Goal: Task Accomplishment & Management: Complete application form

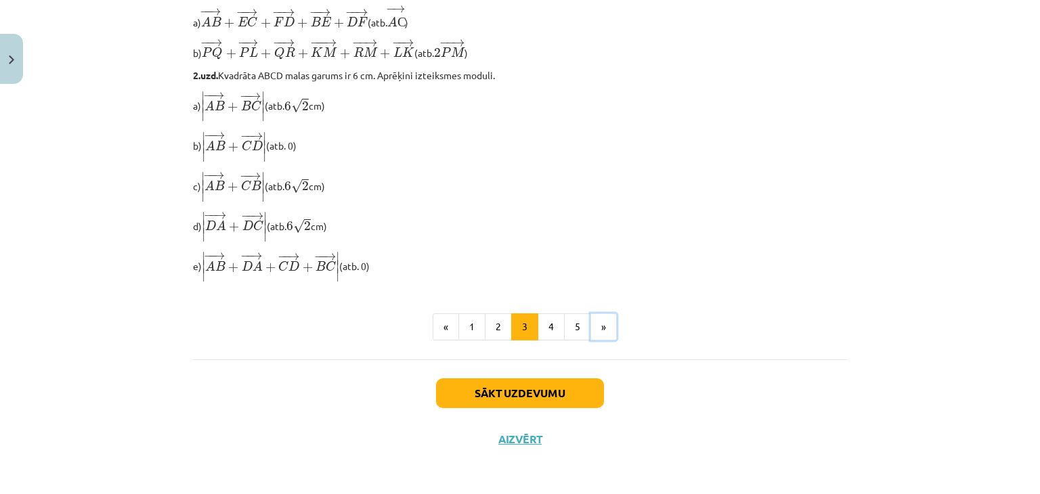
scroll to position [1169, 0]
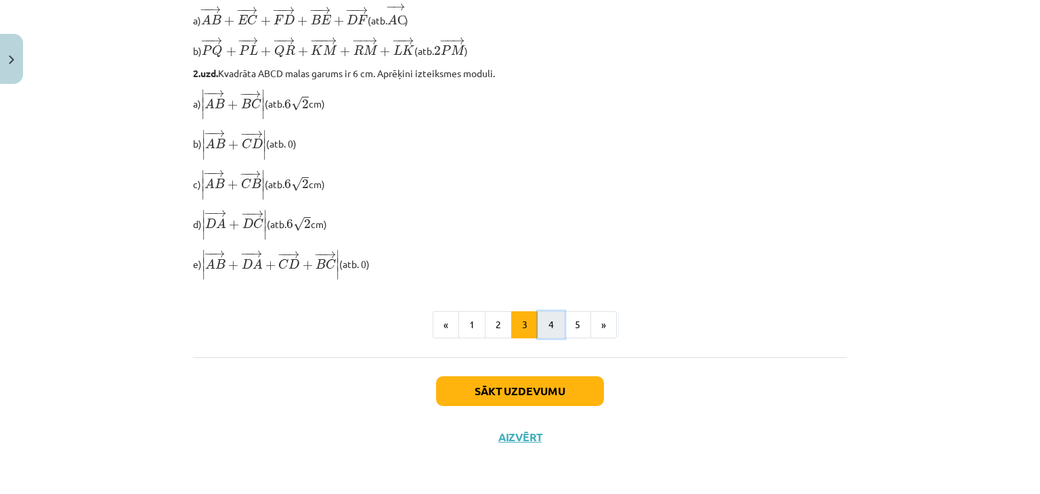
click at [542, 318] on button "4" at bounding box center [551, 324] width 27 height 27
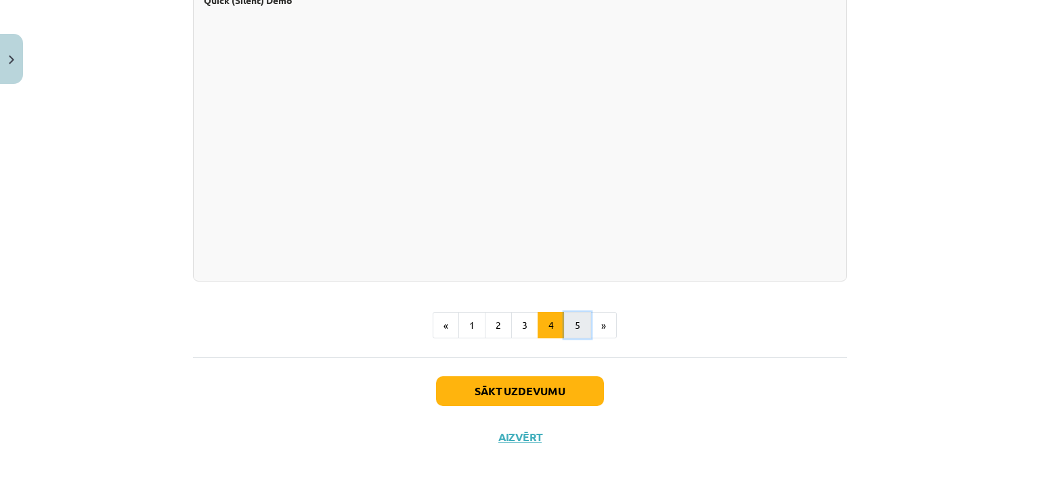
click at [569, 319] on button "5" at bounding box center [577, 325] width 27 height 27
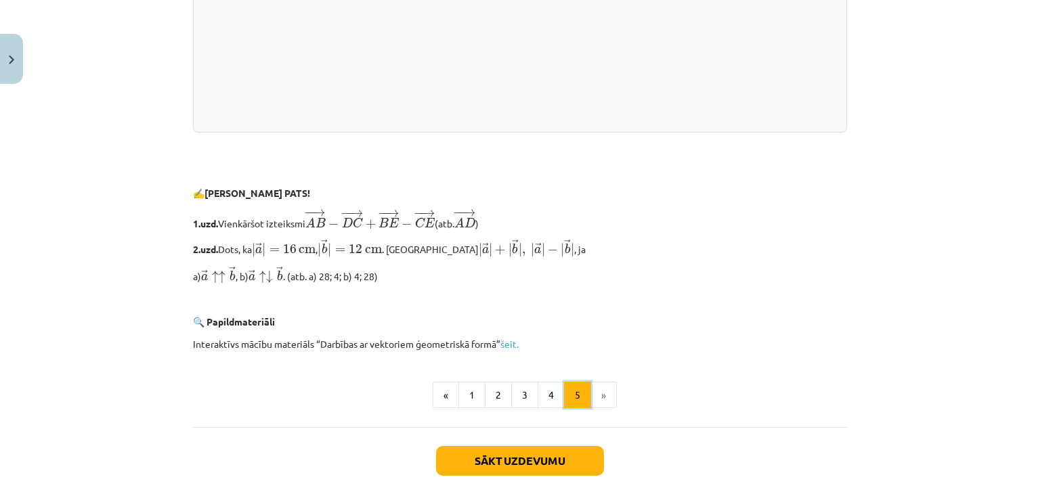
scroll to position [2894, 0]
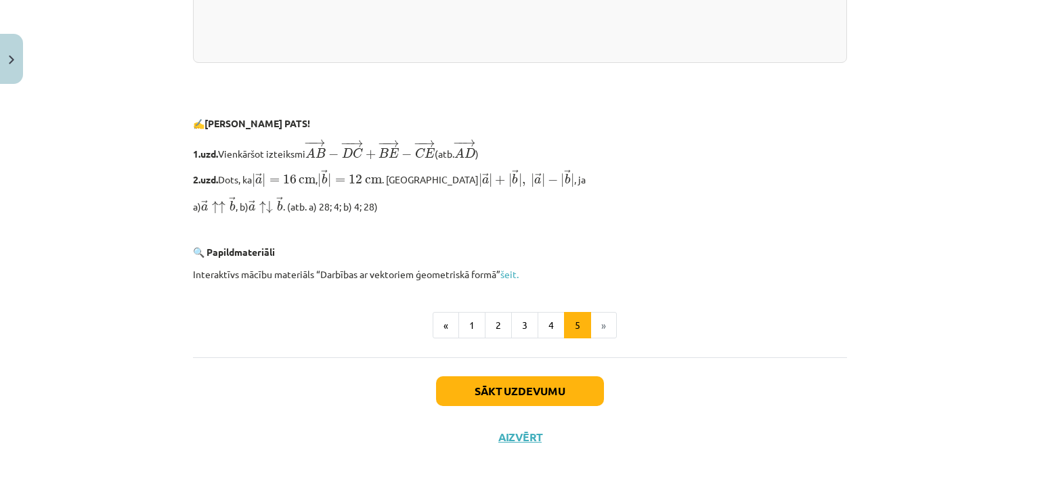
click at [582, 375] on div "Sākt uzdevumu Aizvērt" at bounding box center [520, 405] width 654 height 95
click at [571, 393] on button "Sākt uzdevumu" at bounding box center [520, 391] width 168 height 30
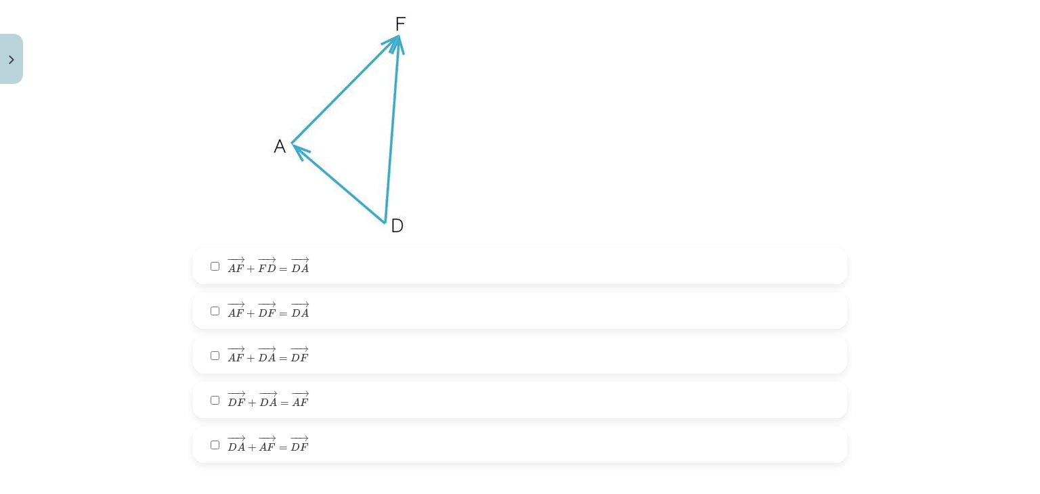
scroll to position [305, 0]
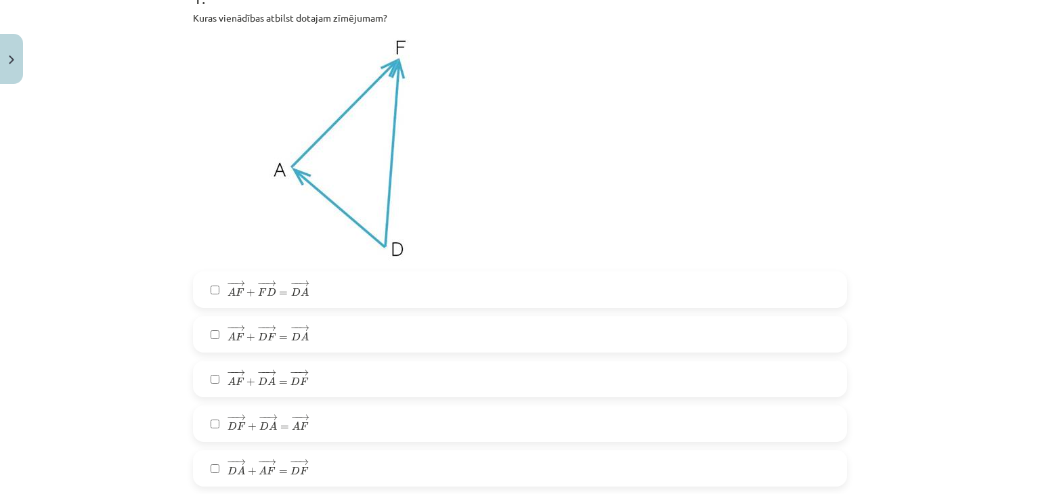
click at [251, 467] on span "− − → D A + − − → A F = − − → D F" at bounding box center [268, 468] width 81 height 16
click at [241, 429] on span "− − → D F + − − → D A = − − → A F" at bounding box center [268, 423] width 81 height 16
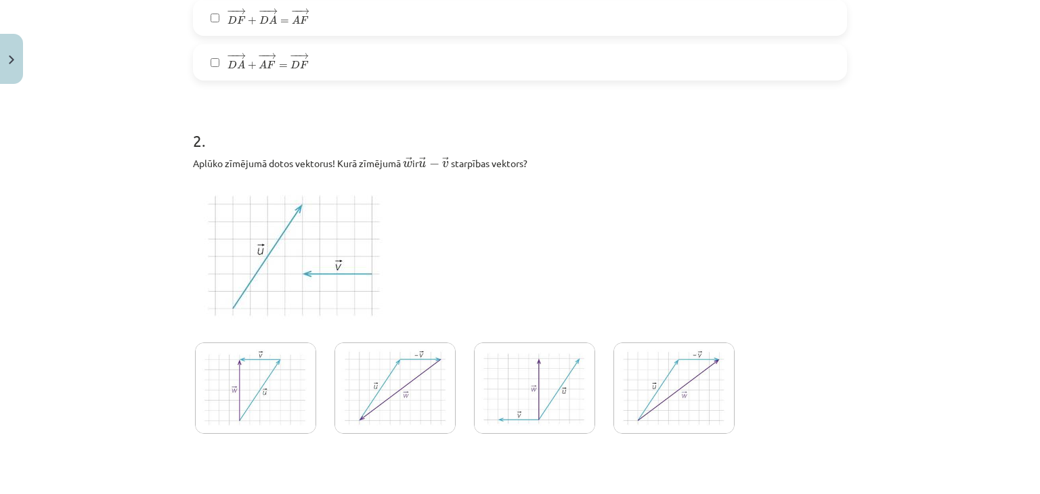
scroll to position [779, 0]
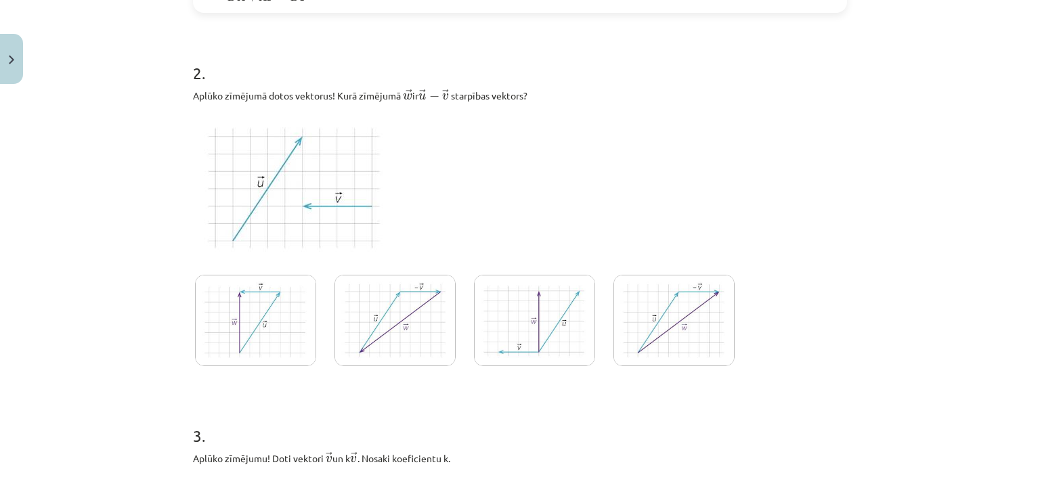
click at [282, 318] on img at bounding box center [255, 320] width 121 height 91
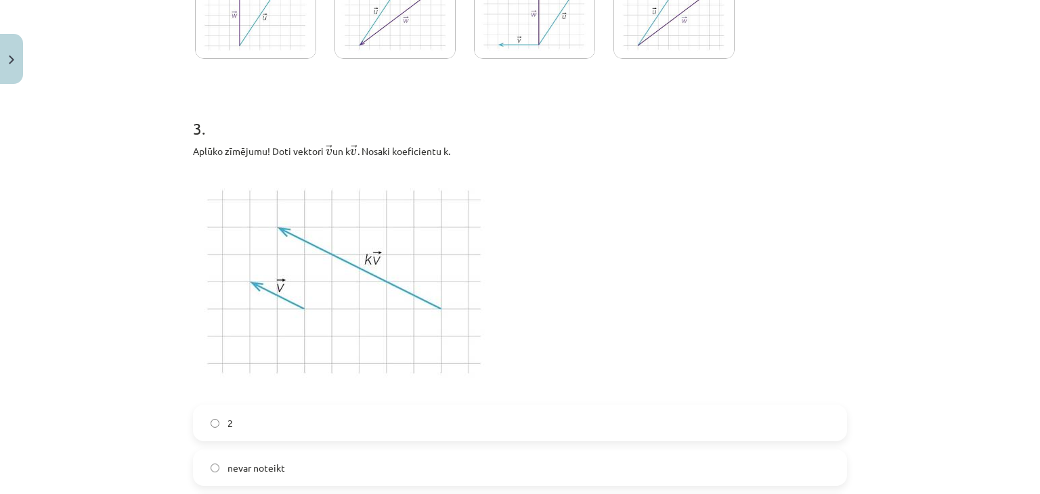
scroll to position [1185, 0]
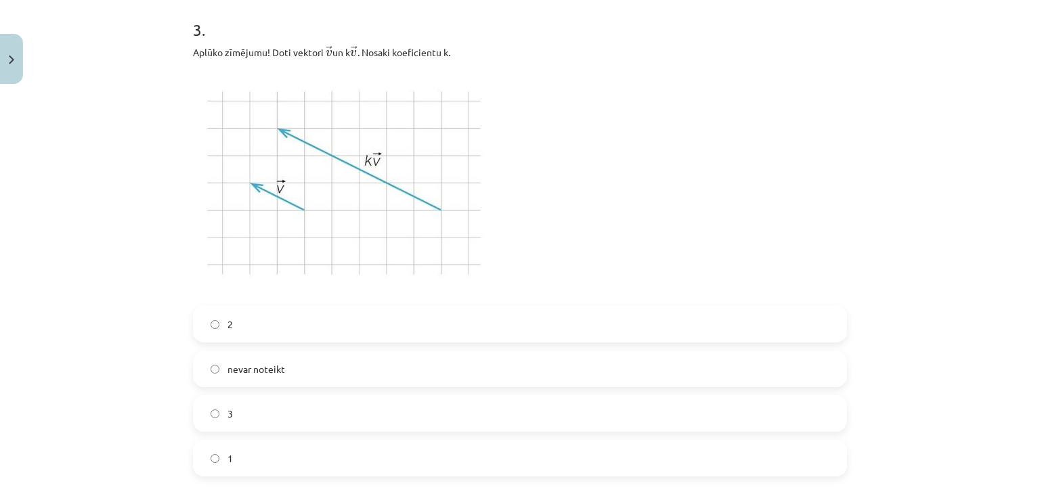
click at [174, 174] on div "Mācību tēma: Matemātikas i - 10. klases 1. ieskaites mācību materiāls (a,b) #3 …" at bounding box center [520, 247] width 1040 height 494
click at [230, 309] on label "2" at bounding box center [519, 324] width 651 height 34
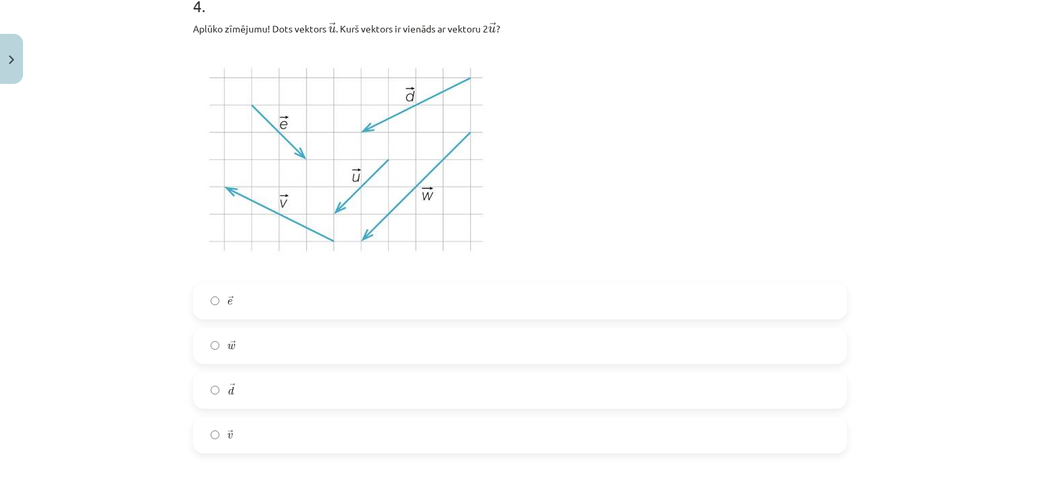
scroll to position [1693, 0]
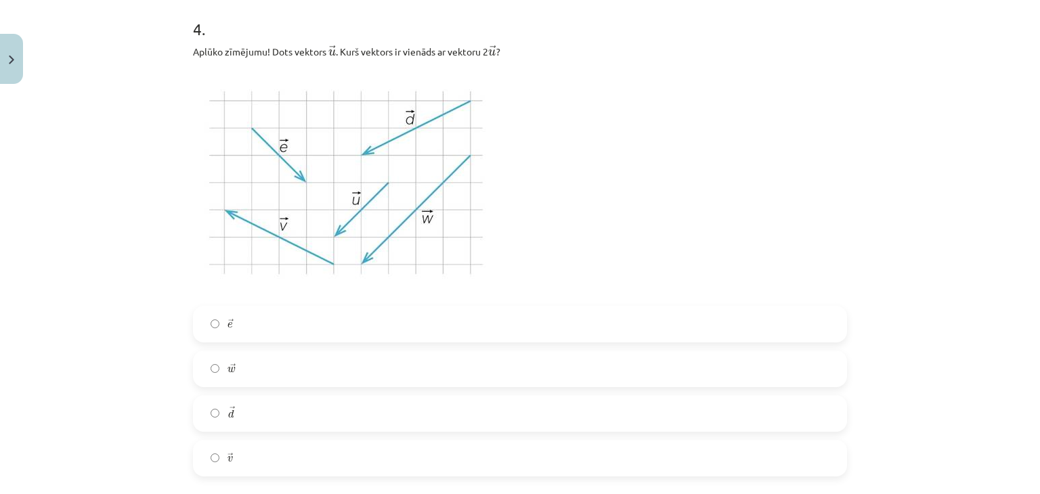
click at [236, 462] on label "→ v v →" at bounding box center [519, 458] width 651 height 34
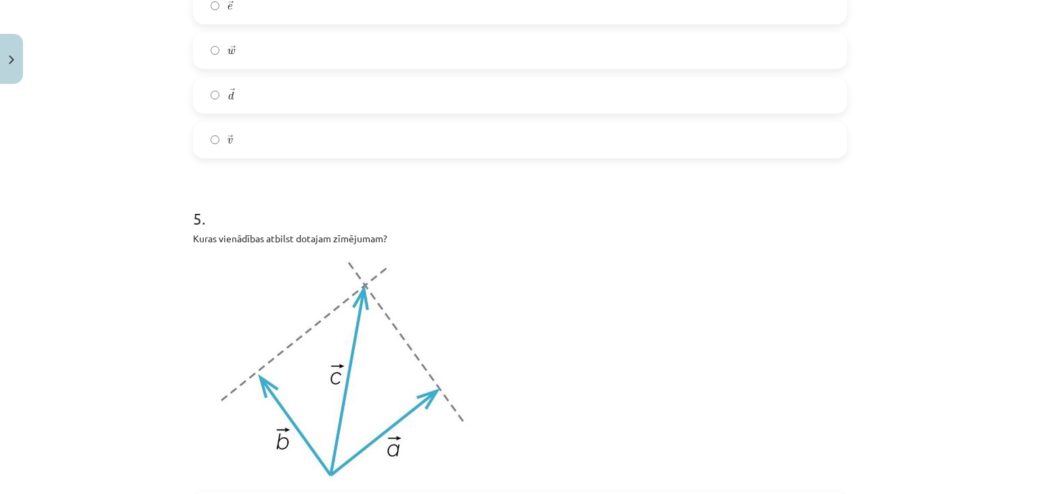
scroll to position [2195, 0]
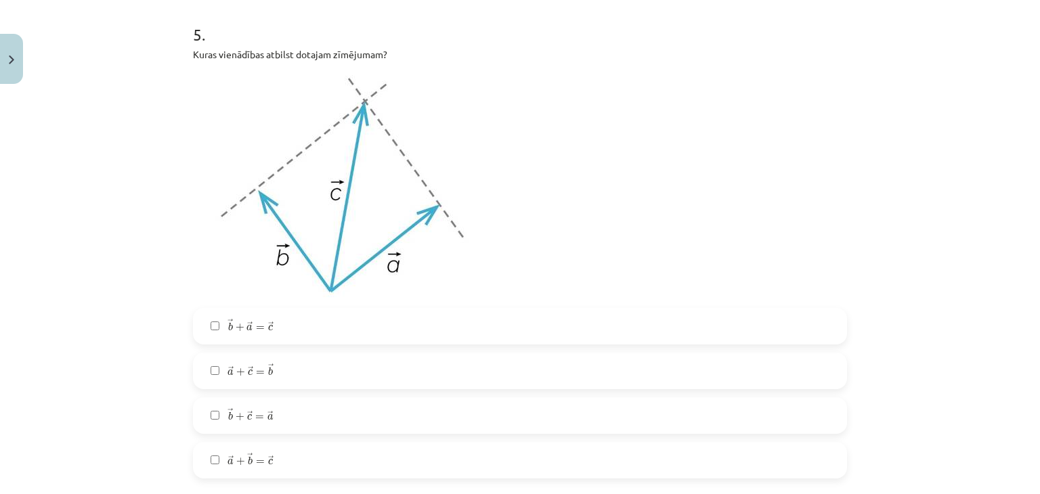
click at [305, 467] on label "→ a + → b = → c a → + b → = c →" at bounding box center [519, 461] width 651 height 34
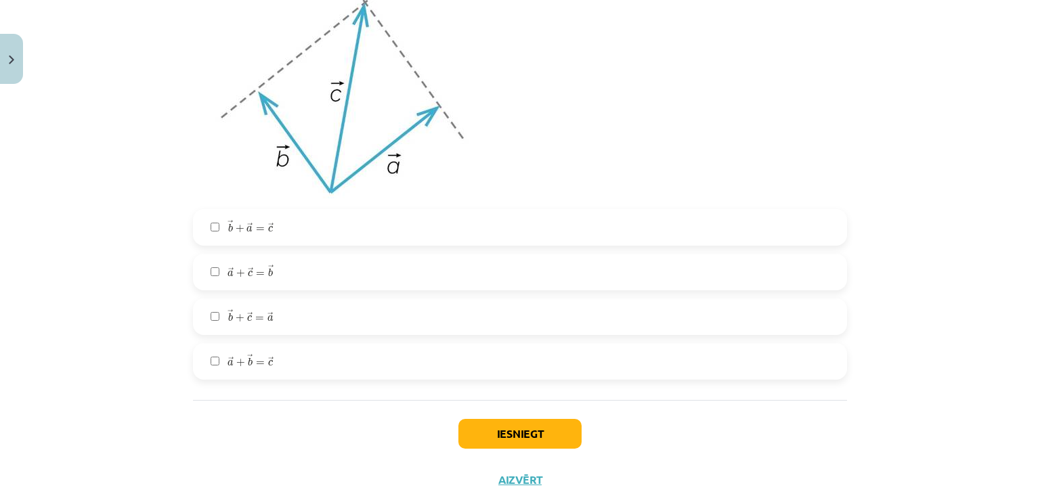
scroll to position [2335, 0]
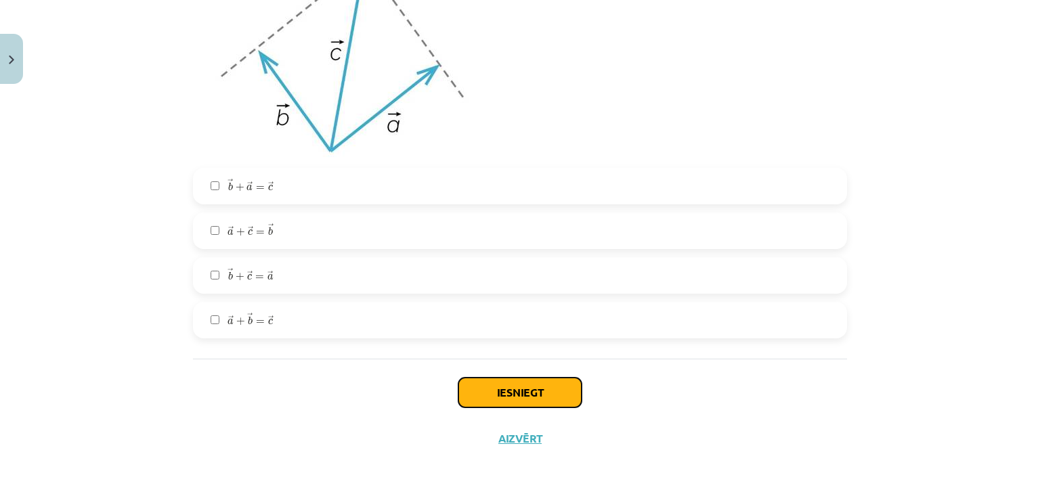
click at [550, 404] on button "Iesniegt" at bounding box center [519, 393] width 123 height 30
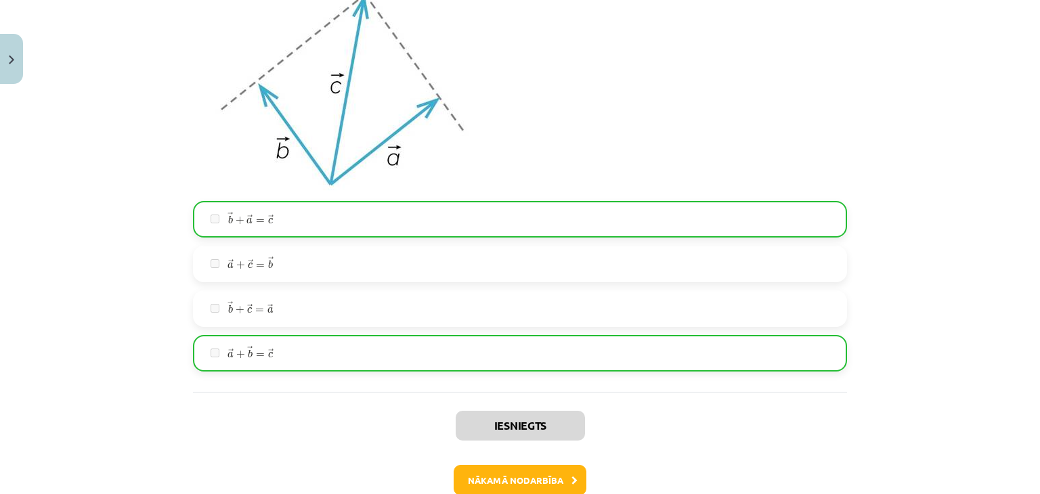
scroll to position [2378, 0]
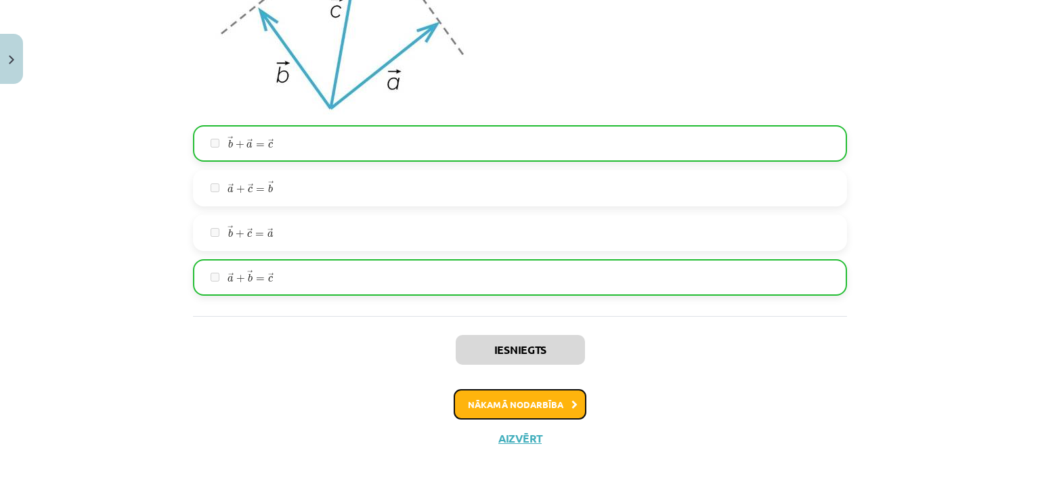
click at [550, 392] on button "Nākamā nodarbība" at bounding box center [520, 404] width 133 height 31
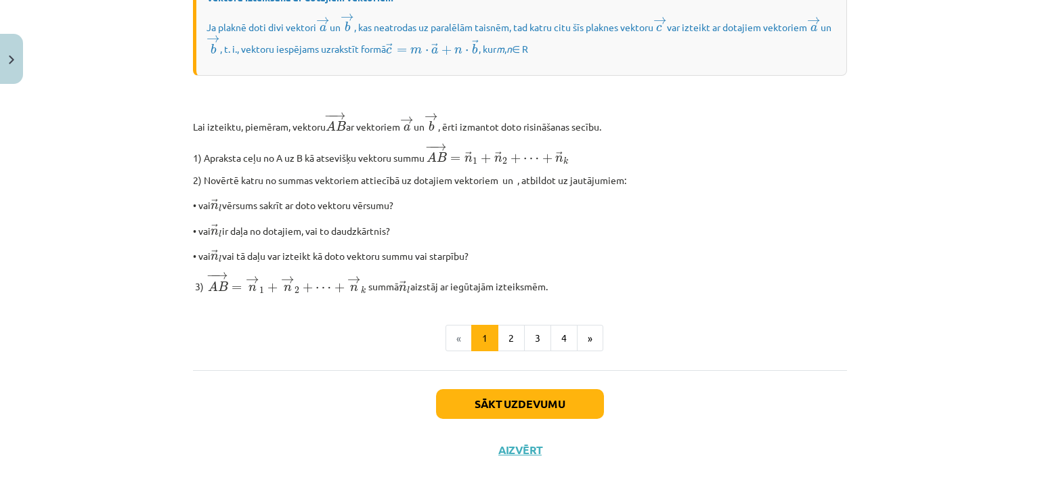
scroll to position [1128, 0]
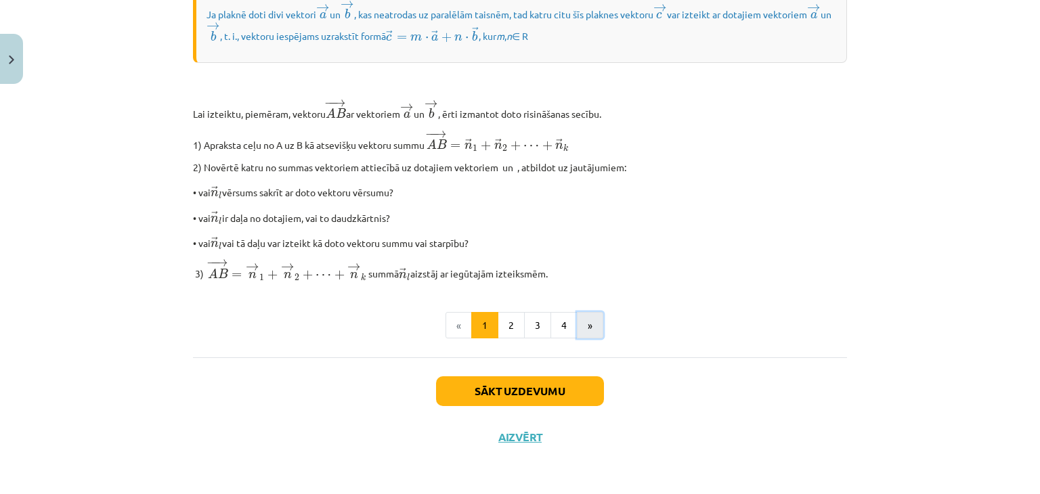
click at [582, 324] on button "»" at bounding box center [590, 325] width 26 height 27
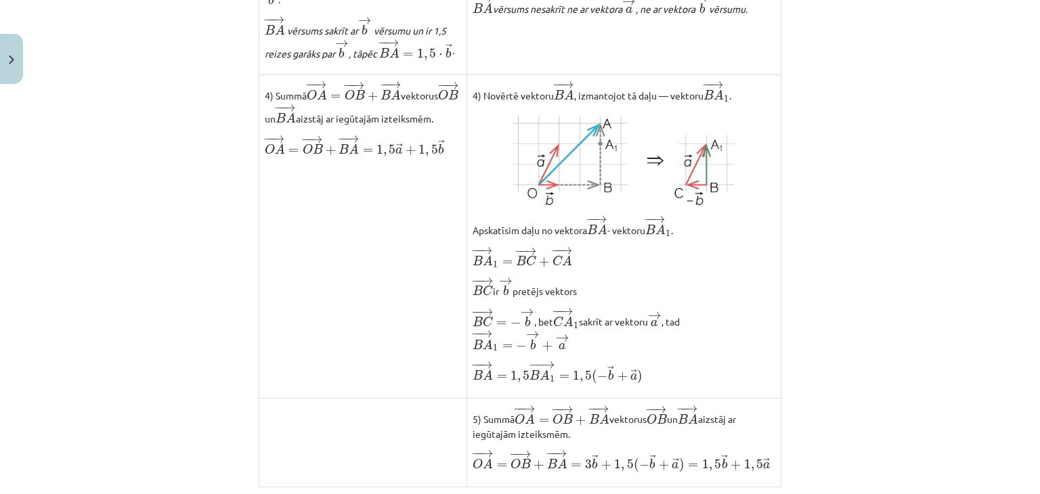
scroll to position [1122, 0]
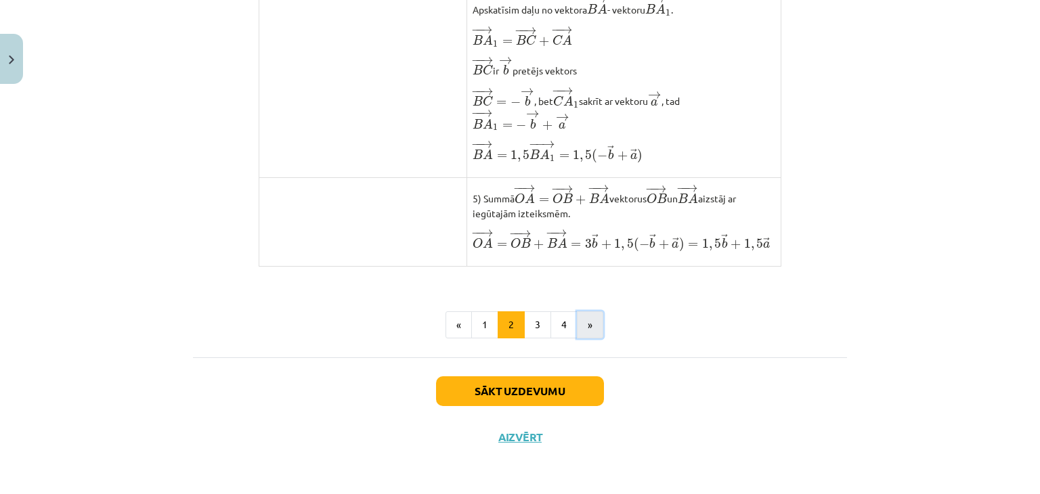
click at [589, 323] on button "»" at bounding box center [590, 324] width 26 height 27
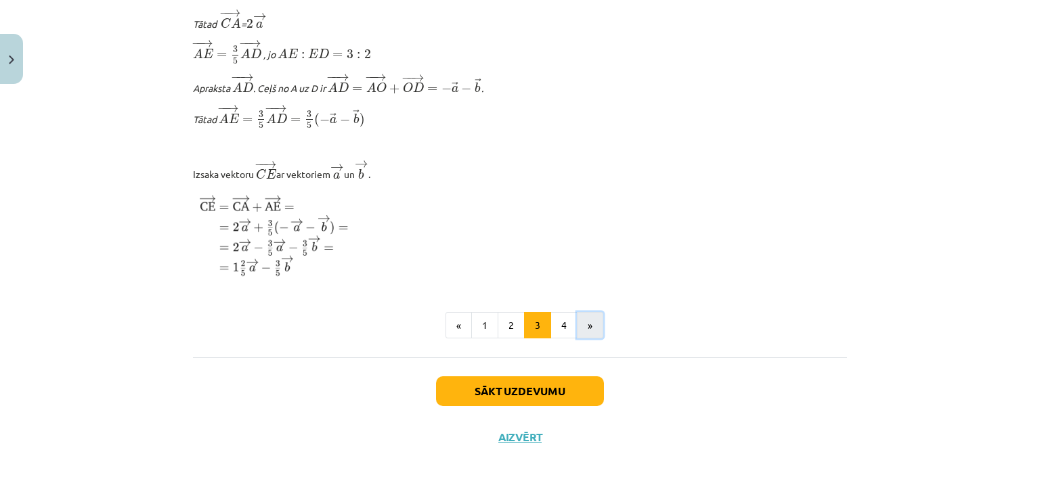
click at [589, 323] on button "»" at bounding box center [590, 325] width 26 height 27
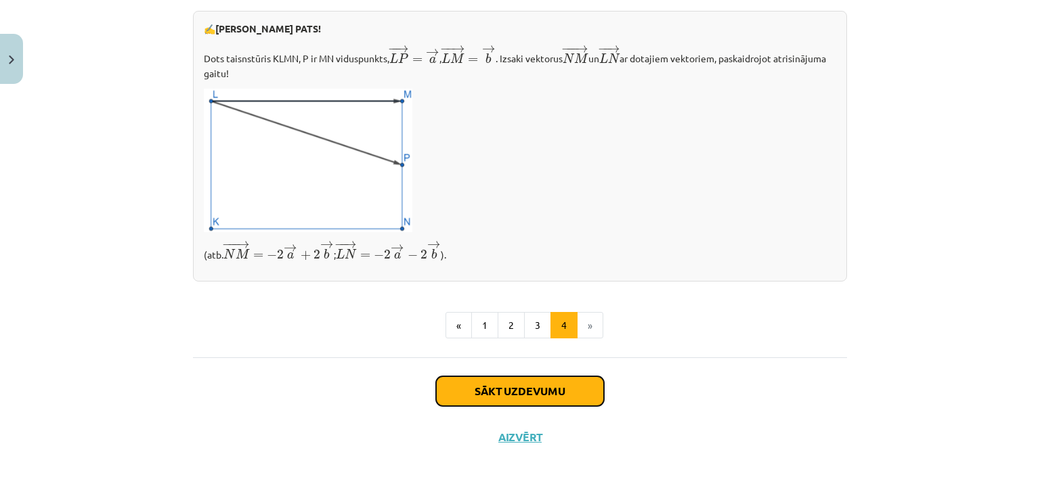
click at [523, 397] on button "Sākt uzdevumu" at bounding box center [520, 391] width 168 height 30
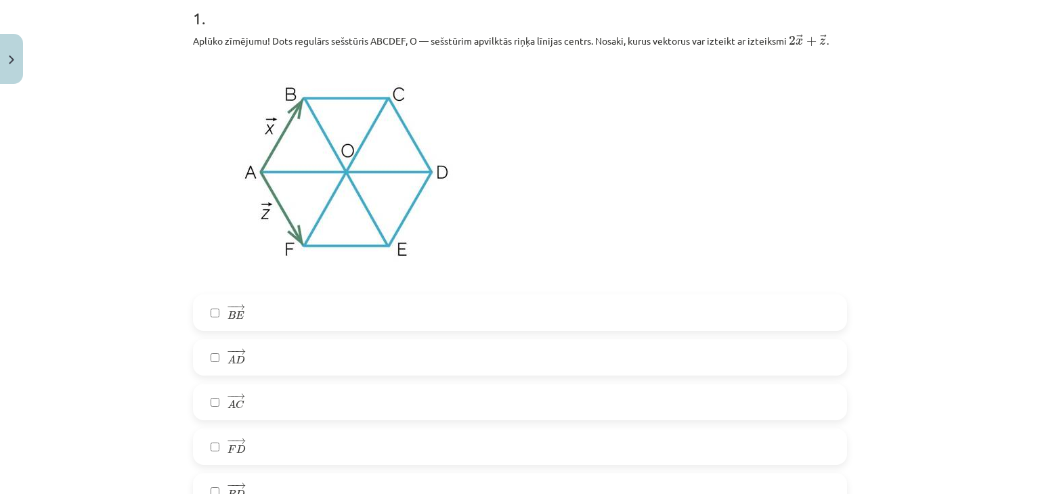
scroll to position [305, 0]
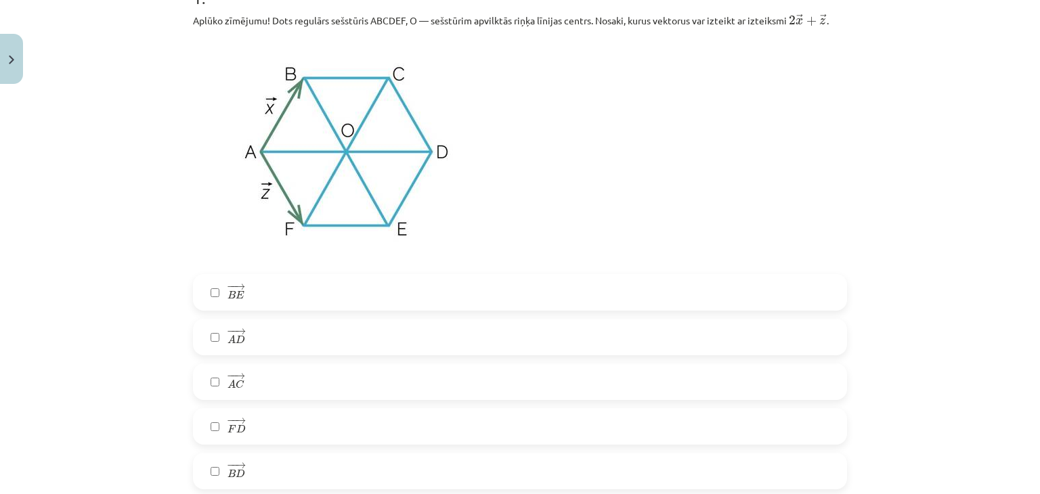
click at [405, 346] on label "− − → A D A D →" at bounding box center [519, 337] width 651 height 34
click at [350, 290] on label "− − → B E B E →" at bounding box center [519, 293] width 651 height 34
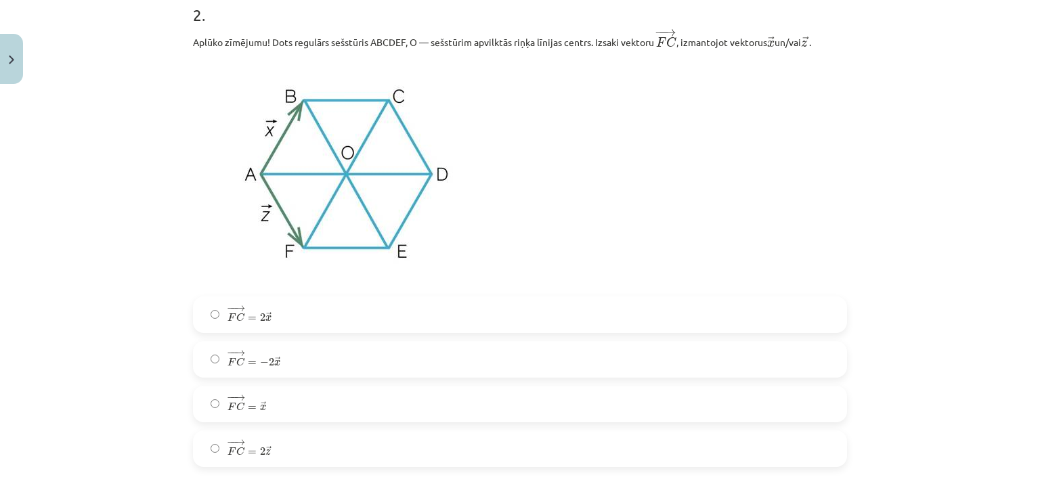
scroll to position [854, 0]
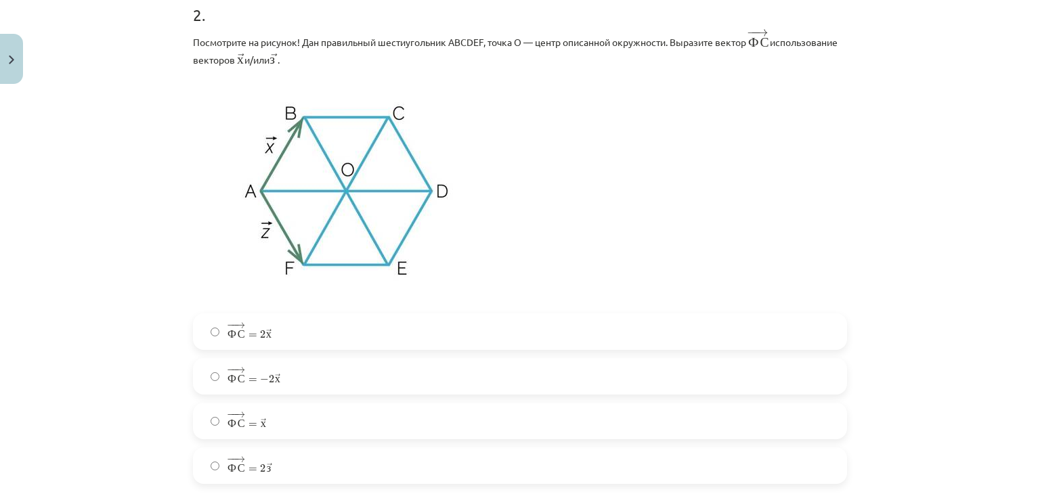
click at [818, 156] on p at bounding box center [520, 190] width 654 height 230
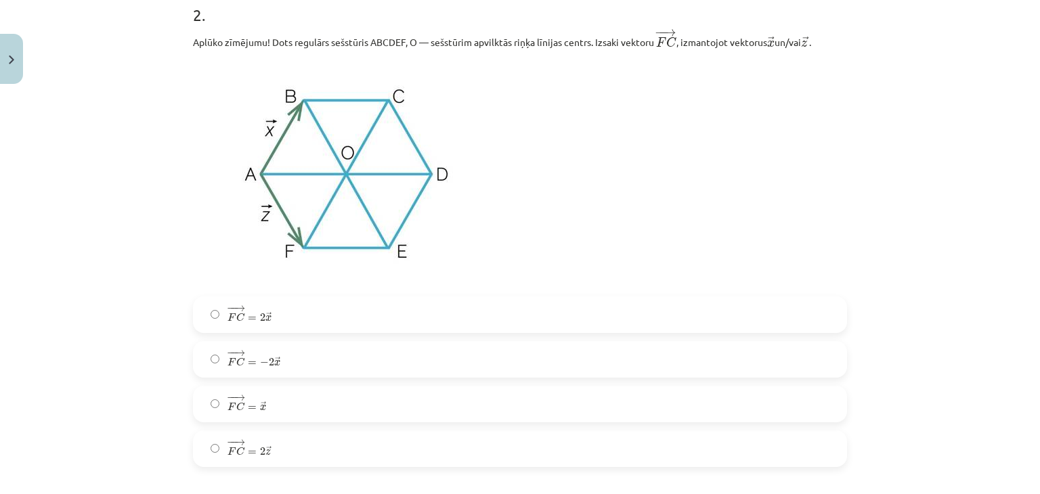
click at [955, 165] on div "Mācību tēma: Matemātikas i - 10. klases 1. ieskaites mācību materiāls (a,b) #4 …" at bounding box center [520, 247] width 1040 height 494
click at [313, 355] on label "− − → F C = − 2 → x F C → = − 2 x →" at bounding box center [519, 360] width 651 height 34
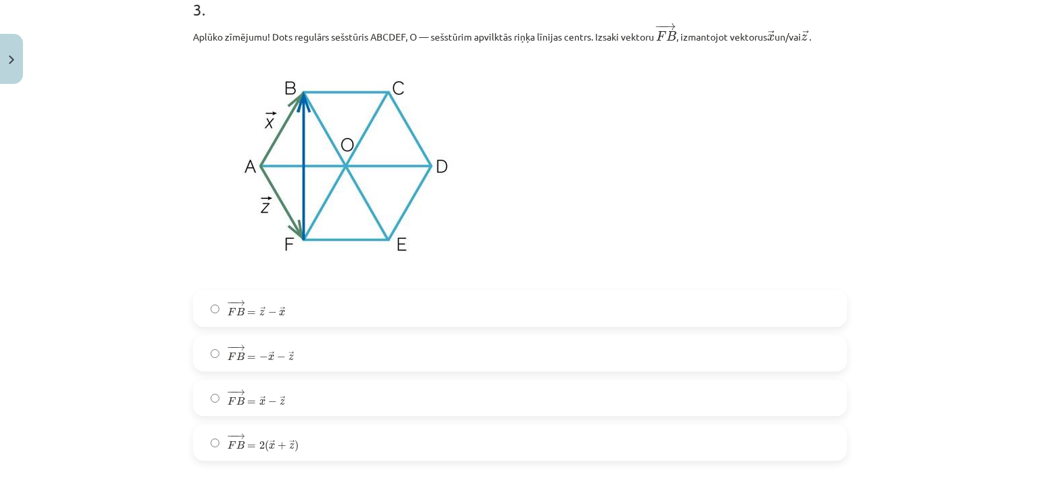
scroll to position [1358, 0]
click at [263, 391] on span "− − → F B = → x − → z" at bounding box center [257, 397] width 58 height 16
click at [238, 360] on span "F" at bounding box center [240, 356] width 9 height 8
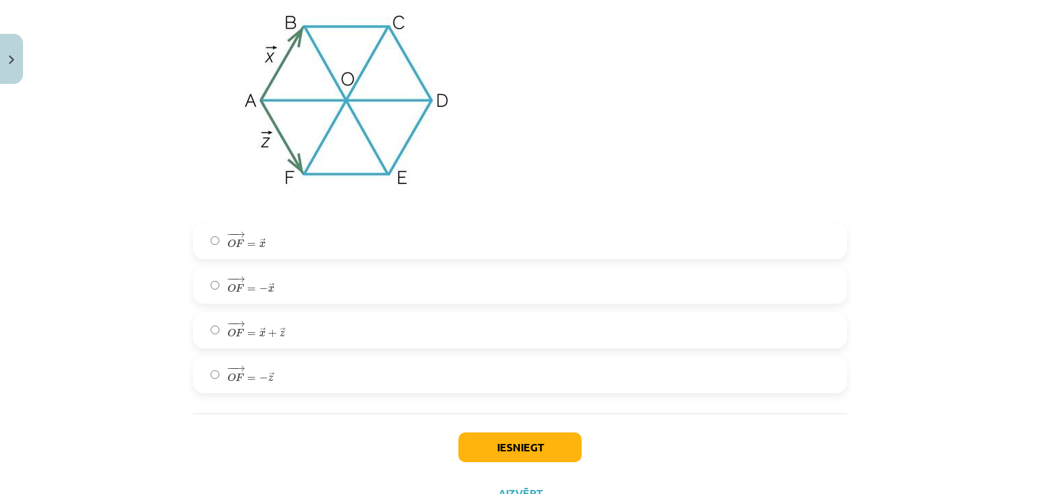
scroll to position [2510, 0]
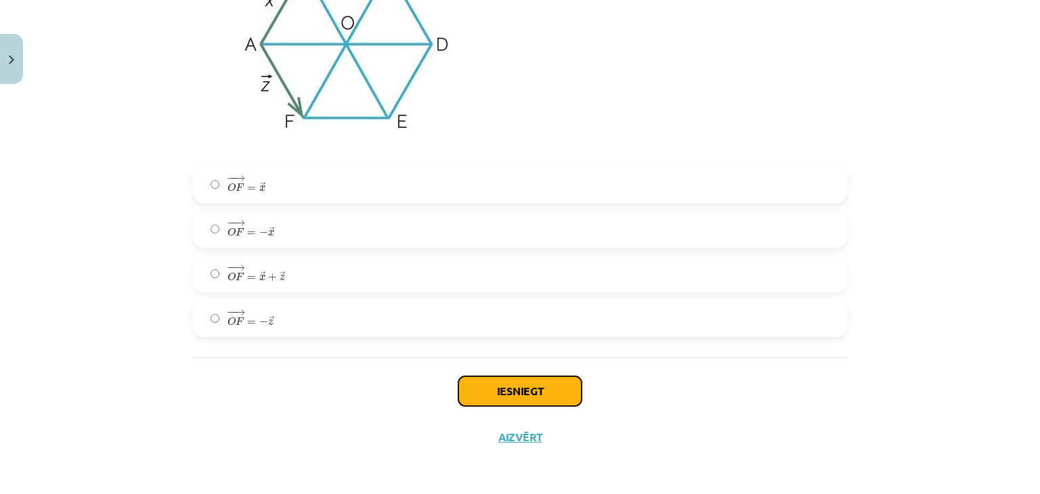
click at [540, 398] on button "Iesniegt" at bounding box center [519, 391] width 123 height 30
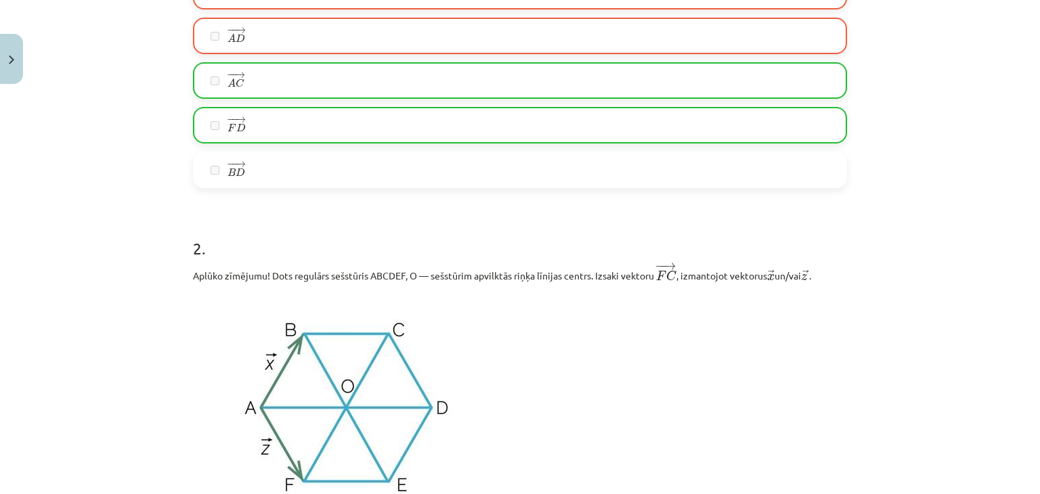
scroll to position [479, 0]
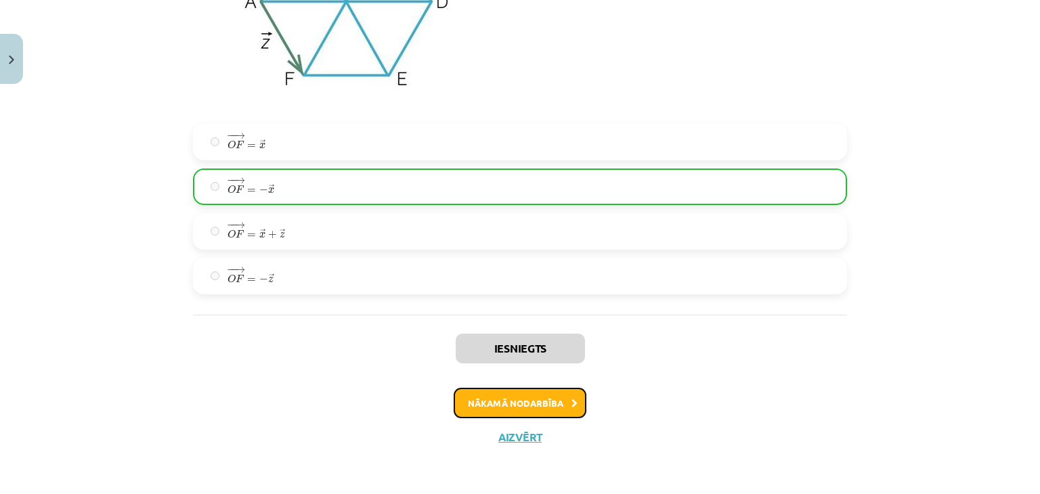
click at [535, 412] on button "Nākamā nodarbība" at bounding box center [520, 403] width 133 height 31
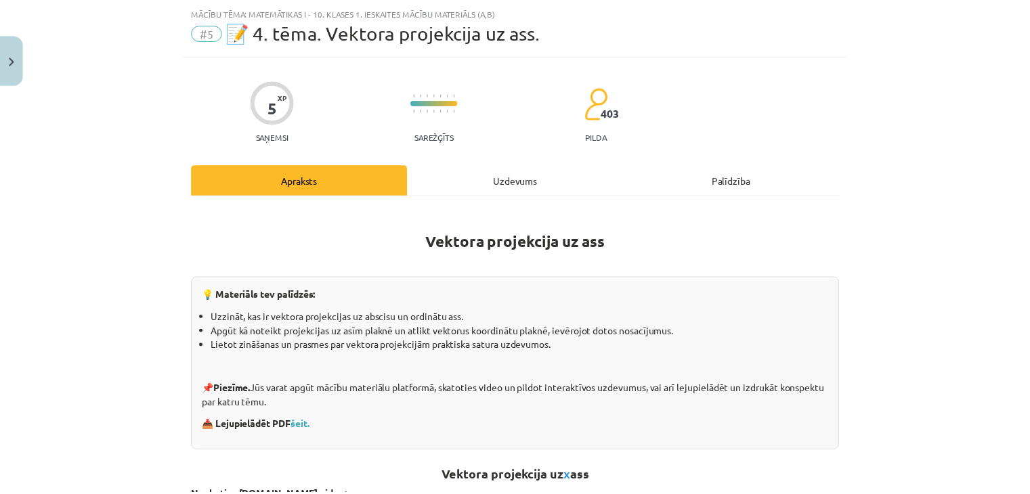
scroll to position [34, 0]
click at [14, 56] on button "Close" at bounding box center [11, 59] width 23 height 50
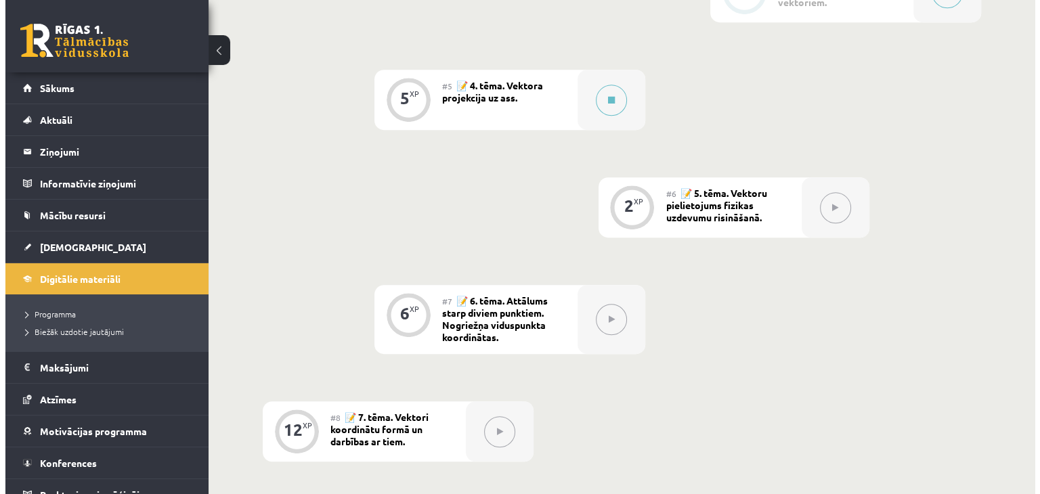
scroll to position [745, 0]
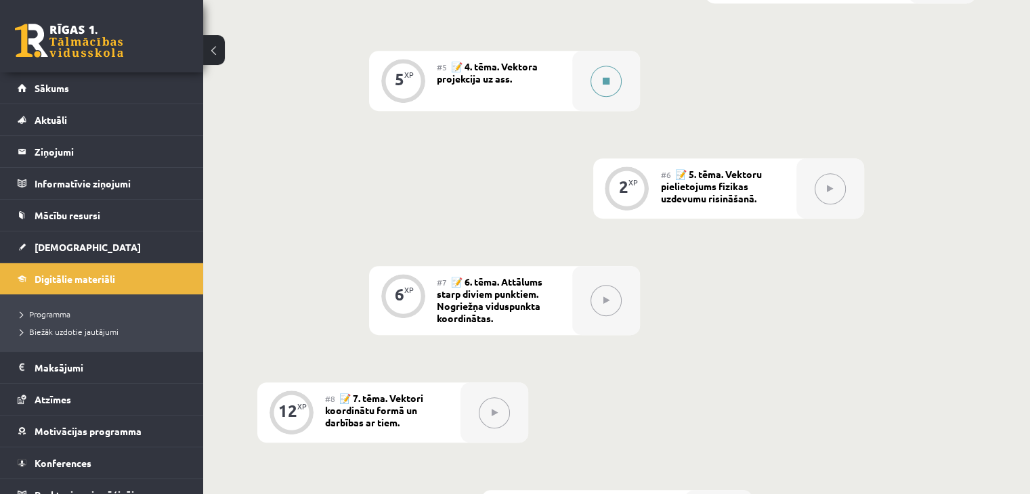
click at [592, 89] on button at bounding box center [605, 81] width 31 height 31
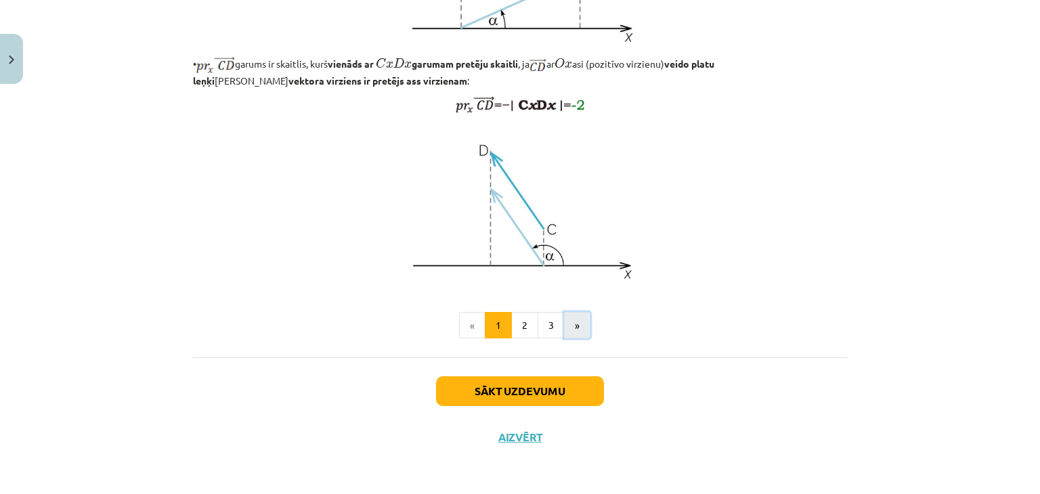
click at [567, 323] on button "»" at bounding box center [577, 325] width 26 height 27
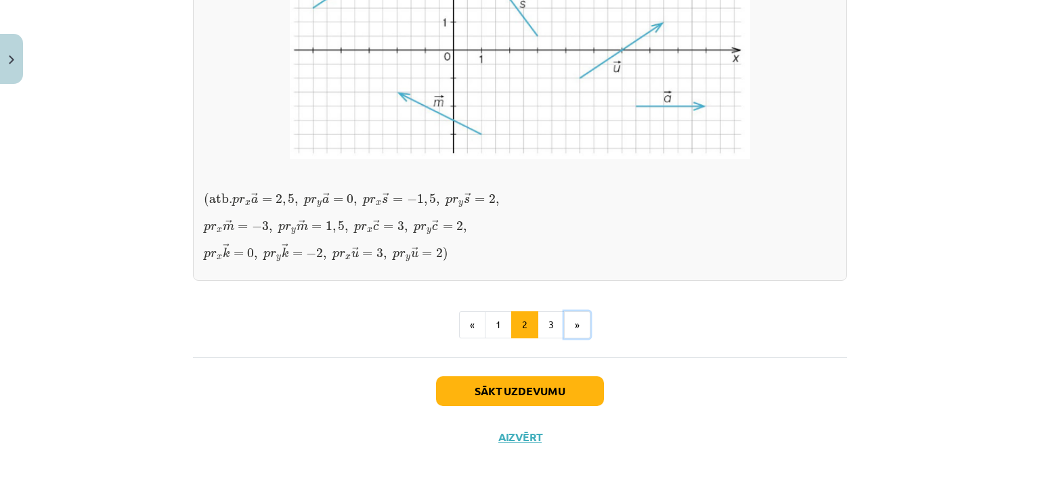
scroll to position [1227, 0]
click at [569, 328] on button "»" at bounding box center [577, 324] width 26 height 27
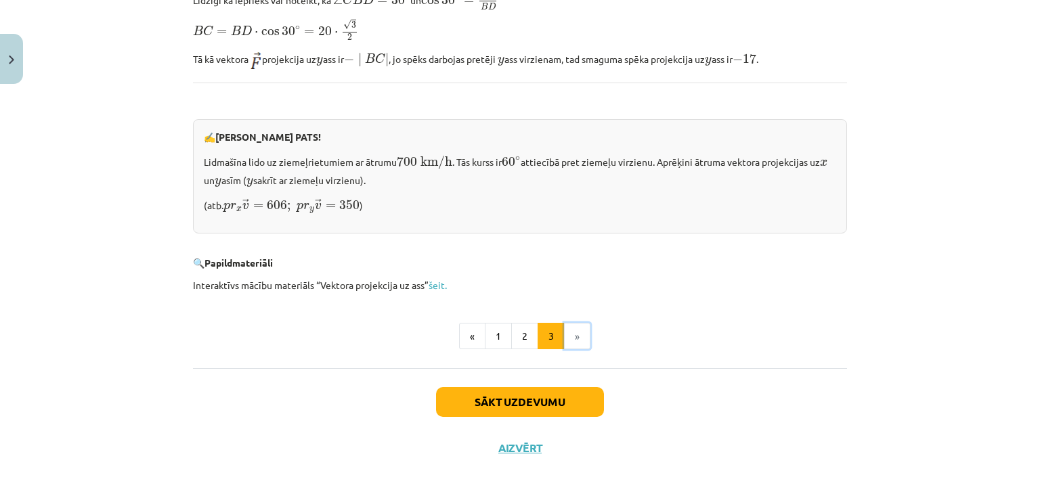
scroll to position [1394, 0]
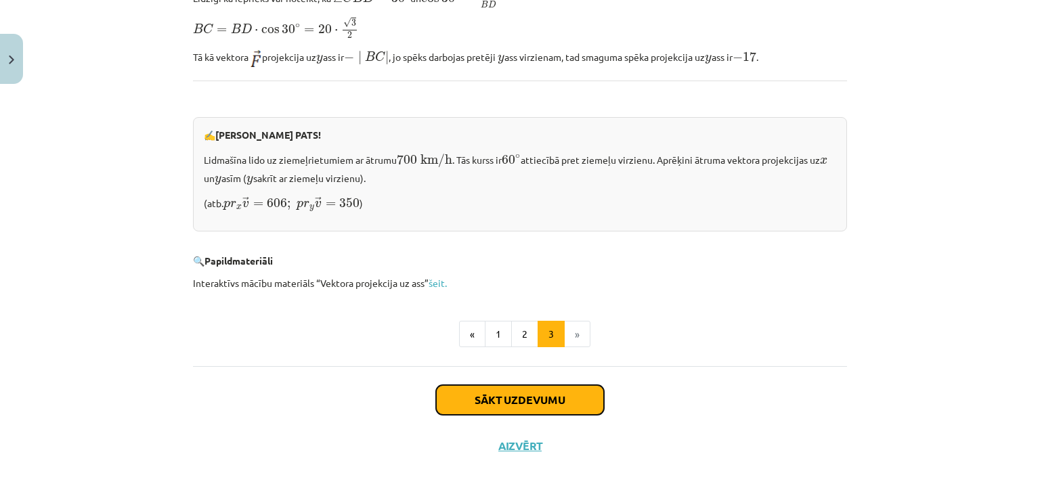
click at [530, 396] on button "Sākt uzdevumu" at bounding box center [520, 400] width 168 height 30
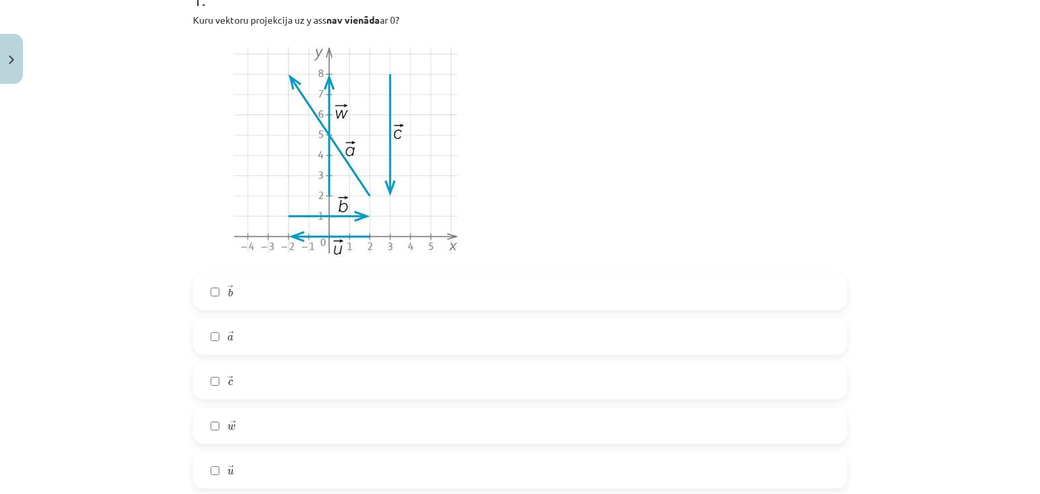
scroll to position [302, 0]
click at [345, 339] on label "→ a a →" at bounding box center [519, 337] width 651 height 34
click at [318, 374] on label "→ c c →" at bounding box center [519, 382] width 651 height 34
click at [311, 426] on label "→ w w →" at bounding box center [519, 427] width 651 height 34
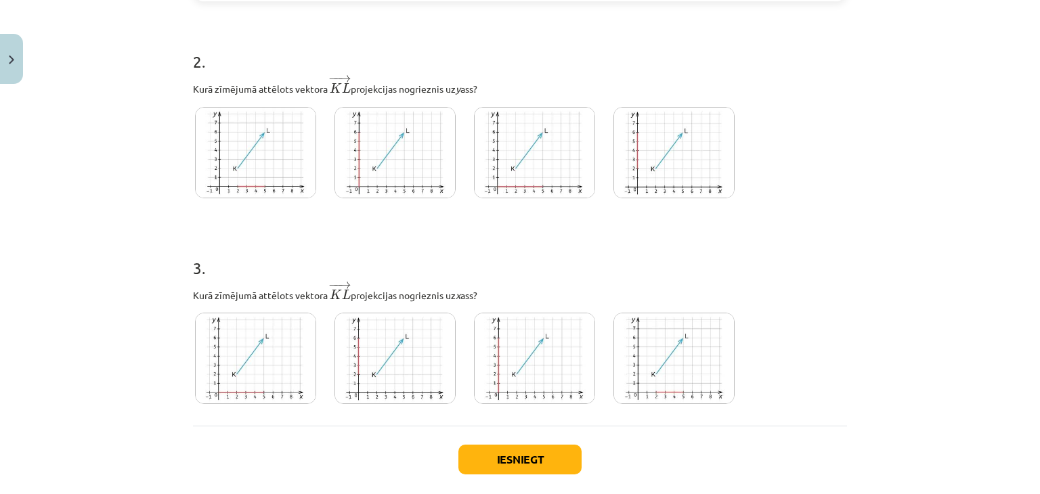
scroll to position [790, 0]
click at [228, 173] on img at bounding box center [255, 153] width 121 height 91
click at [684, 140] on img at bounding box center [673, 153] width 121 height 91
click at [195, 385] on img at bounding box center [255, 359] width 121 height 91
click at [496, 462] on button "Iesniegt" at bounding box center [519, 461] width 123 height 30
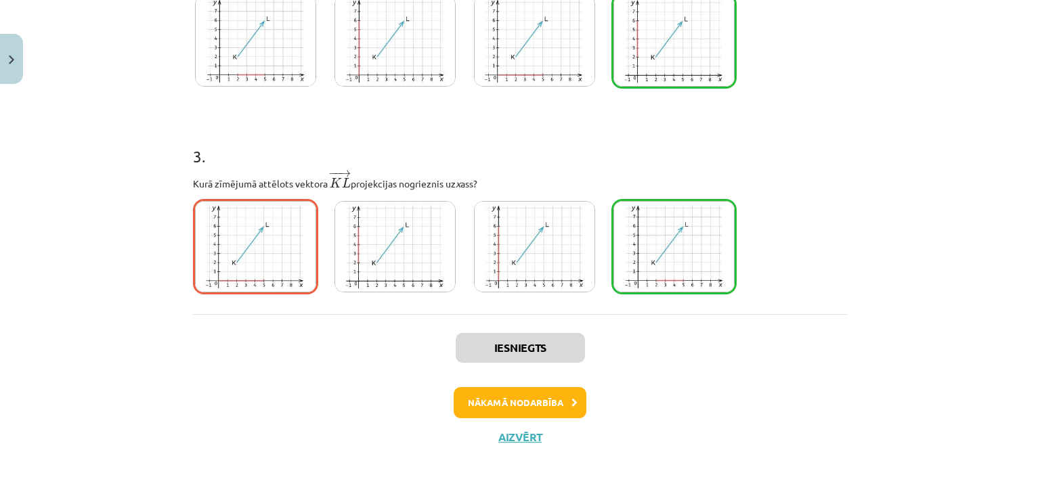
scroll to position [900, 0]
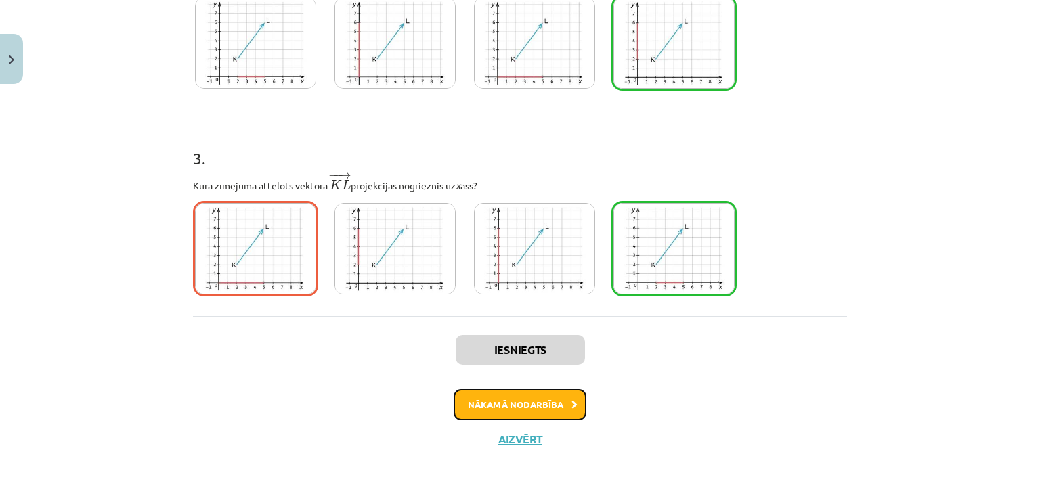
click at [481, 400] on button "Nākamā nodarbība" at bounding box center [520, 404] width 133 height 31
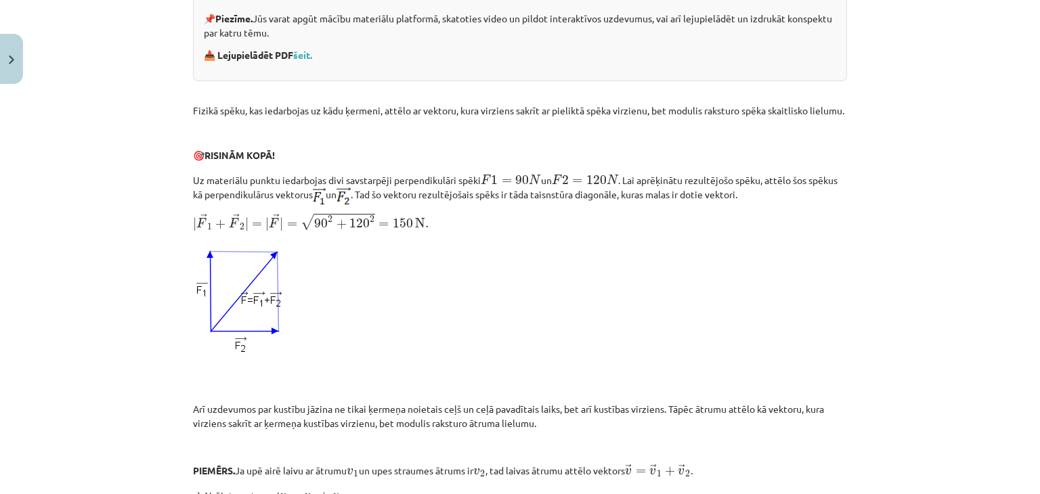
scroll to position [378, 0]
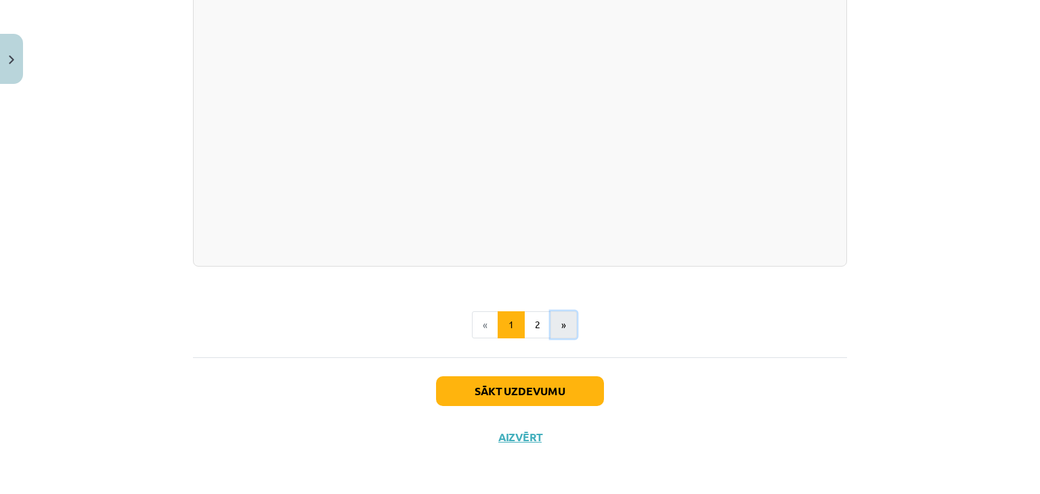
click at [556, 319] on button "»" at bounding box center [563, 324] width 26 height 27
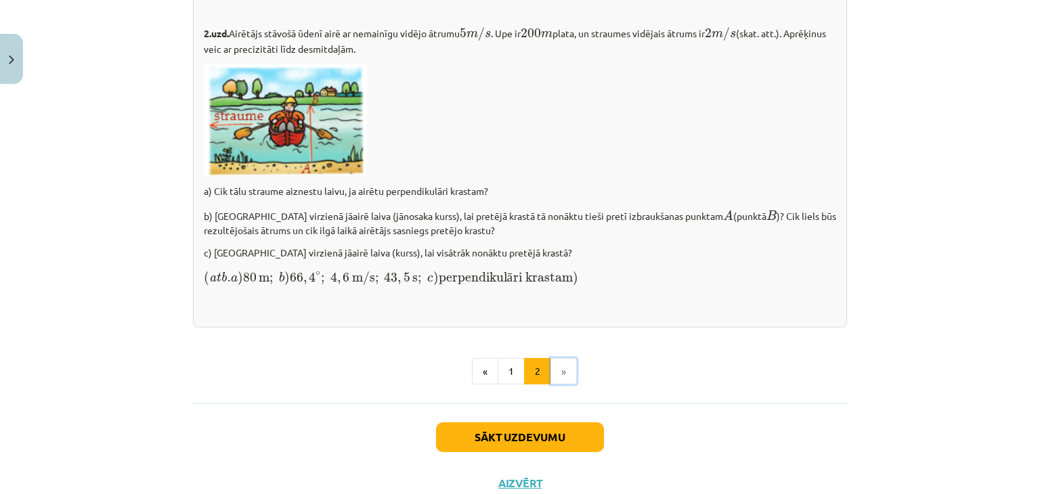
scroll to position [1950, 0]
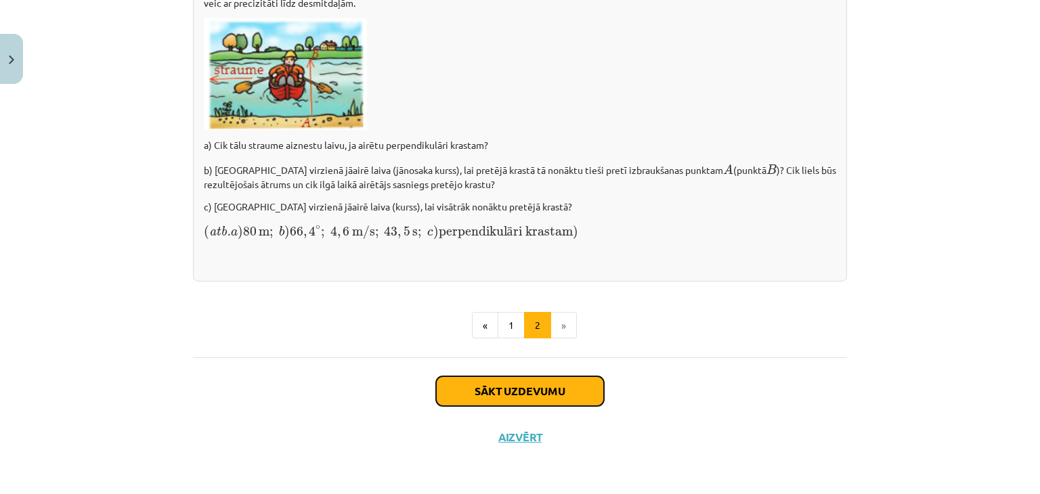
click at [536, 391] on button "Sākt uzdevumu" at bounding box center [520, 391] width 168 height 30
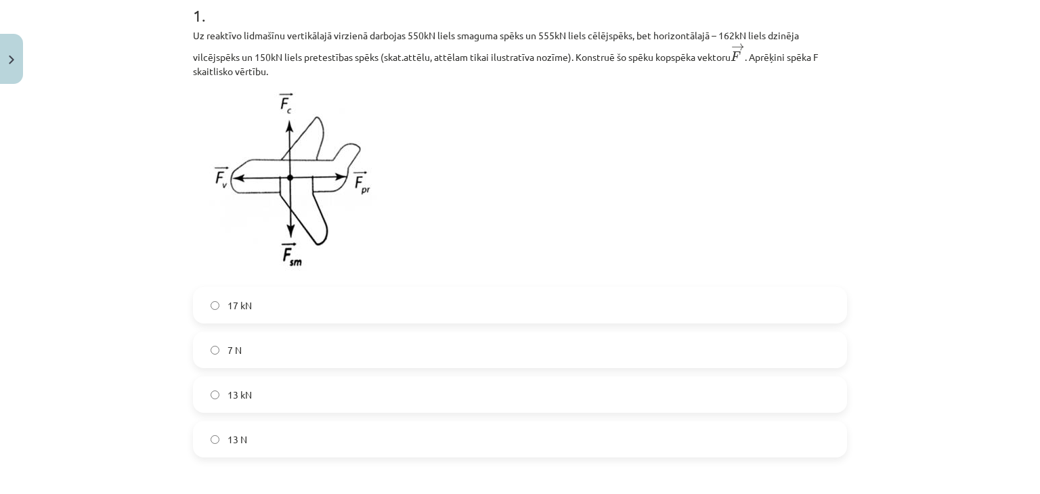
scroll to position [282, 0]
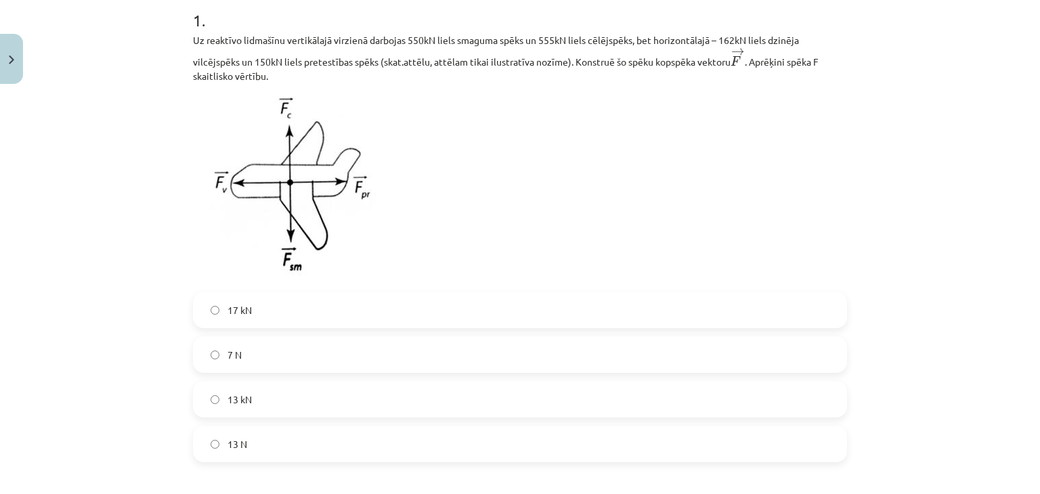
click at [384, 407] on label "13 kN" at bounding box center [519, 400] width 651 height 34
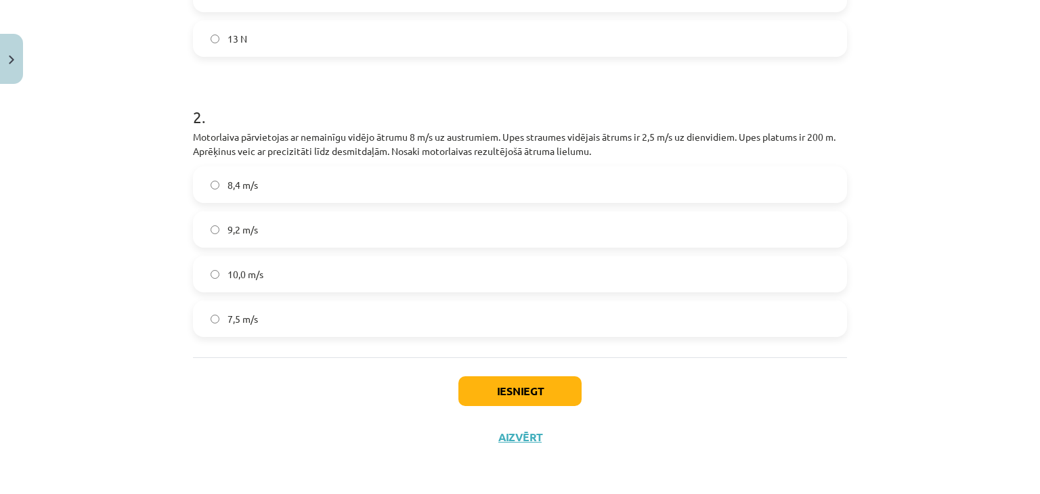
scroll to position [688, 0]
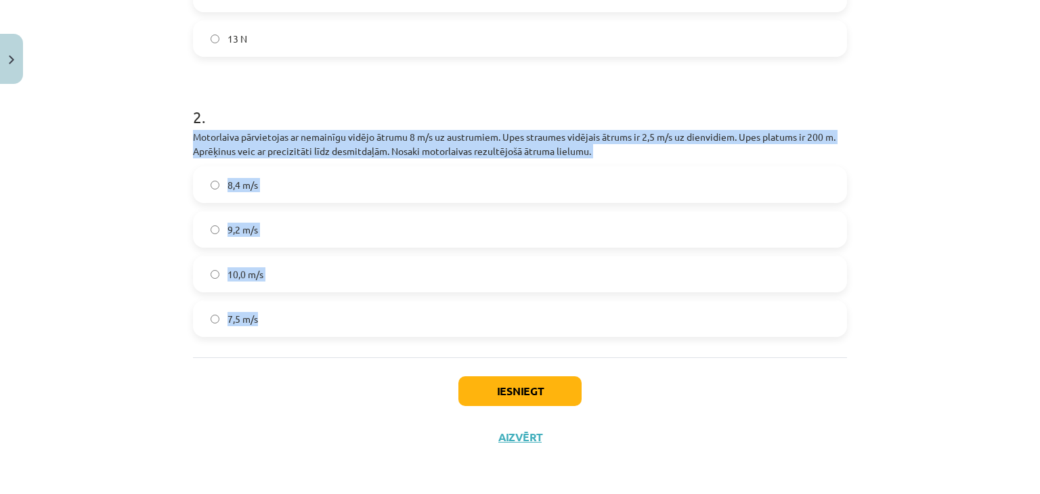
drag, startPoint x: 175, startPoint y: 136, endPoint x: 374, endPoint y: 318, distance: 268.9
click at [374, 318] on div "Mācību tēma: Matemātikas i - 10. klases 1. ieskaites mācību materiāls (a,b) #6 …" at bounding box center [520, 247] width 1040 height 494
copy div "Motorlaiva pārvietojas ar nemainīgu vidējo ātrumu 8 m/s uz austrumiem. Upes str…"
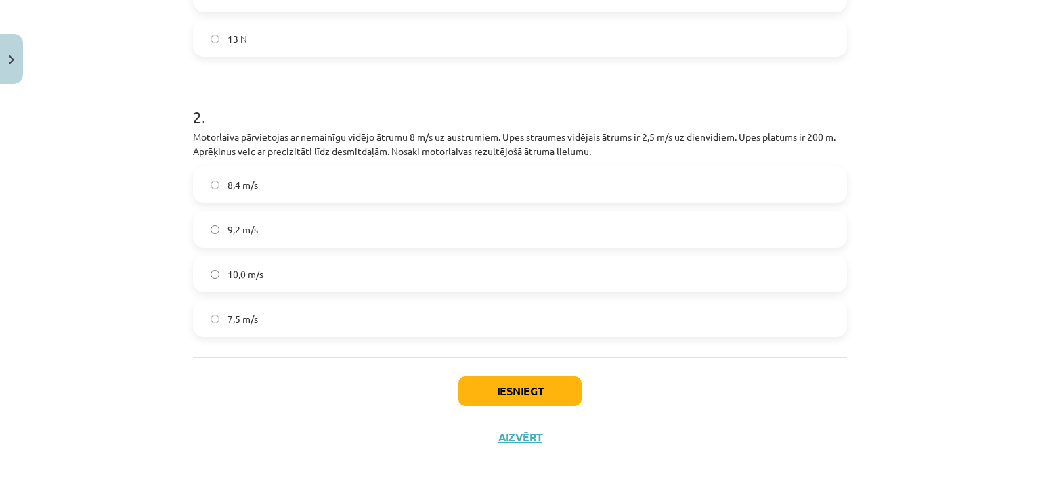
drag, startPoint x: 509, startPoint y: 85, endPoint x: 538, endPoint y: 66, distance: 35.3
click at [509, 85] on h1 "2 ." at bounding box center [520, 105] width 654 height 42
click at [279, 183] on label "8,4 m/s" at bounding box center [519, 185] width 651 height 34
click at [531, 393] on button "Iesniegt" at bounding box center [519, 391] width 123 height 30
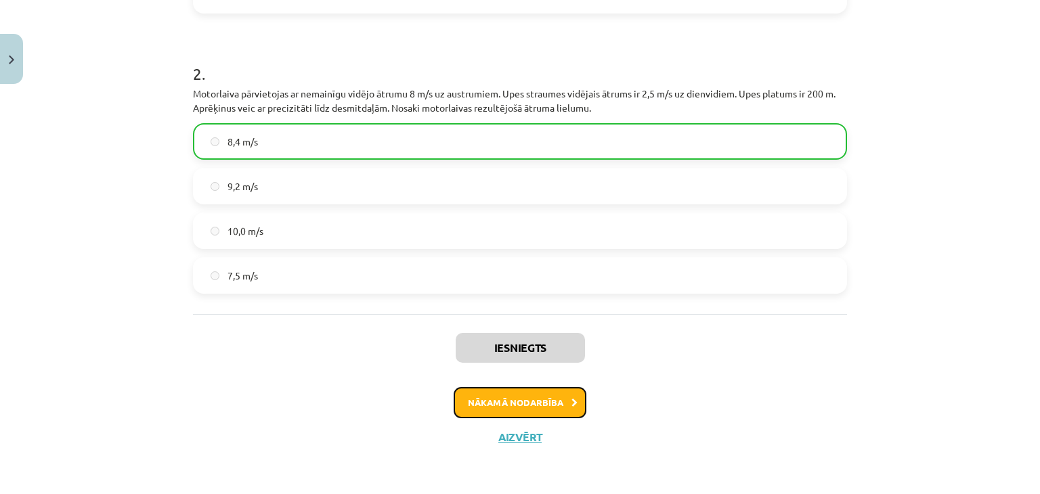
click at [528, 409] on button "Nākamā nodarbība" at bounding box center [520, 402] width 133 height 31
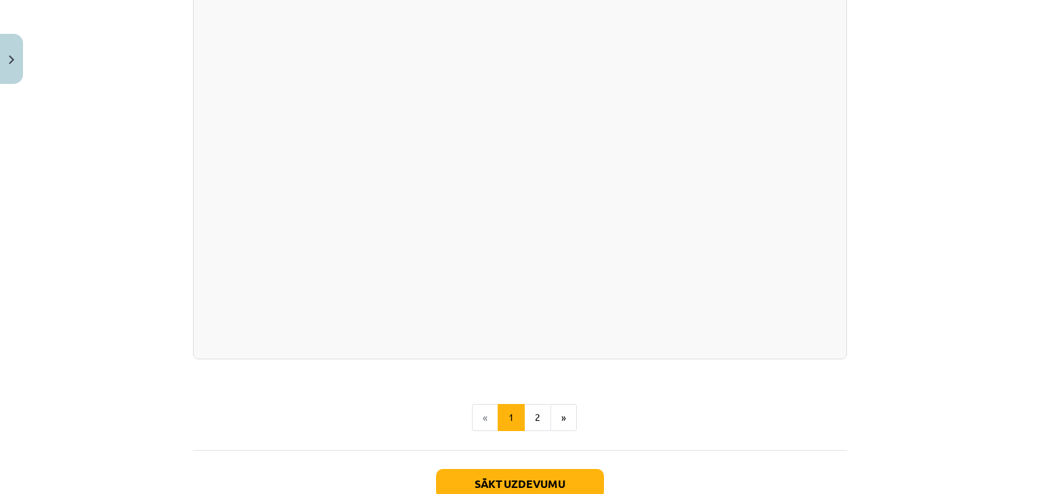
scroll to position [2312, 0]
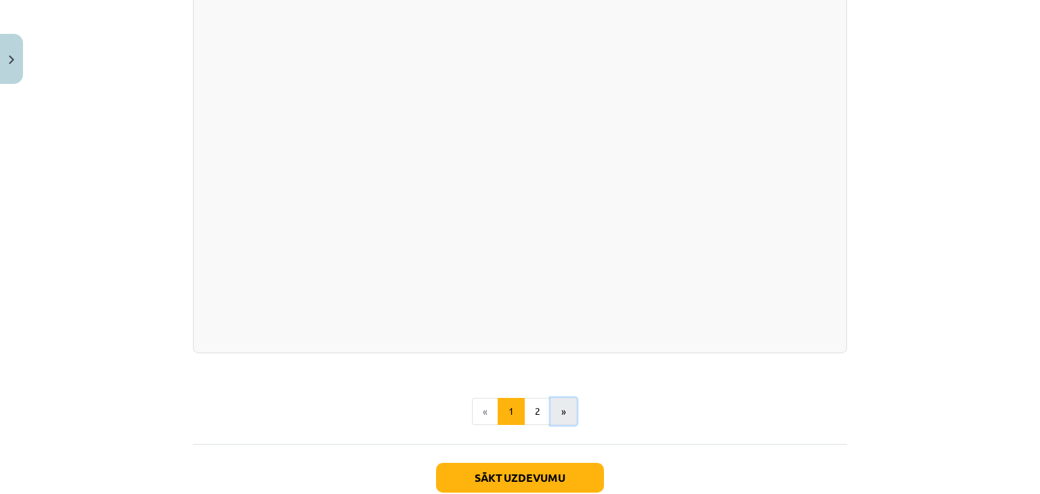
click at [558, 404] on button "»" at bounding box center [563, 411] width 26 height 27
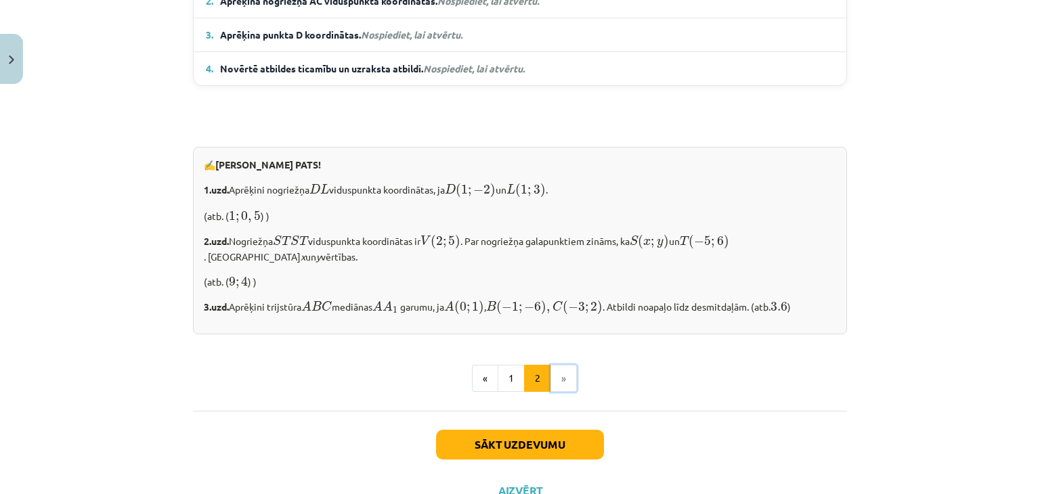
scroll to position [1128, 0]
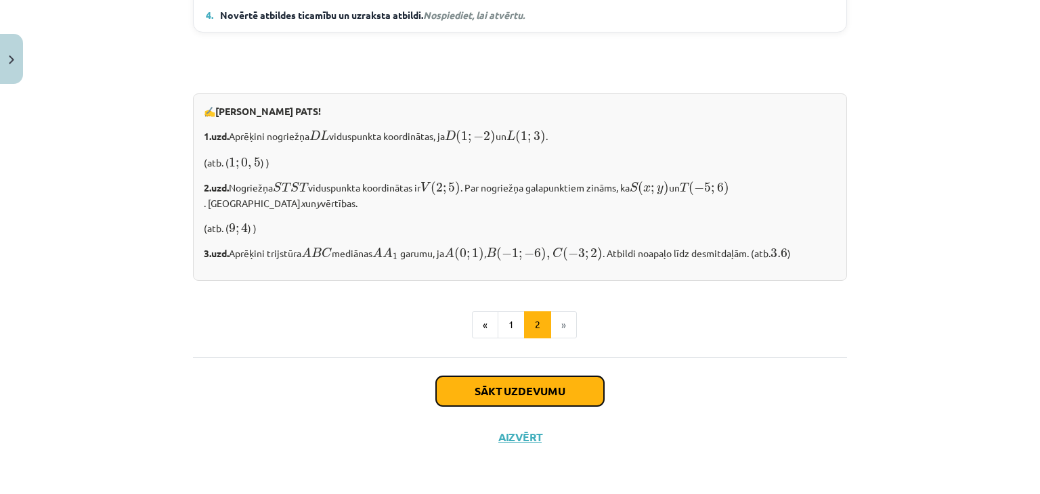
click at [474, 389] on button "Sākt uzdevumu" at bounding box center [520, 391] width 168 height 30
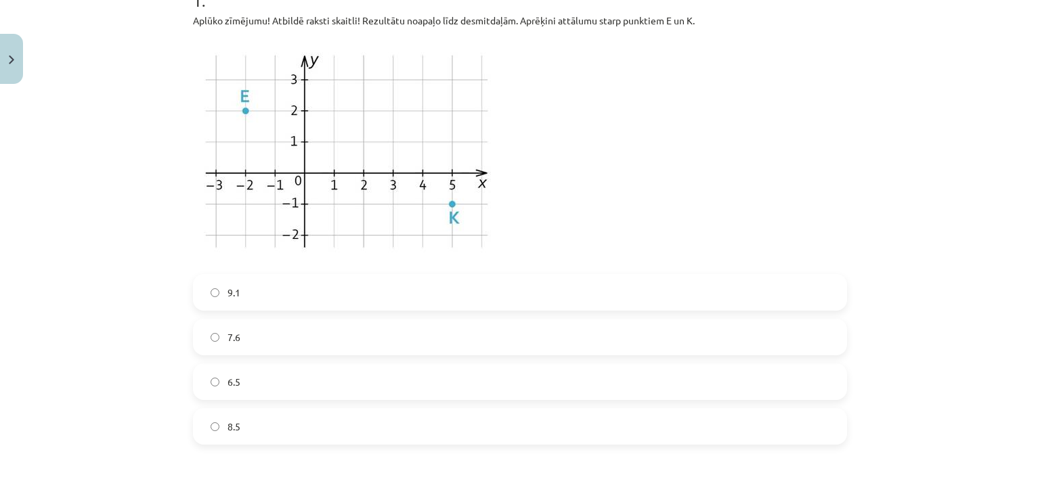
scroll to position [322, 0]
click at [221, 339] on label "7.6" at bounding box center [519, 339] width 651 height 34
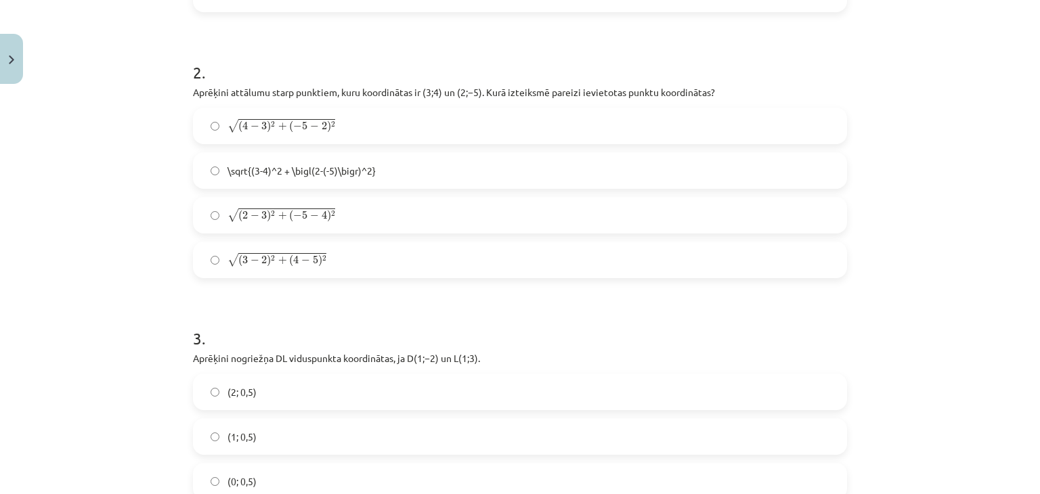
scroll to position [758, 0]
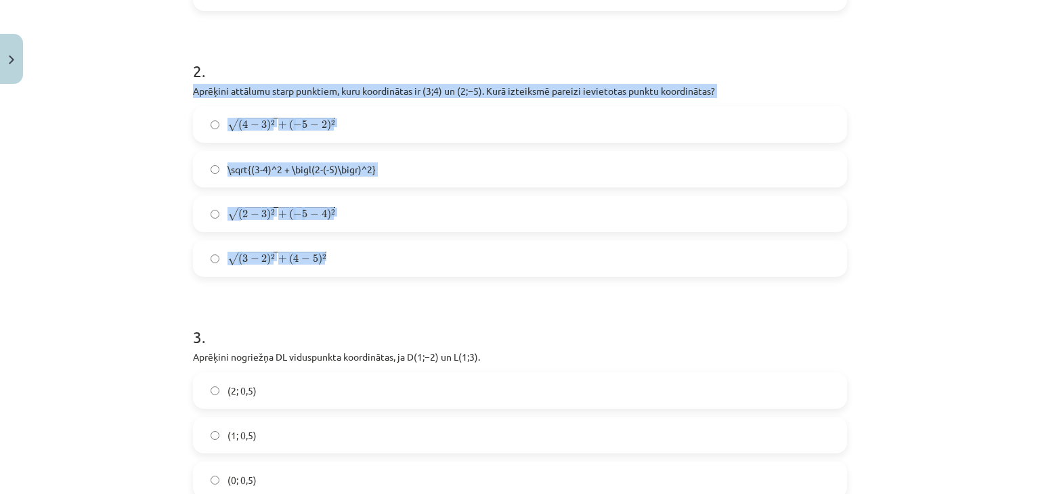
drag, startPoint x: 171, startPoint y: 87, endPoint x: 743, endPoint y: 231, distance: 589.9
click at [746, 251] on div "Mācību tēma: Matemātikas i - 10. klases 1. ieskaites mācību materiāls (a,b) #7 …" at bounding box center [520, 247] width 1040 height 494
copy div "Aprēķini attālumu starp punktiem, kuru koordinātas ir ﻿(3;4)﻿ un ﻿(2;−5). Kurā …"
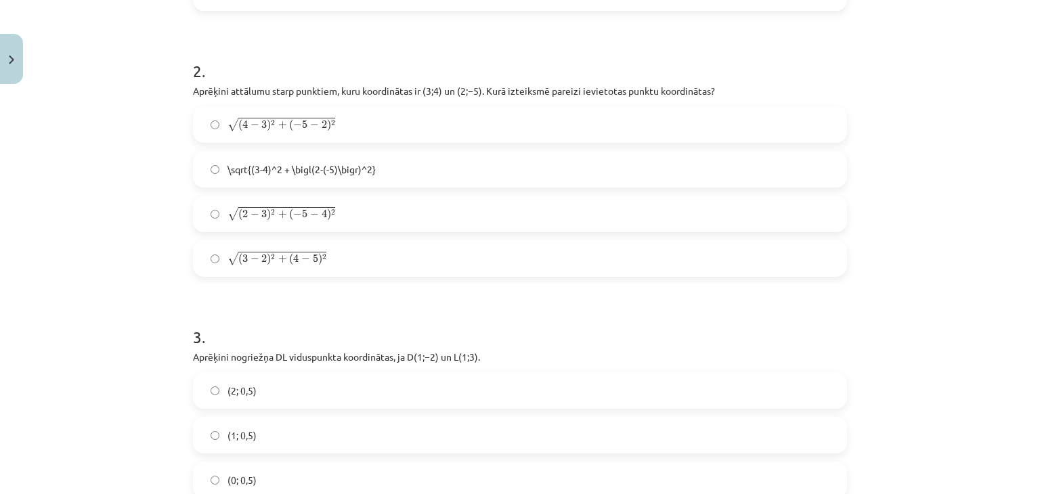
click at [759, 41] on h1 "2 ." at bounding box center [520, 59] width 654 height 42
click at [282, 213] on span "( 2 − 3 ) 2 + ( − 5 − 4 ) 2" at bounding box center [286, 215] width 97 height 12
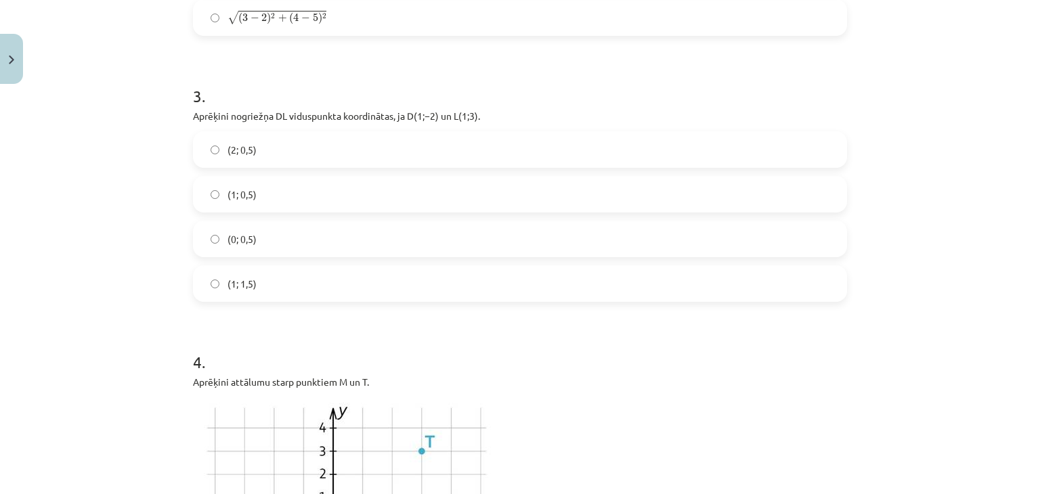
scroll to position [1029, 0]
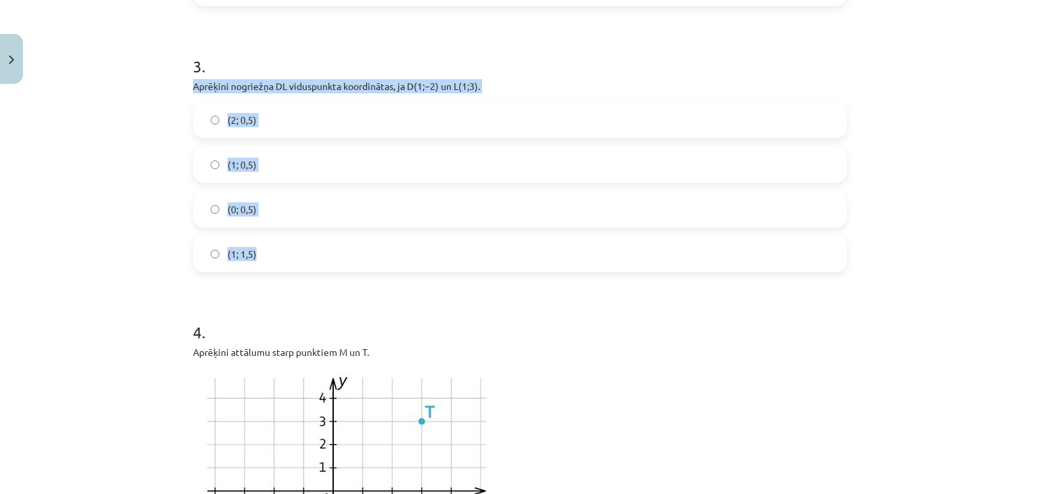
drag, startPoint x: 171, startPoint y: 78, endPoint x: 493, endPoint y: 253, distance: 366.0
click at [493, 253] on div "Mācību tēma: Matemātikas i - 10. klases 1. ieskaites mācību materiāls (a,b) #7 …" at bounding box center [520, 247] width 1040 height 494
copy div "Aprēķini nogriežņa ﻿DL﻿ viduspunkta koordinātas, ja ﻿D(1;−2) un ﻿L(1;3). (2; 0,…"
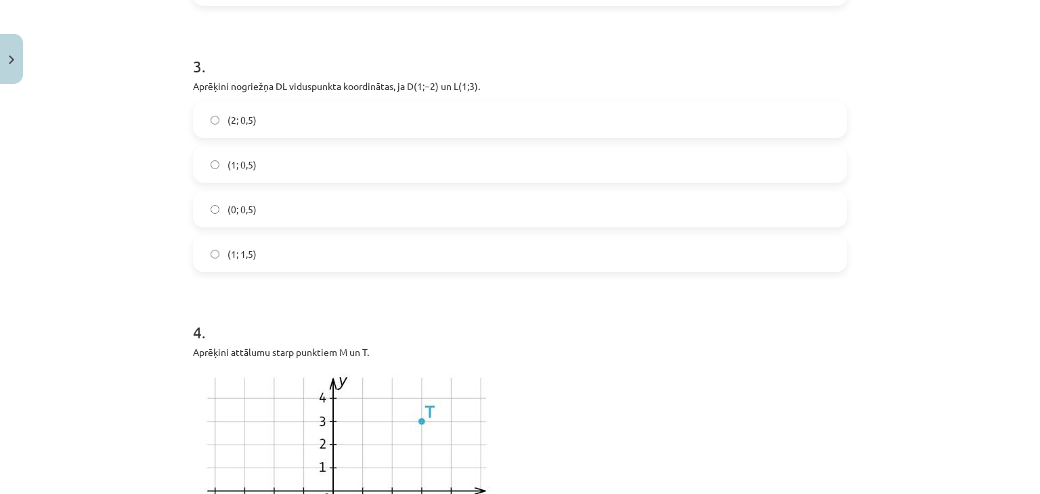
click at [547, 60] on h1 "3 ." at bounding box center [520, 54] width 654 height 42
click at [244, 171] on label "(1; 0,5)" at bounding box center [519, 165] width 651 height 34
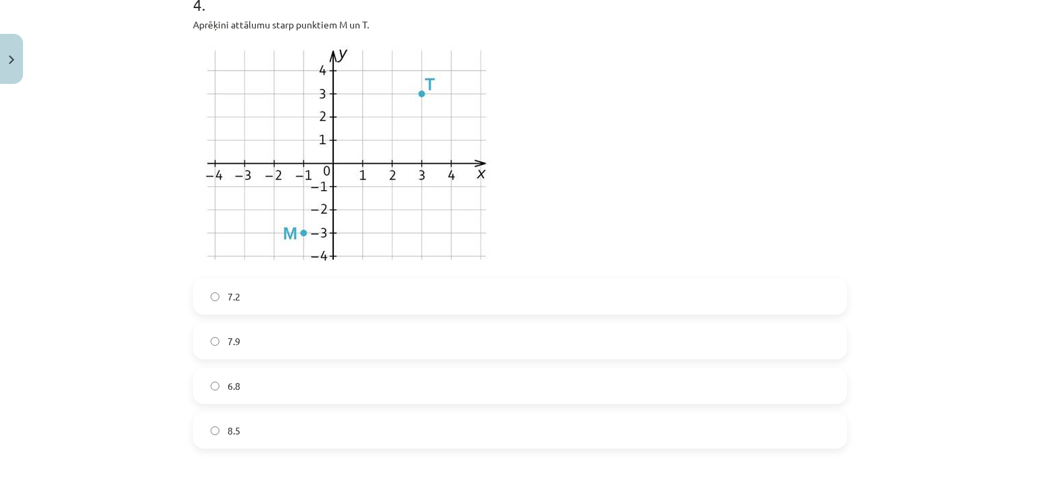
scroll to position [1351, 0]
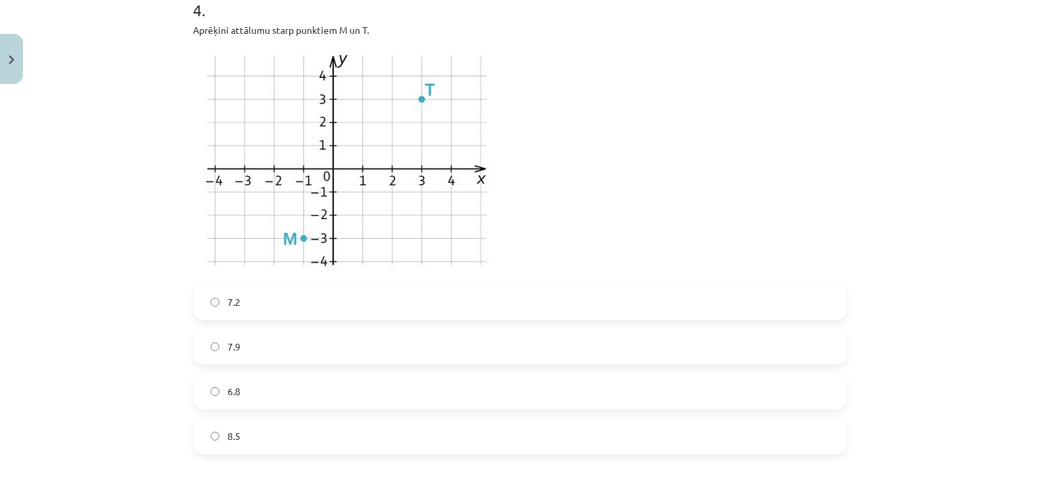
click at [355, 299] on label "7.2" at bounding box center [519, 302] width 651 height 34
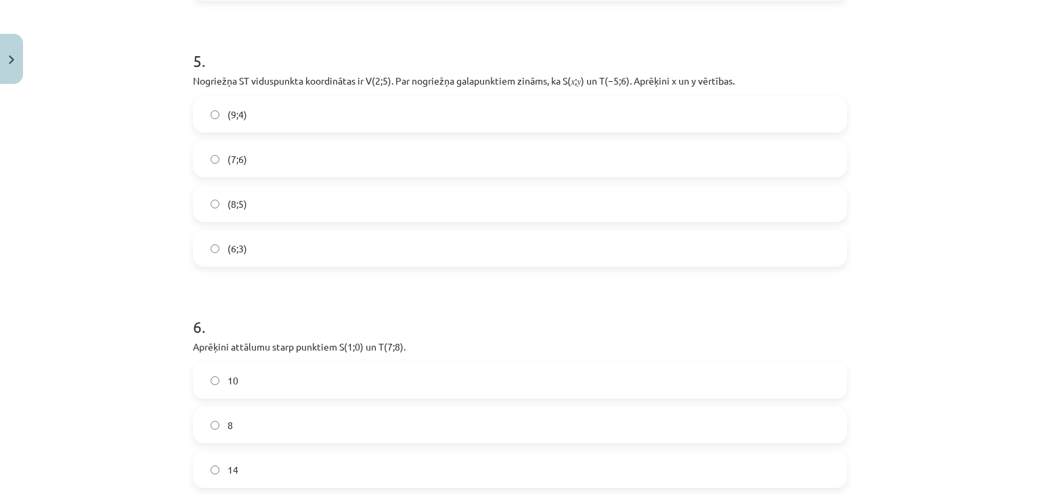
scroll to position [1825, 0]
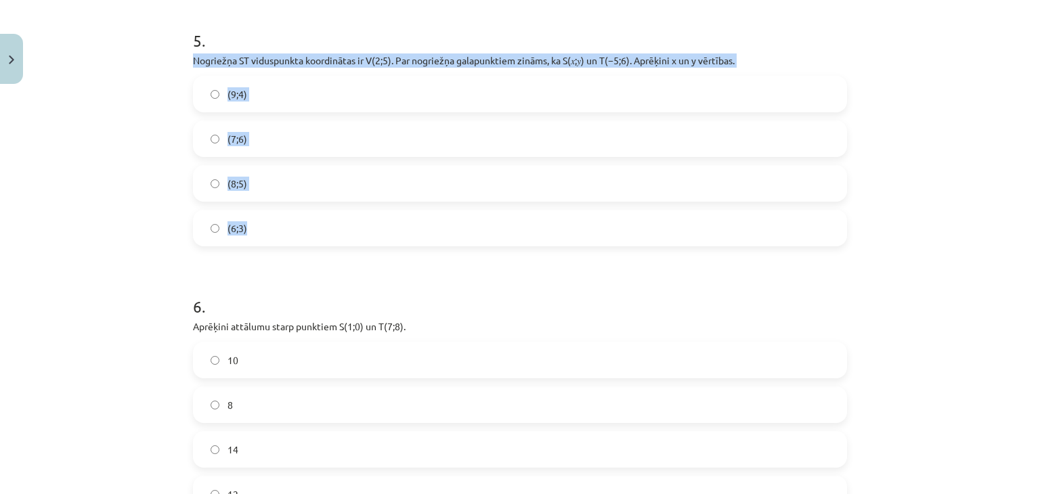
drag, startPoint x: 178, startPoint y: 56, endPoint x: 510, endPoint y: 228, distance: 374.0
click at [510, 228] on div "Mācību tēma: Matemātikas i - 10. klases 1. ieskaites mācību materiāls (a,b) #7 …" at bounding box center [520, 247] width 1040 height 494
copy div "Nogriežņa ﻿ST viduspunkta koordinātas ir ﻿V(2;5)﻿. Par nogriežņa galapunktiem z…"
click at [775, 58] on p "Nogriežņa ﻿ST viduspunkta koordinātas ir ﻿V(2;5)﻿. Par nogriežņa galapunktiem z…" at bounding box center [520, 60] width 654 height 14
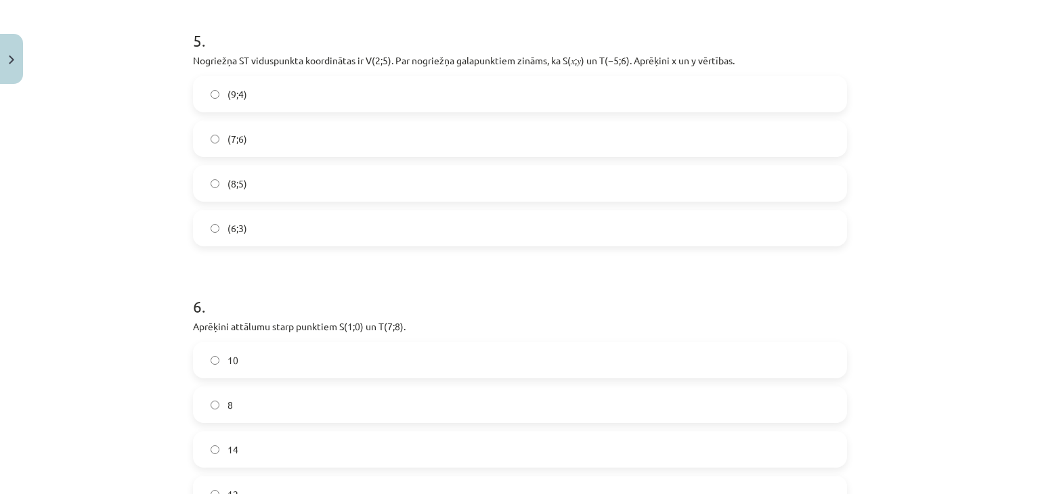
click at [251, 93] on label "(9;4)" at bounding box center [519, 94] width 651 height 34
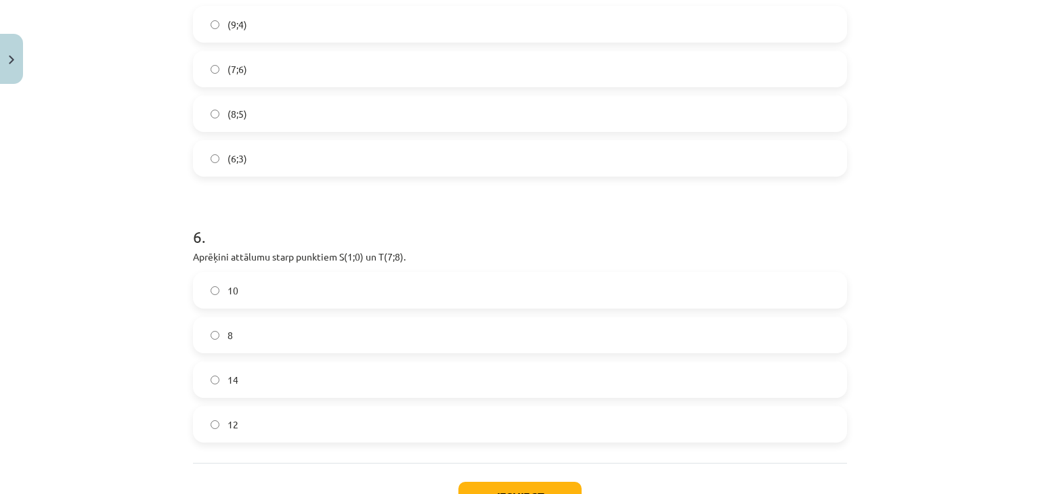
scroll to position [2000, 0]
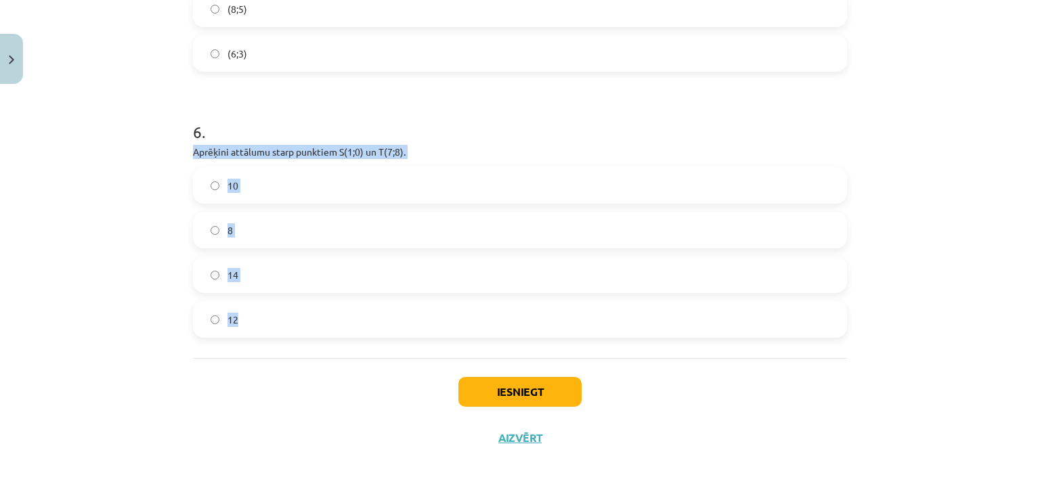
drag, startPoint x: 186, startPoint y: 150, endPoint x: 342, endPoint y: 310, distance: 223.6
copy div "Aprēķini attālumu starp punktiem ﻿S(1;0)﻿ un ﻿T(7;8). 10 8 14 12"
click at [146, 350] on div "Mācību tēma: Matemātikas i - 10. klases 1. ieskaites mācību materiāls (a,b) #7 …" at bounding box center [520, 247] width 1040 height 494
click at [237, 192] on label "10" at bounding box center [519, 186] width 651 height 34
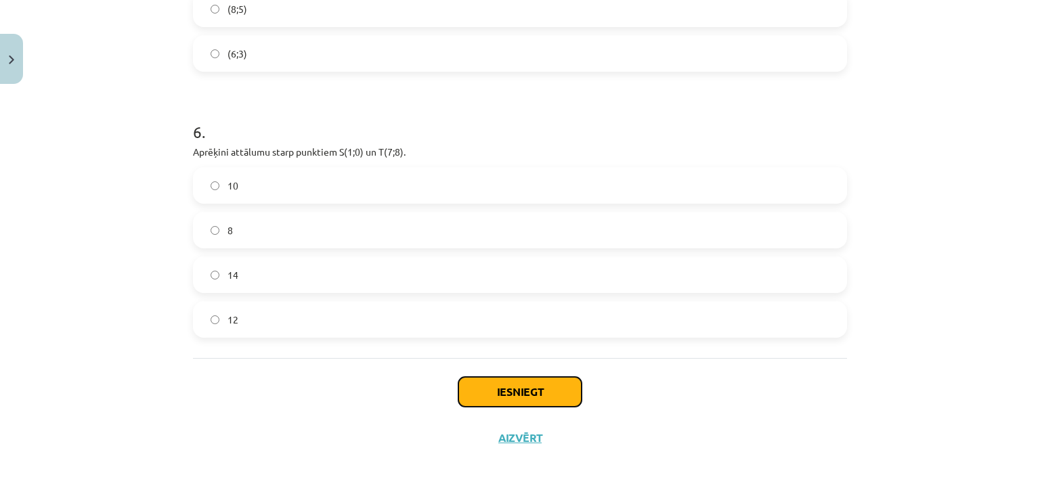
click at [515, 391] on button "Iesniegt" at bounding box center [519, 392] width 123 height 30
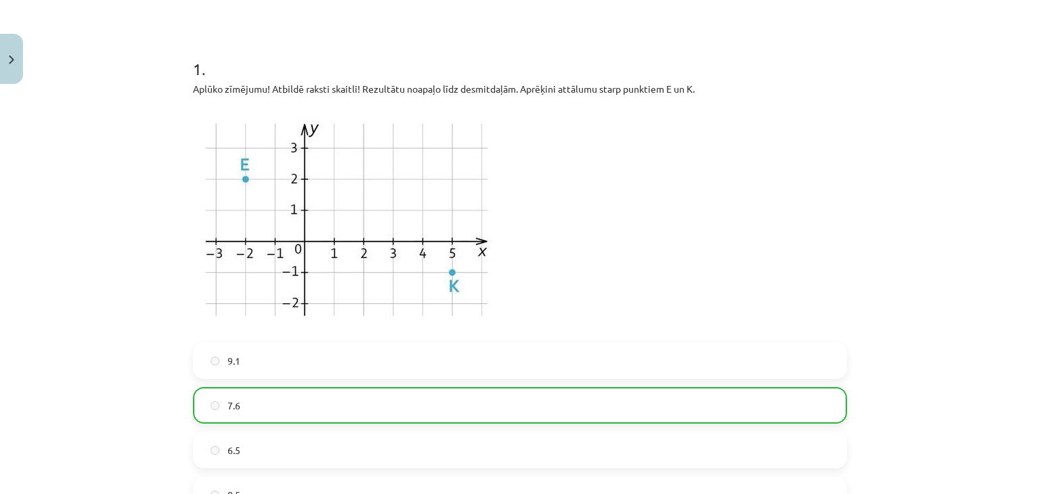
scroll to position [307, 0]
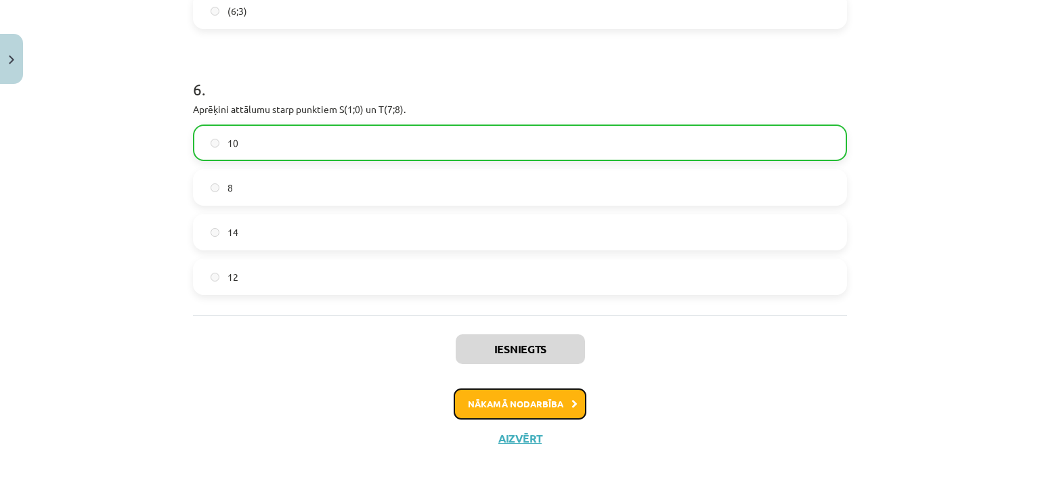
click at [564, 396] on button "Nākamā nodarbība" at bounding box center [520, 404] width 133 height 31
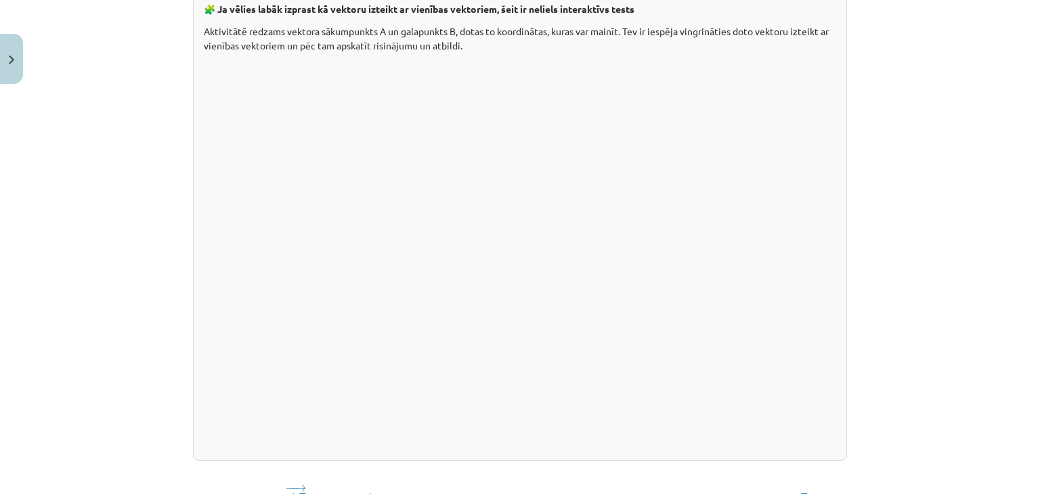
scroll to position [1388, 0]
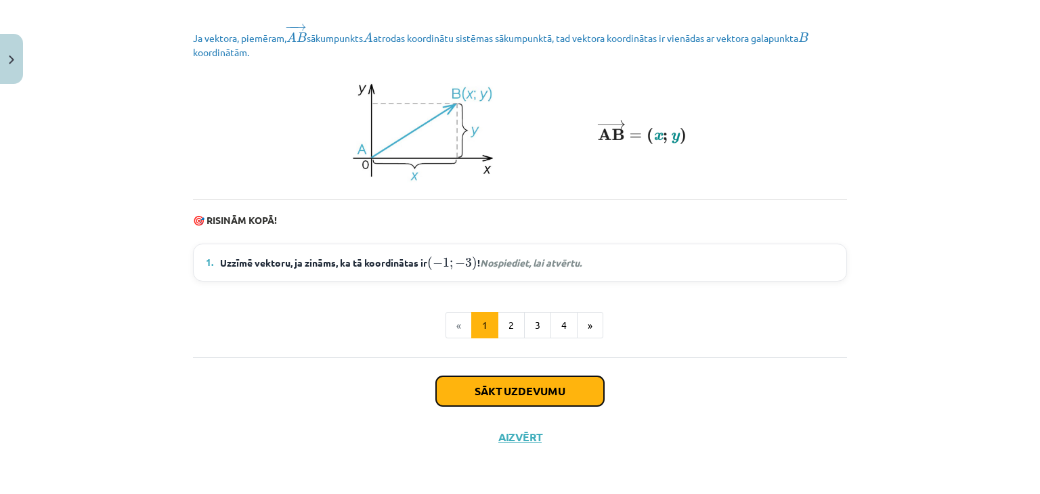
click at [555, 388] on button "Sākt uzdevumu" at bounding box center [520, 391] width 168 height 30
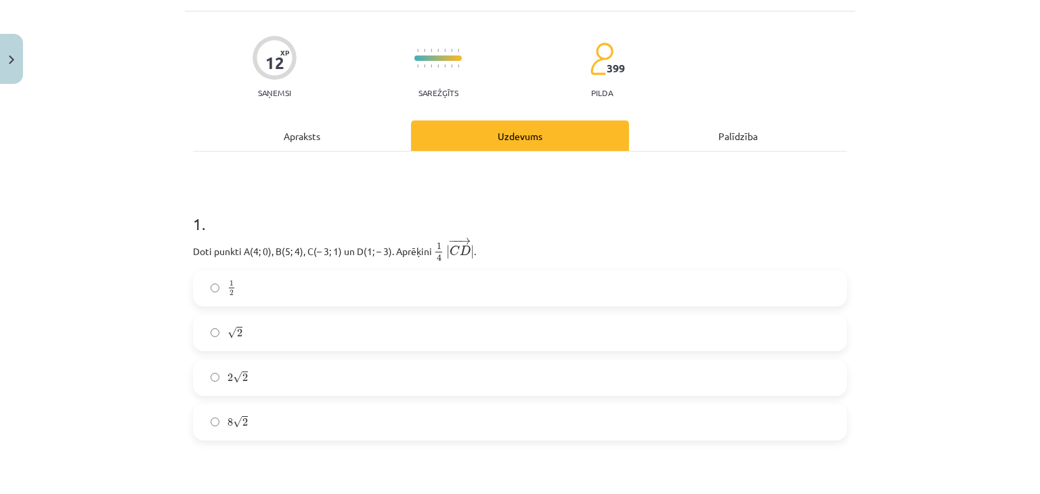
scroll to position [102, 0]
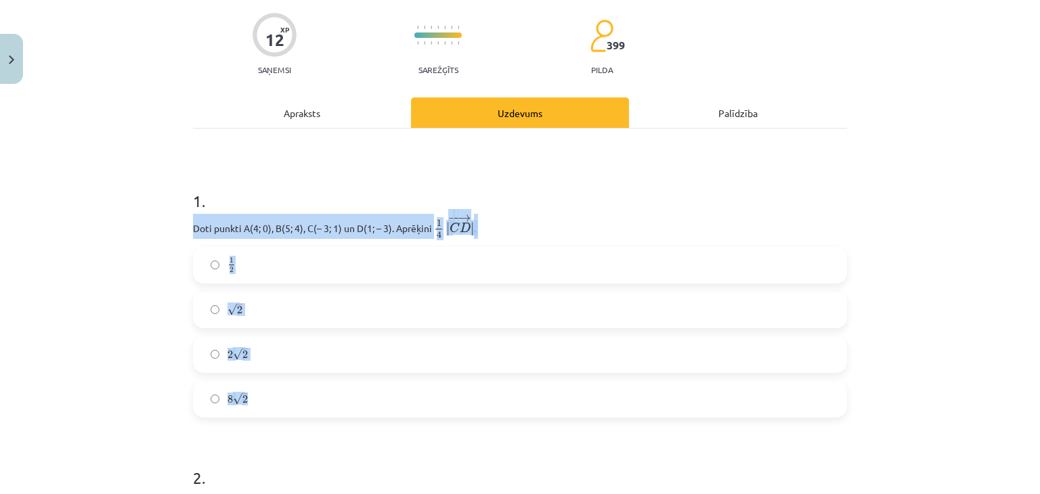
drag, startPoint x: 179, startPoint y: 227, endPoint x: 475, endPoint y: 393, distance: 339.6
click at [475, 393] on div "Mācību tēma: Matemātikas i - 10. klases 1. ieskaites mācību materiāls (a,b) #8 …" at bounding box center [520, 247] width 1040 height 494
copy div "Doti punkti A(4; 0), B(5; 4), C(– 3; 1) un D(1; – 3). Aprēķini ﻿ 1 4 | − − → C …"
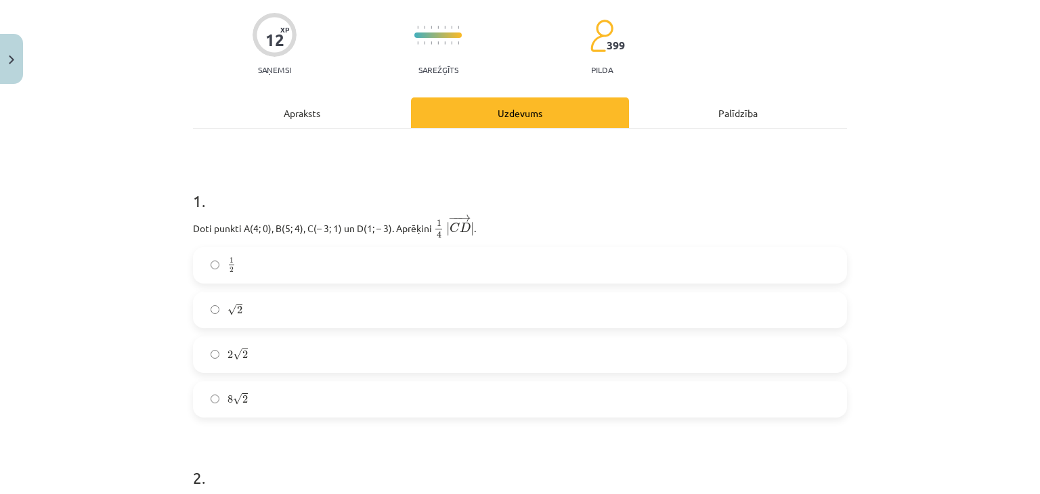
click at [539, 200] on h1 "1 ." at bounding box center [520, 189] width 654 height 42
click at [255, 308] on label "√ 2 2" at bounding box center [519, 310] width 651 height 34
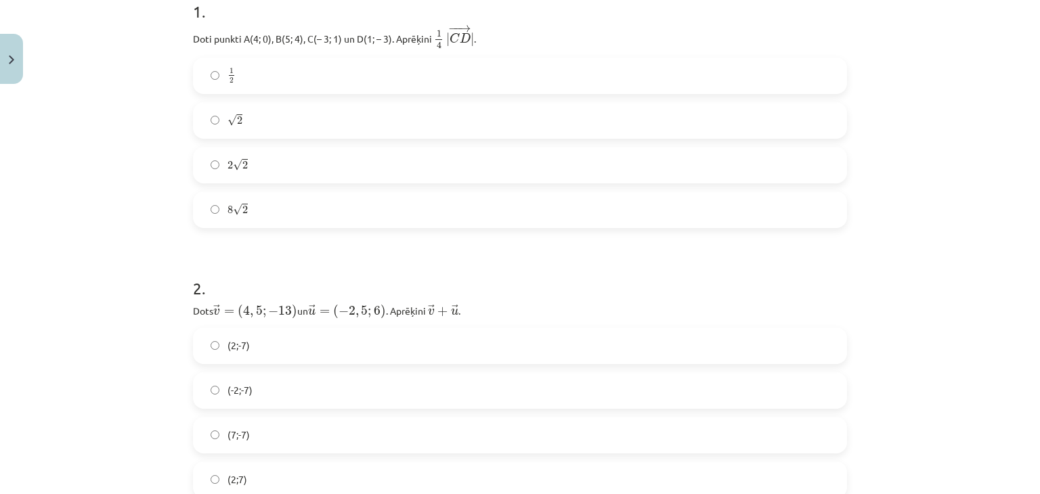
scroll to position [372, 0]
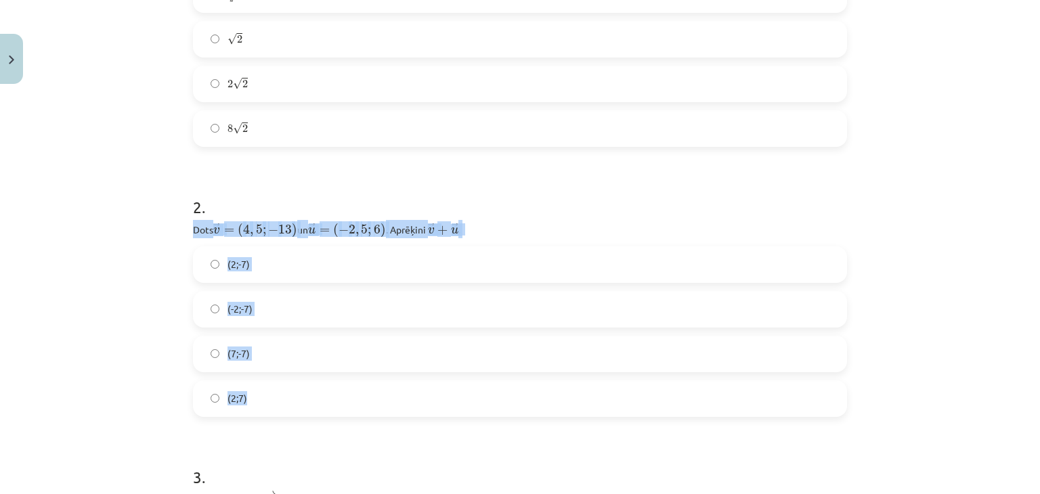
drag, startPoint x: 156, startPoint y: 228, endPoint x: 506, endPoint y: 388, distance: 385.7
click at [506, 388] on div "Mācību tēma: Matemātikas i - 10. klases 1. ieskaites mācību materiāls (a,b) #8 …" at bounding box center [520, 247] width 1040 height 494
copy div "Dots ﻿ → v = ( 4 , 5 ; − 13 ) v → = ( 4 , 5 ; − 13 ) un ﻿ → u = ( − 2 , 5 ; 6 )…"
click at [84, 262] on div "Mācību tēma: Matemātikas i - 10. klases 1. ieskaites mācību materiāls (a,b) #8 …" at bounding box center [520, 247] width 1040 height 494
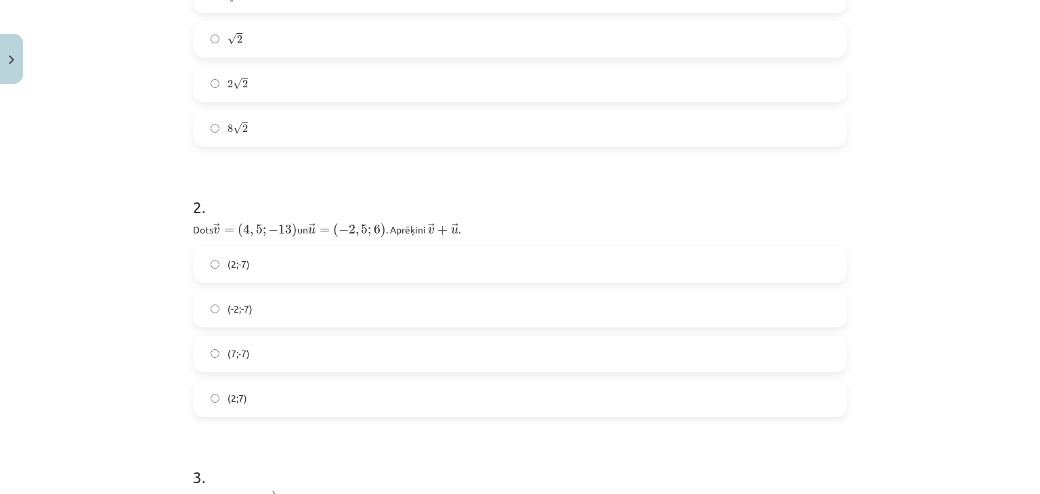
click at [228, 268] on span "(2;-7)" at bounding box center [239, 264] width 22 height 14
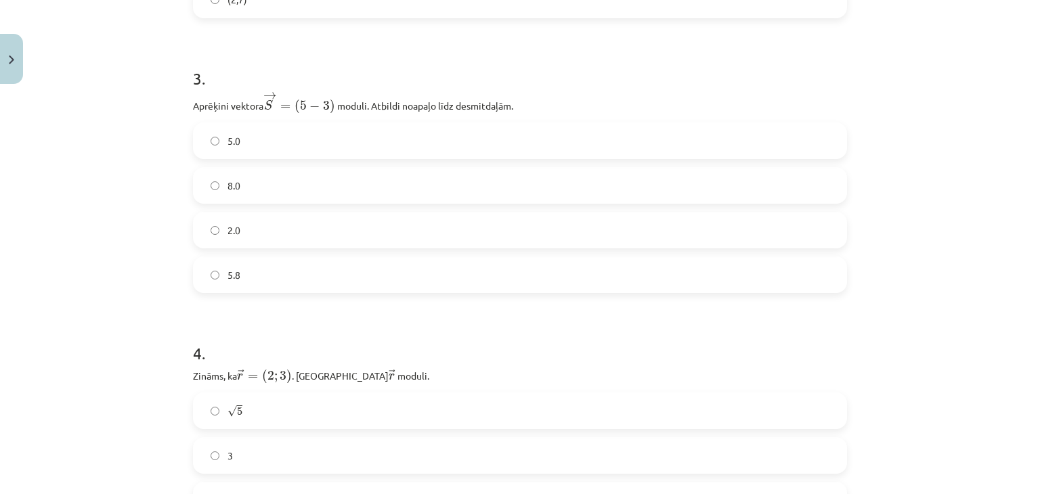
scroll to position [757, 0]
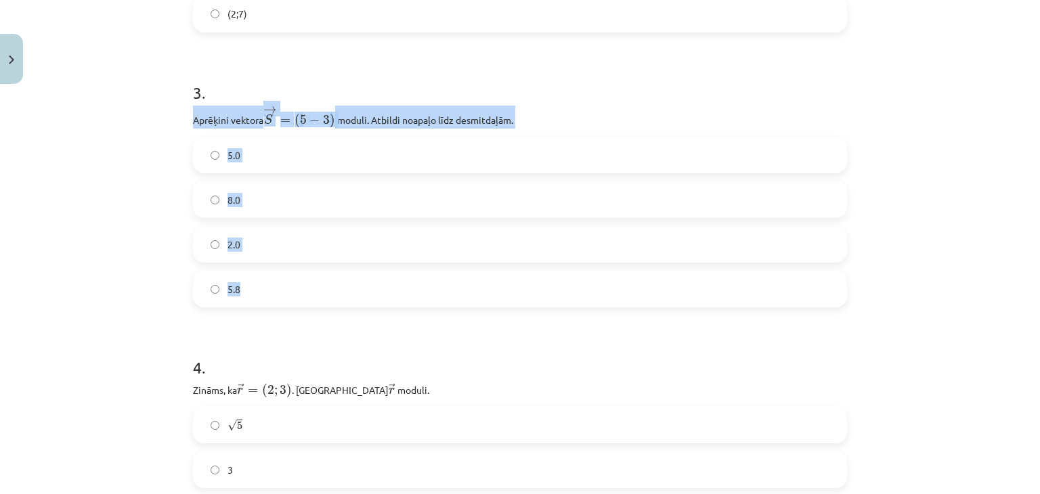
drag, startPoint x: 169, startPoint y: 116, endPoint x: 346, endPoint y: 254, distance: 224.3
click at [333, 280] on div "Mācību tēma: Matemātikas i - 10. klases 1. ieskaites mācību materiāls (a,b) #8 …" at bounding box center [520, 247] width 1040 height 494
copy div "Aprēķini vektora → S = ( 5 − 3 ) S → = ( 5 − 3 ) ﻿﻿ moduli. Atbildi noapaļo līd…"
drag, startPoint x: 125, startPoint y: 150, endPoint x: 127, endPoint y: 142, distance: 7.7
click at [125, 150] on div "Mācību tēma: Matemātikas i - 10. klases 1. ieskaites mācību materiāls (a,b) #8 …" at bounding box center [520, 247] width 1040 height 494
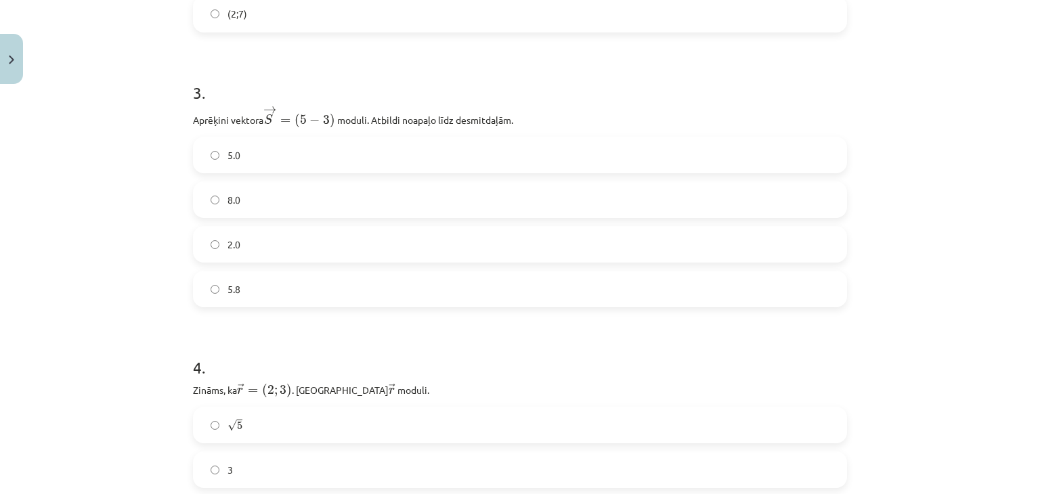
click at [104, 90] on div "Mācību tēma: Matemātikas i - 10. klases 1. ieskaites mācību materiāls (a,b) #8 …" at bounding box center [520, 247] width 1040 height 494
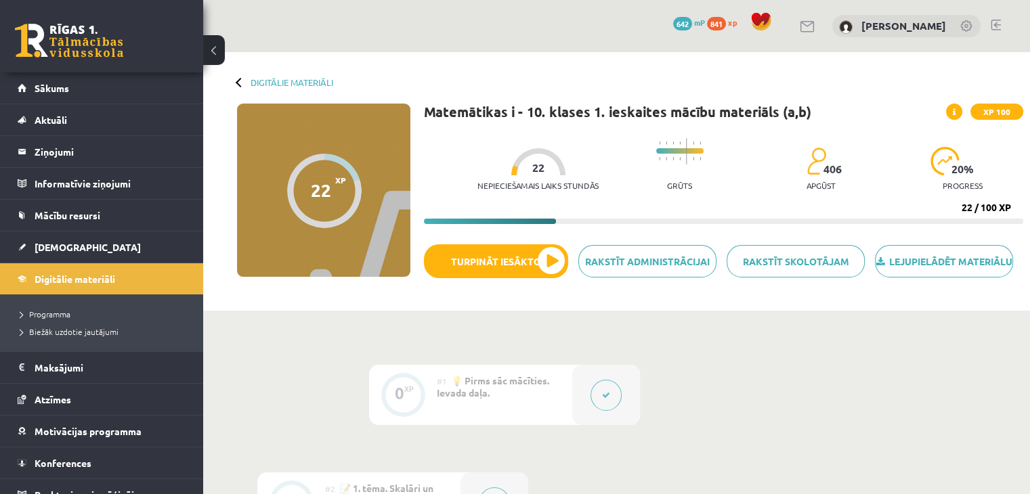
click at [64, 30] on link at bounding box center [69, 41] width 108 height 34
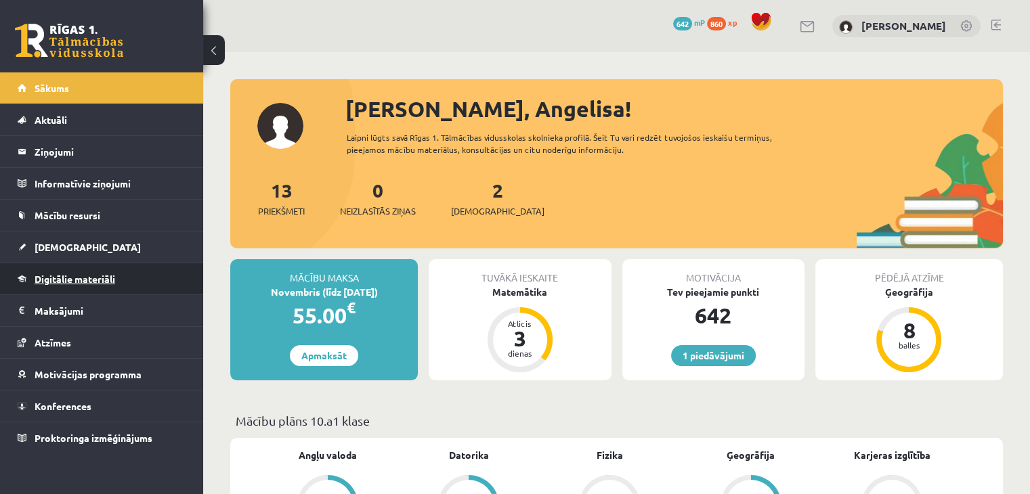
click at [100, 267] on link "Digitālie materiāli" at bounding box center [102, 278] width 169 height 31
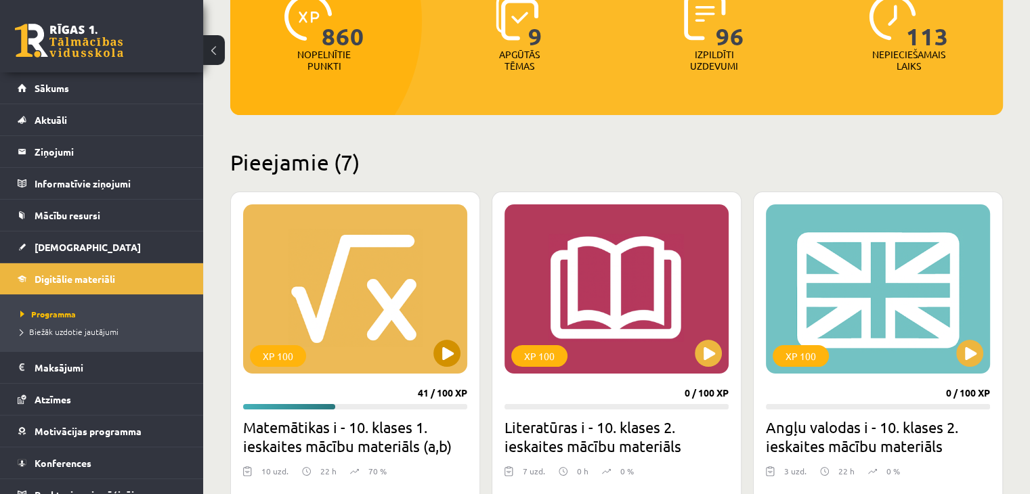
scroll to position [203, 0]
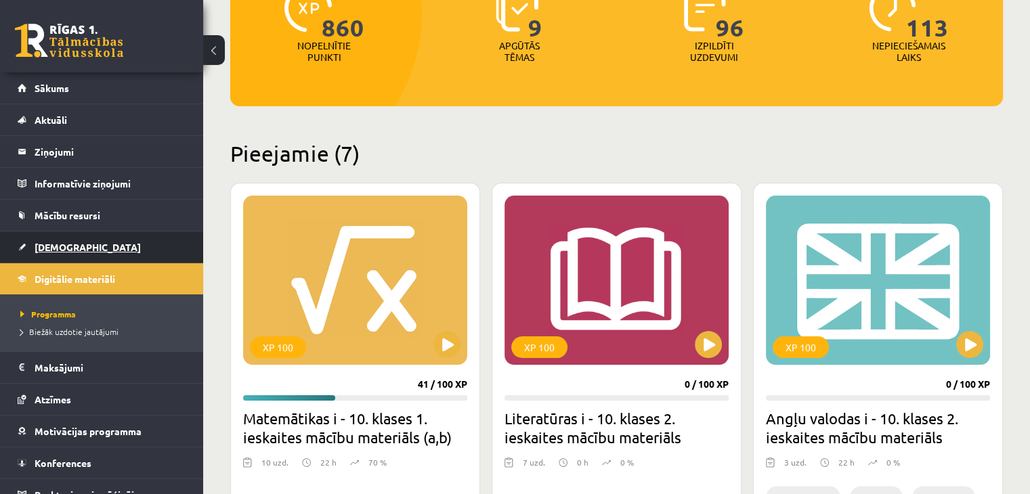
click at [101, 247] on link "[DEMOGRAPHIC_DATA]" at bounding box center [102, 247] width 169 height 31
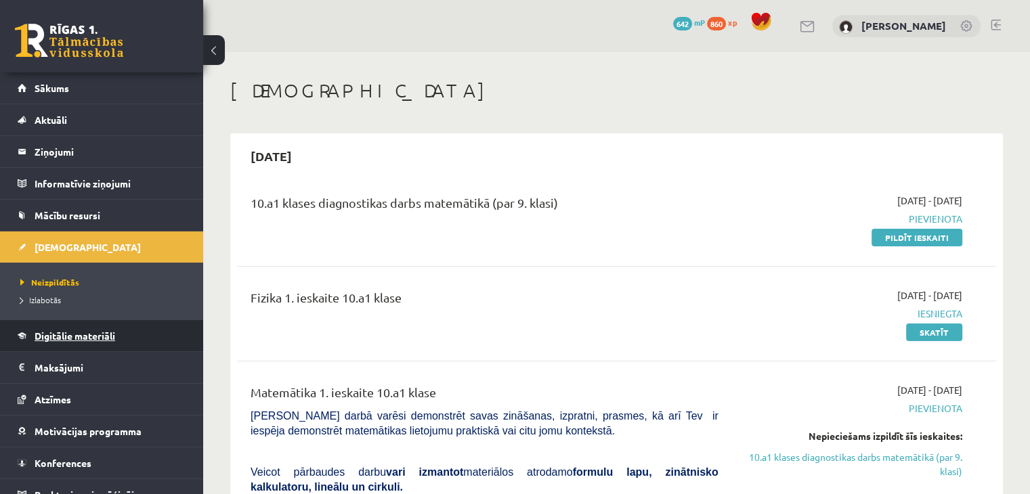
click at [112, 343] on link "Digitālie materiāli" at bounding box center [102, 335] width 169 height 31
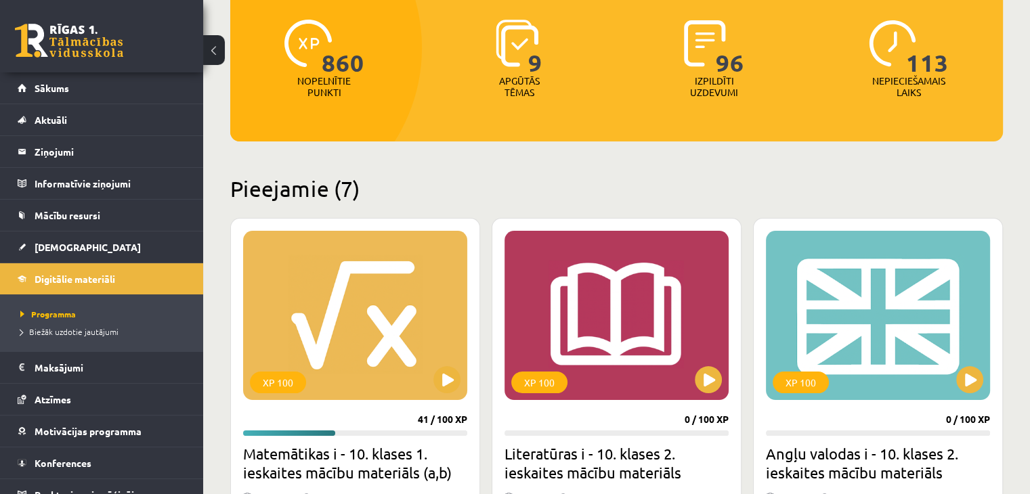
scroll to position [406, 0]
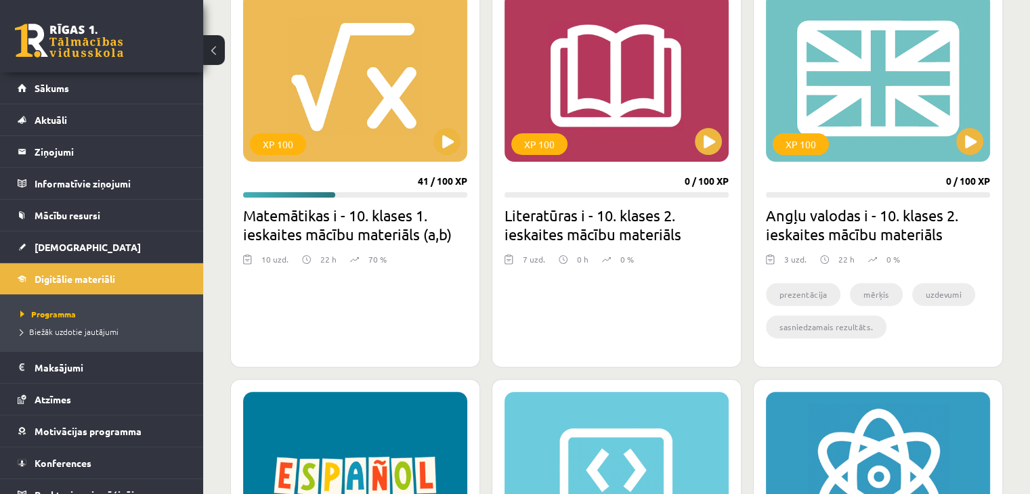
click at [87, 58] on div "1 Dāvanas 642 mP 860 xp" at bounding box center [101, 36] width 203 height 72
click at [87, 57] on link at bounding box center [69, 41] width 108 height 34
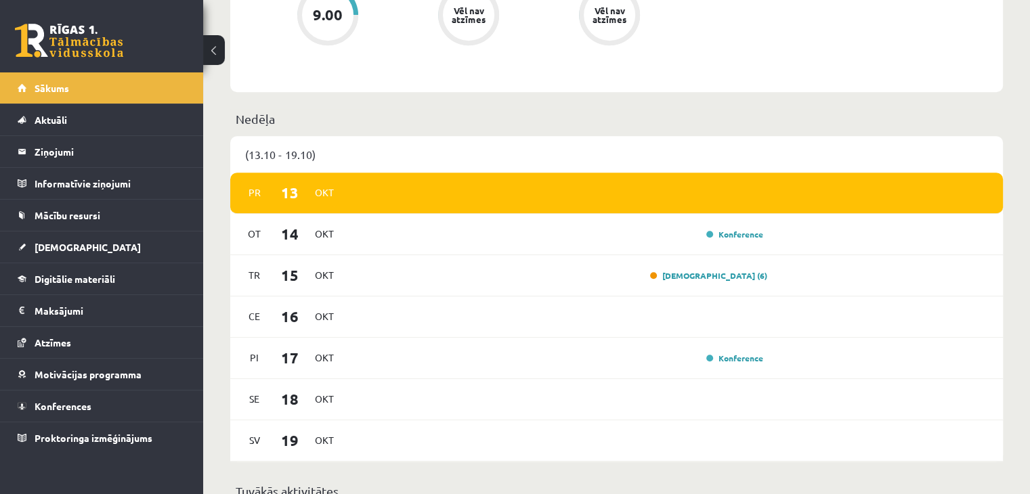
scroll to position [745, 0]
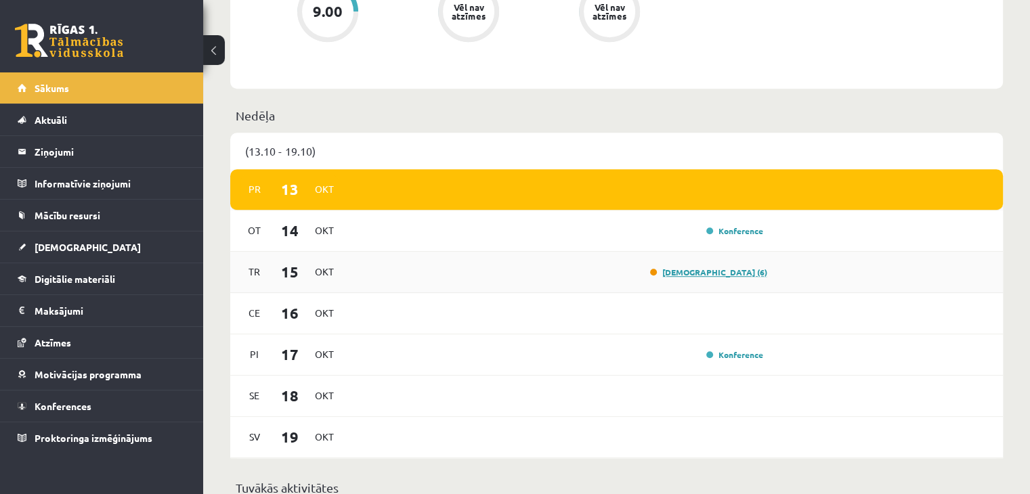
click at [718, 274] on link "Ieskaite (6)" at bounding box center [708, 272] width 117 height 11
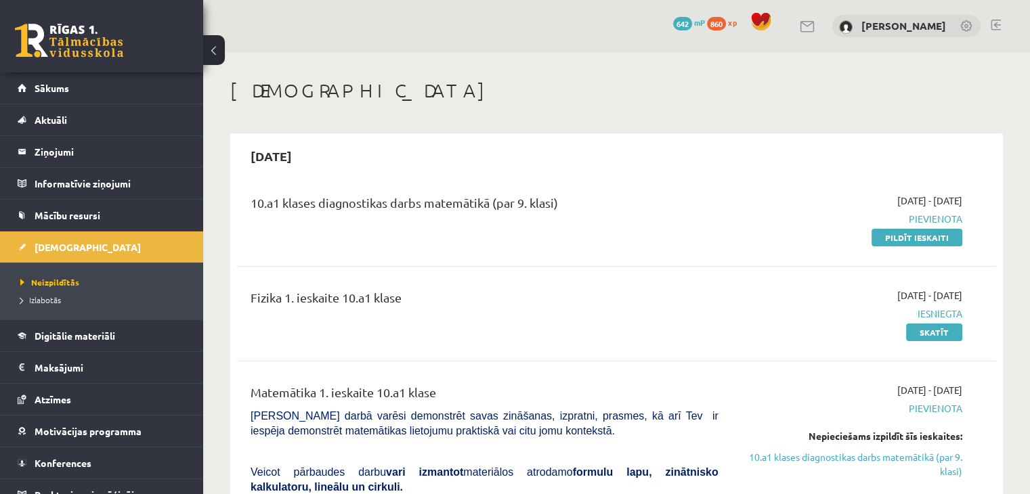
click at [88, 68] on div "0 Dāvanas 642 mP 860 xp" at bounding box center [101, 36] width 203 height 72
click at [87, 56] on link at bounding box center [69, 41] width 108 height 34
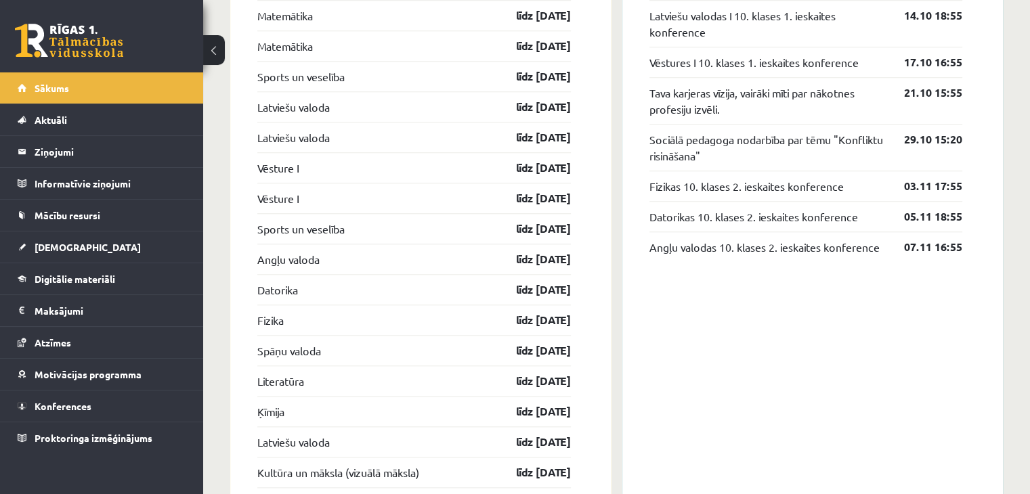
scroll to position [1354, 0]
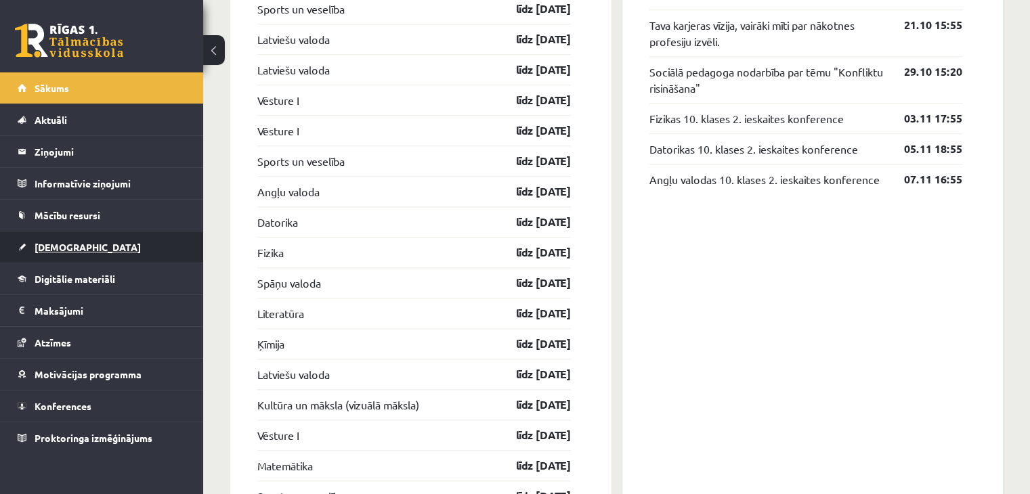
click at [93, 239] on link "[DEMOGRAPHIC_DATA]" at bounding box center [102, 247] width 169 height 31
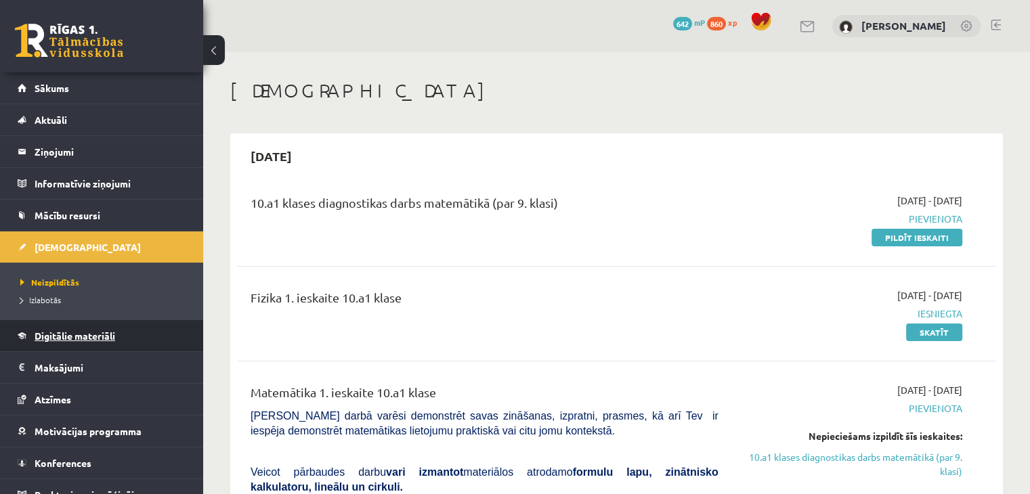
click at [65, 342] on link "Digitālie materiāli" at bounding box center [102, 335] width 169 height 31
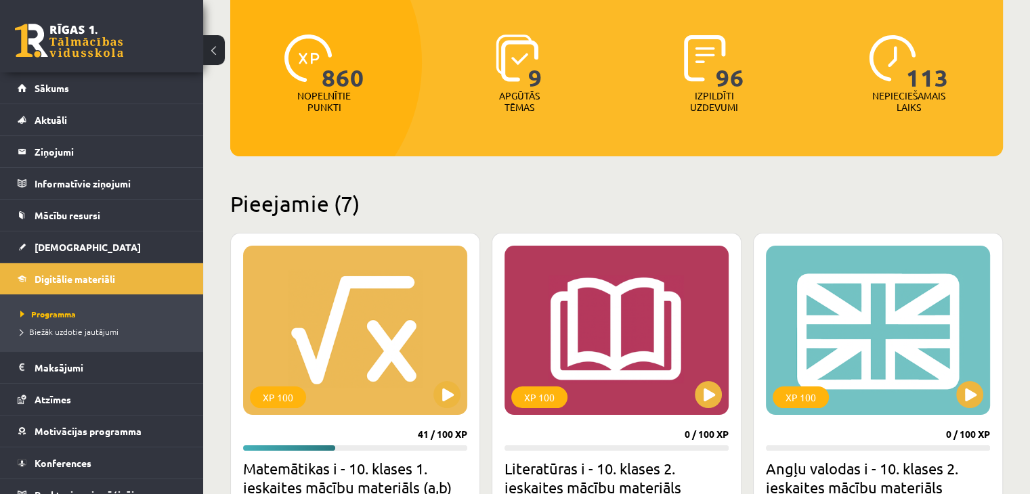
scroll to position [271, 0]
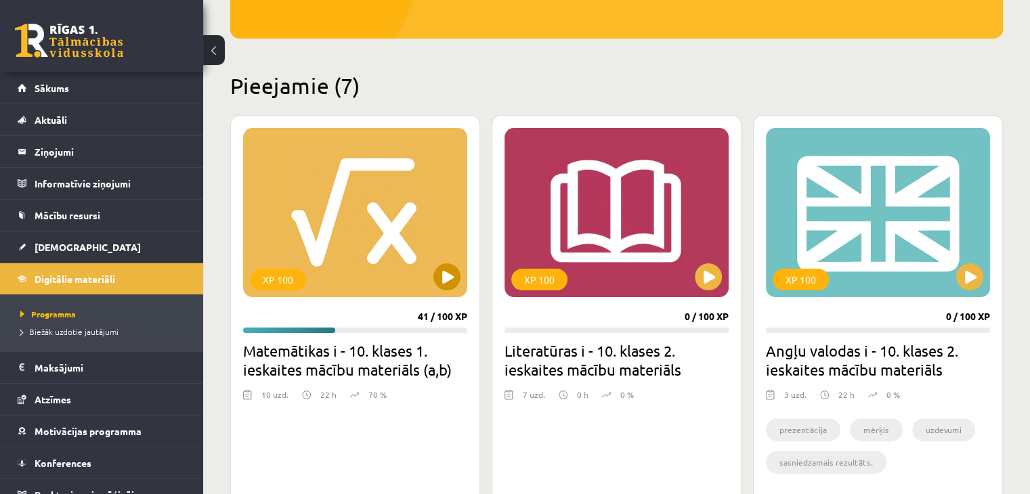
click at [431, 274] on div "XP 100" at bounding box center [355, 212] width 224 height 169
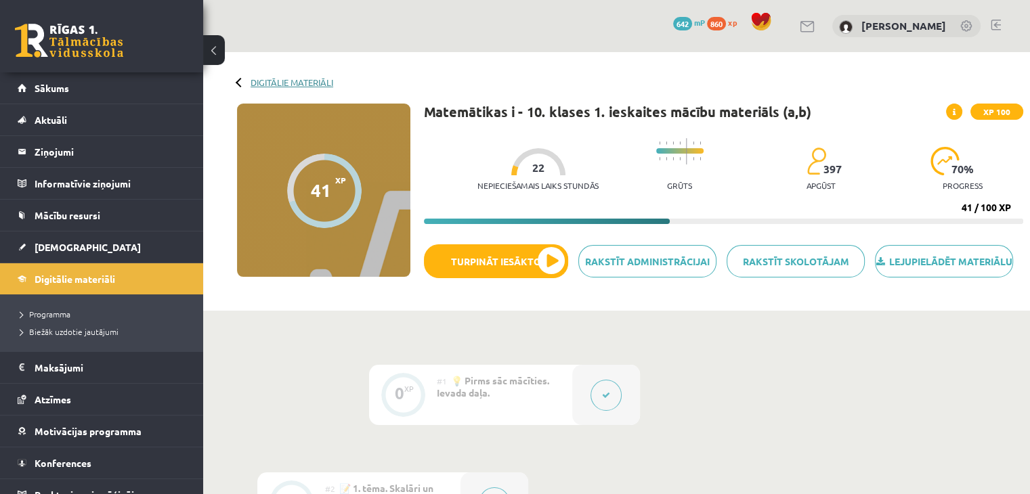
click at [270, 85] on div "Digitālie materiāli 41 XP XP 100 41 / 100 XP Matemātikas i - 10. klases 1. iesk…" at bounding box center [616, 181] width 827 height 259
click at [271, 83] on link "Digitālie materiāli" at bounding box center [292, 82] width 83 height 10
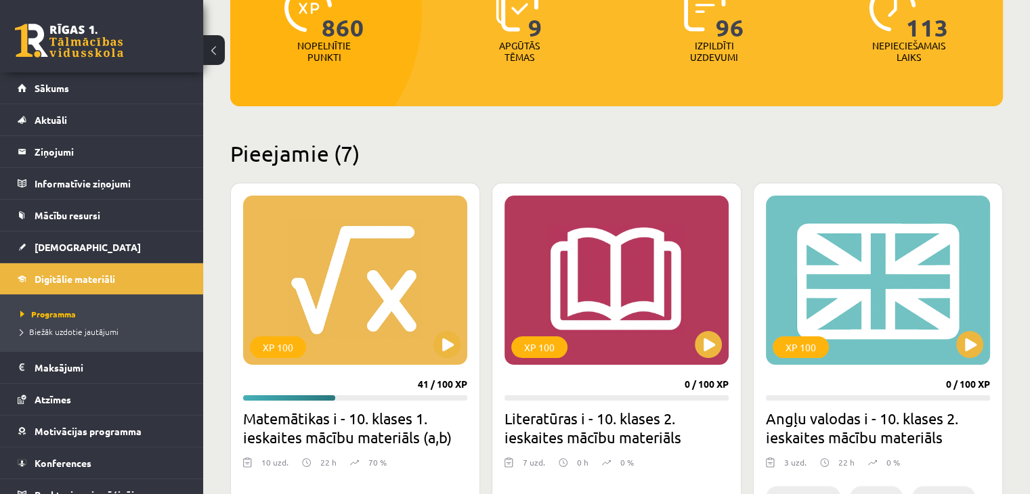
scroll to position [271, 0]
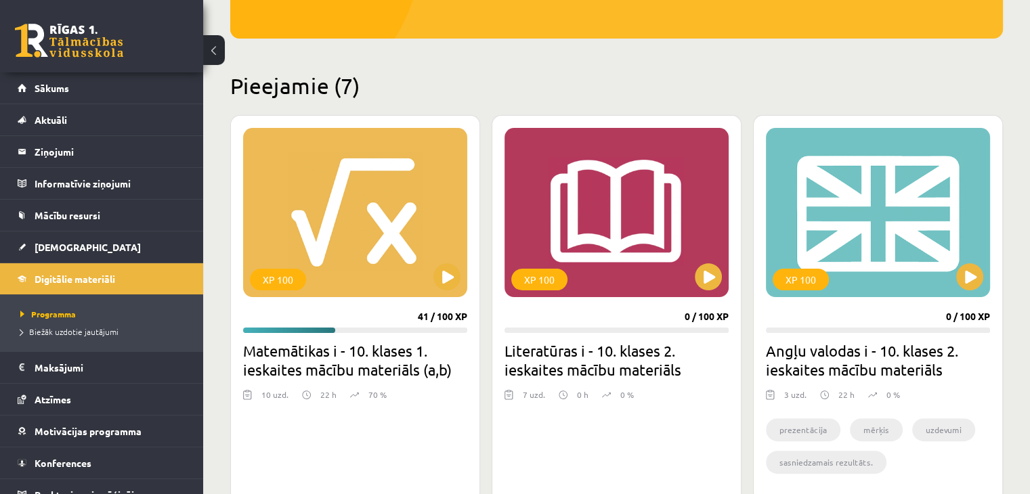
click at [371, 353] on h2 "Matemātikas i - 10. klases 1. ieskaites mācību materiāls (a,b)" at bounding box center [355, 360] width 224 height 38
click at [360, 301] on div "XP 100 41 / 100 XP Matemātikas i - 10. klases 1. ieskaites mācību materiāls (a,…" at bounding box center [355, 309] width 250 height 388
click at [367, 258] on div "XP 100" at bounding box center [355, 212] width 224 height 169
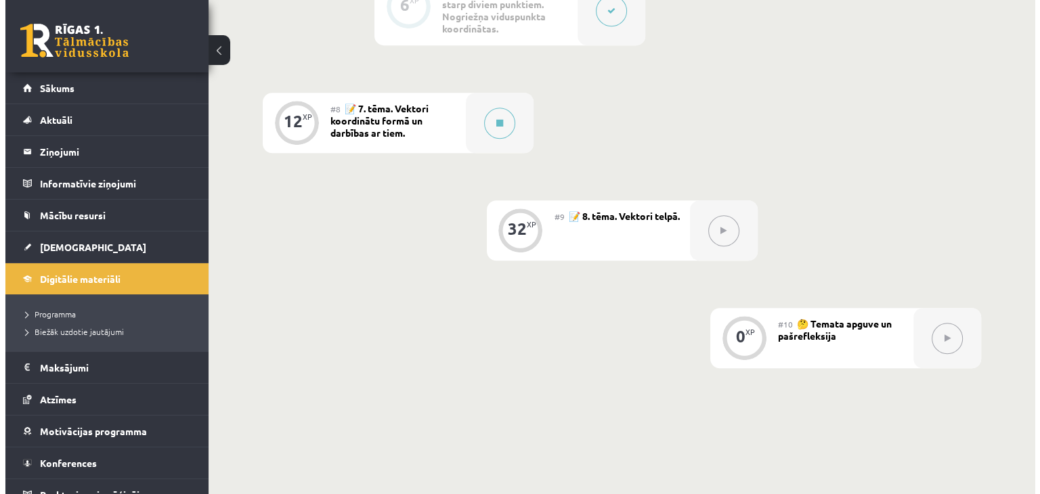
scroll to position [948, 0]
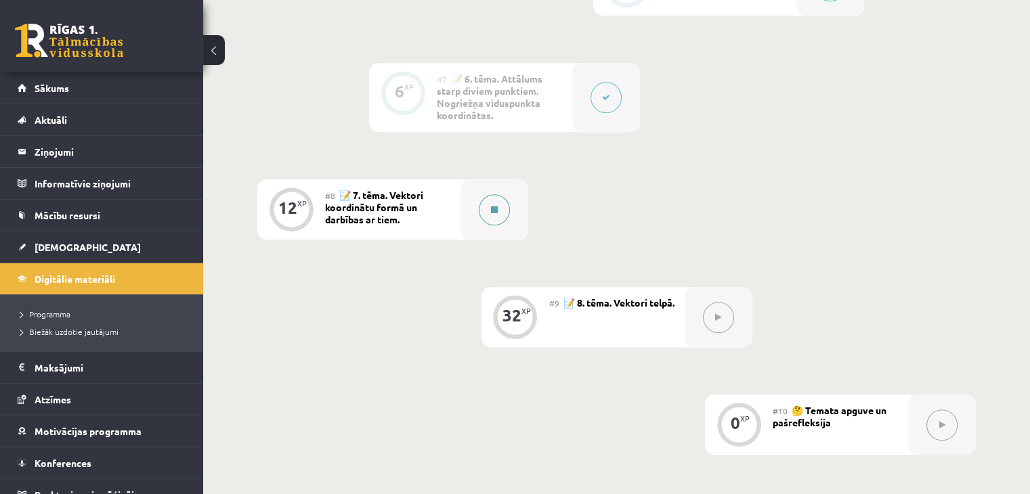
click at [492, 225] on button at bounding box center [494, 209] width 31 height 31
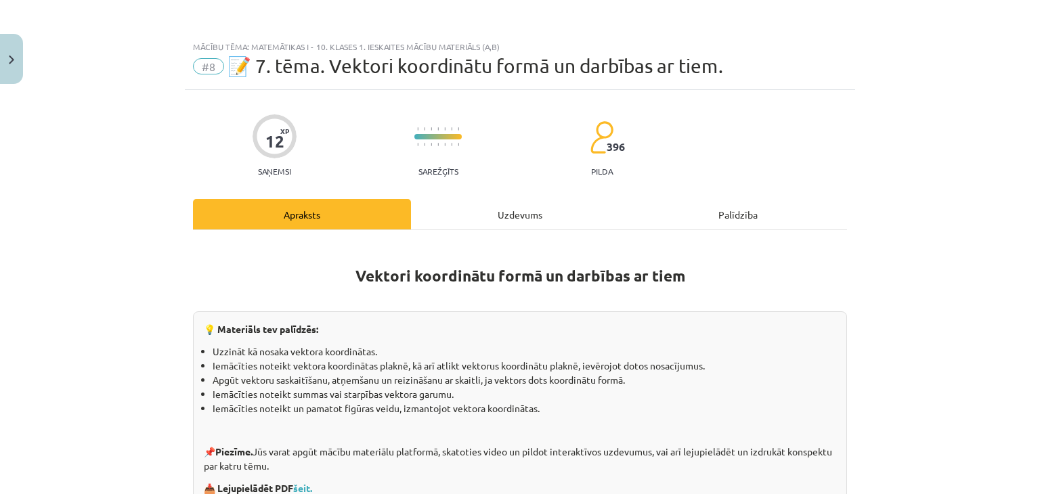
click at [574, 207] on div "Uzdevums" at bounding box center [520, 214] width 218 height 30
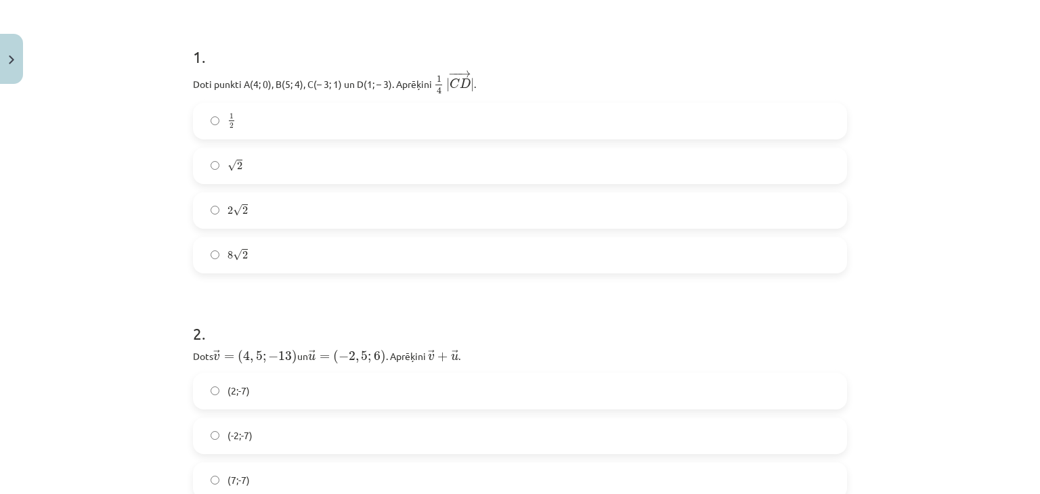
scroll to position [237, 0]
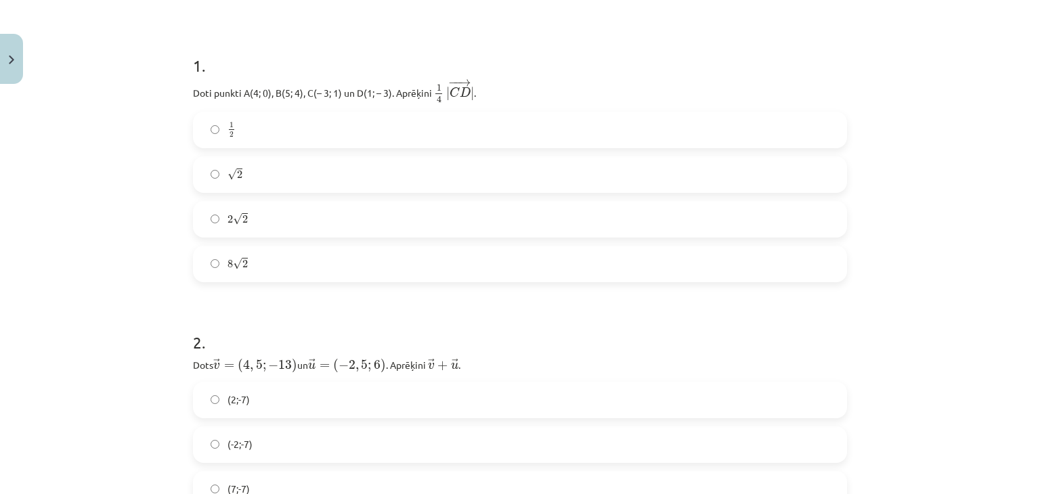
click at [344, 170] on label "√ 2 2" at bounding box center [519, 175] width 651 height 34
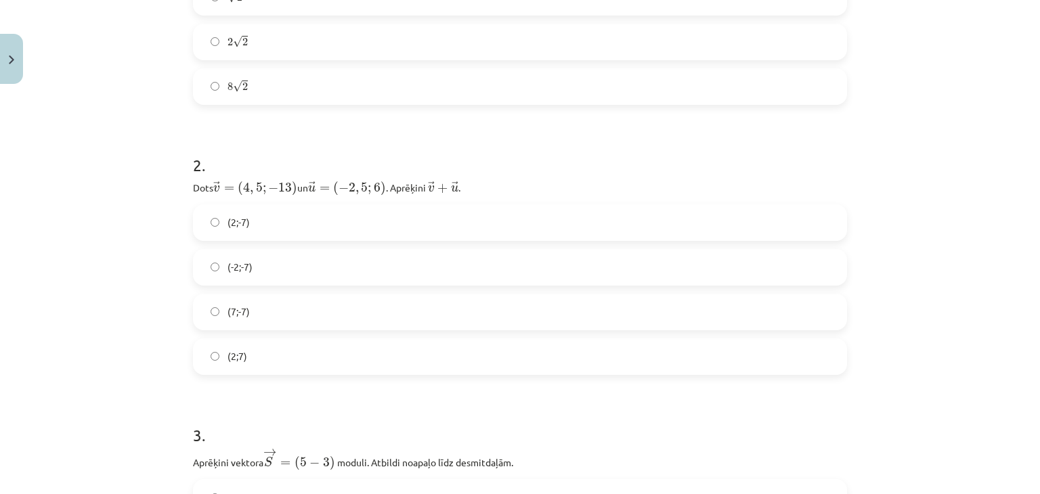
scroll to position [440, 0]
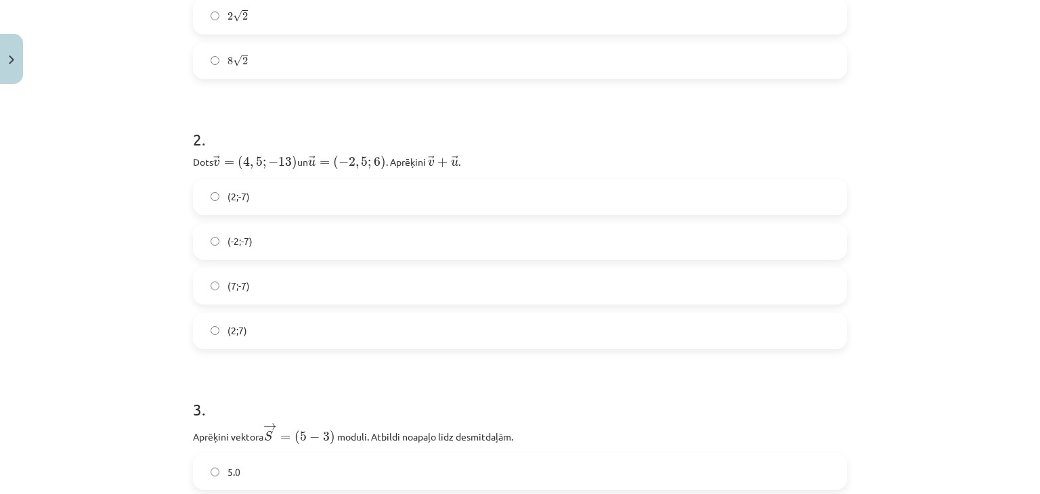
click at [317, 200] on label "(2;-7)" at bounding box center [519, 197] width 651 height 34
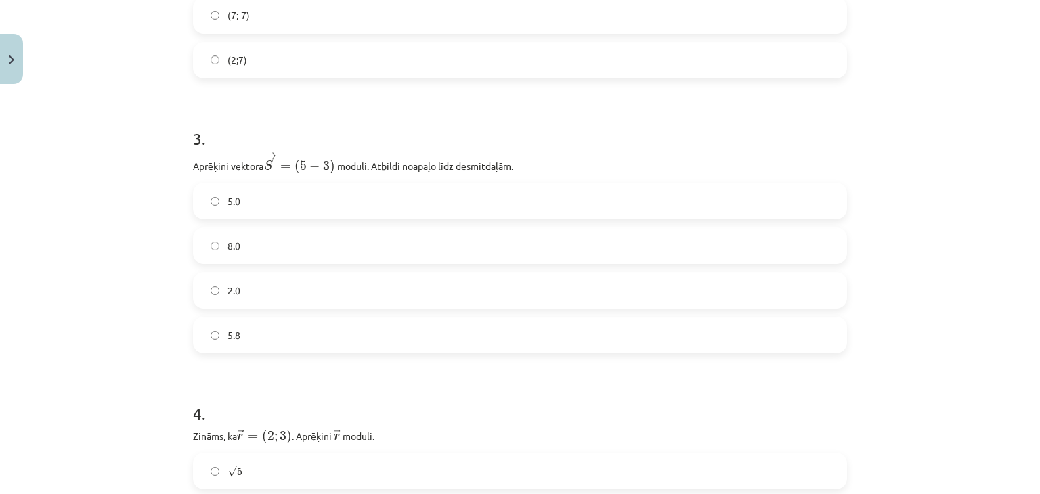
scroll to position [779, 0]
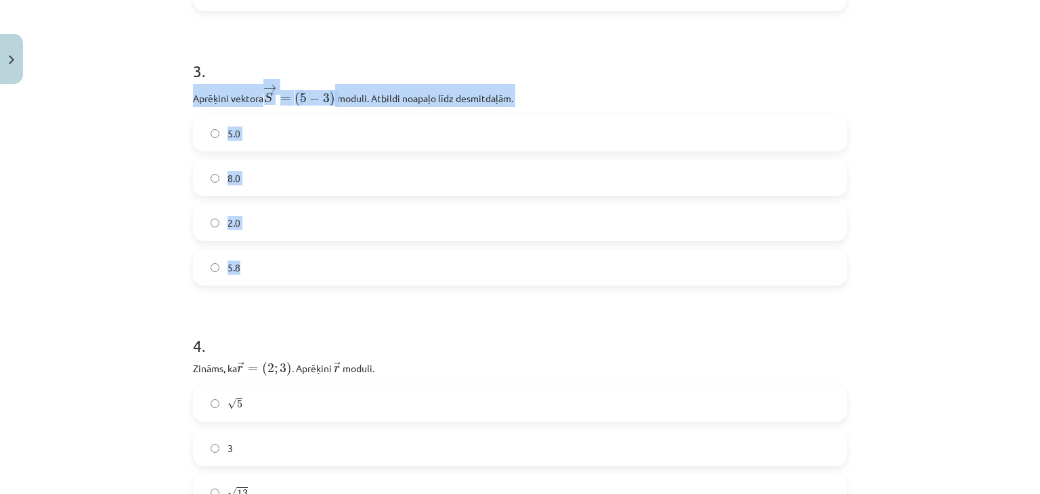
drag, startPoint x: 165, startPoint y: 85, endPoint x: 374, endPoint y: 269, distance: 277.8
click at [374, 269] on div "Mācību tēma: Matemātikas i - 10. klases 1. ieskaites mācību materiāls (a,b) #8 …" at bounding box center [520, 247] width 1040 height 494
copy div "Aprēķini vektora → S = ( 5 − 3 ) S → = ( 5 − 3 ) ﻿﻿ moduli. Atbildi noapaļo līd…"
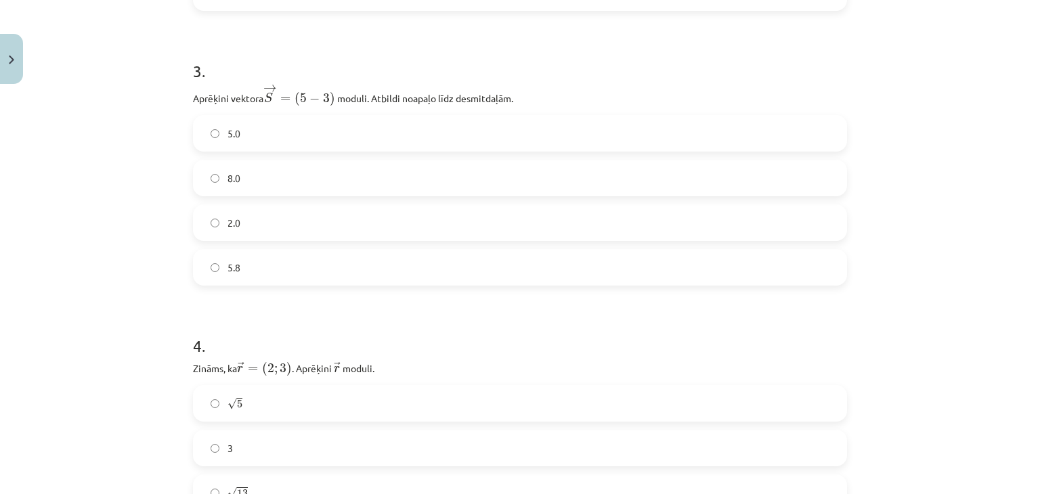
drag, startPoint x: 534, startPoint y: 76, endPoint x: 604, endPoint y: 47, distance: 76.2
click at [534, 76] on h1 "3 ." at bounding box center [520, 59] width 654 height 42
click at [232, 268] on span "5.8" at bounding box center [234, 268] width 13 height 14
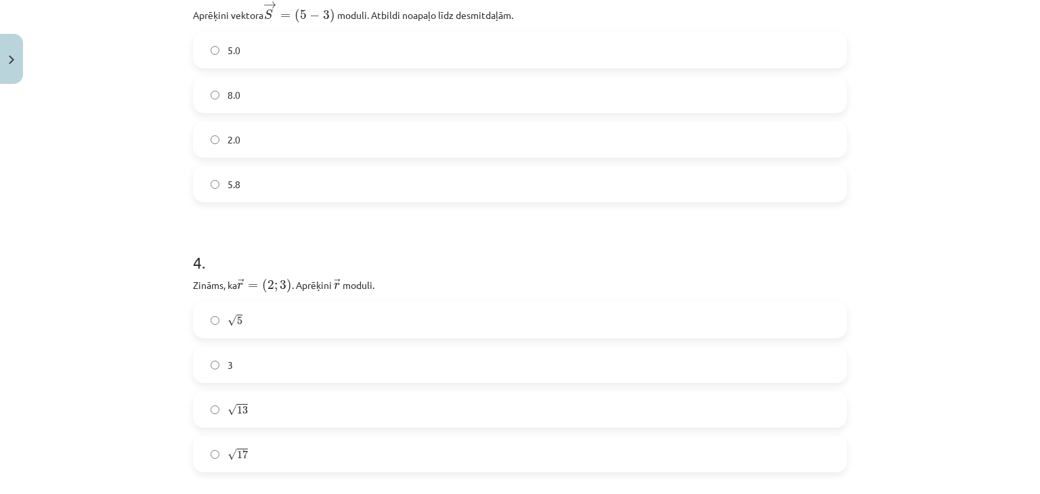
scroll to position [1050, 0]
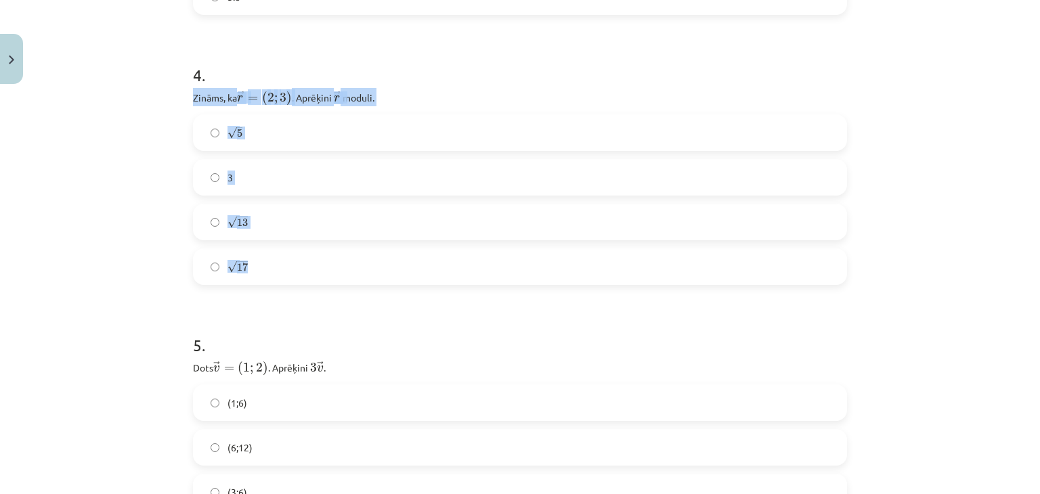
drag, startPoint x: 169, startPoint y: 93, endPoint x: 451, endPoint y: 266, distance: 331.3
click at [451, 266] on div "Mācību tēma: Matemātikas i - 10. klases 1. ieskaites mācību materiāls (a,b) #8 …" at bounding box center [520, 247] width 1040 height 494
copy div "Zināms, ka ﻿ → r = ( 2 ; 3 ) r → = ( 2 ; 3 ) . Aprēķini ﻿ → r r → ﻿ moduli. √ 5…"
click at [418, 95] on p "Zināms, ka ﻿ → r = ( 2 ; 3 ) r → = ( 2 ; 3 ) . Aprēķini ﻿ → r r → ﻿ moduli." at bounding box center [520, 97] width 654 height 18
click at [265, 220] on label "√ 13 13" at bounding box center [519, 222] width 651 height 34
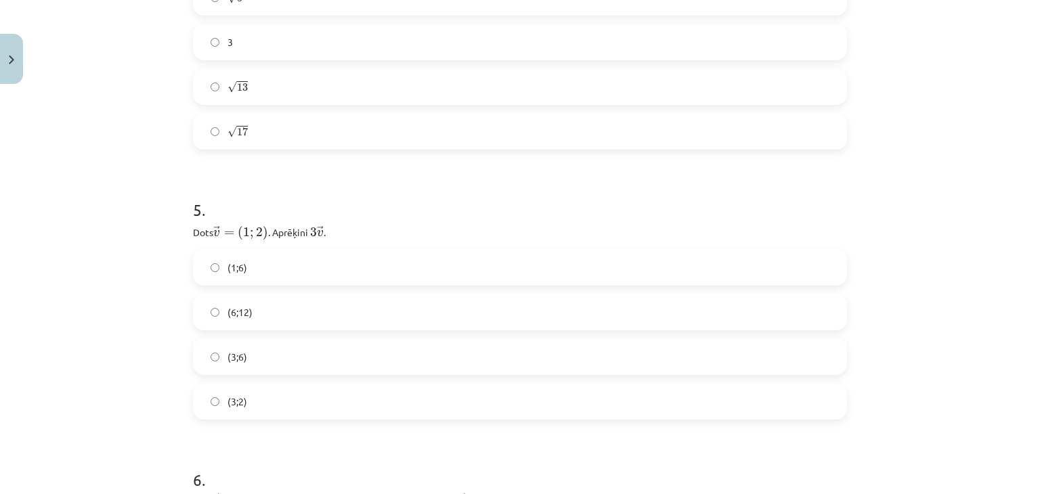
scroll to position [1253, 0]
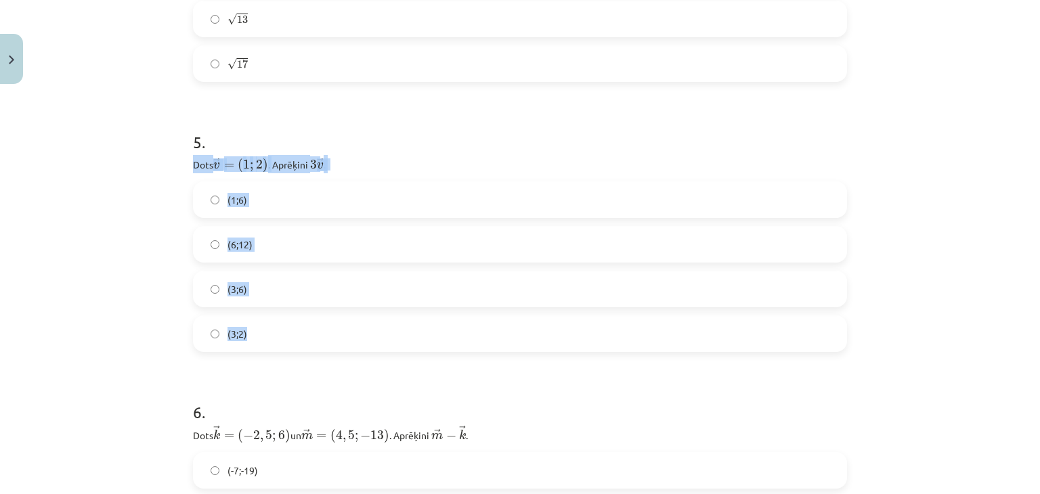
drag, startPoint x: 167, startPoint y: 156, endPoint x: 406, endPoint y: 329, distance: 294.9
click at [406, 329] on div "Mācību tēma: Matemātikas i - 10. klases 1. ieskaites mācību materiāls (a,b) #8 …" at bounding box center [520, 247] width 1040 height 494
copy div "Dots → v = ( 1 ; 2 ) v → = ( 1 ; 2 ) ﻿. Aprēķini ﻿ 3 → v 3 v → ﻿. (1;6) (6;12) …"
click at [366, 139] on h1 "5 ." at bounding box center [520, 130] width 654 height 42
click at [250, 288] on label "(3;6)" at bounding box center [519, 289] width 651 height 34
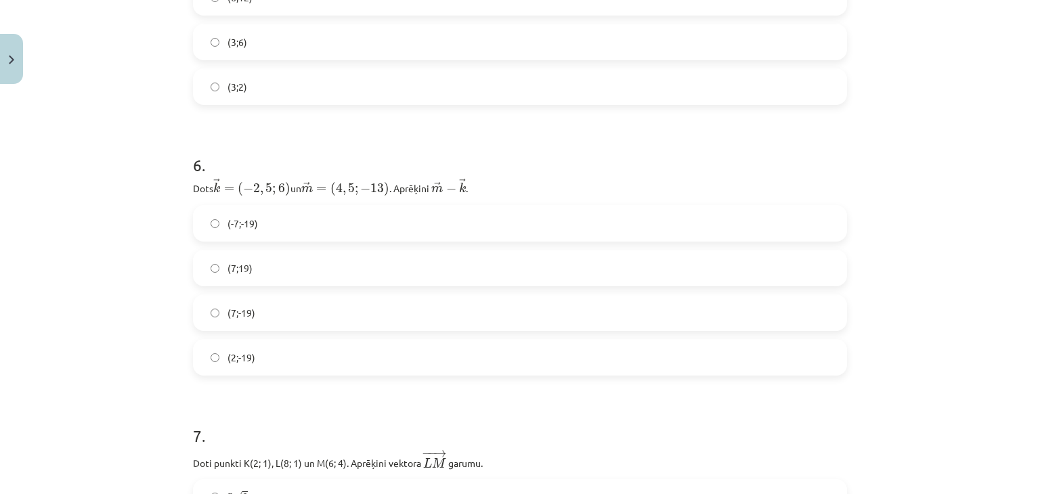
scroll to position [1524, 0]
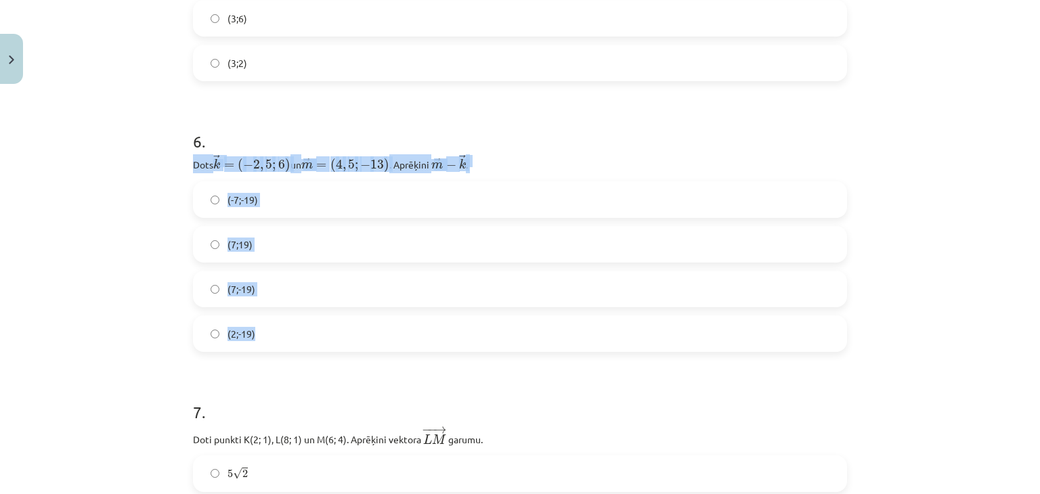
drag, startPoint x: 215, startPoint y: 160, endPoint x: 509, endPoint y: 323, distance: 336.4
click at [509, 323] on div "Mācību tēma: Matemātikas i - 10. klases 1. ieskaites mācību materiāls (a,b) #8 …" at bounding box center [520, 247] width 1040 height 494
copy div "Dots ﻿ → k = ( − 2 , 5 ; 6 ) k → = ( − 2 , 5 ; 6 ) un ﻿﻿ → m = ( 4 , 5 ; − 13 )…"
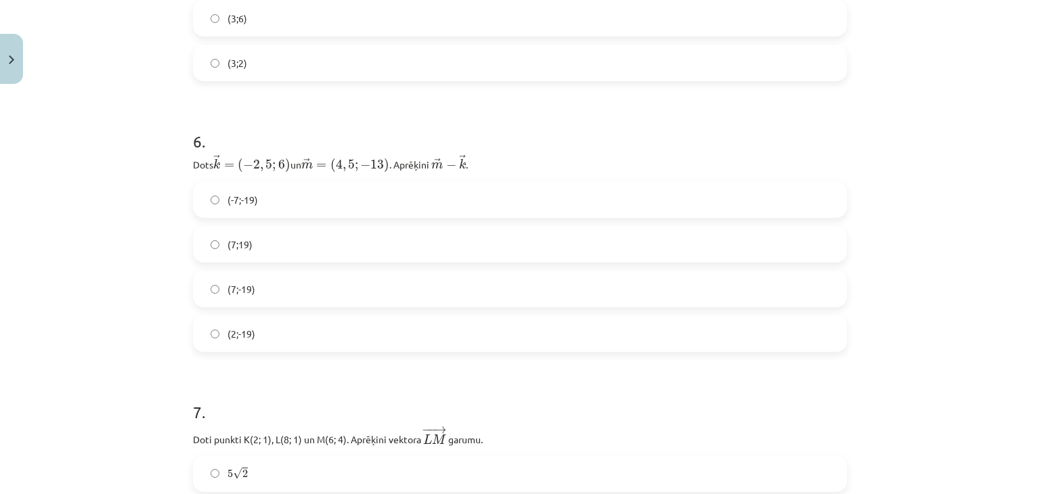
click at [550, 131] on h1 "6 ." at bounding box center [520, 129] width 654 height 42
click at [257, 288] on label "(7;-19)" at bounding box center [519, 289] width 651 height 34
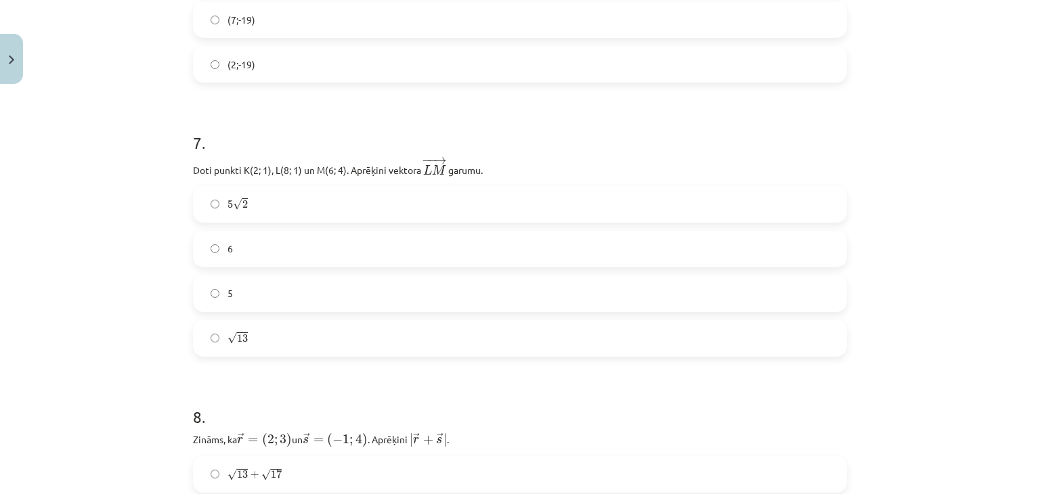
scroll to position [1794, 0]
click at [193, 169] on p "Doti punkti K(2; 1), L(8; 1) un M(6; 4). Aprēķini vektora ﻿ − − → L M L M → ﻿ g…" at bounding box center [520, 165] width 654 height 22
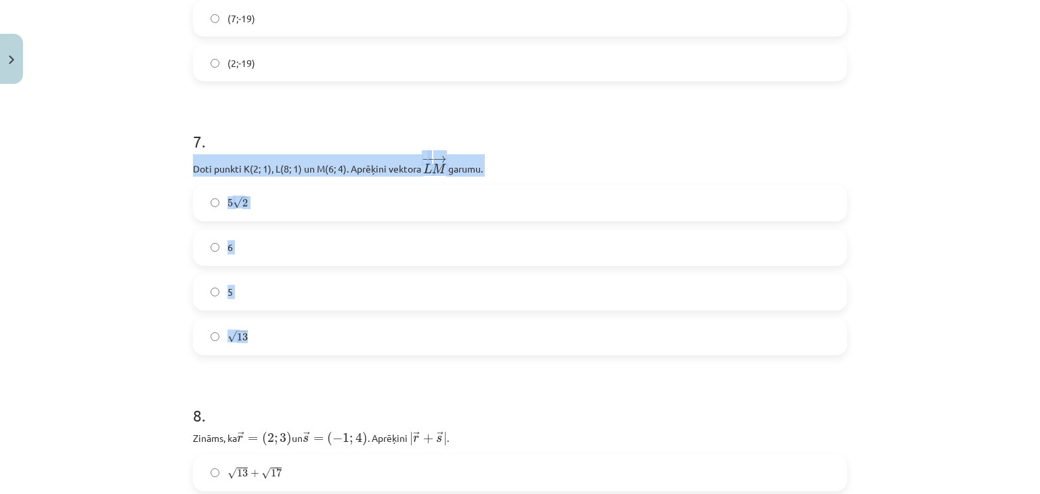
drag, startPoint x: 185, startPoint y: 166, endPoint x: 475, endPoint y: 320, distance: 329.0
click at [475, 320] on div "12 XP Saņemsi Sarežģīts 396 pilda Apraksts Uzdevums Palīdzība 1 . Doti punkti A…" at bounding box center [520, 299] width 670 height 4007
copy div "Doti punkti K(2; 1), L(8; 1) un M(6; 4). Aprēķini vektora ﻿ − − → L M L M → ﻿ g…"
click at [531, 154] on p "Doti punkti K(2; 1), L(8; 1) un M(6; 4). Aprēķini vektora ﻿ − − → L M L M → ﻿ g…" at bounding box center [520, 165] width 654 height 22
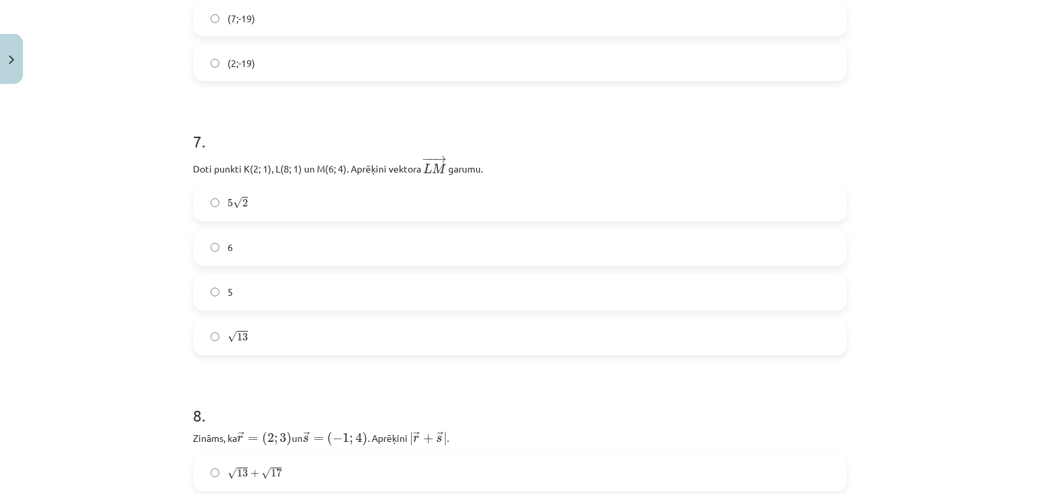
click at [248, 343] on label "√ 13 13" at bounding box center [519, 337] width 651 height 34
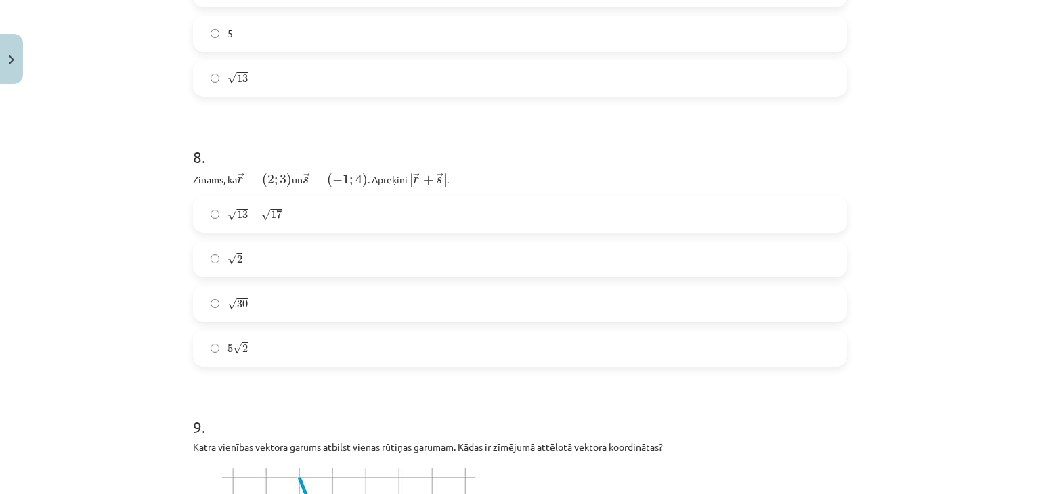
scroll to position [2065, 0]
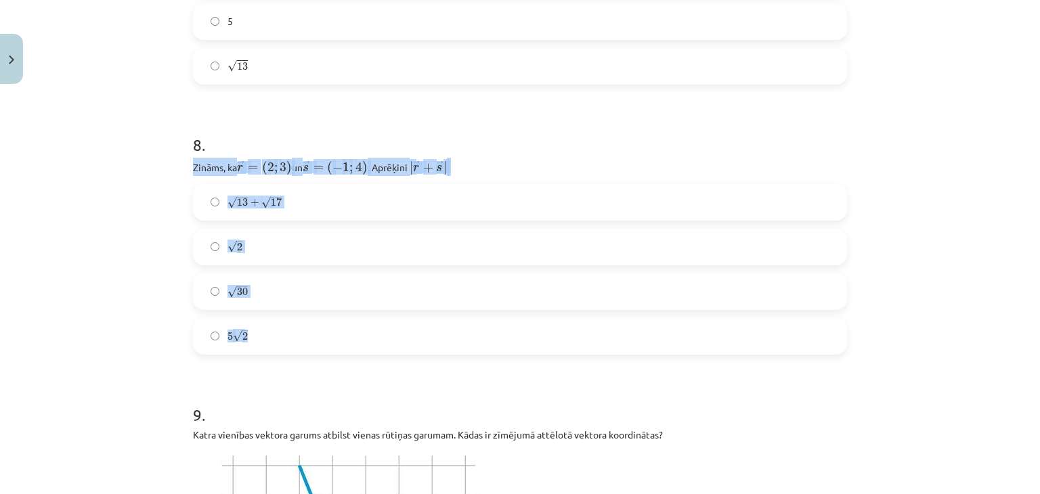
drag, startPoint x: 178, startPoint y: 163, endPoint x: 438, endPoint y: 334, distance: 311.4
click at [438, 334] on div "Mācību tēma: Matemātikas i - 10. klases 1. ieskaites mācību materiāls (a,b) #8 …" at bounding box center [520, 247] width 1040 height 494
copy div "Zināms, ka ﻿ → r = ( 2 ; 3 ) r → = ( 2 ; 3 ) un ﻿ → s = ( − 1 ; 4 ) s → = ( − 1…"
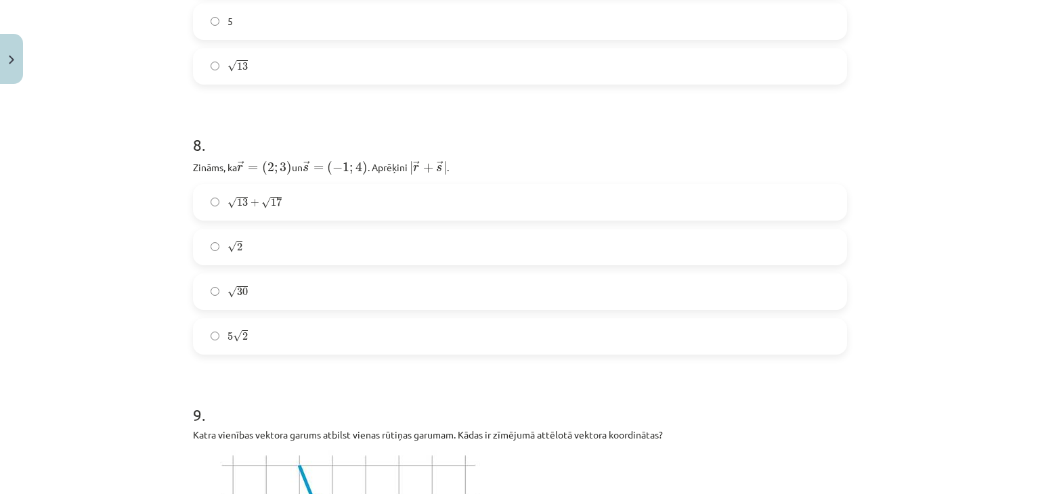
click at [494, 147] on h1 "8 ." at bounding box center [520, 133] width 654 height 42
click at [269, 332] on label "5 √ 2 5 2" at bounding box center [519, 337] width 651 height 34
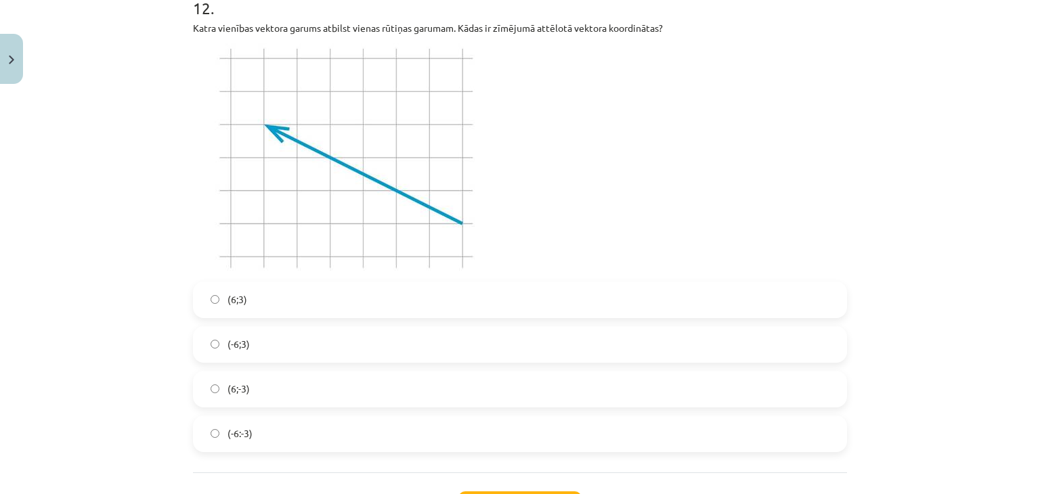
scroll to position [3499, 0]
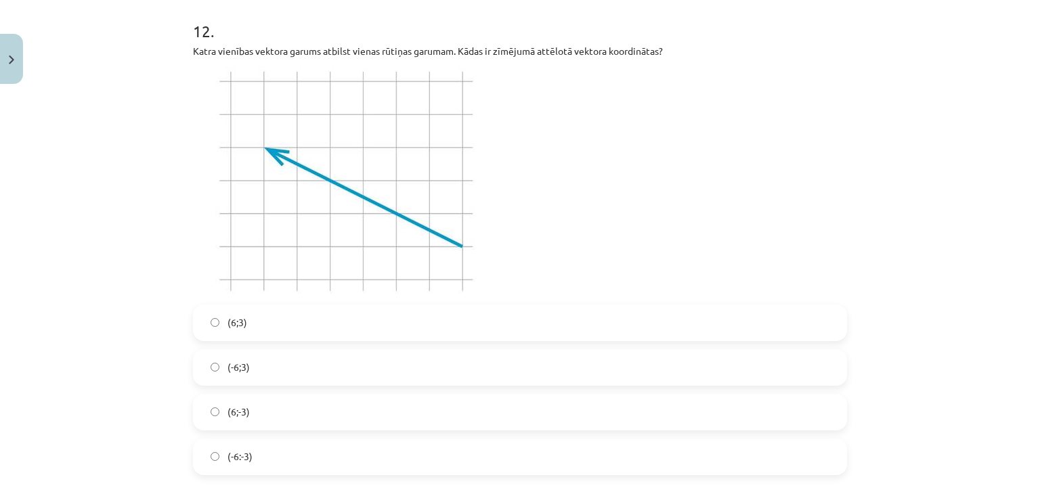
click at [270, 407] on label "(6;-3)" at bounding box center [519, 412] width 651 height 34
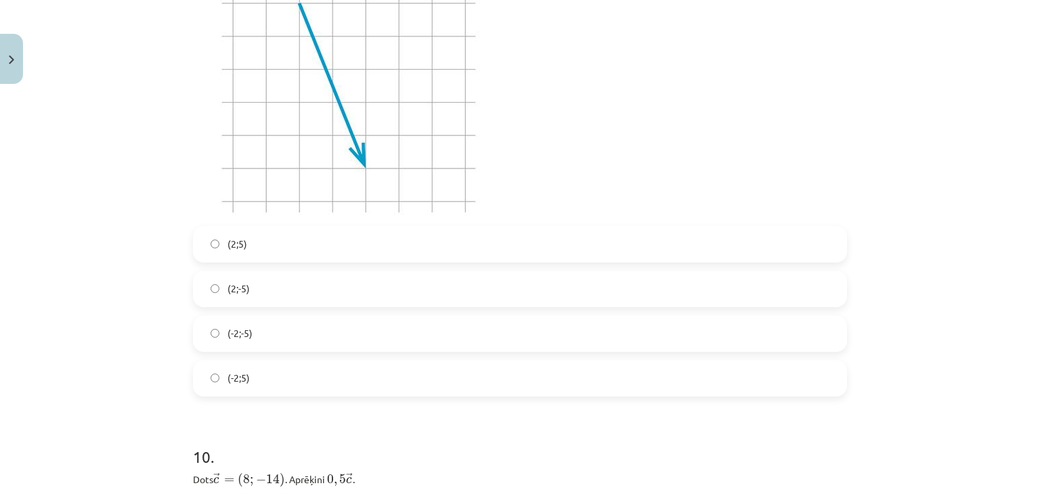
scroll to position [2551, 0]
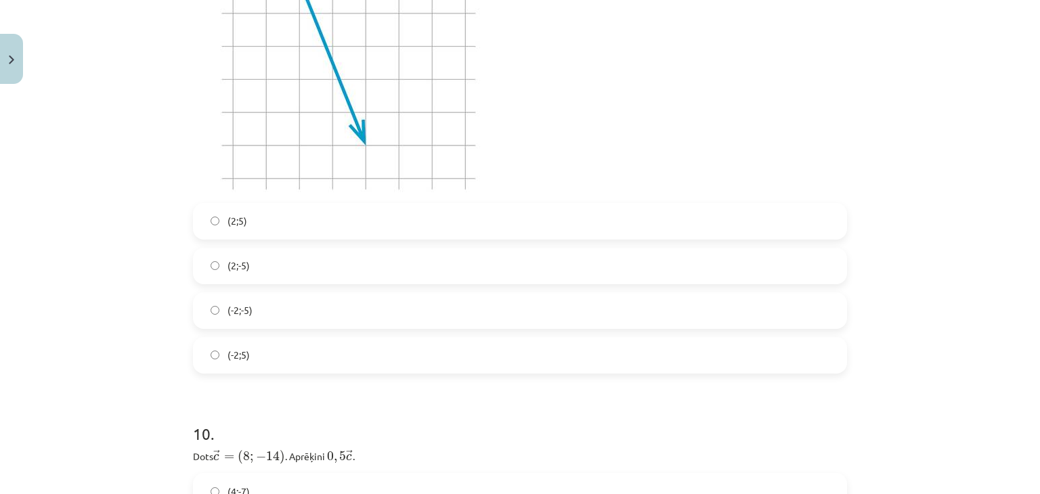
click at [288, 224] on label "(2;5)" at bounding box center [519, 221] width 651 height 34
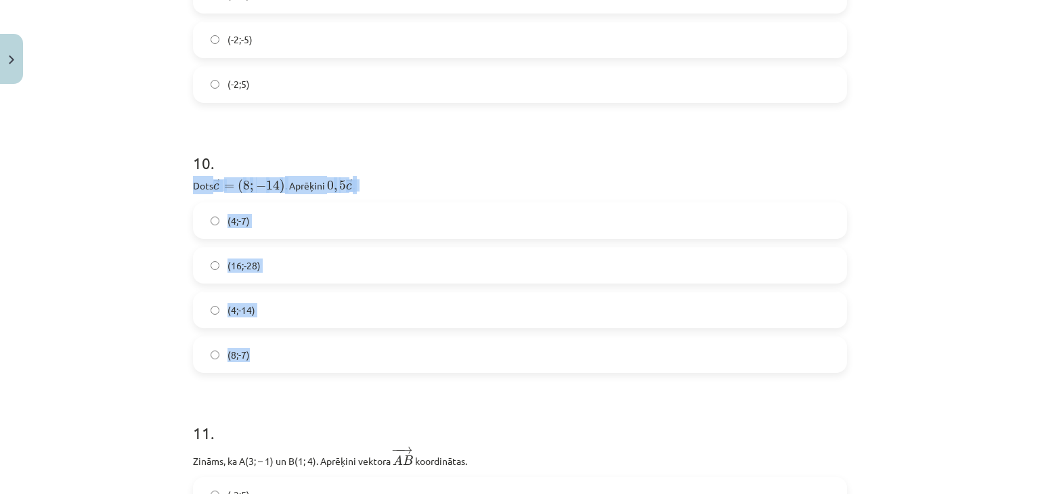
drag, startPoint x: 175, startPoint y: 174, endPoint x: 402, endPoint y: 340, distance: 281.0
click at [402, 340] on div "Mācību tēma: Matemātikas i - 10. klases 1. ieskaites mācību materiāls (a,b) #8 …" at bounding box center [520, 247] width 1040 height 494
copy div "Dots ﻿ → c = ( 8 ; − 14 ) c → = ( 8 ; − 14 ) ﻿. Aprēķini ﻿ 0 , 5 → c 0 , 5 c → …"
click at [392, 171] on div "10 . Dots ﻿ → c = ( 8 ; − 14 ) c → = ( 8 ; − 14 ) ﻿. Aprēķini ﻿ 0 , 5 → c 0 , 5…" at bounding box center [520, 251] width 654 height 243
click at [280, 224] on label "(4;-7)" at bounding box center [519, 221] width 651 height 34
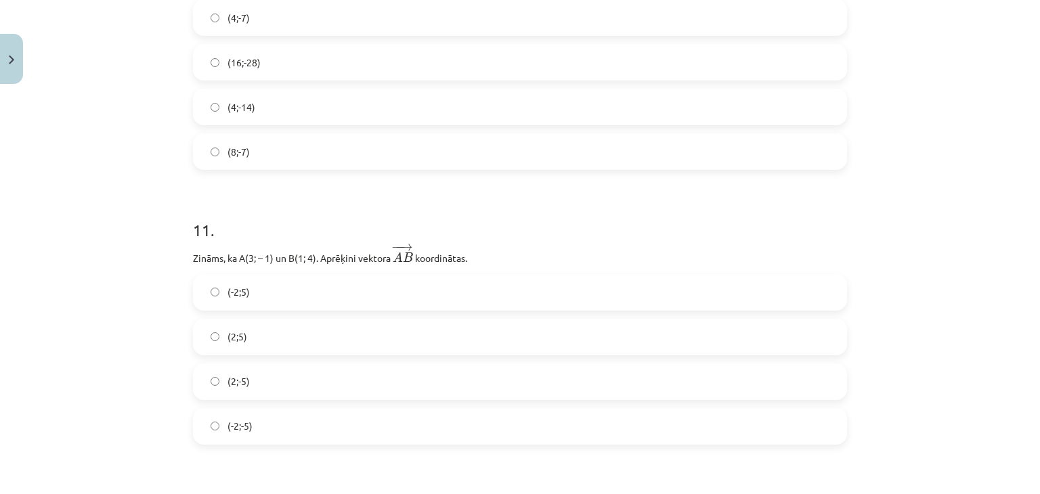
scroll to position [3092, 0]
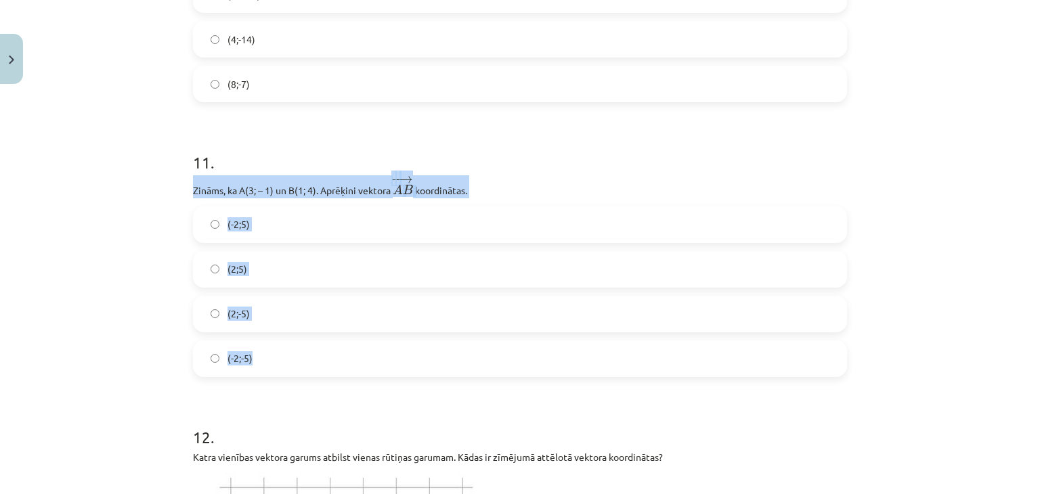
drag, startPoint x: 171, startPoint y: 182, endPoint x: 523, endPoint y: 347, distance: 388.9
click at [523, 347] on div "Mācību tēma: Matemātikas i - 10. klases 1. ieskaites mācību materiāls (a,b) #8 …" at bounding box center [520, 247] width 1040 height 494
copy div "Zināms, ka A(3; – 1) un B(1; 4). Aprēķini vektora ﻿ − − → A B A B → ﻿ koordināt…"
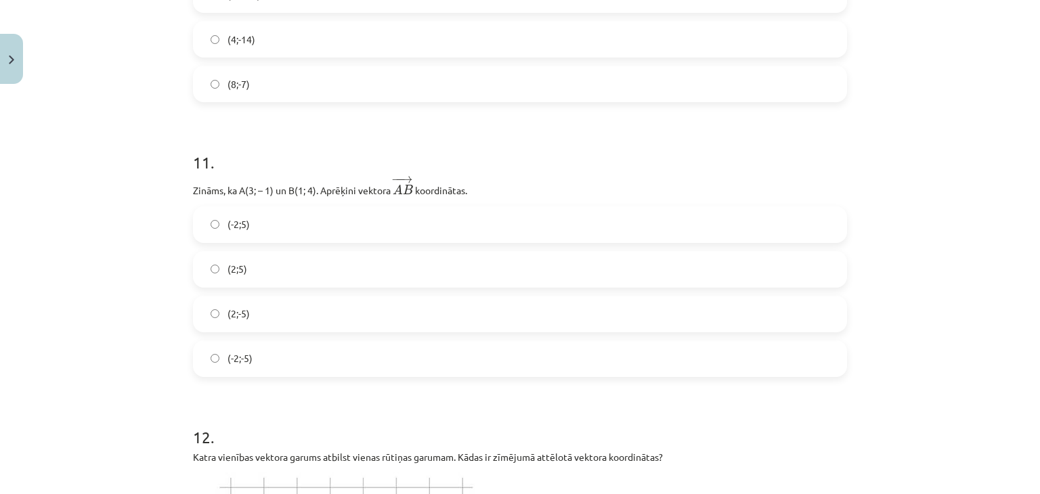
click at [539, 157] on h1 "11 ." at bounding box center [520, 150] width 654 height 42
click at [274, 215] on label "(-2;5)" at bounding box center [519, 225] width 651 height 34
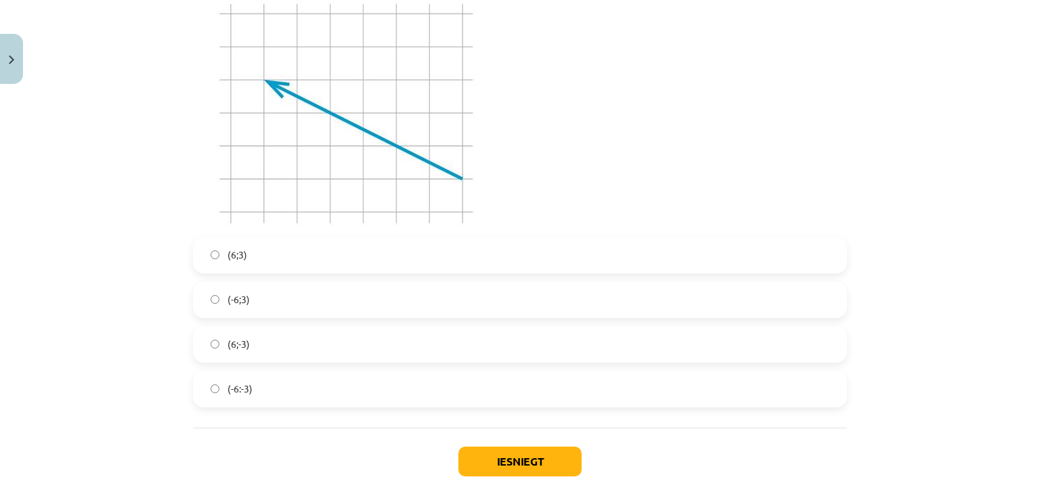
scroll to position [3634, 0]
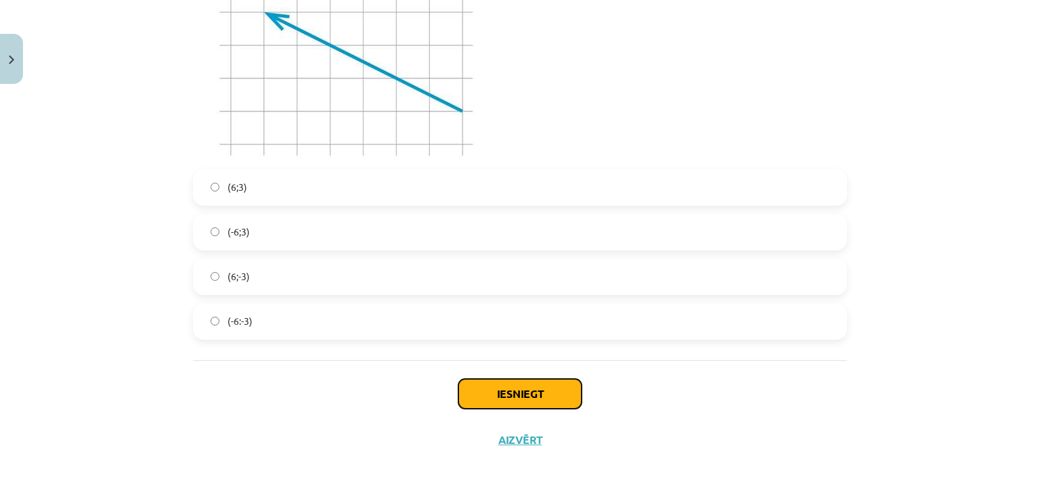
click at [534, 395] on button "Iesniegt" at bounding box center [519, 394] width 123 height 30
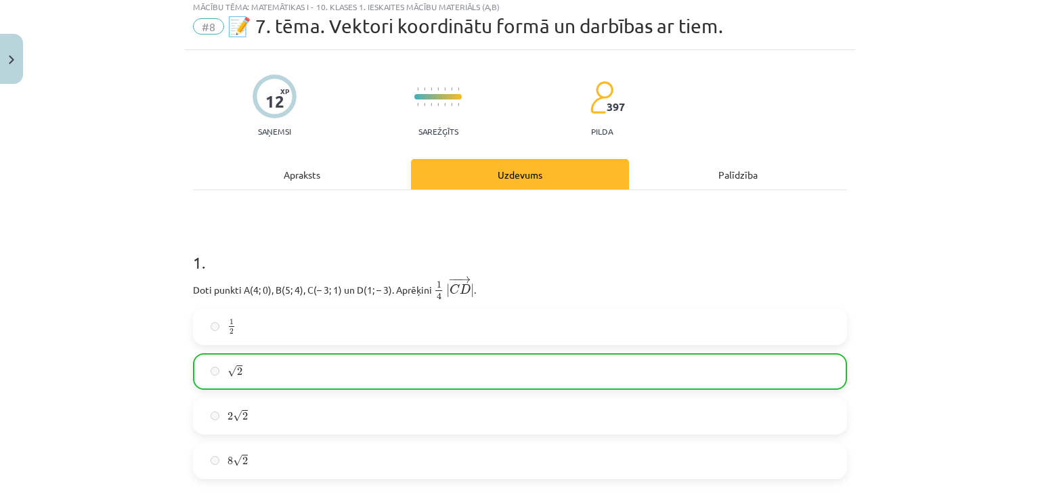
scroll to position [0, 0]
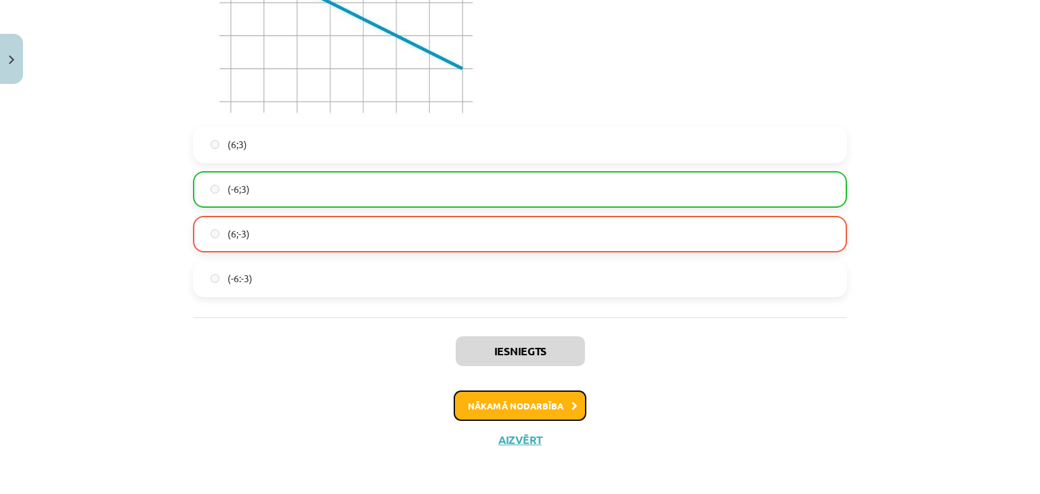
click at [488, 395] on button "Nākamā nodarbība" at bounding box center [520, 406] width 133 height 31
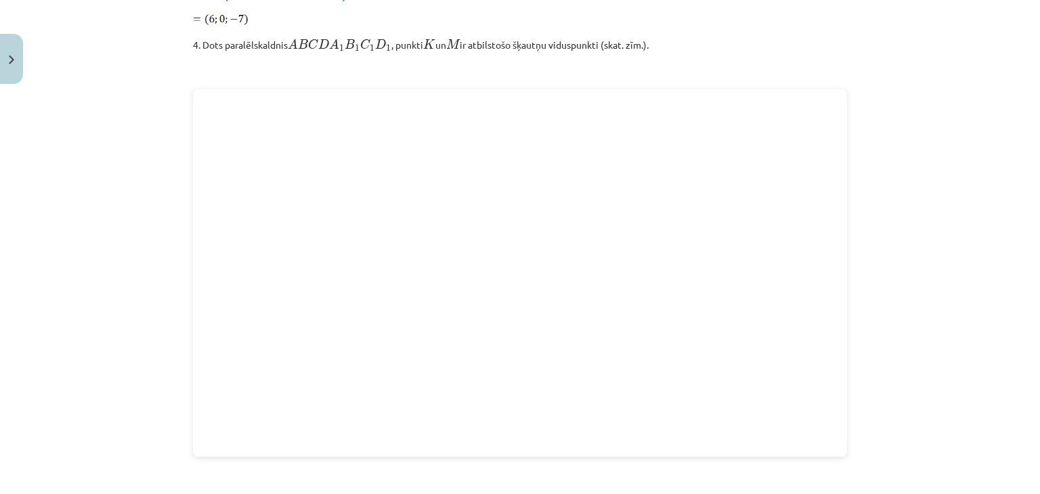
scroll to position [1876, 0]
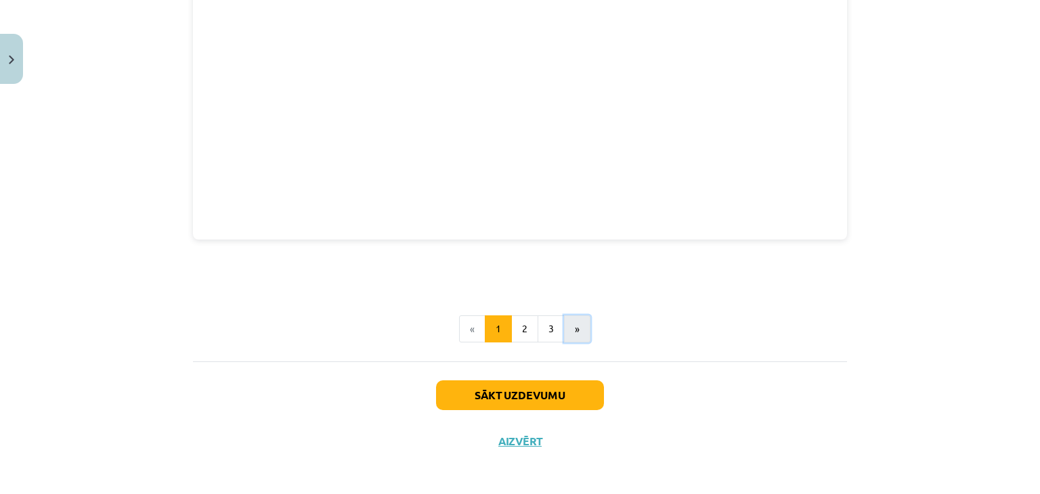
click at [577, 320] on button "»" at bounding box center [577, 329] width 26 height 27
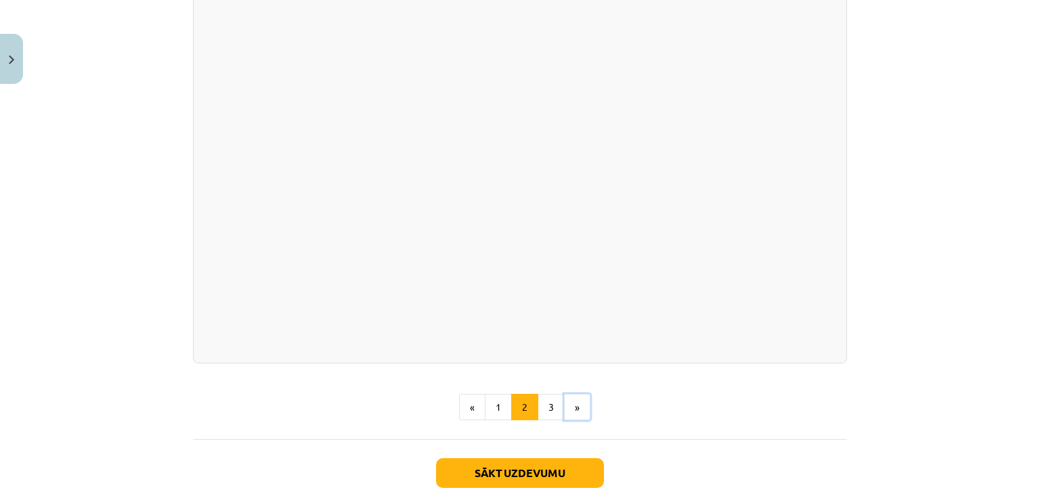
scroll to position [1985, 0]
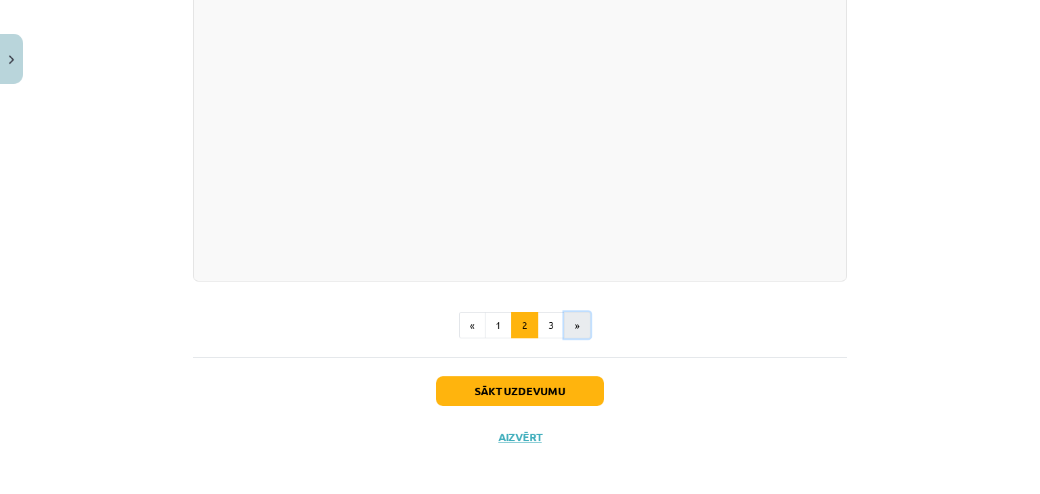
click at [571, 323] on button "»" at bounding box center [577, 325] width 26 height 27
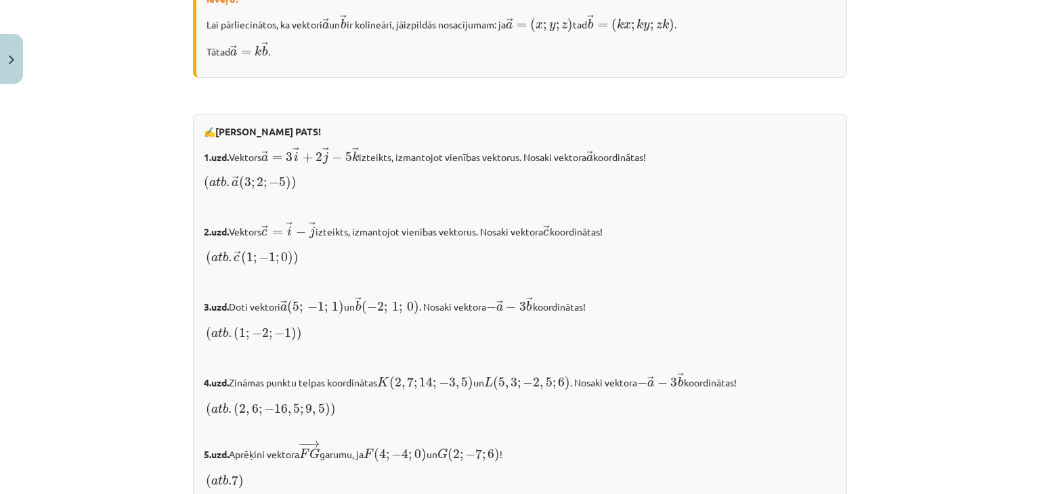
scroll to position [1393, 0]
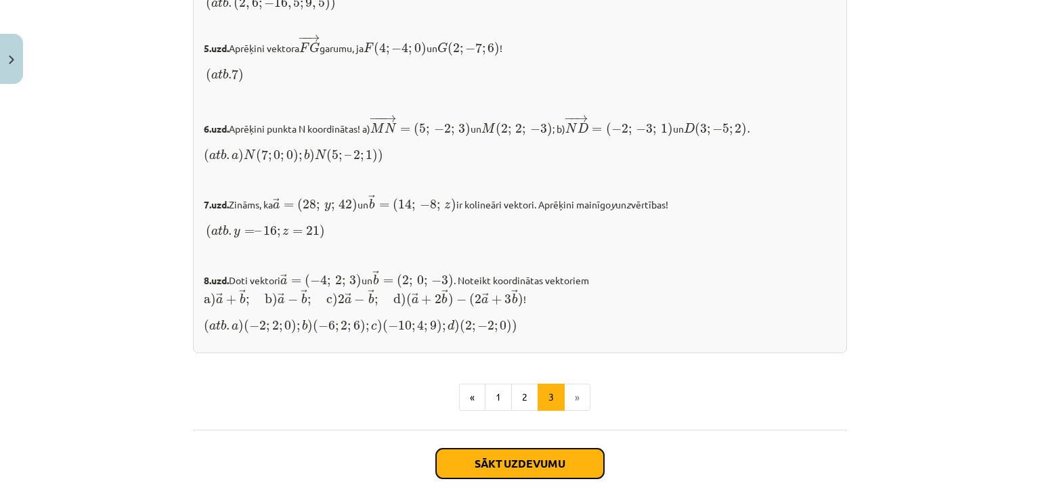
click at [528, 459] on button "Sākt uzdevumu" at bounding box center [520, 464] width 168 height 30
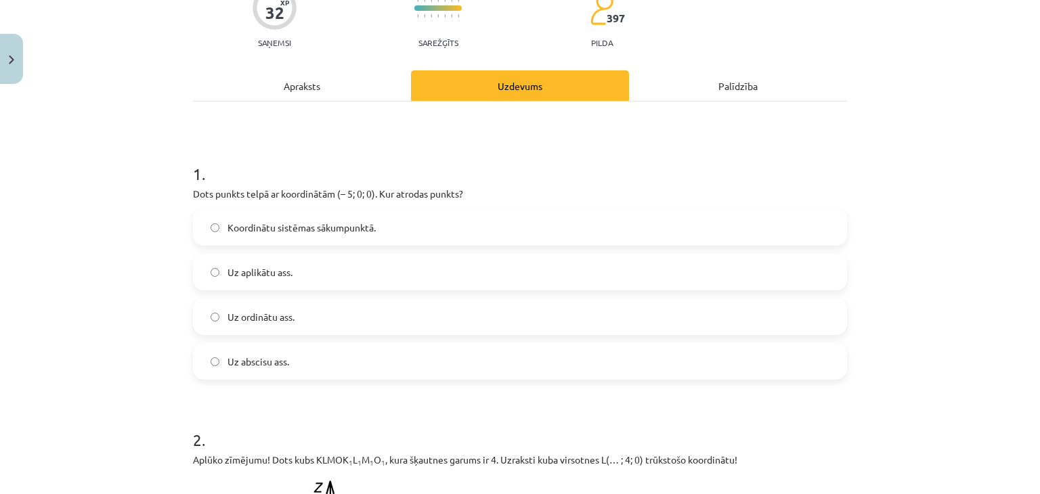
scroll to position [169, 0]
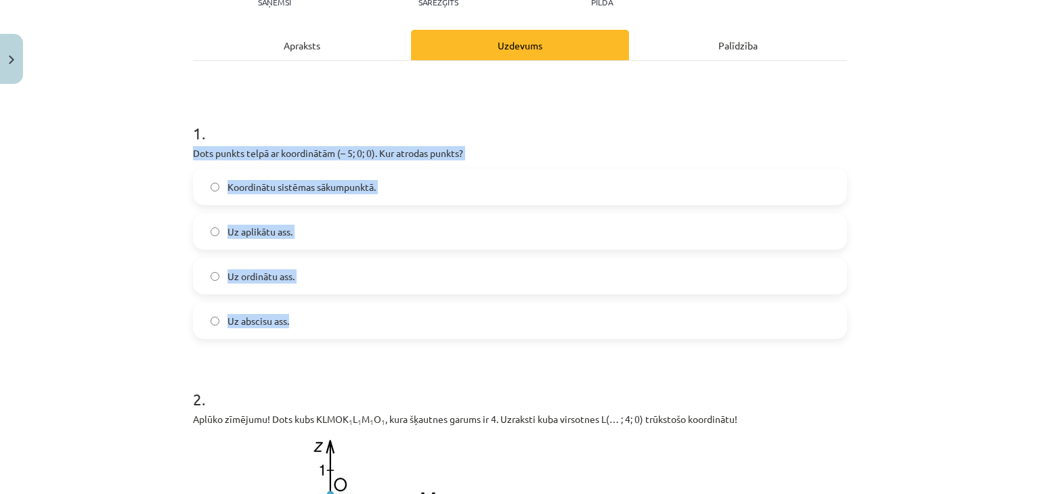
drag, startPoint x: 177, startPoint y: 152, endPoint x: 461, endPoint y: 323, distance: 331.7
click at [461, 323] on div "Mācību tēma: Matemātikas i - 10. klases 1. ieskaites mācību materiāls (a,b) #9 …" at bounding box center [520, 247] width 1040 height 494
copy div "Dots punkts telpā ar koordinātām (– 5; 0; 0). Kur atrodas punkts? Koordinātu si…"
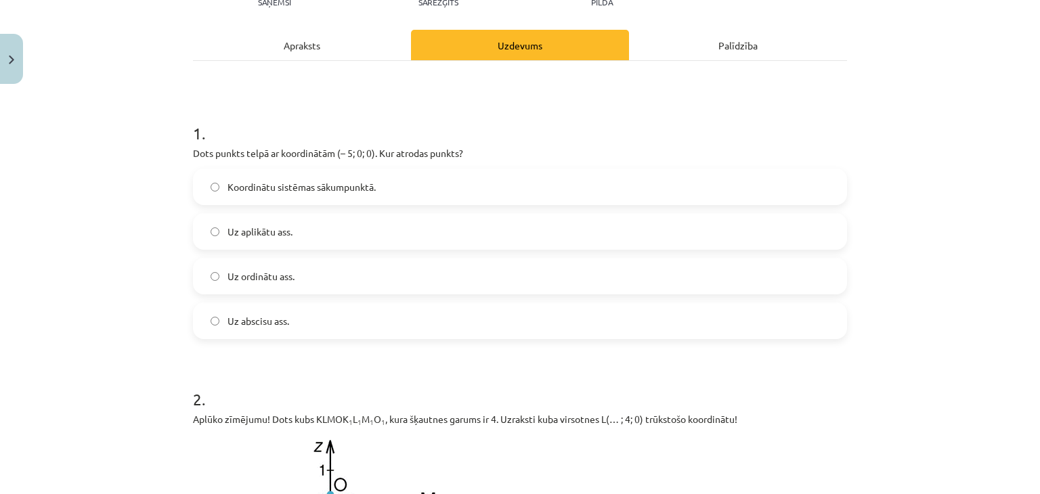
click at [580, 127] on h1 "1 ." at bounding box center [520, 121] width 654 height 42
click at [321, 317] on label "Uz abscisu ass." at bounding box center [519, 321] width 651 height 34
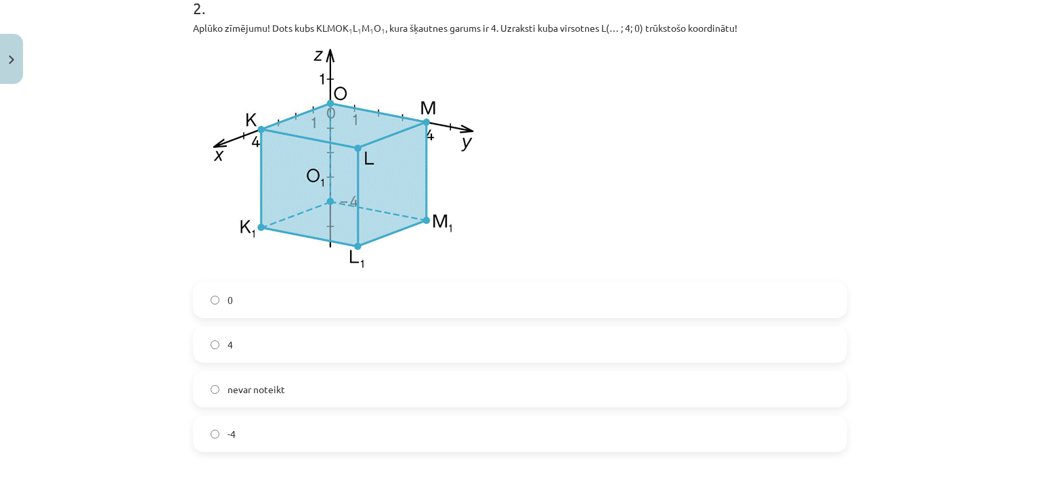
scroll to position [547, 0]
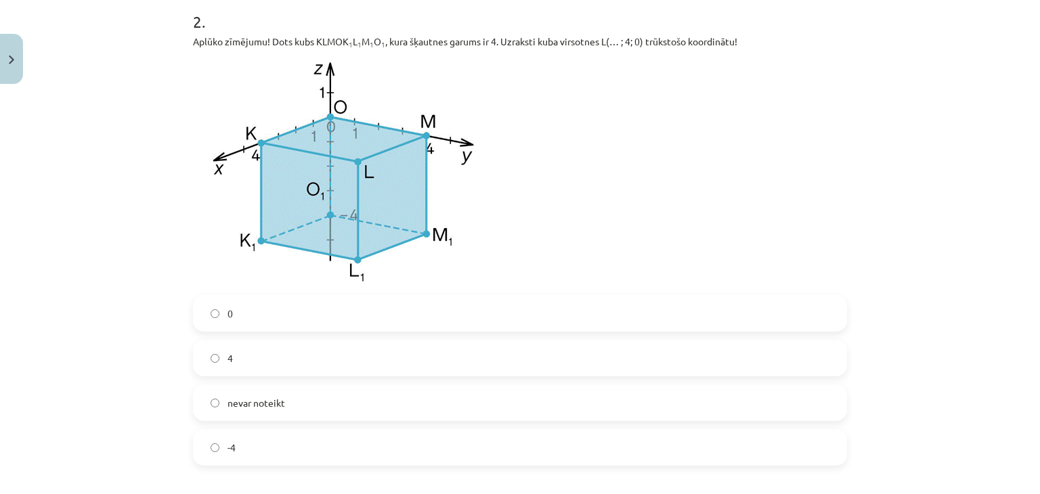
click at [483, 318] on label "0" at bounding box center [519, 314] width 651 height 34
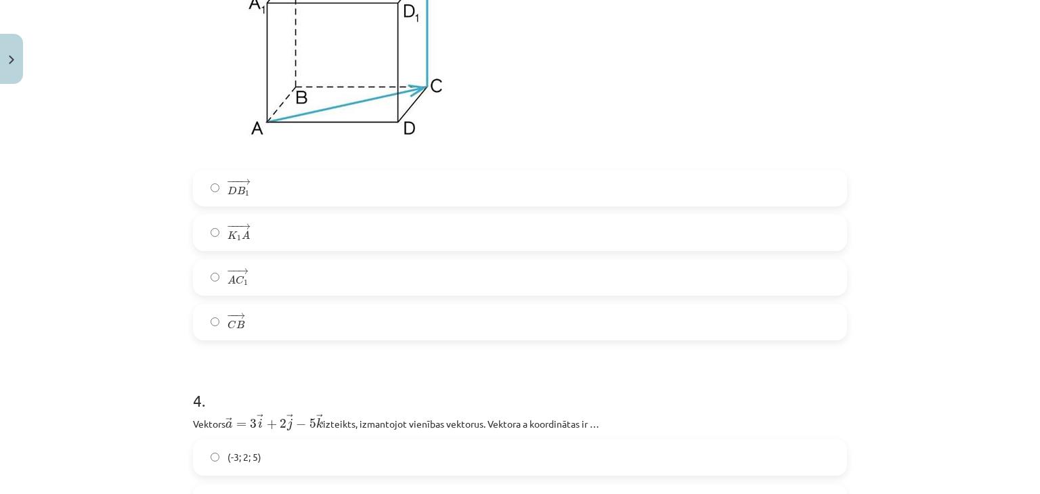
scroll to position [1189, 0]
click at [249, 281] on label "− − → A C 1 A C 1 →" at bounding box center [519, 274] width 651 height 34
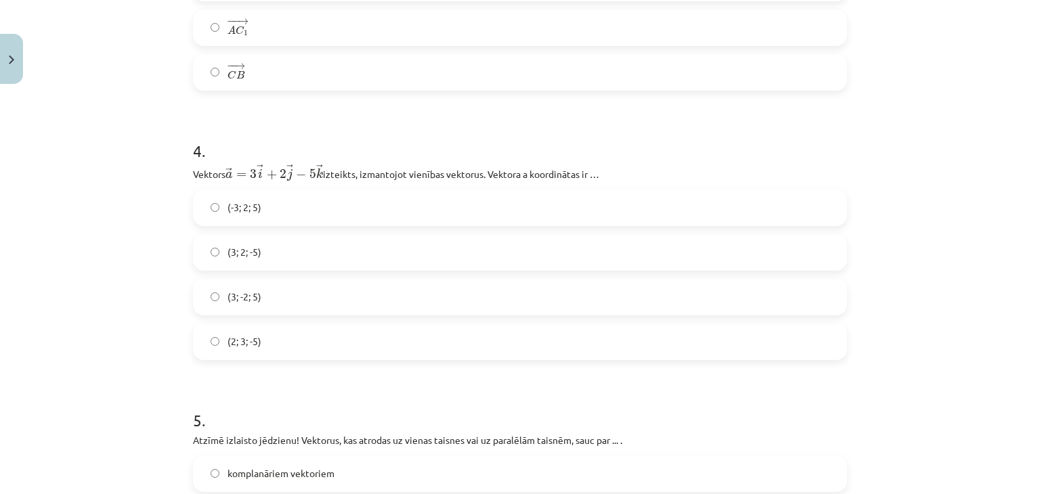
scroll to position [1460, 0]
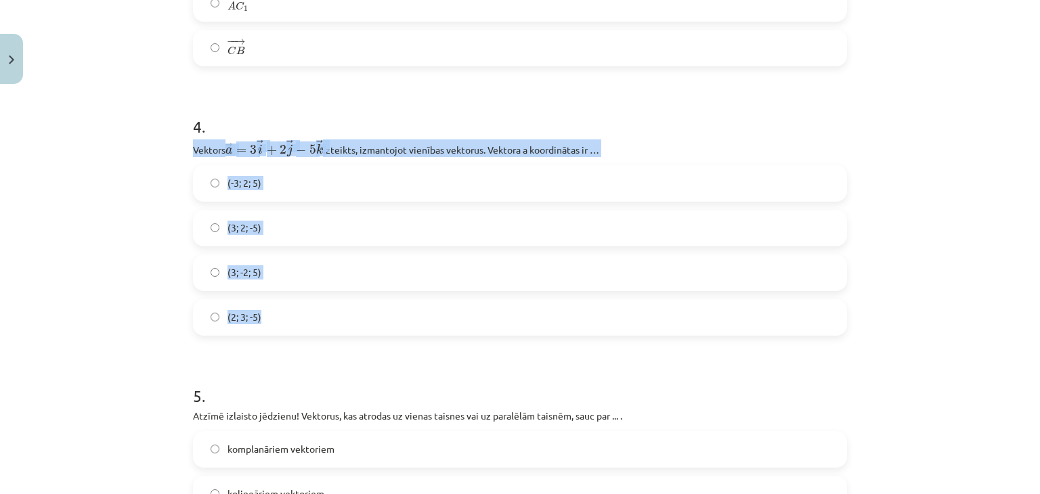
drag, startPoint x: 177, startPoint y: 144, endPoint x: 586, endPoint y: 322, distance: 445.2
click at [586, 322] on div "Mācību tēma: Matemātikas i - 10. klases 1. ieskaites mācību materiāls (a,b) #9 …" at bounding box center [520, 247] width 1040 height 494
copy div "Vektors ﻿ → a = 3 → i + 2 → j − 5 → k a → = 3 i → + 2 j → − 5 k → izteikts, izm…"
click at [66, 233] on div "Mācību tēma: Matemātikas i - 10. klases 1. ieskaites mācību materiāls (a,b) #9 …" at bounding box center [520, 247] width 1040 height 494
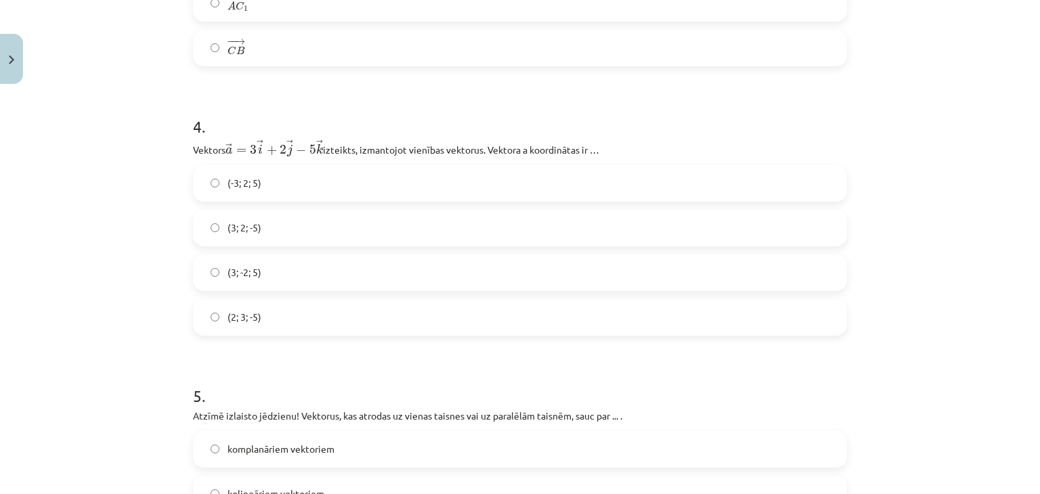
click at [210, 222] on label "(3; 2; -5)" at bounding box center [519, 228] width 651 height 34
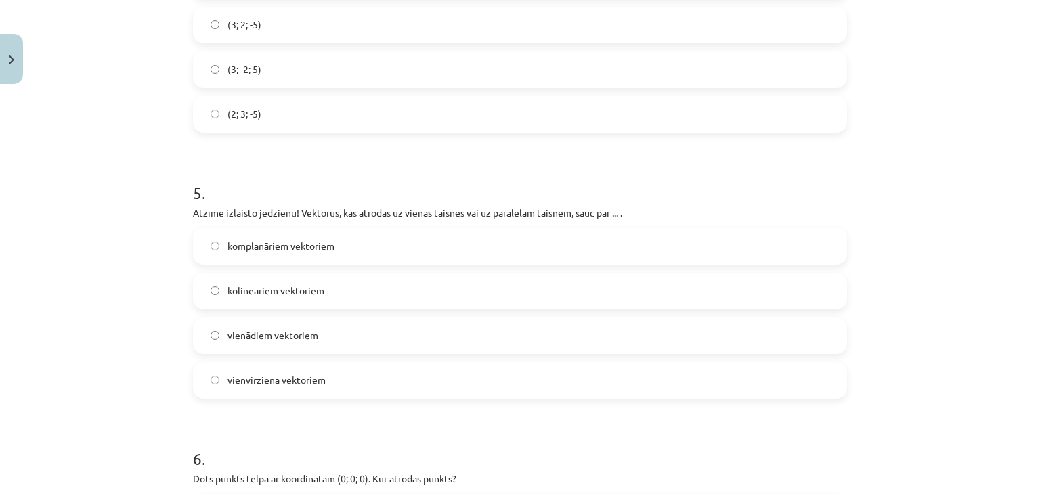
scroll to position [1731, 0]
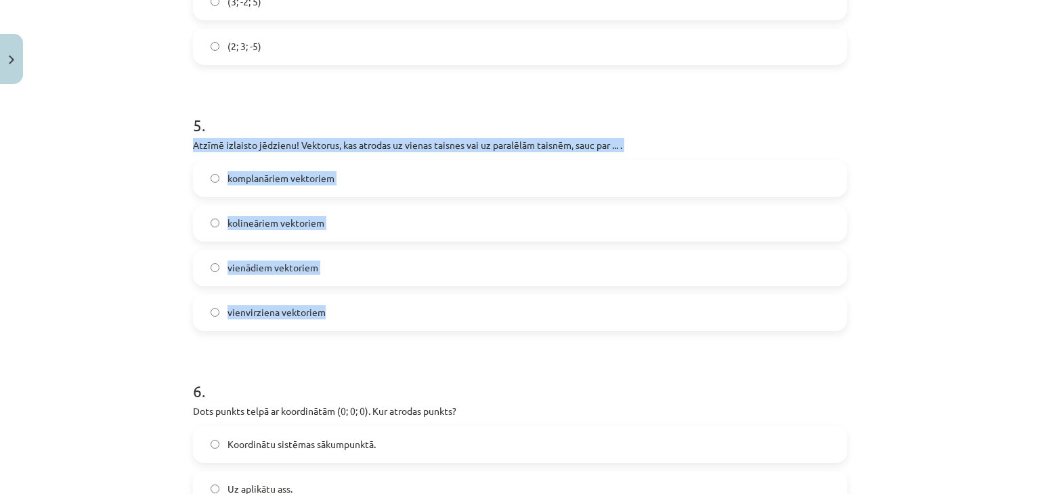
drag, startPoint x: 169, startPoint y: 144, endPoint x: 664, endPoint y: 319, distance: 525.1
click at [664, 319] on div "Mācību tēma: Matemātikas i - 10. klases 1. ieskaites mācību materiāls (a,b) #9 …" at bounding box center [520, 247] width 1040 height 494
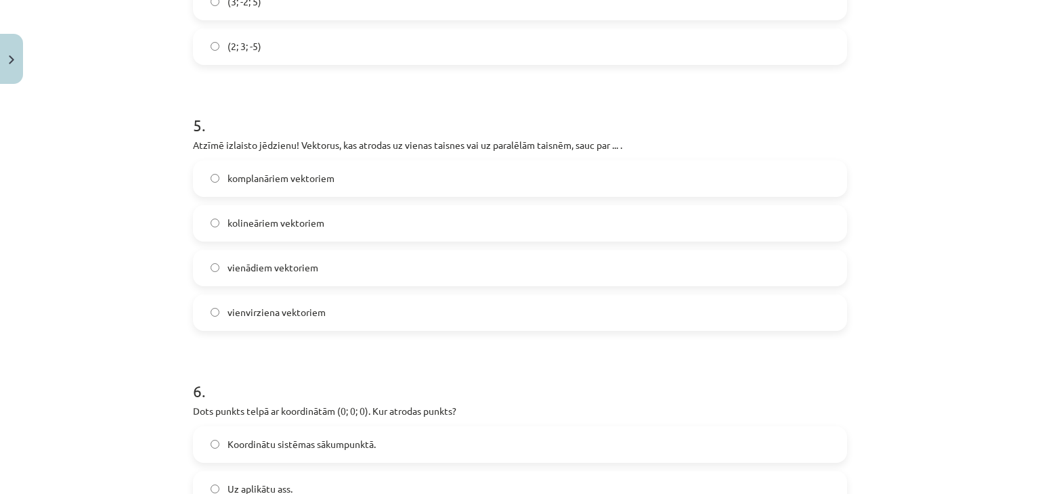
click at [666, 113] on h1 "5 ." at bounding box center [520, 113] width 654 height 42
click at [297, 215] on label "kolineāriem vektoriem" at bounding box center [519, 224] width 651 height 34
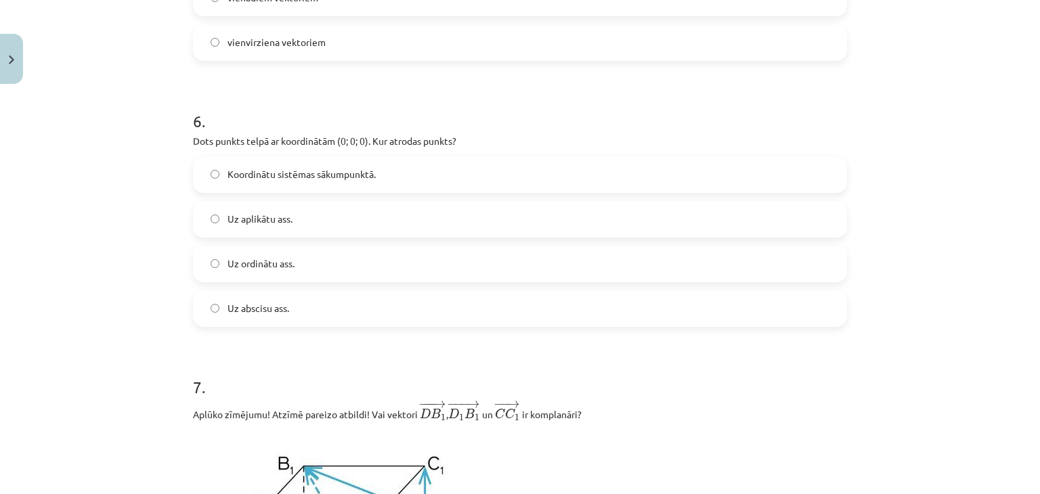
scroll to position [2002, 0]
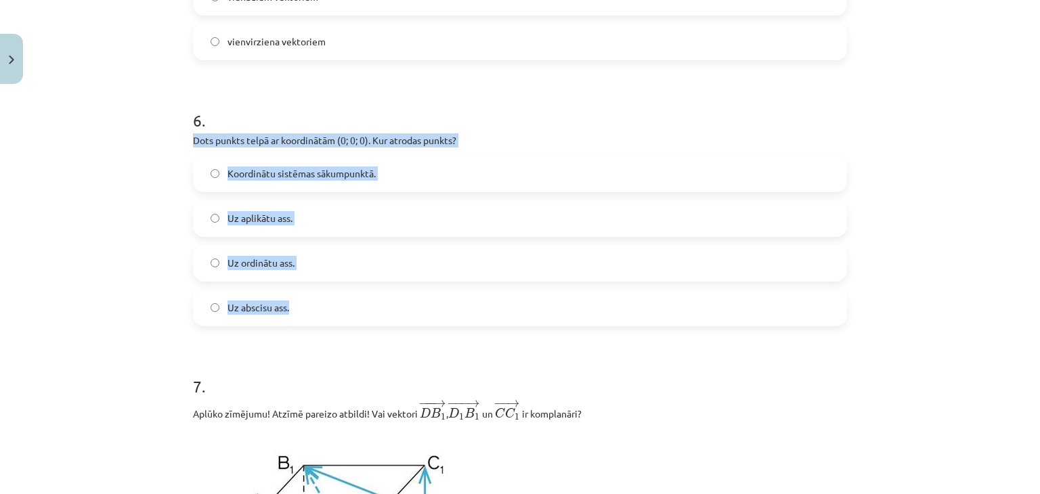
drag, startPoint x: 172, startPoint y: 143, endPoint x: 460, endPoint y: 300, distance: 328.5
click at [460, 300] on div "Mācību tēma: Matemātikas i - 10. klases 1. ieskaites mācību materiāls (a,b) #9 …" at bounding box center [520, 247] width 1040 height 494
click at [129, 210] on div "Mācību tēma: Matemātikas i - 10. klases 1. ieskaites mācību materiāls (a,b) #9 …" at bounding box center [520, 247] width 1040 height 494
click at [177, 184] on div "Mācību tēma: Matemātikas i - 10. klases 1. ieskaites mācību materiāls (a,b) #9 …" at bounding box center [520, 247] width 1040 height 494
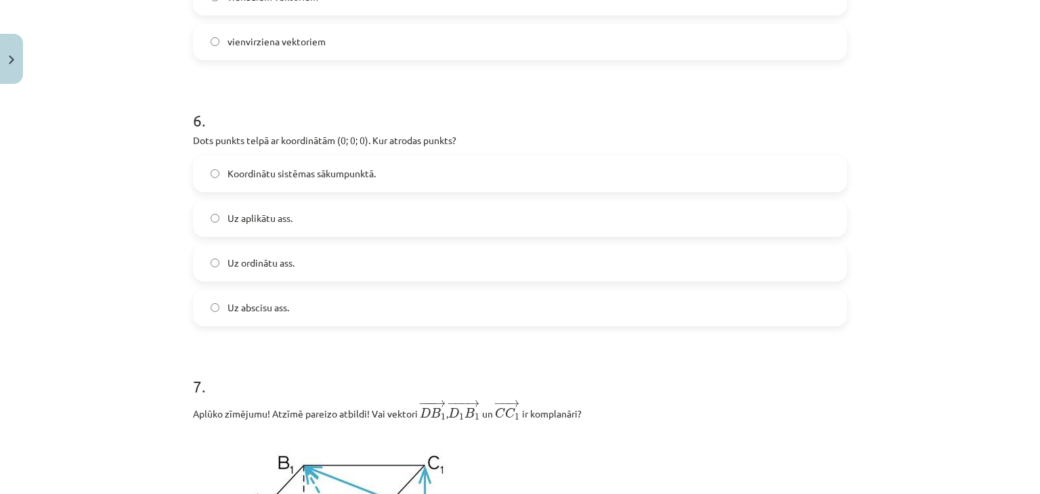
click at [214, 169] on label "Koordinātu sistēmas sākumpunktā." at bounding box center [519, 174] width 651 height 34
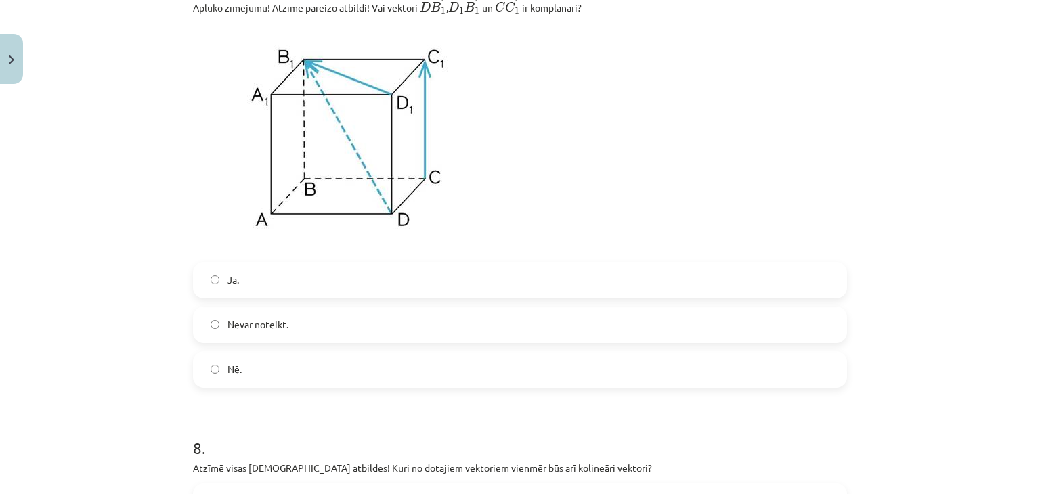
scroll to position [2340, 0]
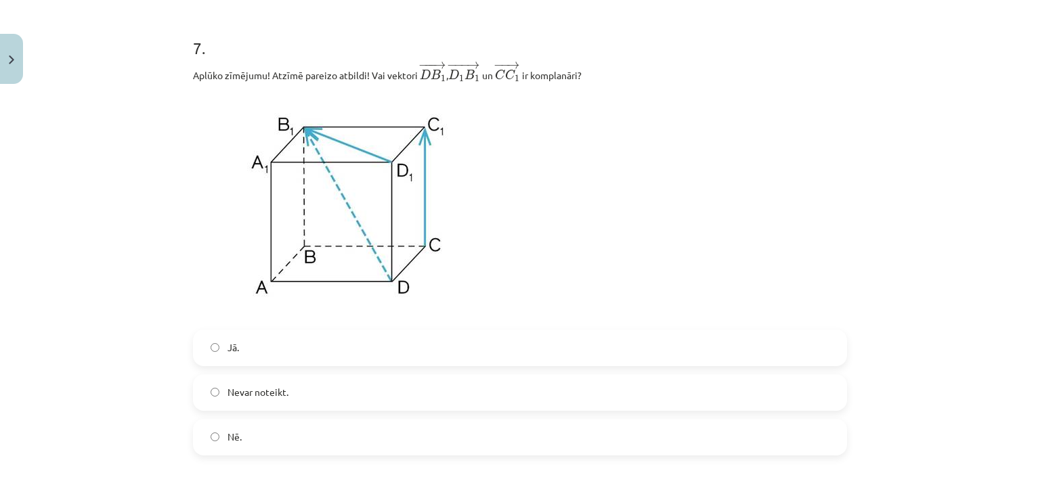
click at [232, 449] on label "Nē." at bounding box center [519, 437] width 651 height 34
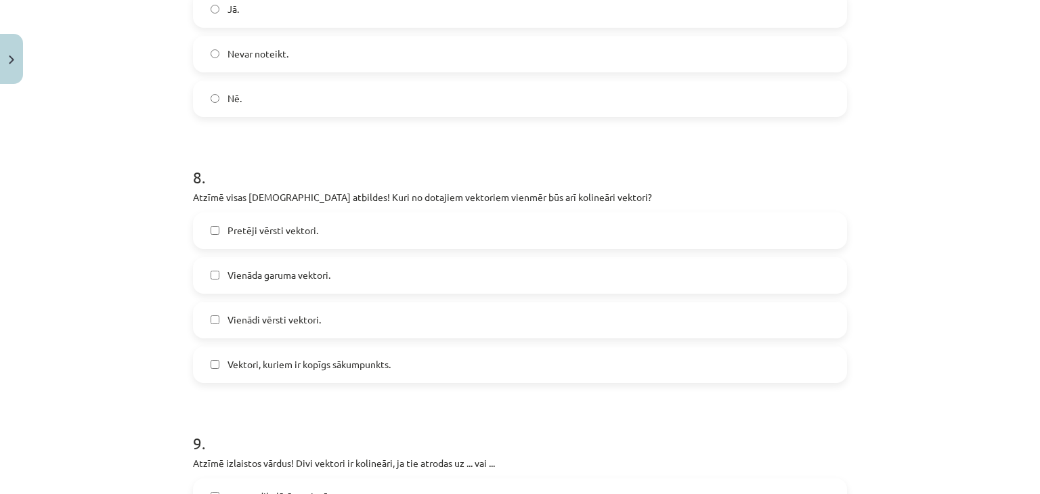
scroll to position [2746, 0]
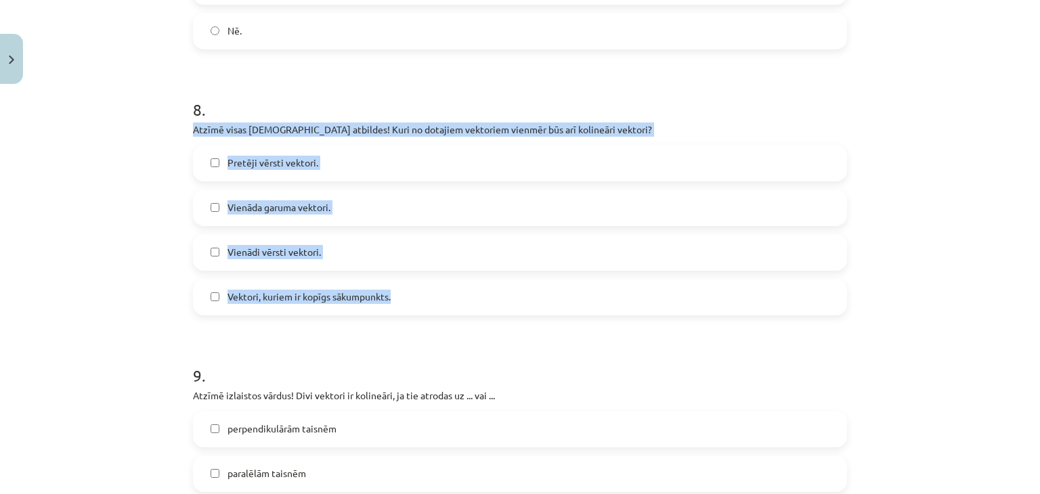
drag, startPoint x: 176, startPoint y: 133, endPoint x: 618, endPoint y: 302, distance: 472.8
click at [618, 302] on div "Mācību tēma: Matemātikas i - 10. klases 1. ieskaites mācību materiāls (a,b) #9 …" at bounding box center [520, 247] width 1040 height 494
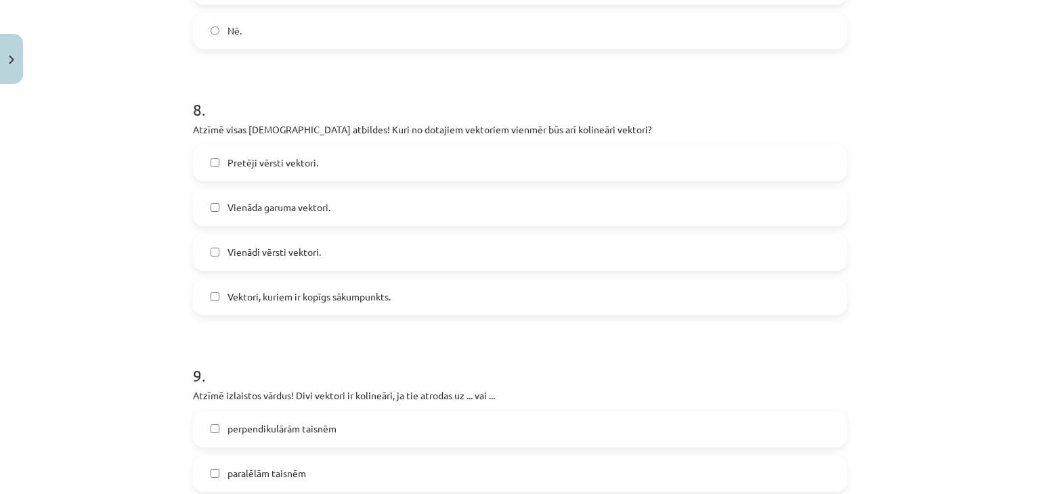
click at [637, 104] on h1 "8 ." at bounding box center [520, 98] width 654 height 42
click at [326, 167] on label "Pretēji vērsti vektori." at bounding box center [519, 163] width 651 height 34
click at [322, 253] on label "Vienādi vērsti vektori." at bounding box center [519, 253] width 651 height 34
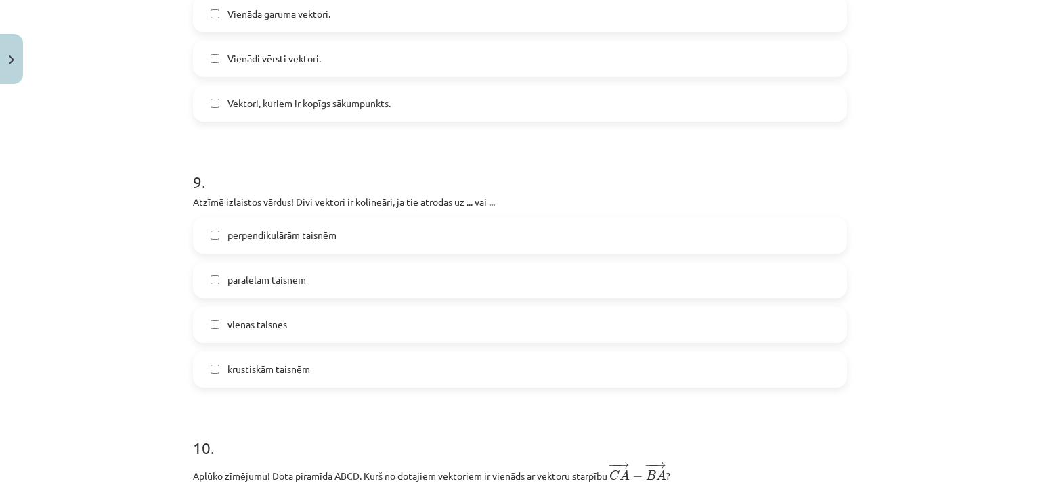
scroll to position [2950, 0]
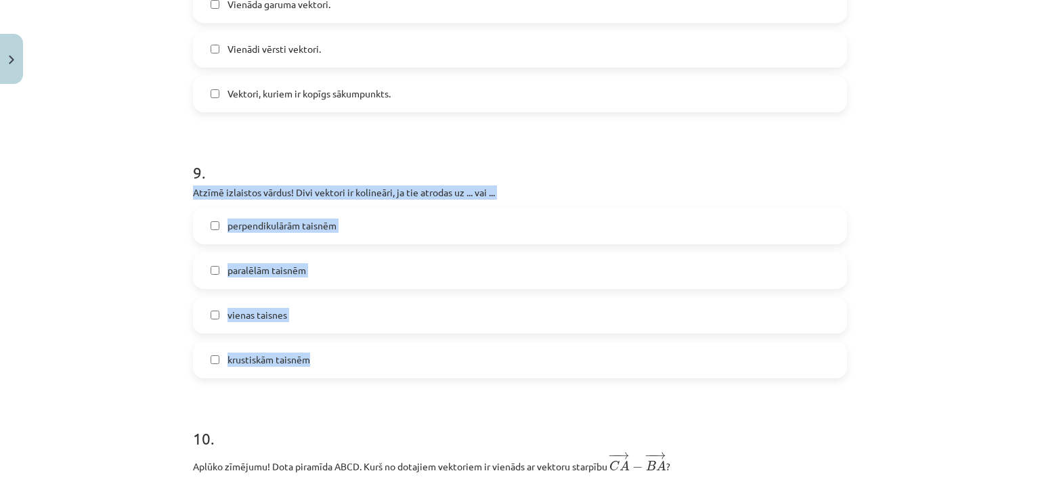
drag, startPoint x: 179, startPoint y: 194, endPoint x: 458, endPoint y: 363, distance: 326.0
click at [458, 363] on div "Mācību tēma: Matemātikas i - 10. klases 1. ieskaites mācību materiāls (a,b) #9 …" at bounding box center [520, 247] width 1040 height 494
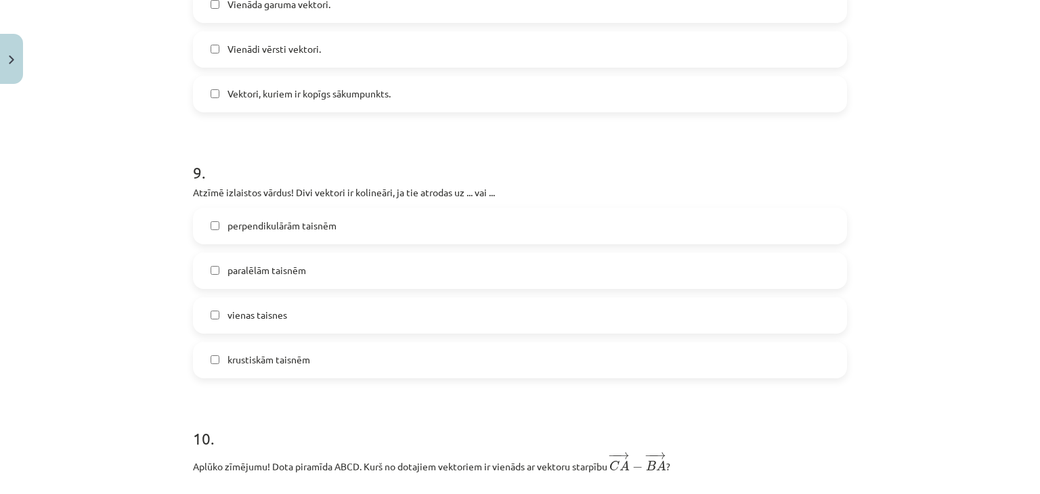
click at [527, 171] on h1 "9 ." at bounding box center [520, 160] width 654 height 42
click at [249, 313] on span "vienas taisnes" at bounding box center [258, 315] width 60 height 14
click at [260, 276] on span "paralēlām taisnēm" at bounding box center [267, 270] width 79 height 14
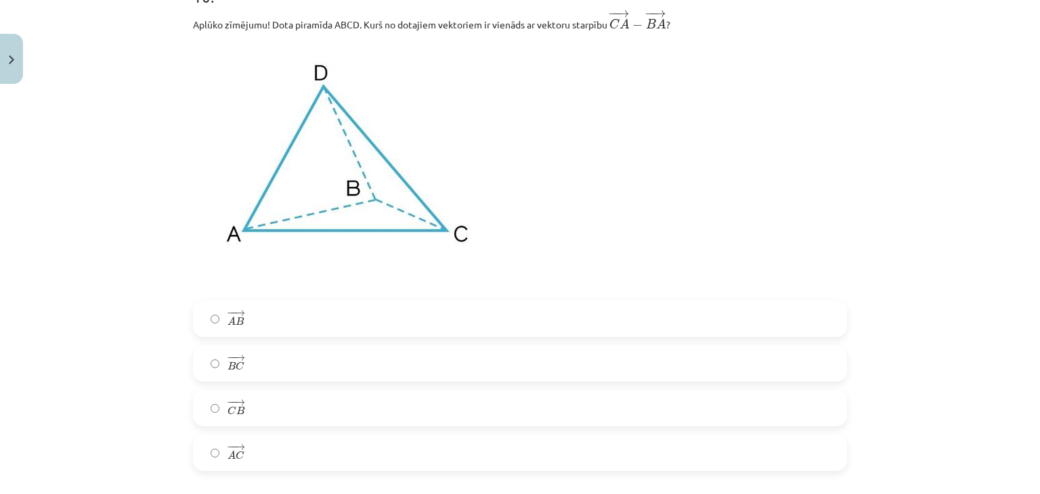
scroll to position [3384, 0]
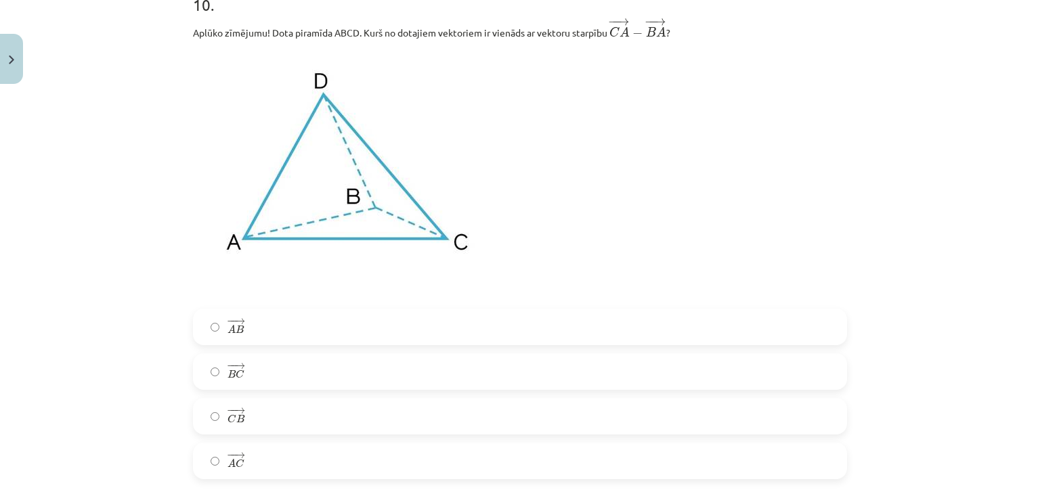
click at [234, 413] on span "→" at bounding box center [239, 411] width 11 height 6
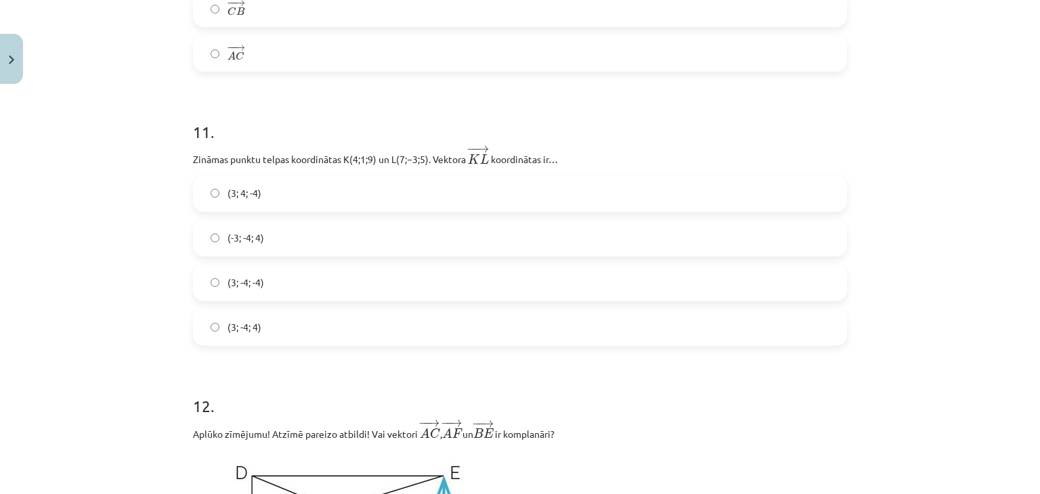
scroll to position [3858, 0]
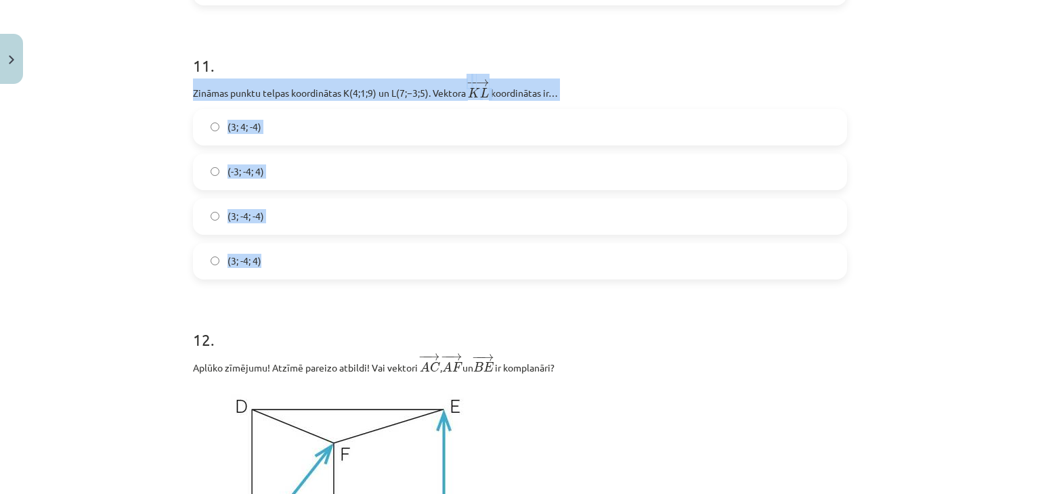
drag, startPoint x: 163, startPoint y: 95, endPoint x: 628, endPoint y: 259, distance: 494.1
click at [628, 259] on div "Mācību tēma: Matemātikas i - 10. klases 1. ieskaites mācību materiāls (a,b) #9 …" at bounding box center [520, 247] width 1040 height 494
click at [123, 233] on div "Mācību tēma: Matemātikas i - 10. klases 1. ieskaites mācību materiāls (a,b) #9 …" at bounding box center [520, 247] width 1040 height 494
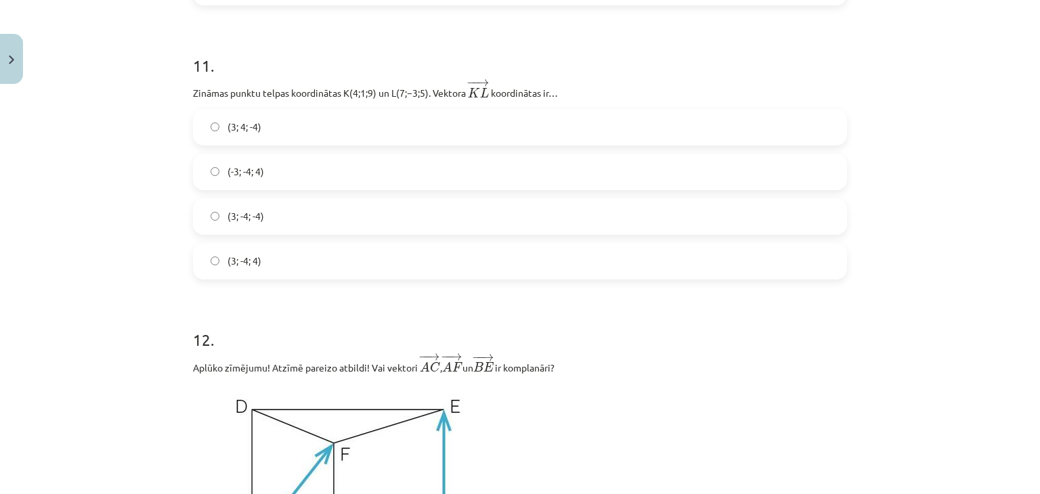
click at [259, 215] on label "(3; -4; -4)" at bounding box center [519, 217] width 651 height 34
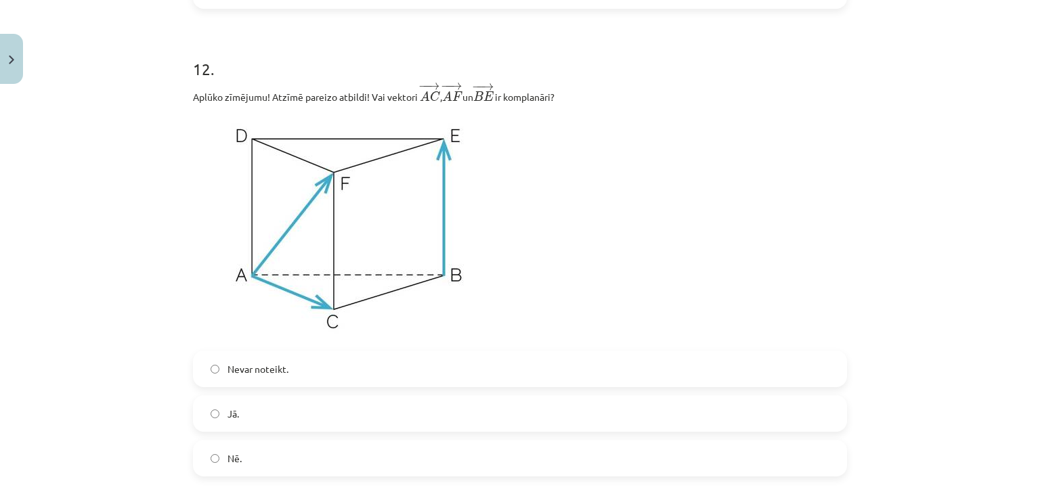
scroll to position [4196, 0]
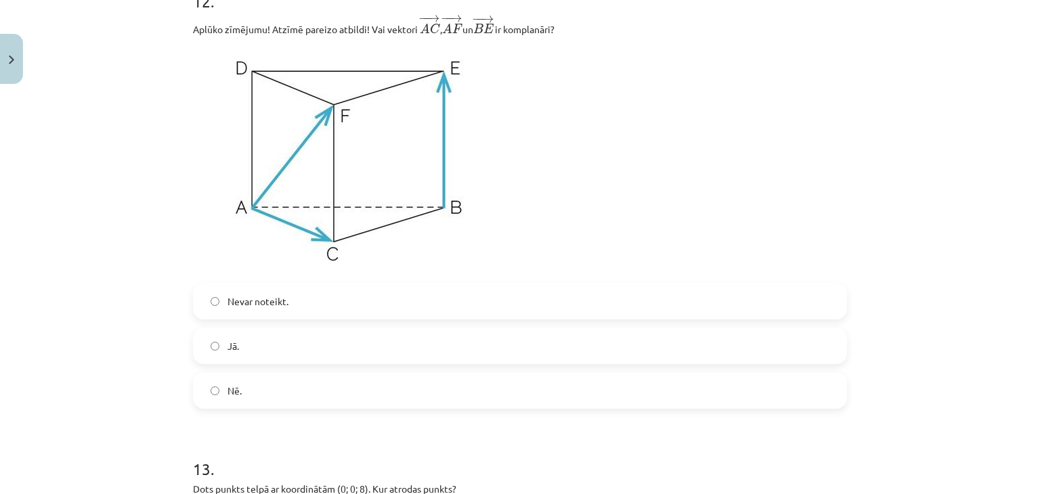
click at [252, 403] on label "Nē." at bounding box center [519, 391] width 651 height 34
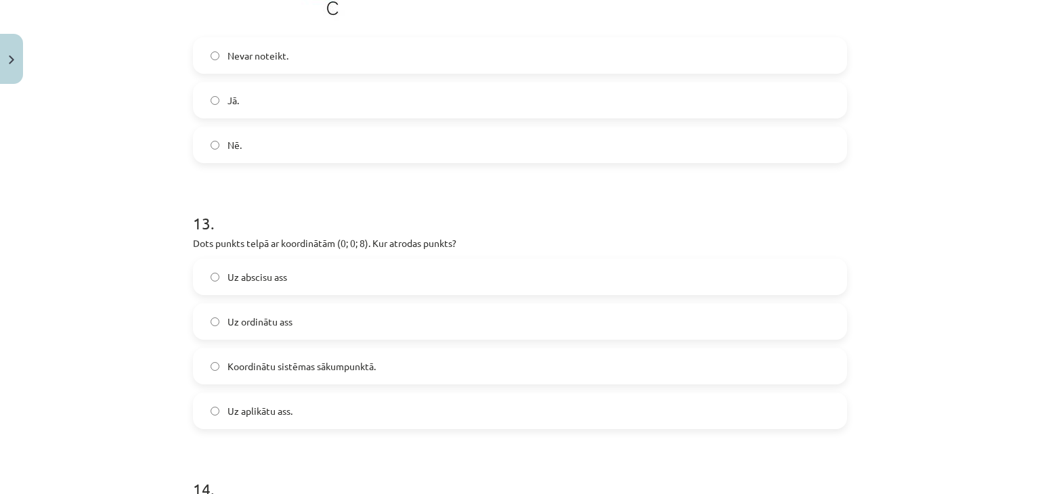
scroll to position [4467, 0]
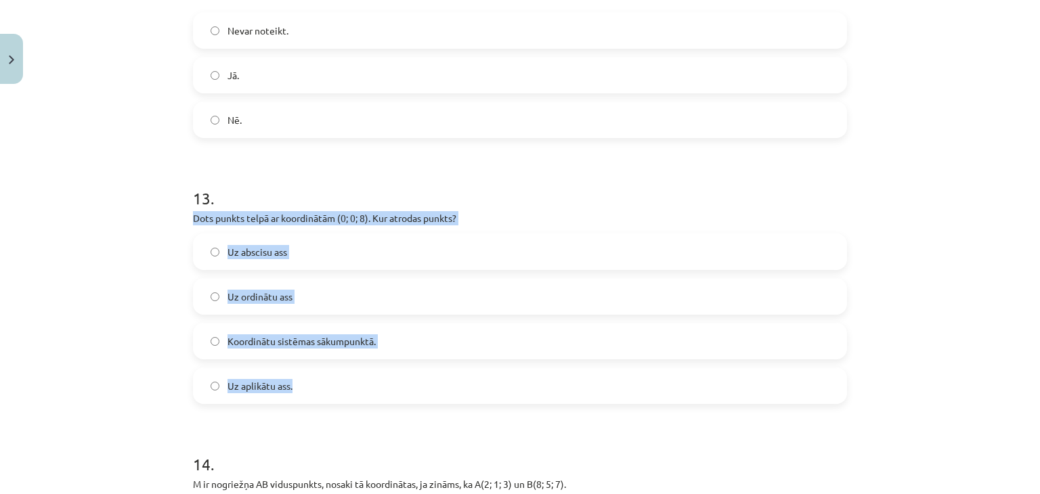
drag, startPoint x: 171, startPoint y: 220, endPoint x: 501, endPoint y: 390, distance: 371.0
click at [501, 390] on div "Mācību tēma: Matemātikas i - 10. klases 1. ieskaites mācību materiāls (a,b) #9 …" at bounding box center [520, 247] width 1040 height 494
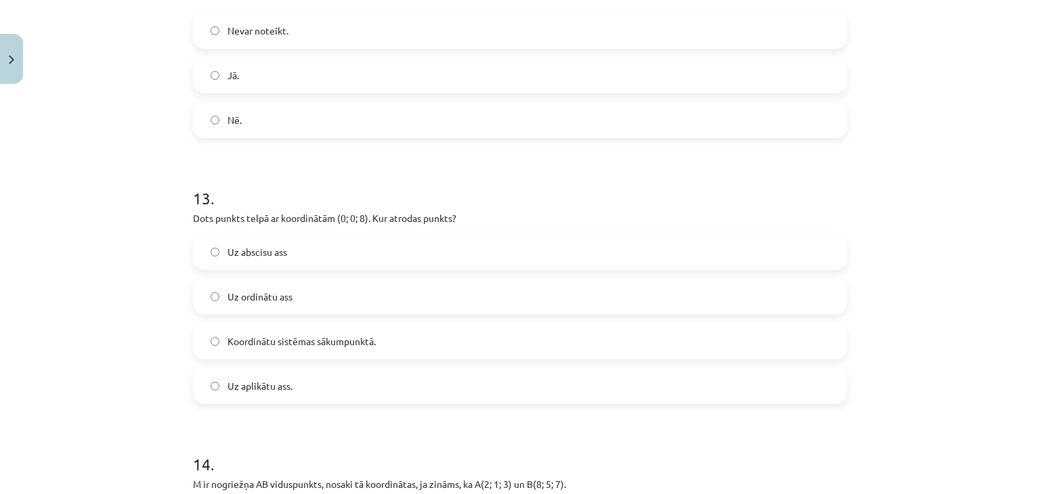
click at [504, 202] on h1 "13 ." at bounding box center [520, 186] width 654 height 42
click at [307, 391] on label "Uz aplikātu ass." at bounding box center [519, 386] width 651 height 34
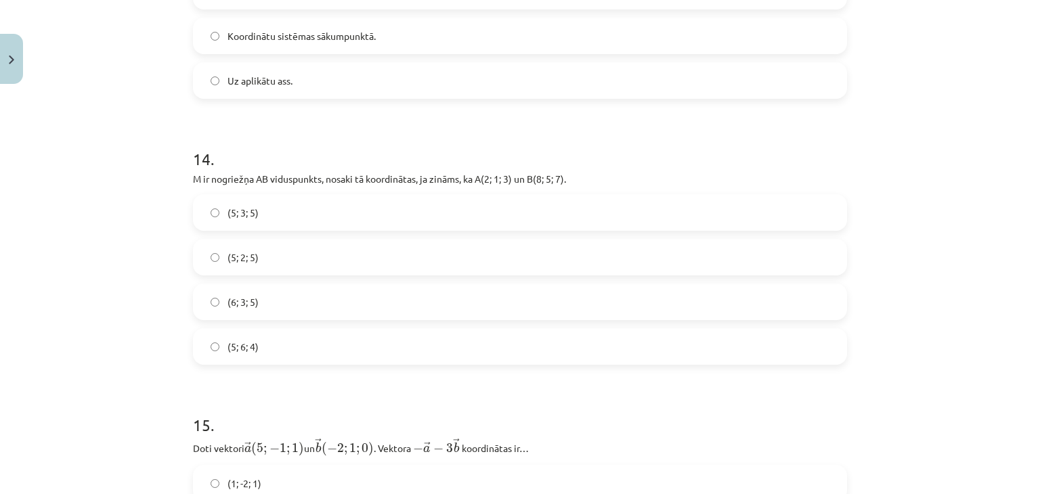
scroll to position [4806, 0]
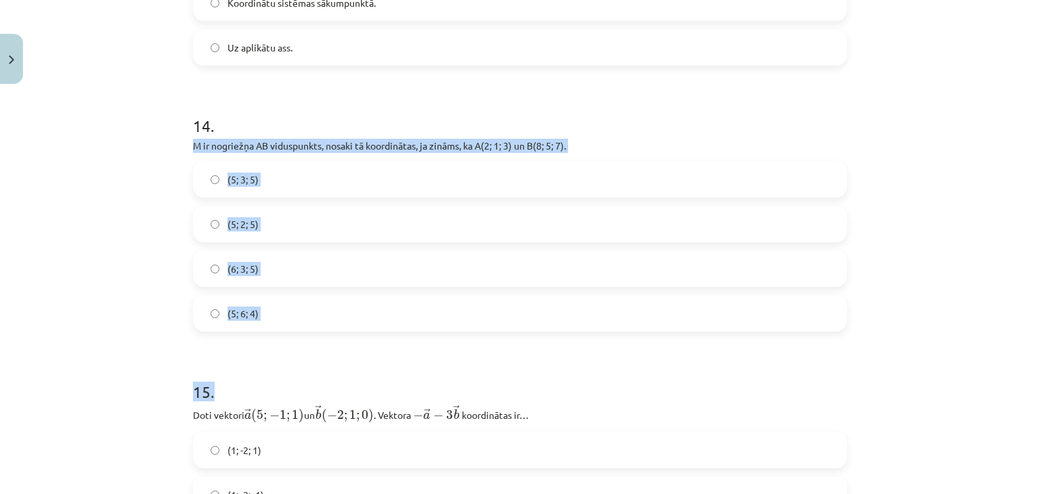
drag, startPoint x: 163, startPoint y: 155, endPoint x: 604, endPoint y: 342, distance: 479.4
click at [604, 342] on div "Mācību tēma: Matemātikas i - 10. klases 1. ieskaites mācību materiāls (a,b) #9 …" at bounding box center [520, 247] width 1040 height 494
click at [150, 150] on div "Mācību tēma: Matemātikas i - 10. klases 1. ieskaites mācību materiāls (a,b) #9 …" at bounding box center [520, 247] width 1040 height 494
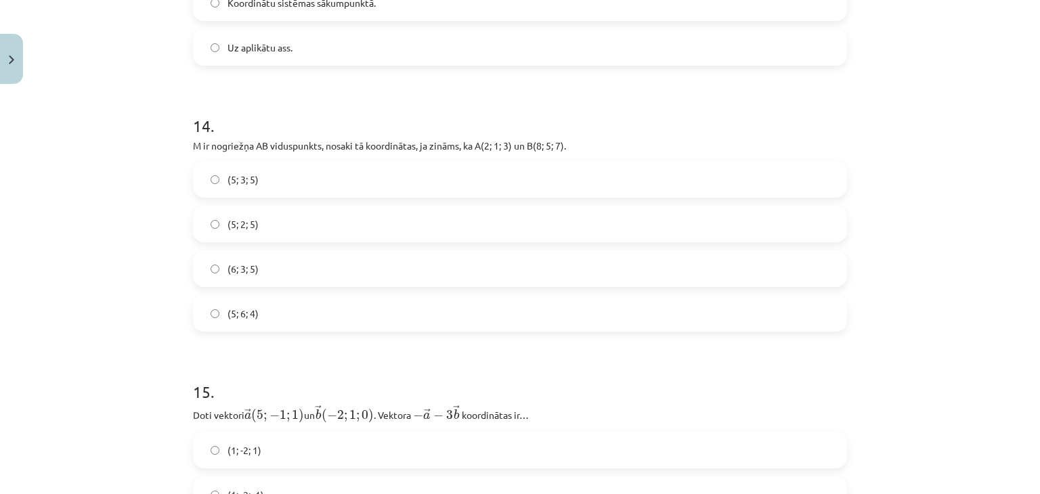
click at [156, 148] on div "Mācību tēma: Matemātikas i - 10. klases 1. ieskaites mācību materiāls (a,b) #9 …" at bounding box center [520, 247] width 1040 height 494
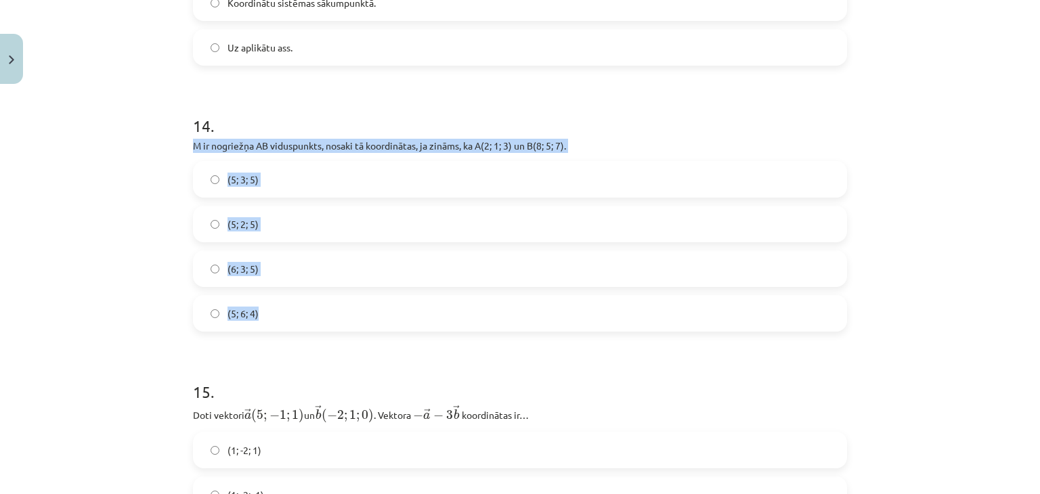
drag, startPoint x: 183, startPoint y: 147, endPoint x: 538, endPoint y: 250, distance: 368.8
click at [126, 234] on div "Mācību tēma: Matemātikas i - 10. klases 1. ieskaites mācību materiāls (a,b) #9 …" at bounding box center [520, 247] width 1040 height 494
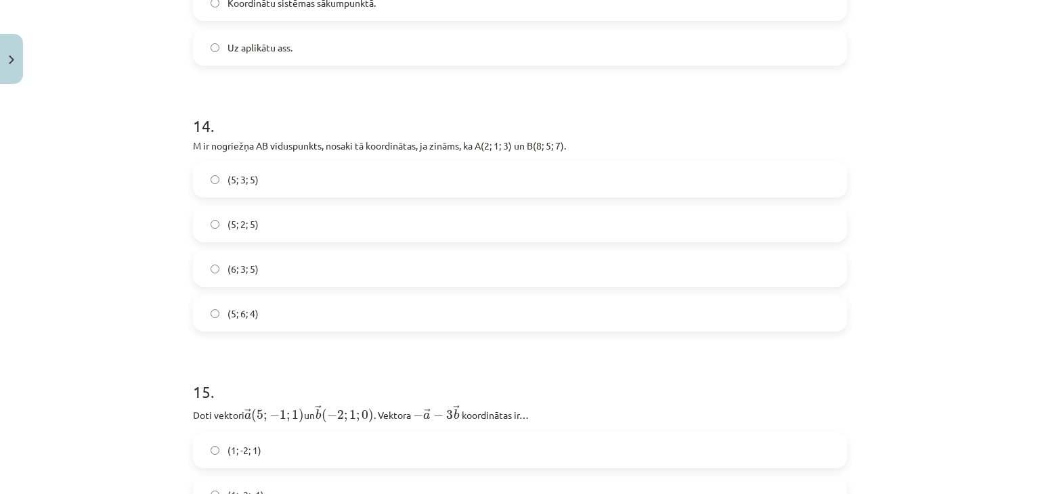
click at [255, 182] on label "(5; 3; 5)" at bounding box center [519, 180] width 651 height 34
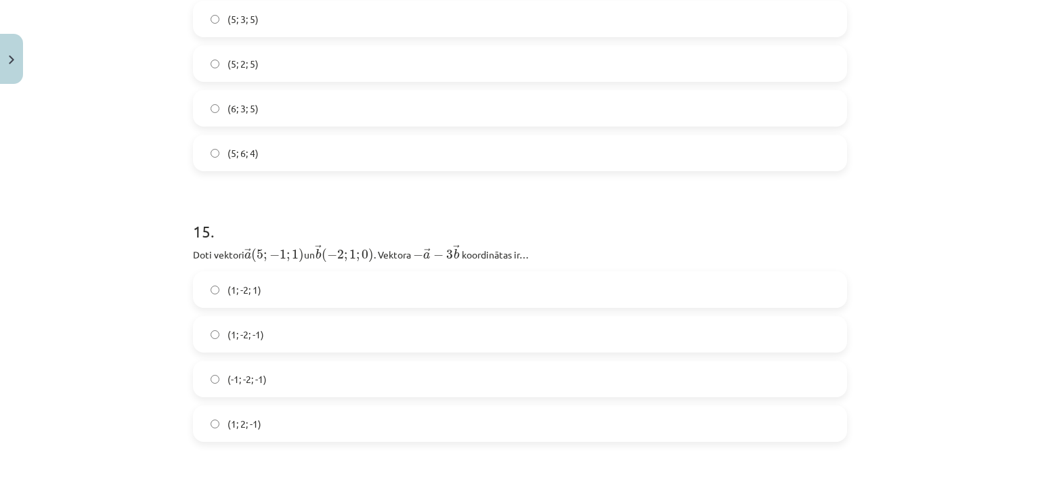
scroll to position [5144, 0]
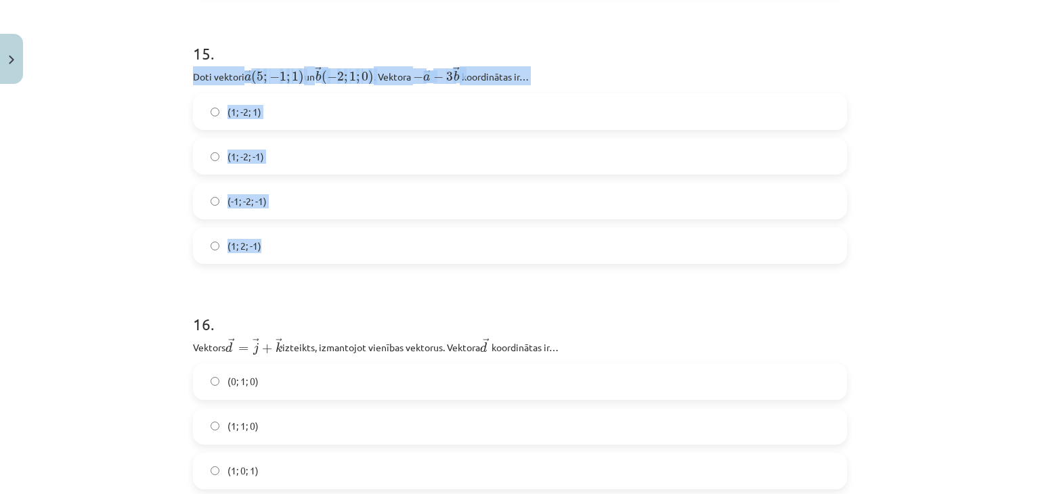
drag, startPoint x: 172, startPoint y: 82, endPoint x: 583, endPoint y: 249, distance: 443.7
click at [583, 249] on div "Mācību tēma: Matemātikas i - 10. klases 1. ieskaites mācību materiāls (a,b) #9 …" at bounding box center [520, 247] width 1040 height 494
click at [571, 77] on p "Doti vektori ﻿ → a ( 5 ; − 1 ; 1 ) a → ( 5 ; − 1 ; 1 ) un ﻿ → b ( − 2 ; 1 ; 0 )…" at bounding box center [520, 75] width 654 height 19
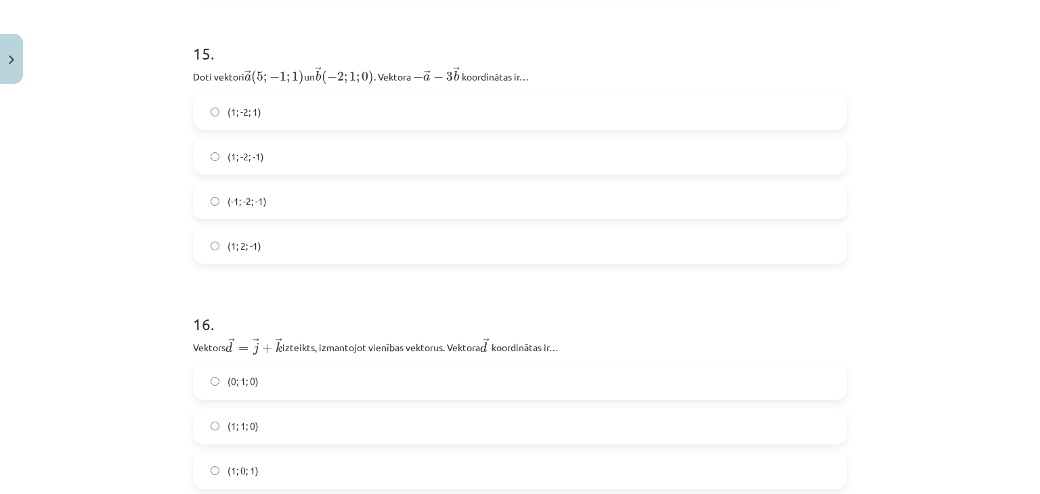
click at [288, 149] on label "(1; -2; -1)" at bounding box center [519, 156] width 651 height 34
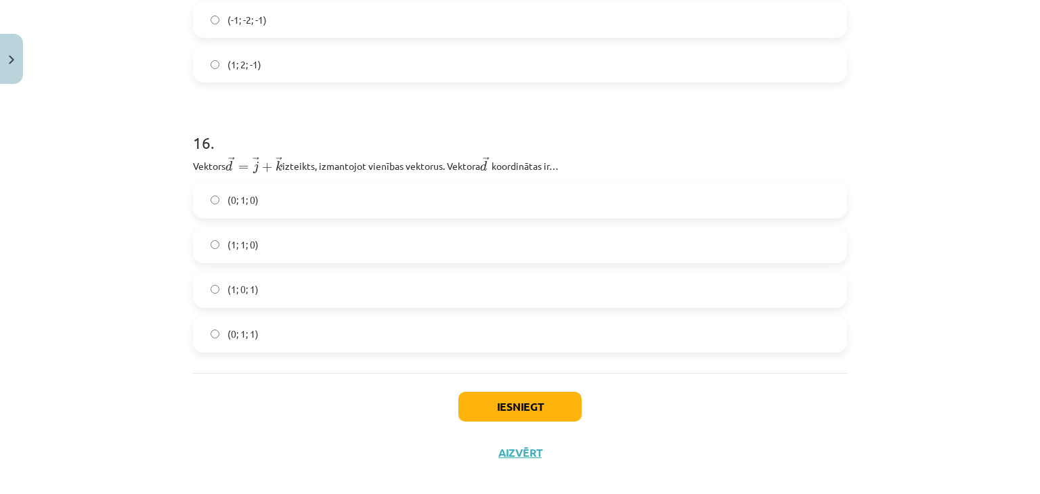
scroll to position [5347, 0]
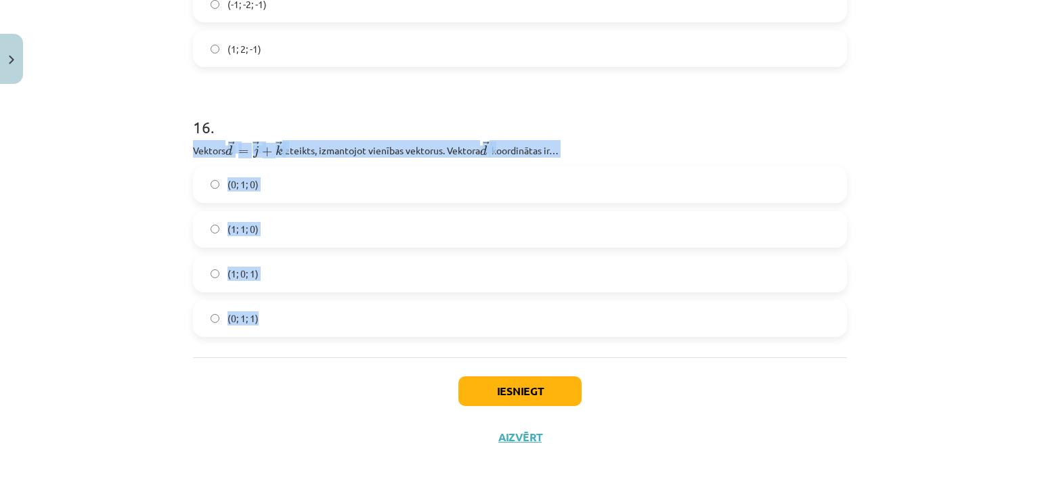
drag, startPoint x: 169, startPoint y: 151, endPoint x: 609, endPoint y: 304, distance: 466.0
click at [609, 304] on div "Mācību tēma: Matemātikas i - 10. klases 1. ieskaites mācību materiāls (a,b) #9 …" at bounding box center [520, 247] width 1040 height 494
click at [605, 141] on p "Vektors ﻿﻿ → d = → j + → k d → = j → + k → izteikts, izmantojot vienības vektor…" at bounding box center [520, 149] width 654 height 18
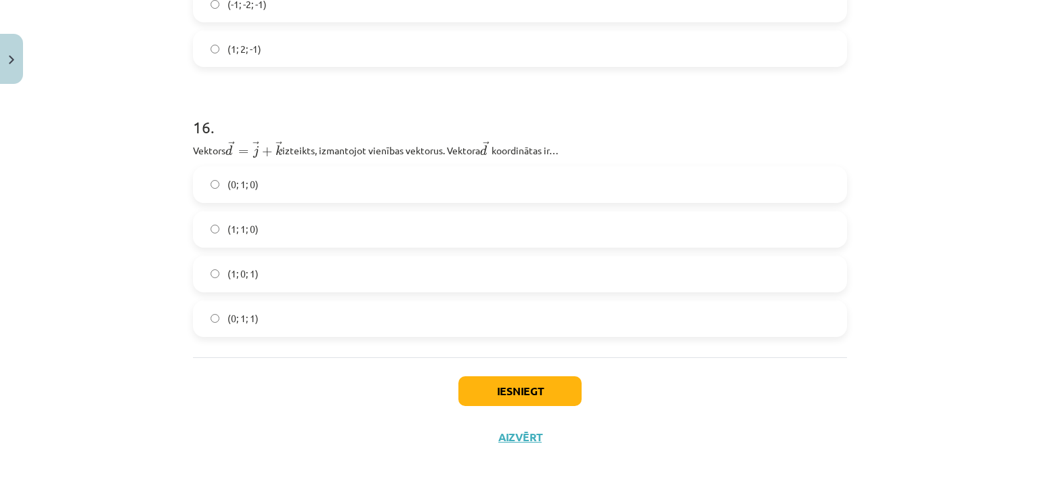
click at [228, 318] on span "(0; 1; 1)" at bounding box center [243, 318] width 31 height 14
click at [533, 389] on button "Iesniegt" at bounding box center [519, 391] width 123 height 30
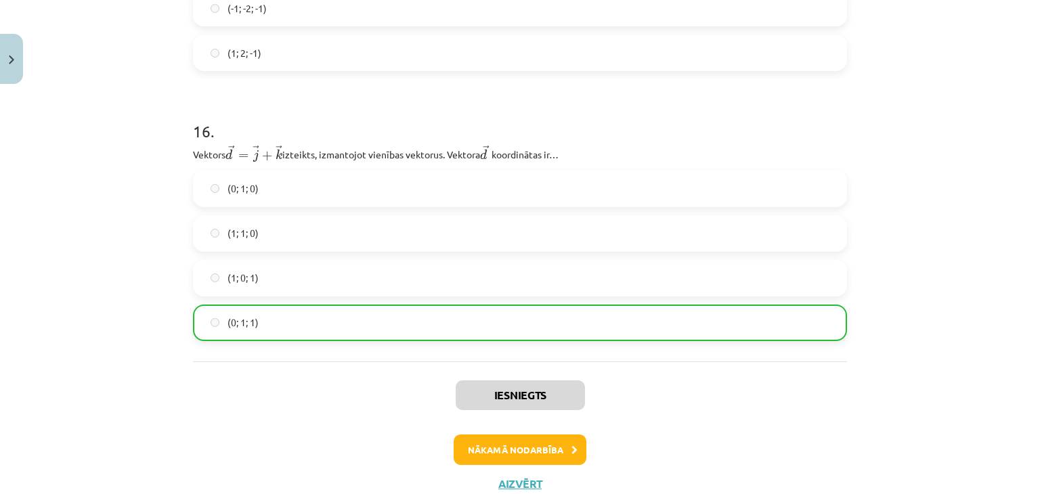
scroll to position [5390, 0]
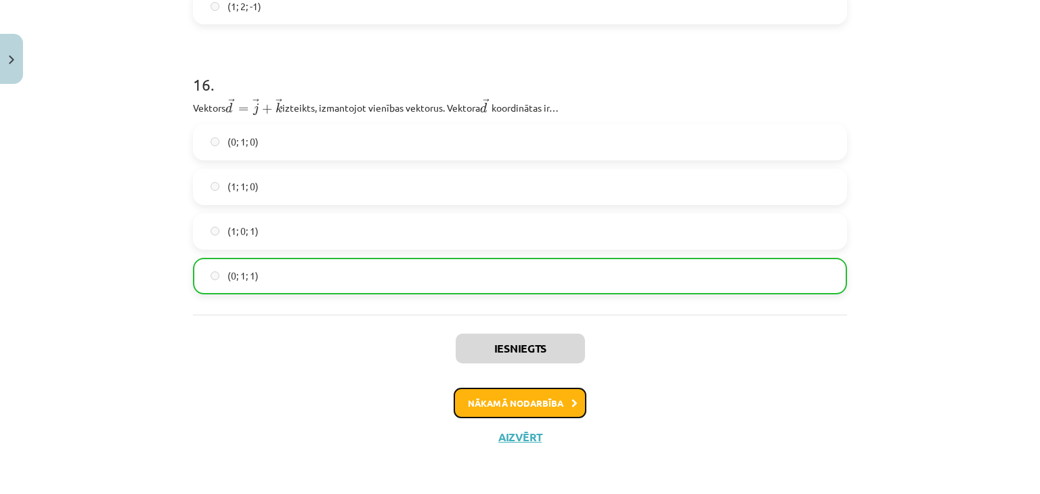
click at [553, 402] on button "Nākamā nodarbība" at bounding box center [520, 403] width 133 height 31
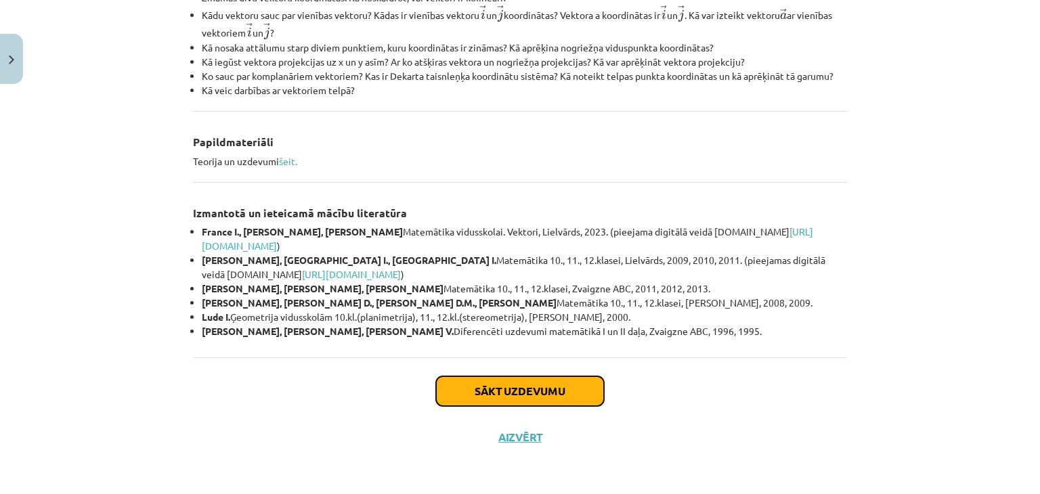
click at [545, 399] on button "Sākt uzdevumu" at bounding box center [520, 391] width 168 height 30
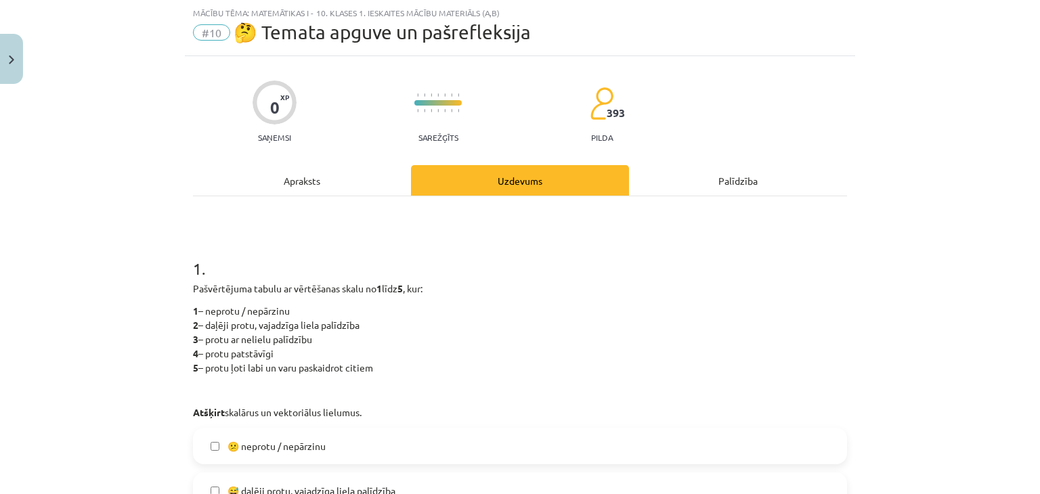
scroll to position [237, 0]
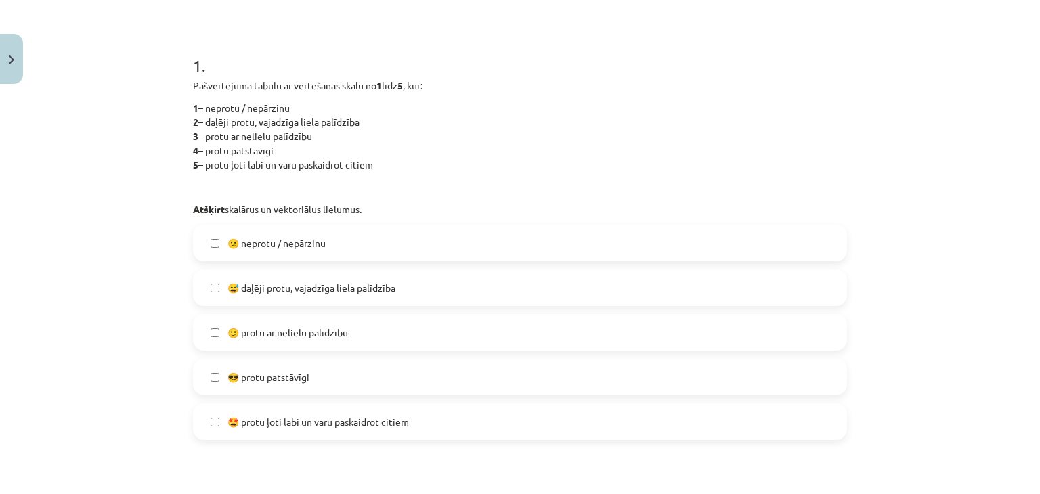
click at [414, 345] on label "🙂 protu ar nelielu palīdzību" at bounding box center [519, 333] width 651 height 34
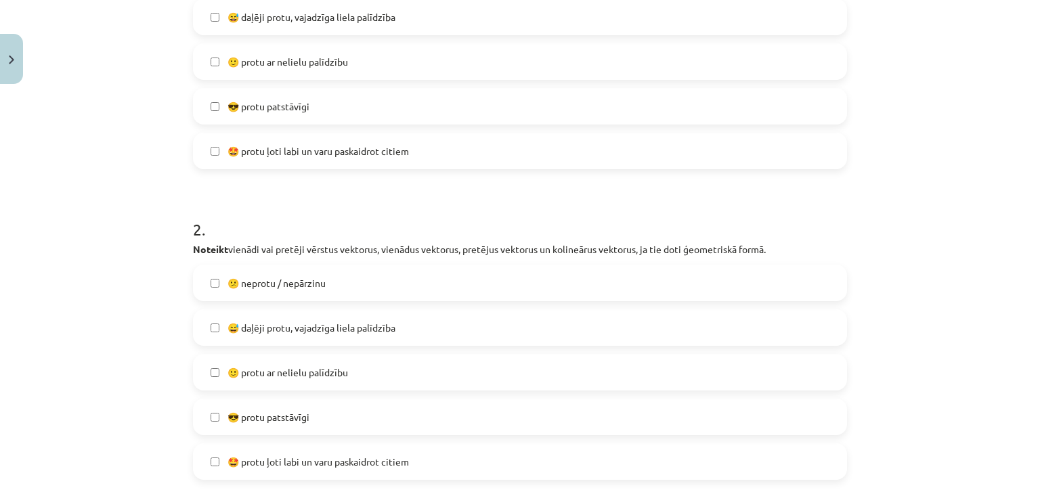
scroll to position [576, 0]
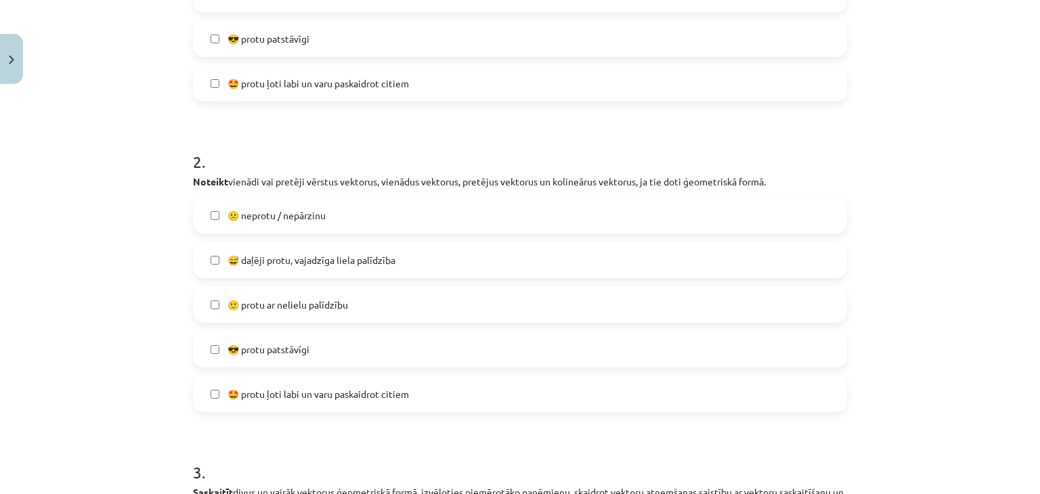
click at [237, 303] on span "🙂 protu ar nelielu palīdzību" at bounding box center [288, 305] width 121 height 14
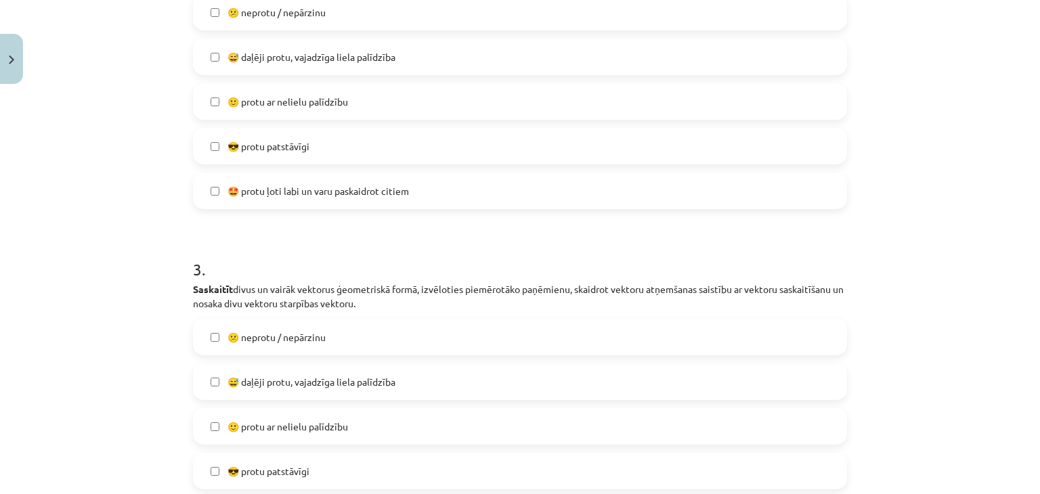
scroll to position [914, 0]
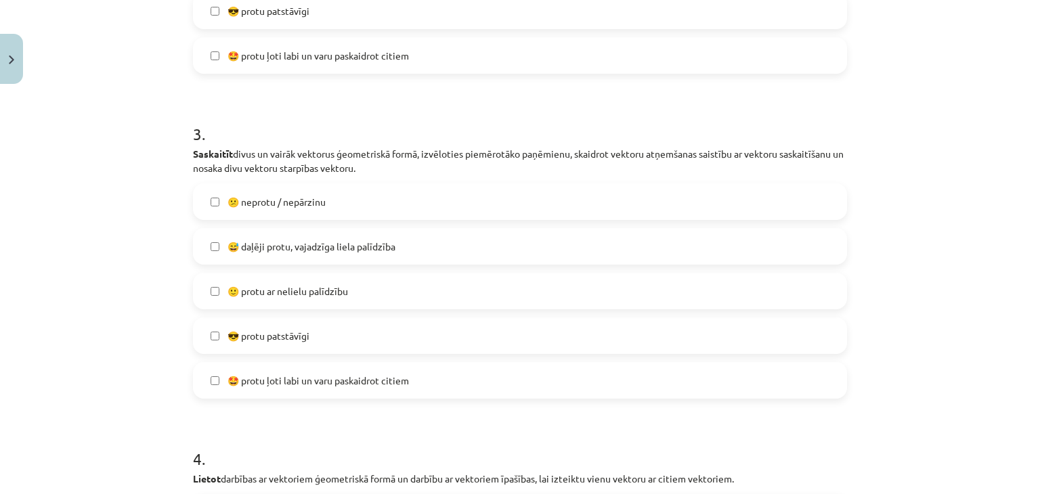
click at [239, 334] on span "😎 protu patstāvīgi" at bounding box center [269, 336] width 82 height 14
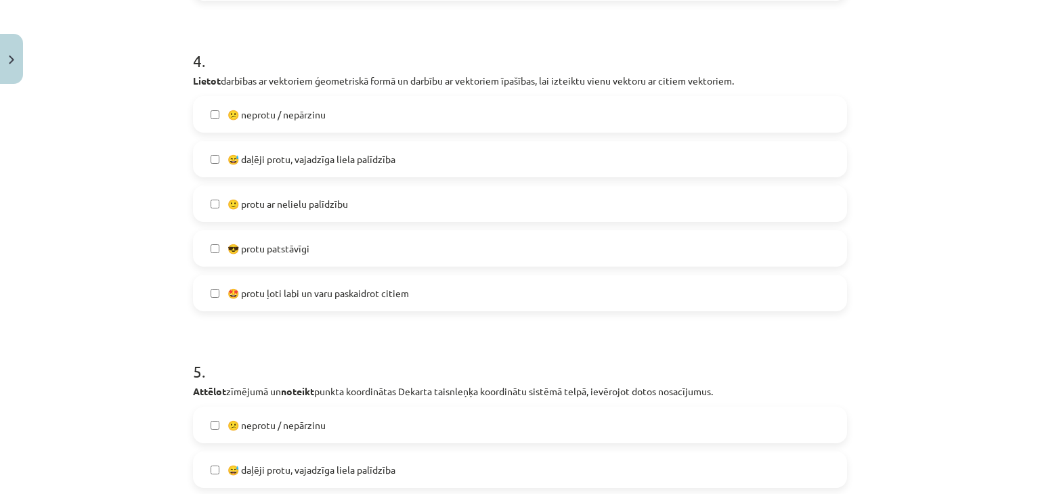
scroll to position [1320, 0]
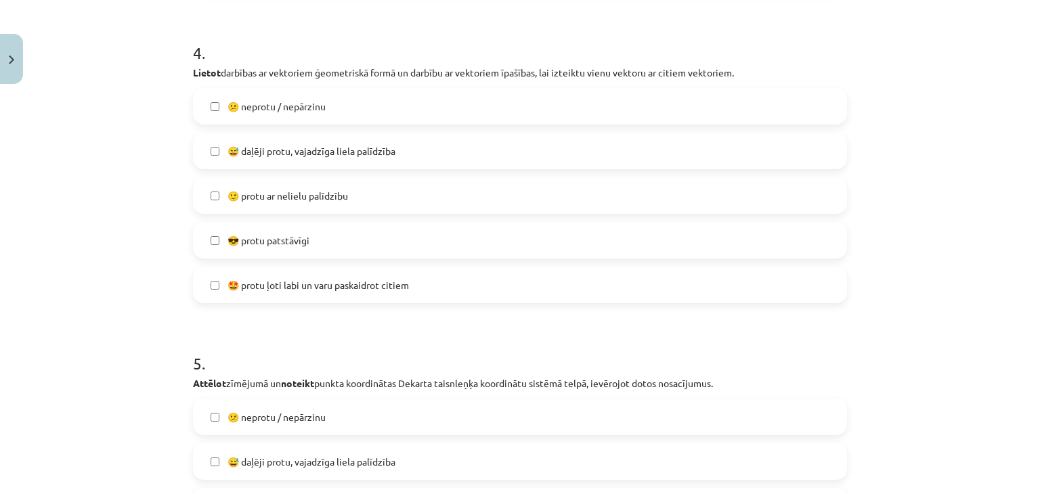
click at [234, 251] on label "😎 protu patstāvīgi" at bounding box center [519, 240] width 651 height 34
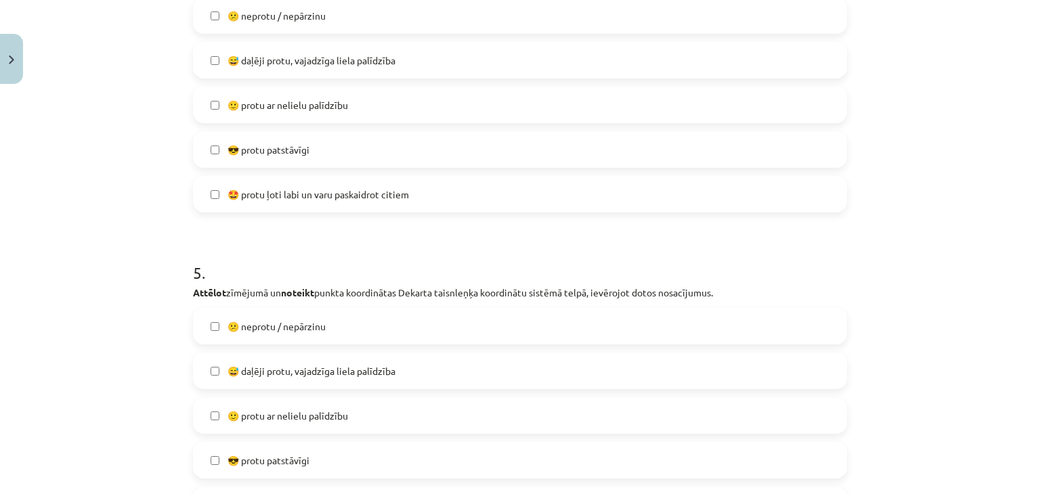
scroll to position [1524, 0]
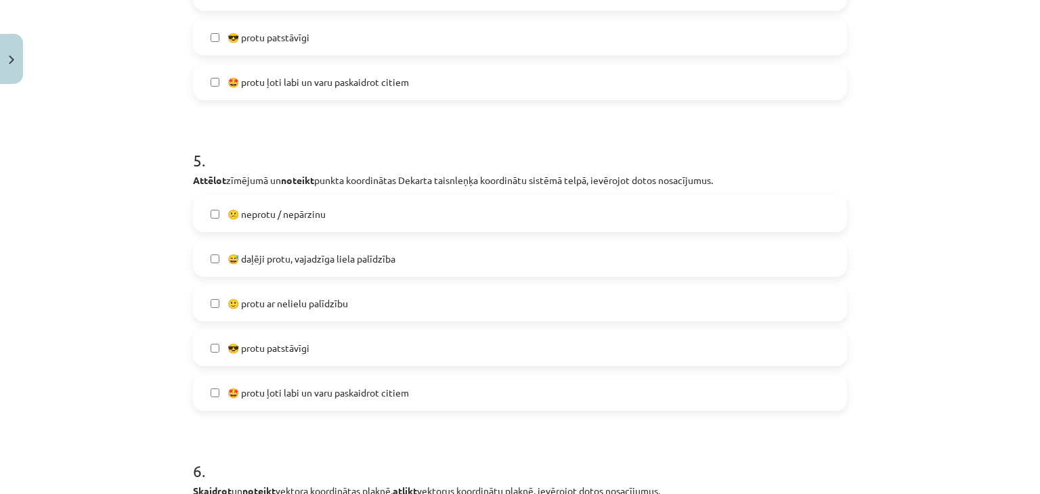
click at [249, 311] on label "🙂 protu ar nelielu palīdzību" at bounding box center [519, 303] width 651 height 34
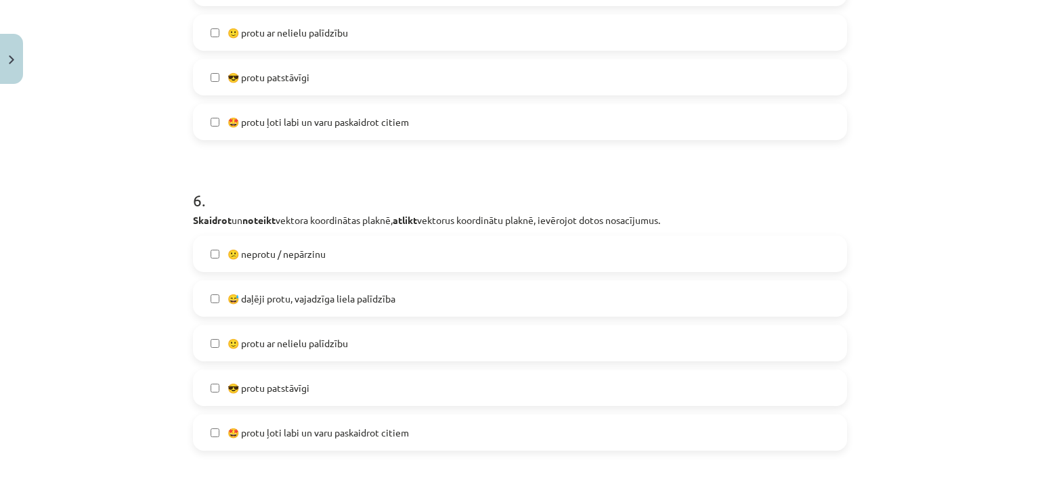
scroll to position [1862, 0]
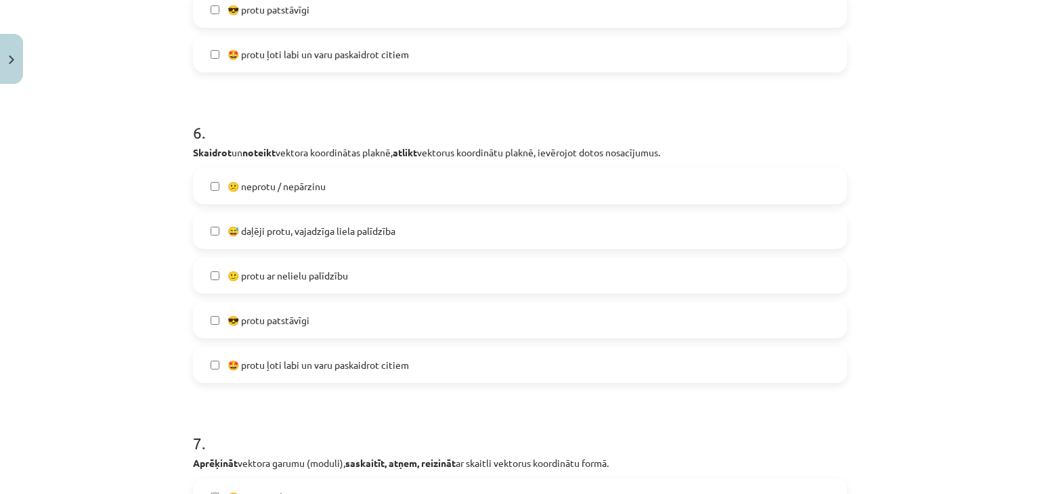
click at [257, 322] on span "😎 protu patstāvīgi" at bounding box center [269, 321] width 82 height 14
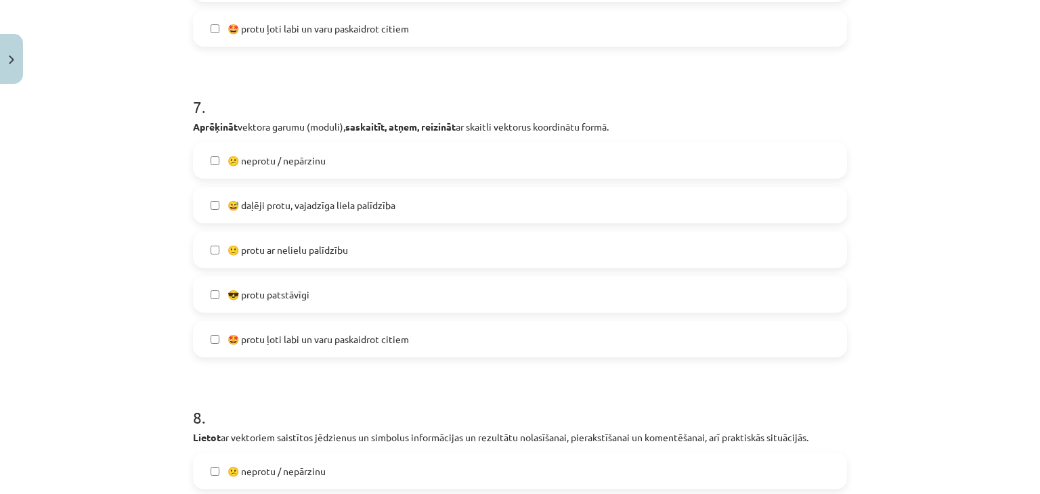
scroll to position [2201, 0]
click at [231, 297] on span "😎 protu patstāvīgi" at bounding box center [269, 293] width 82 height 14
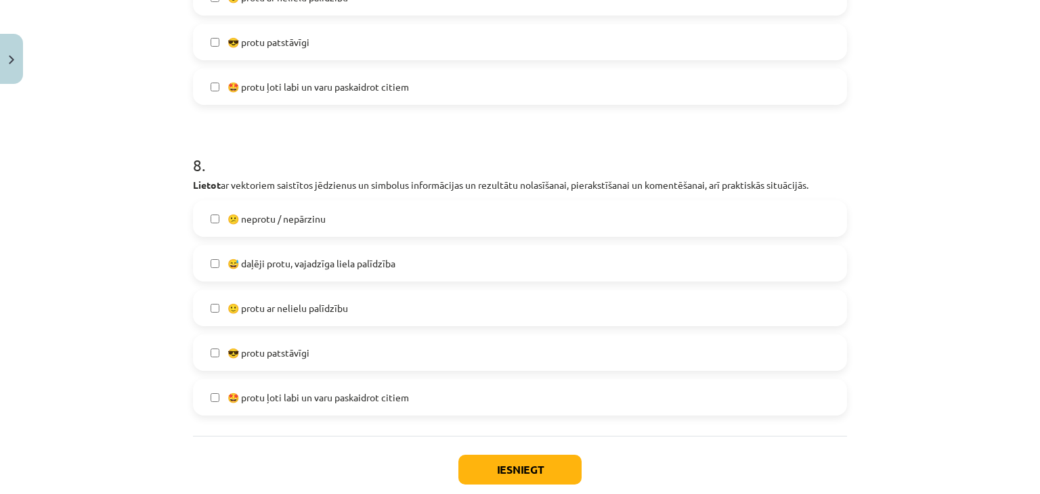
scroll to position [2471, 0]
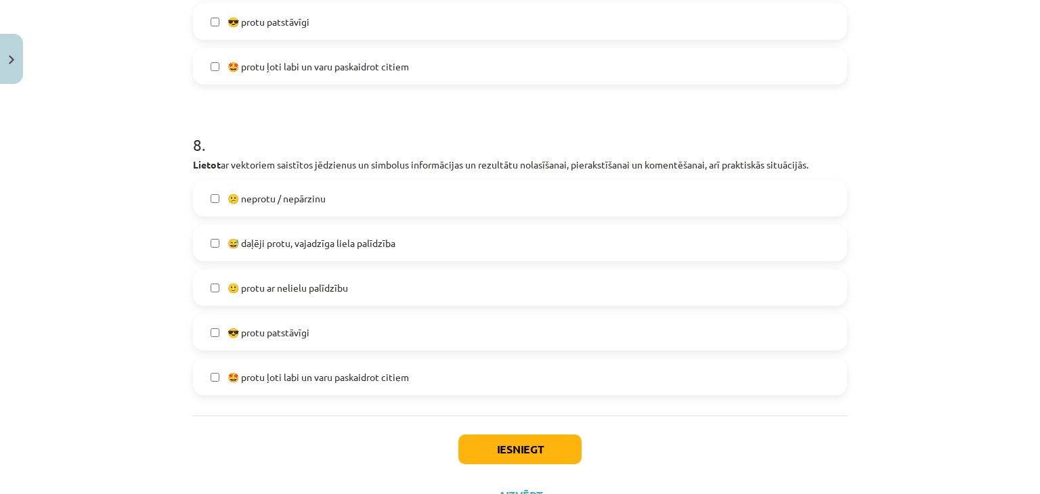
click at [214, 293] on label "🙂 protu ar nelielu palīdzību" at bounding box center [519, 288] width 651 height 34
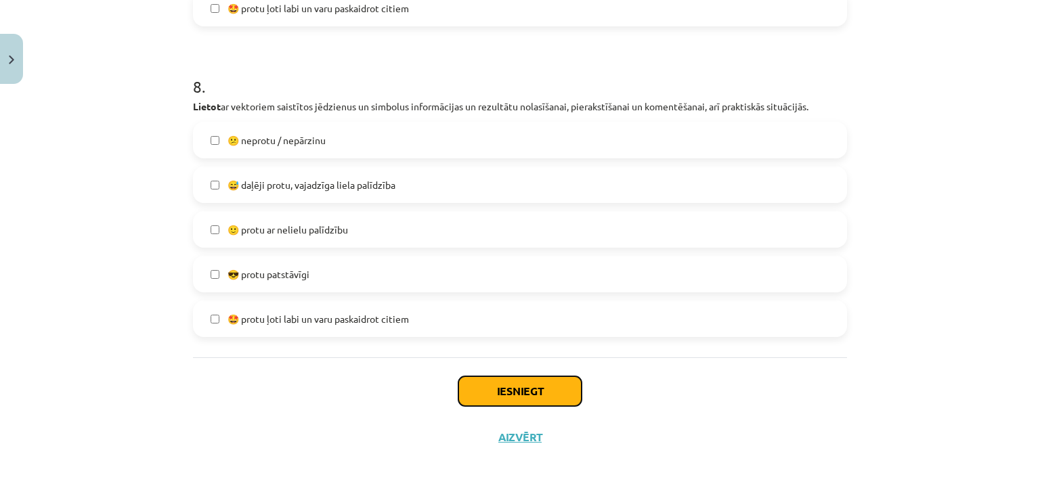
click at [512, 387] on button "Iesniegt" at bounding box center [519, 391] width 123 height 30
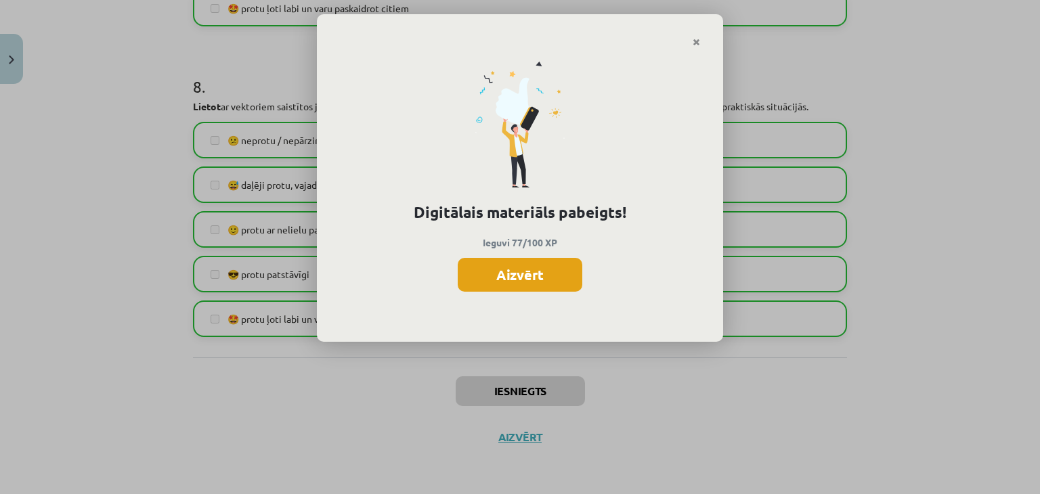
click at [556, 270] on button "Aizvērt" at bounding box center [520, 275] width 125 height 34
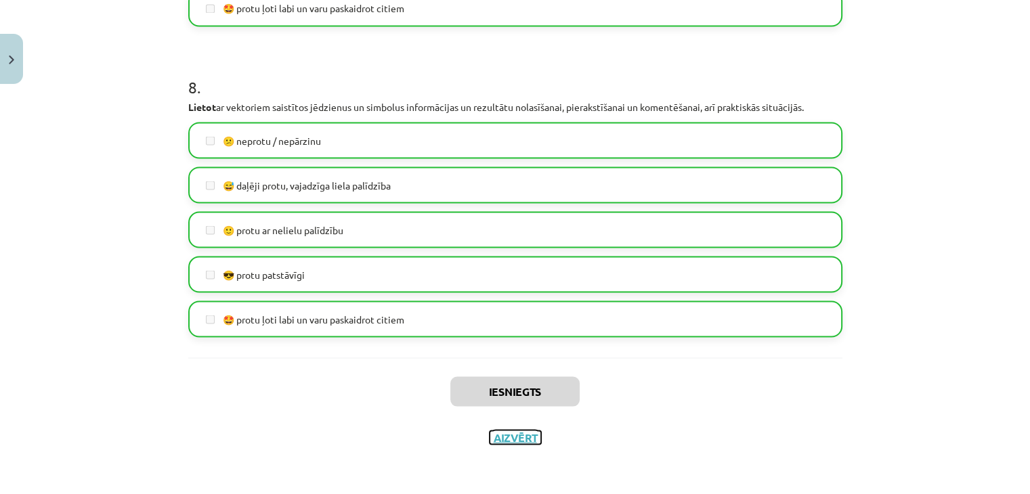
click at [515, 435] on button "Aizvērt" at bounding box center [515, 438] width 51 height 14
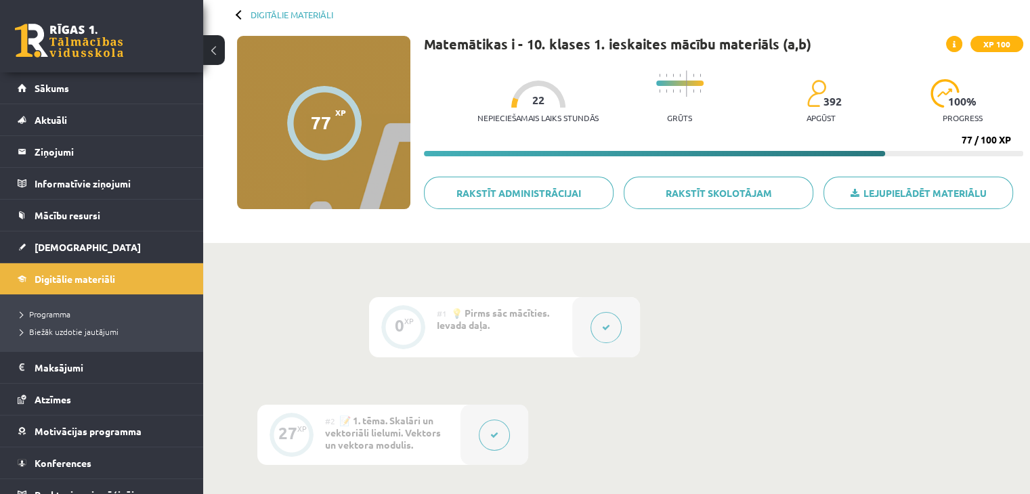
scroll to position [0, 0]
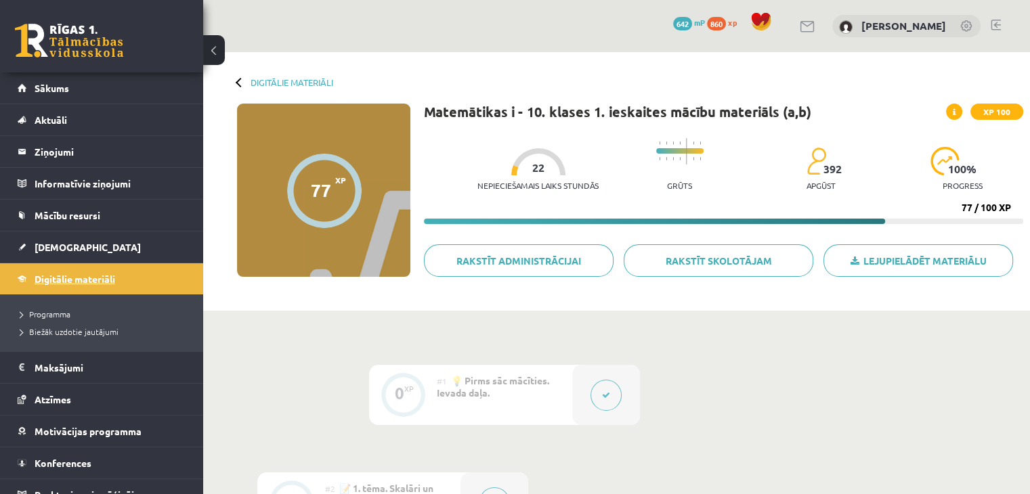
click at [134, 274] on link "Digitālie materiāli" at bounding box center [102, 278] width 169 height 31
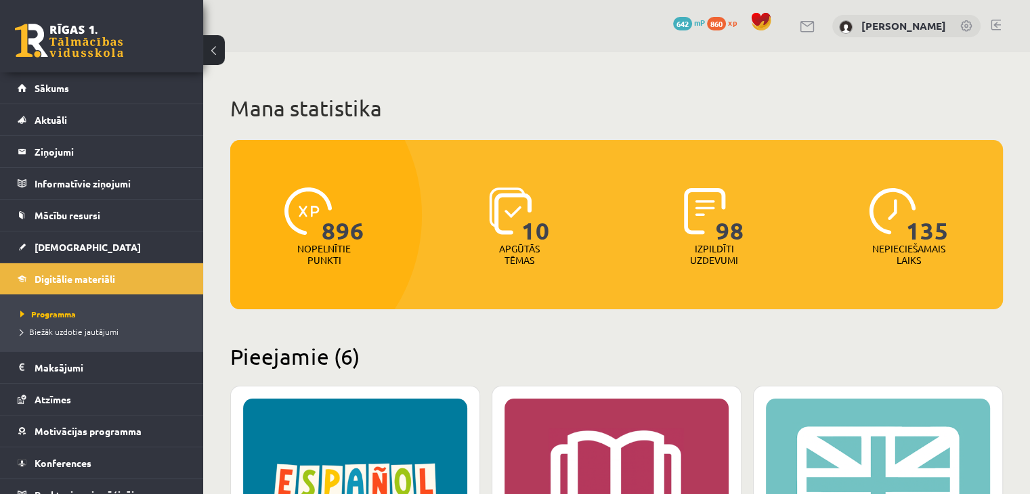
click at [68, 34] on link at bounding box center [69, 41] width 108 height 34
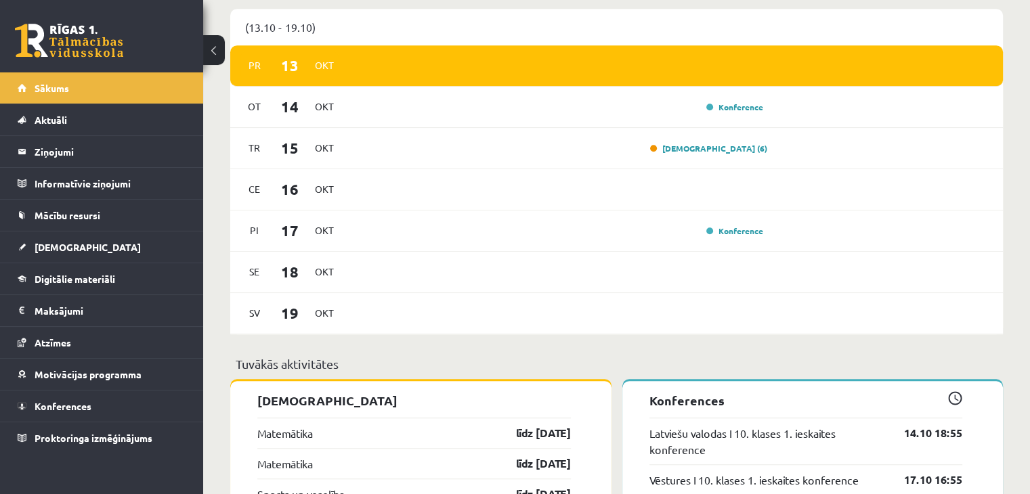
scroll to position [880, 0]
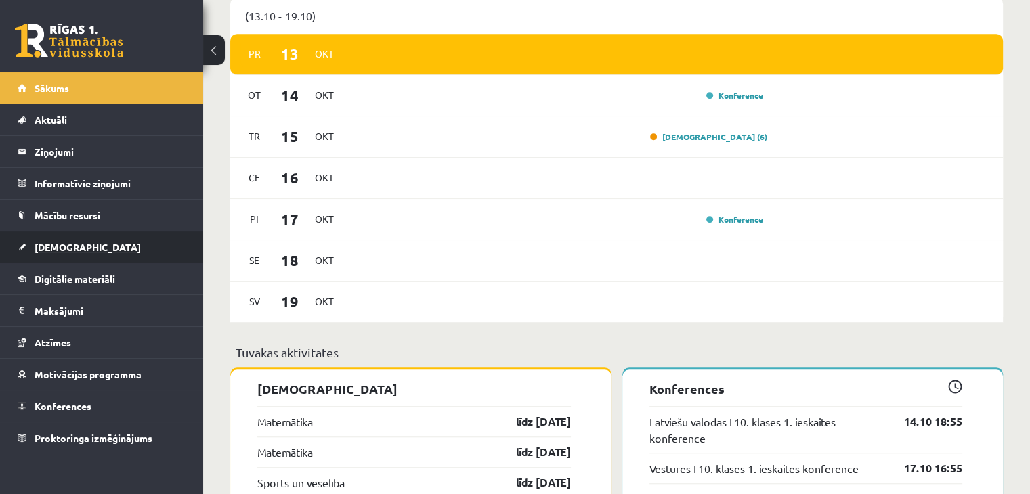
click at [45, 251] on link "[DEMOGRAPHIC_DATA]" at bounding box center [102, 247] width 169 height 31
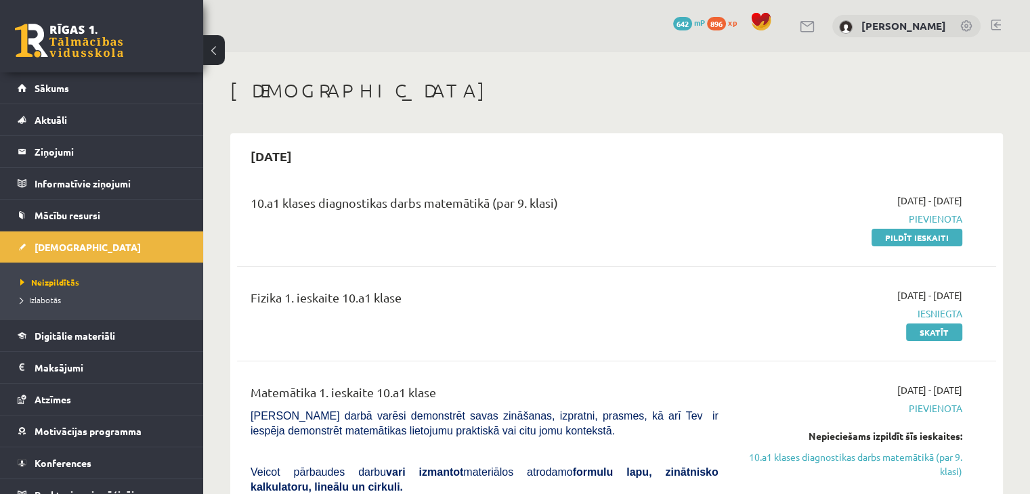
drag, startPoint x: 913, startPoint y: 239, endPoint x: 561, endPoint y: 66, distance: 391.9
click at [913, 239] on link "Pildīt ieskaiti" at bounding box center [916, 238] width 91 height 18
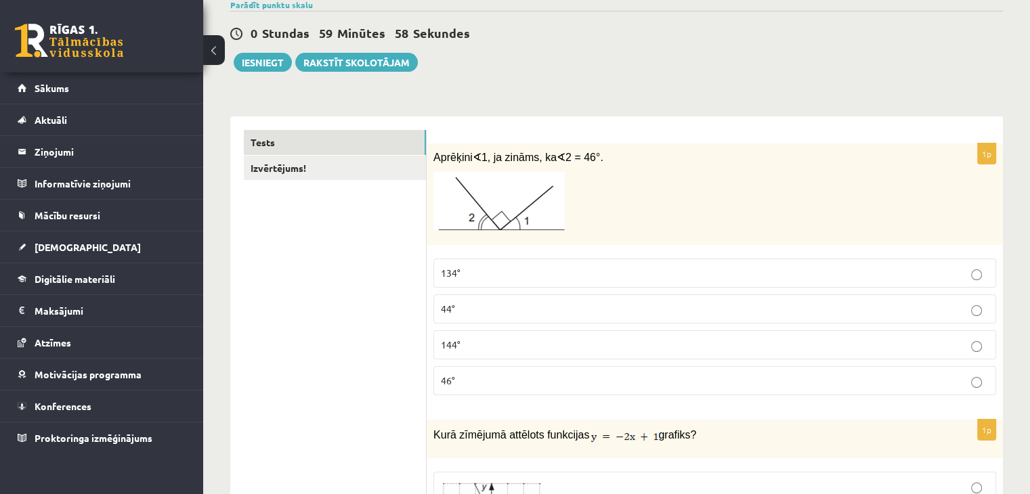
scroll to position [135, 0]
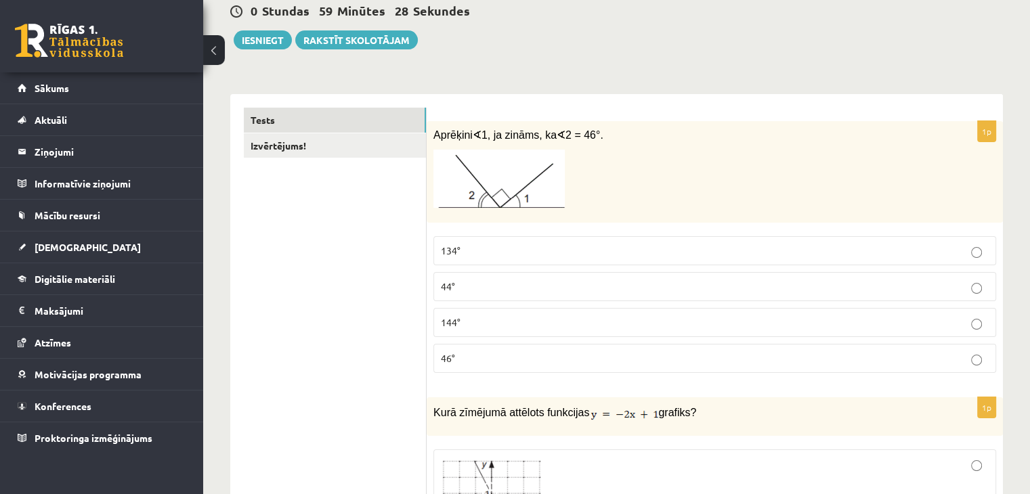
click at [555, 290] on p "44°" at bounding box center [715, 287] width 548 height 14
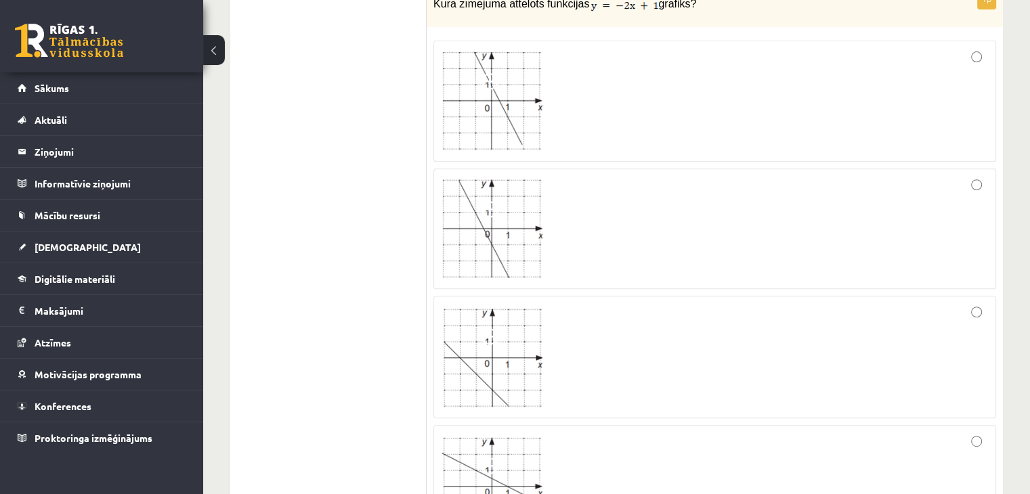
scroll to position [542, 0]
click at [687, 67] on div at bounding box center [715, 104] width 548 height 106
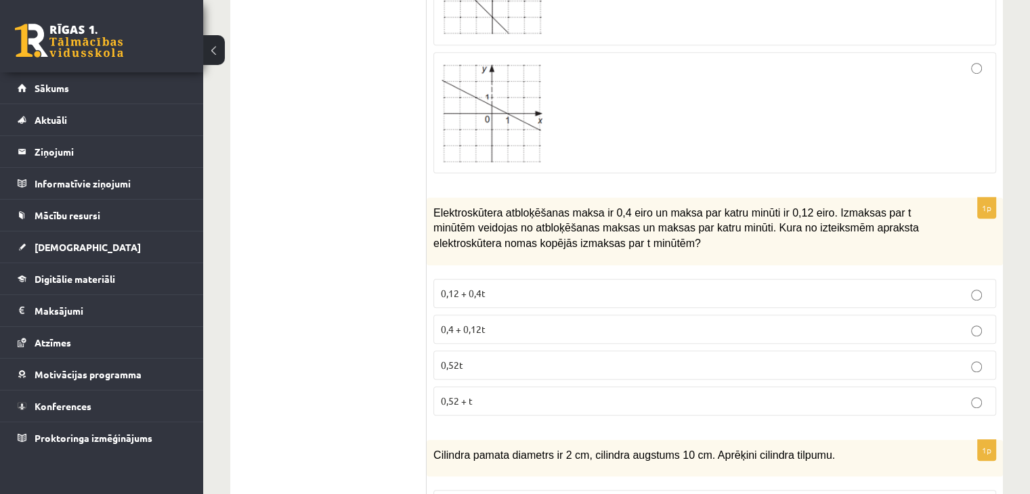
scroll to position [1016, 0]
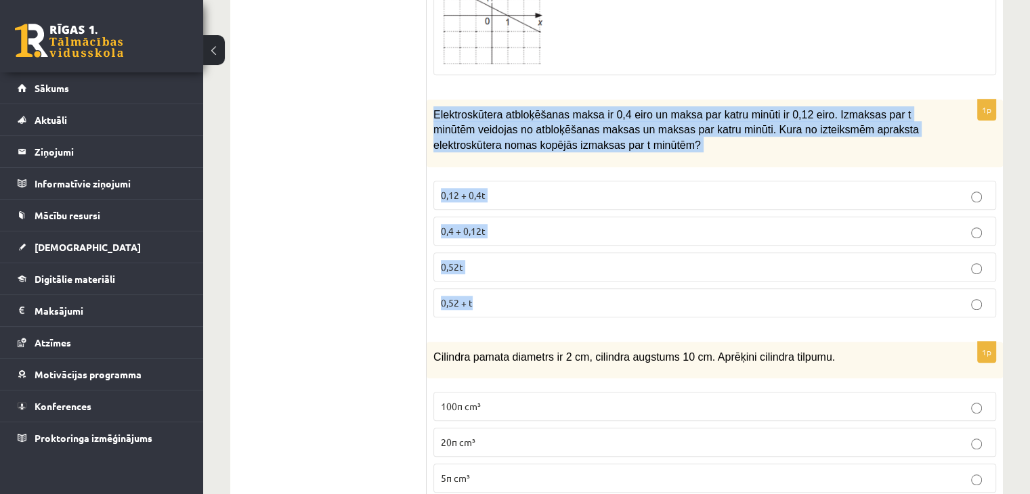
drag, startPoint x: 428, startPoint y: 106, endPoint x: 662, endPoint y: 290, distance: 297.5
click at [662, 290] on div "1p Elektroskūtera atbloķēšanas maksa ir 0,4 eiro un maksa par katru minūti ir 0…" at bounding box center [715, 214] width 576 height 229
copy div "Elektroskūtera atbloķēšanas maksa ir 0,4 eiro un maksa par katru minūti ir 0,12…"
click at [653, 145] on p "Elektroskūtera atbloķēšanas maksa ir 0,4 eiro un maksa par katru minūti ir 0,12…" at bounding box center [680, 129] width 495 height 46
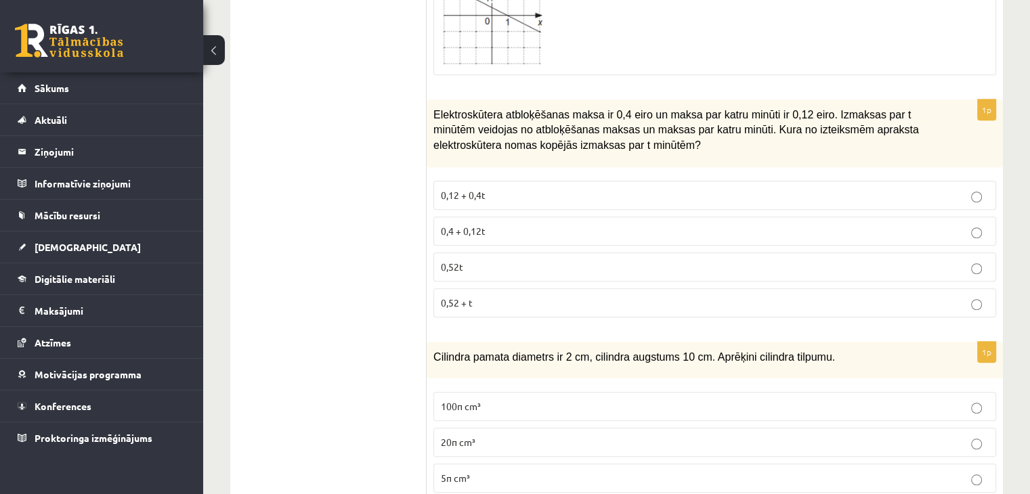
click at [514, 224] on p "0,4 + 0,12t" at bounding box center [715, 231] width 548 height 14
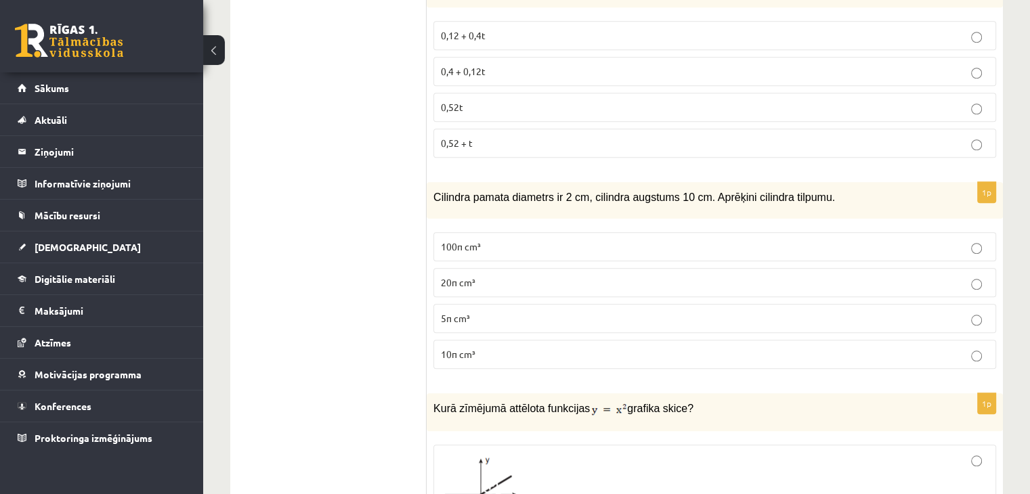
scroll to position [1219, 0]
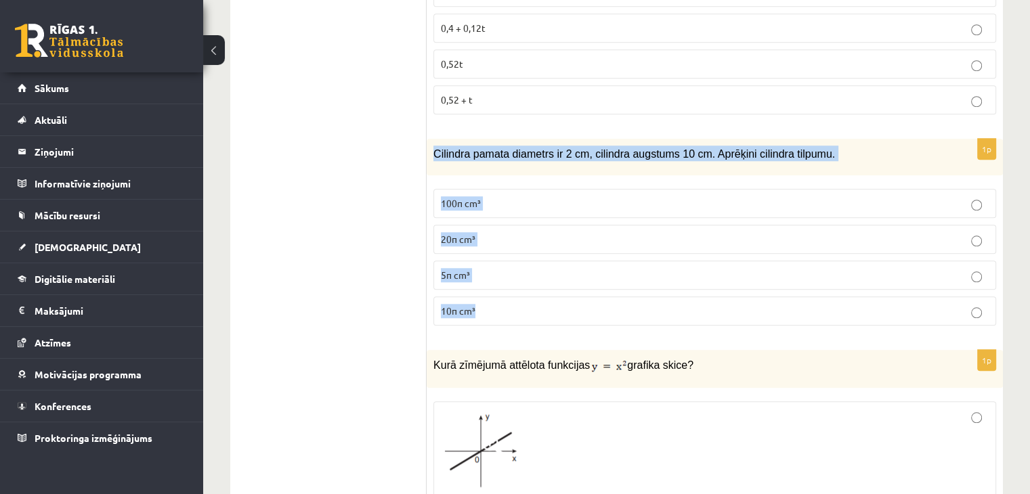
drag, startPoint x: 430, startPoint y: 146, endPoint x: 819, endPoint y: 299, distance: 417.7
click at [819, 299] on div "1p Cilindra pamata diametrs ir 2 cm, cilindra augstums 10 cm. Aprēķini cilindra…" at bounding box center [715, 238] width 576 height 198
copy div "Cilindra pamata diametrs ir 2 cm, cilindra augstums 10 cm. Aprēķini cilindra ti…"
click at [804, 154] on p "Cilindra pamata diametrs ir 2 cm, cilindra augstums 10 cm. Aprēķini cilindra ti…" at bounding box center [680, 154] width 495 height 16
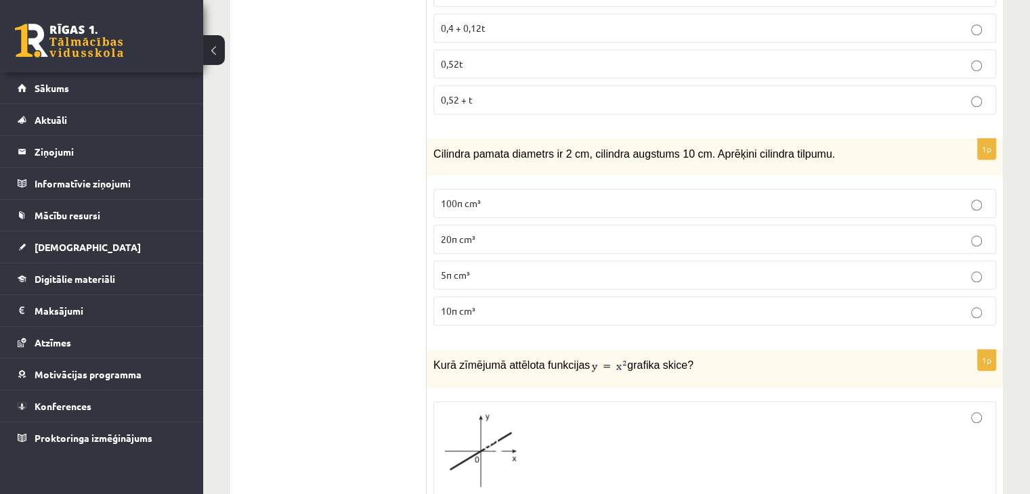
click at [471, 308] on span "10π cm³" at bounding box center [458, 311] width 35 height 12
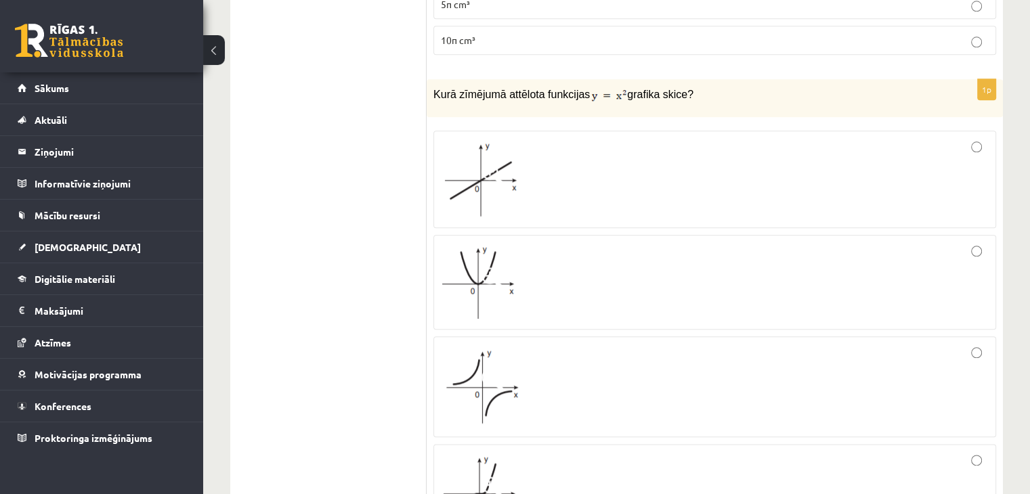
scroll to position [1557, 0]
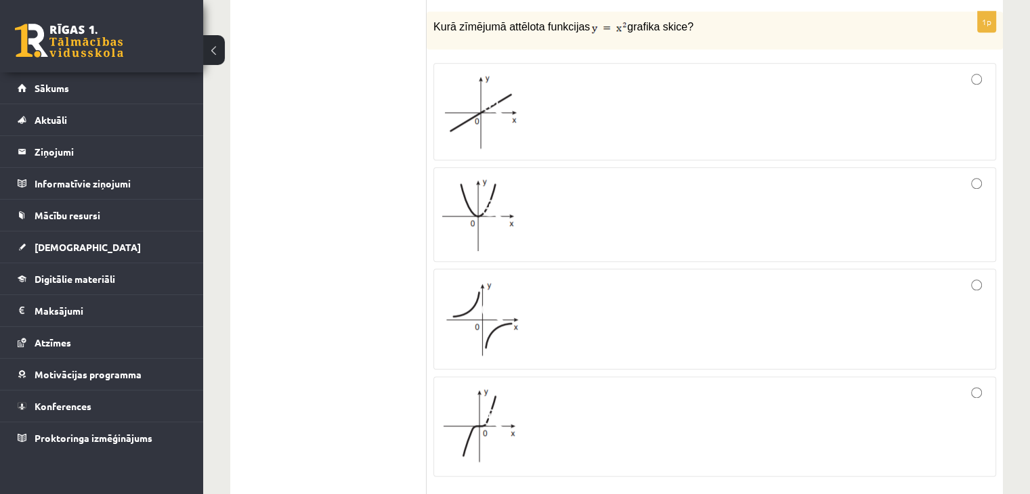
click at [540, 190] on div at bounding box center [715, 215] width 548 height 80
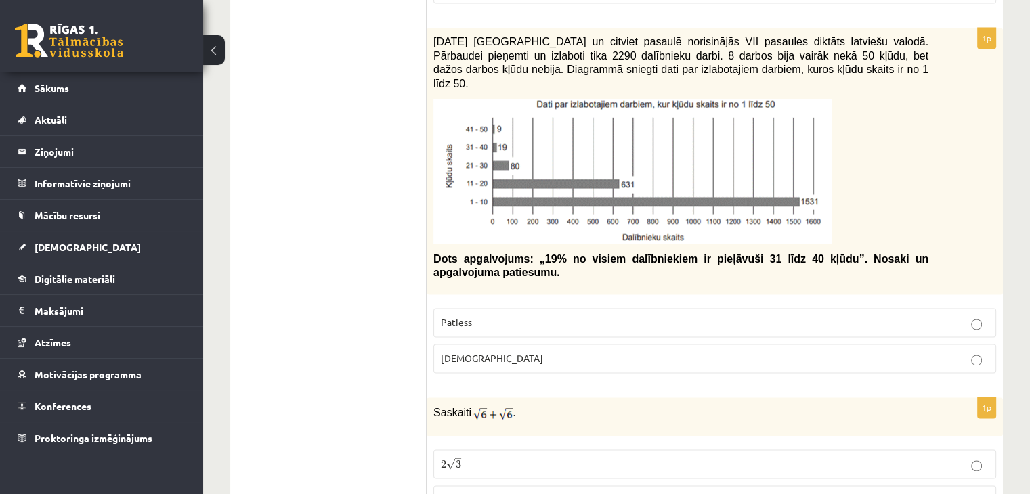
scroll to position [2031, 0]
click at [485, 351] on p "Aplams" at bounding box center [715, 358] width 548 height 14
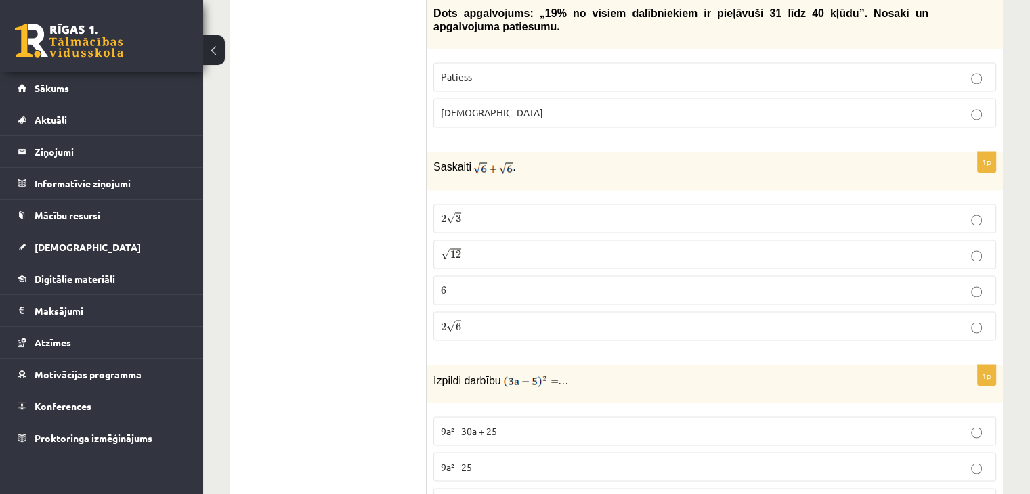
scroll to position [2302, 0]
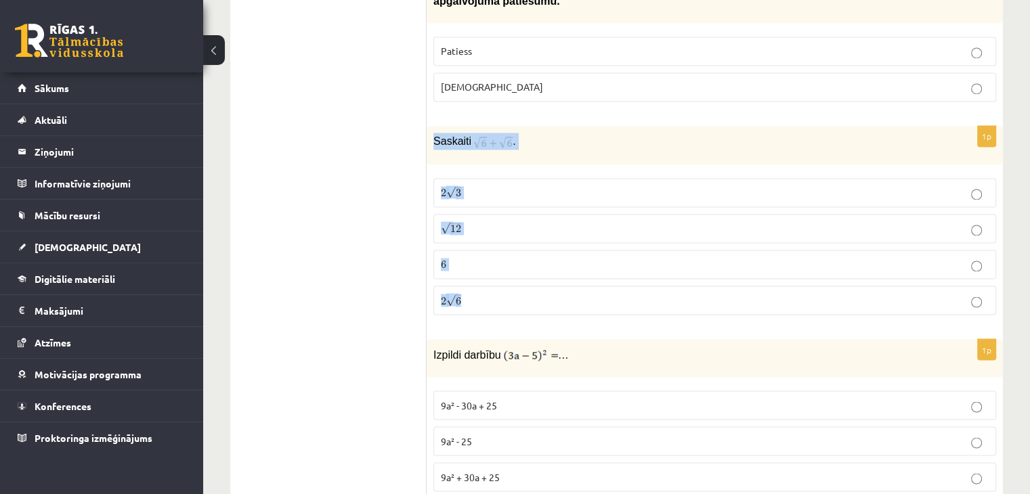
drag, startPoint x: 429, startPoint y: 119, endPoint x: 571, endPoint y: 269, distance: 206.9
click at [571, 269] on div "1p Saskaiti . 2 √ 3 2 3 √ 12 12 6 6 2 √ 6 2 6" at bounding box center [715, 226] width 576 height 200
drag, startPoint x: 501, startPoint y: 114, endPoint x: 435, endPoint y: 116, distance: 65.7
copy div "Saskaiti . 2 √ 3 2 3 √ 12 12 6 6 2 √ 6"
click at [523, 133] on p "Saskaiti ." at bounding box center [680, 141] width 495 height 17
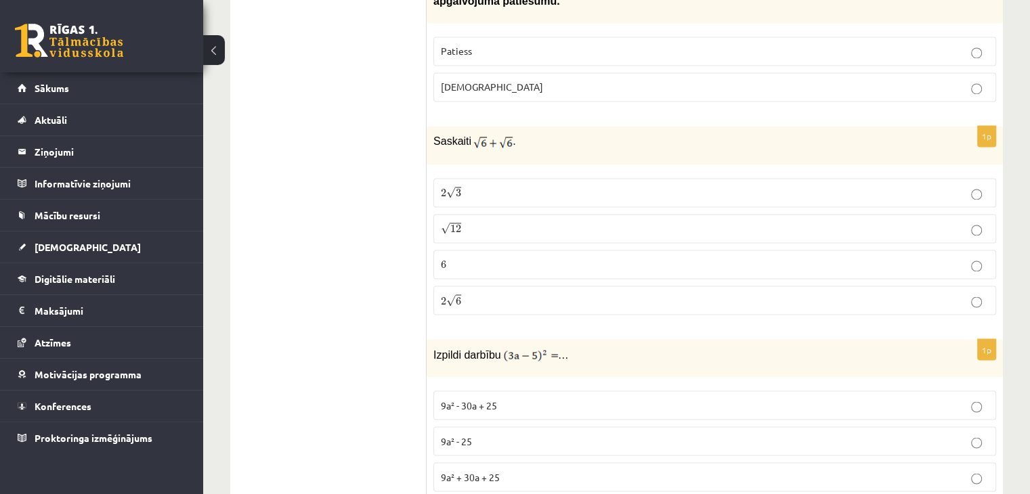
click at [481, 293] on p "2 √ 6 2 6" at bounding box center [715, 300] width 548 height 14
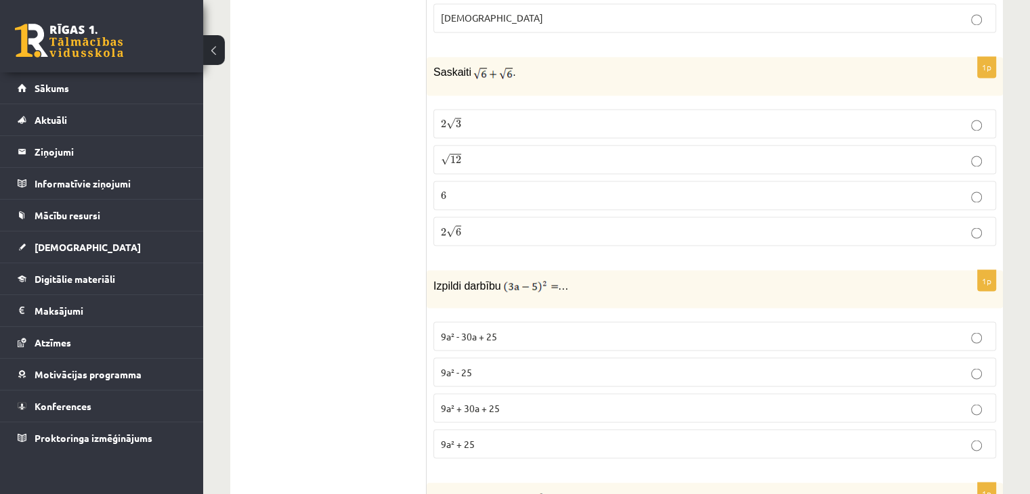
scroll to position [2438, 0]
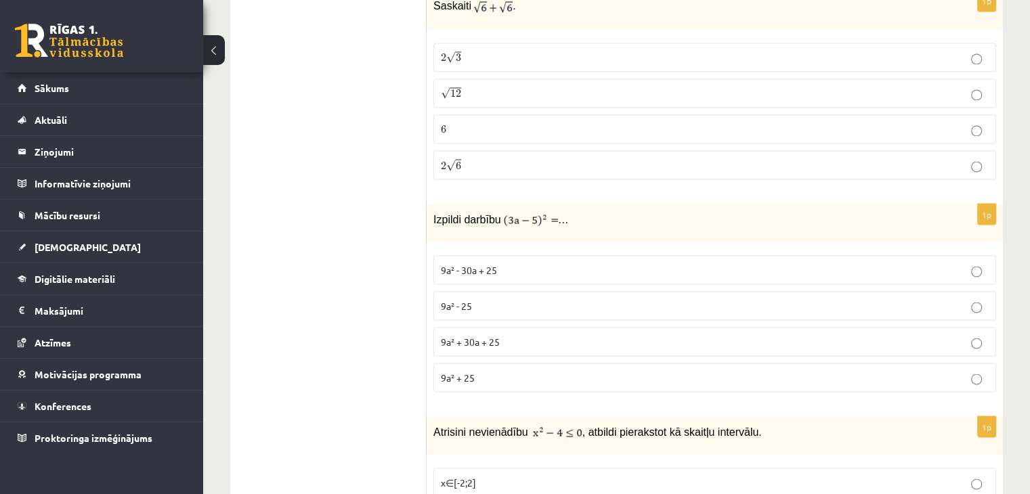
click at [565, 263] on p "9a² - 30a + 25" at bounding box center [715, 270] width 548 height 14
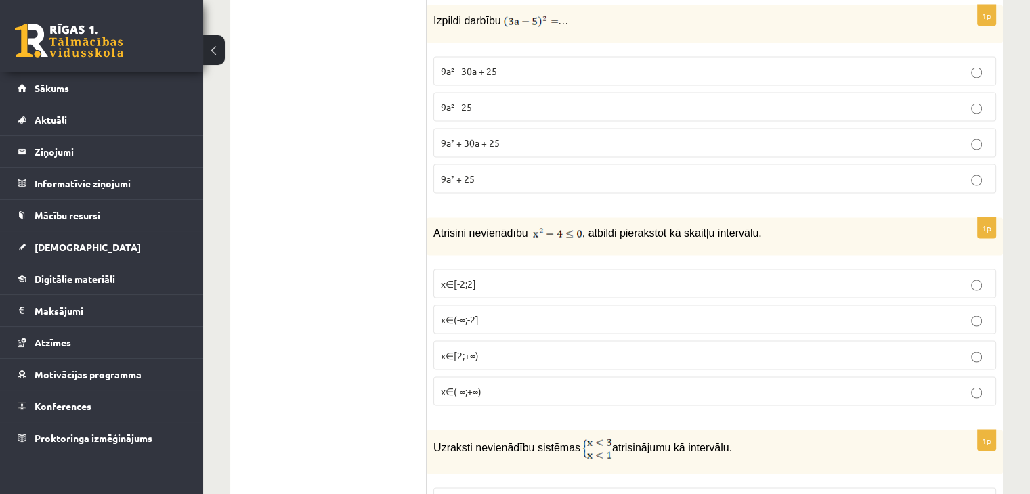
scroll to position [2708, 0]
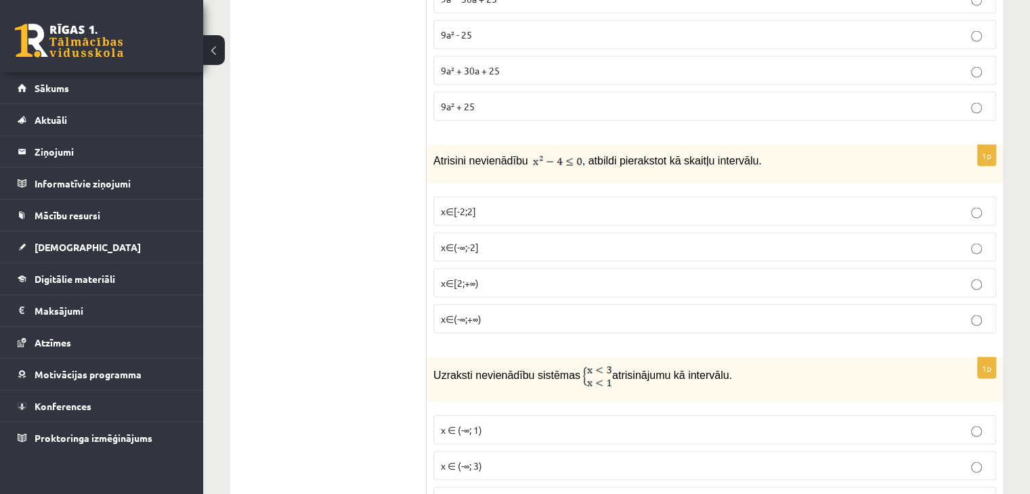
click at [537, 204] on p "x∈[-2;2]" at bounding box center [715, 211] width 548 height 14
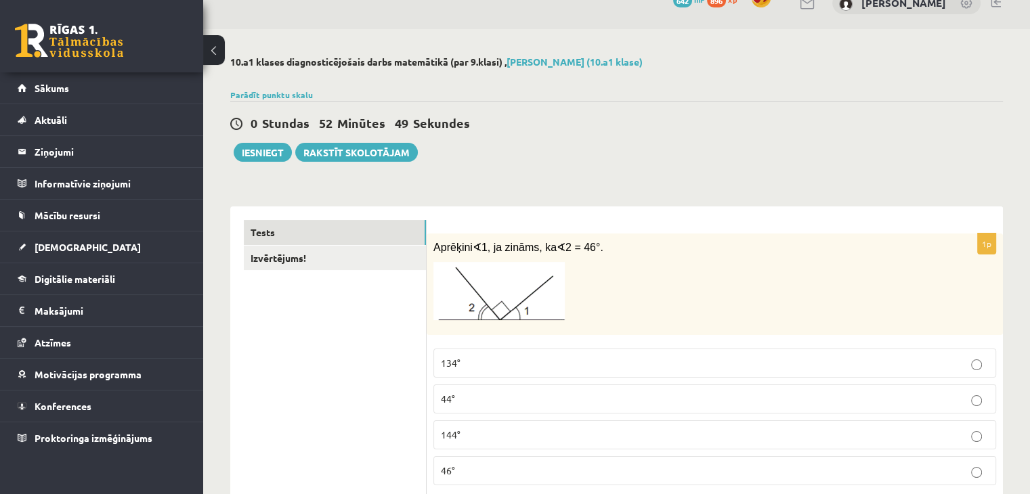
scroll to position [0, 0]
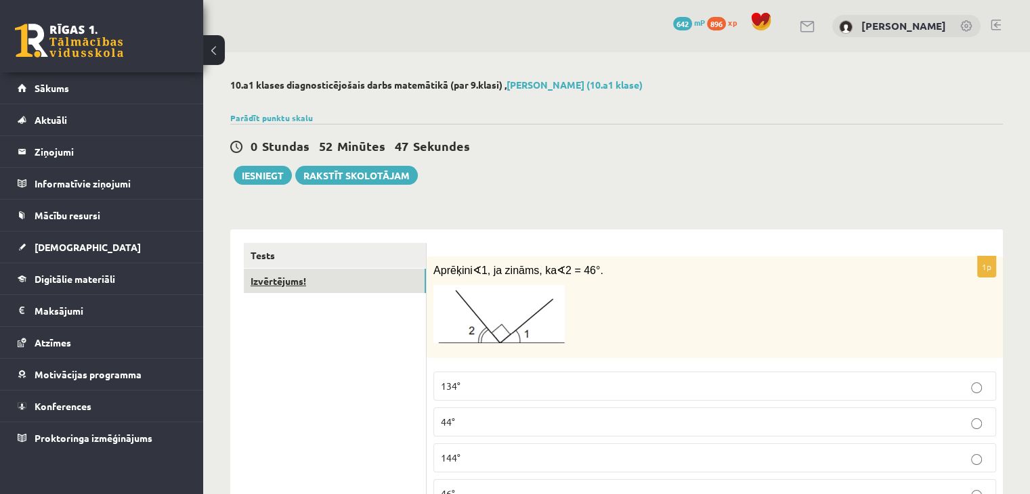
click at [318, 278] on link "Izvērtējums!" at bounding box center [335, 281] width 182 height 25
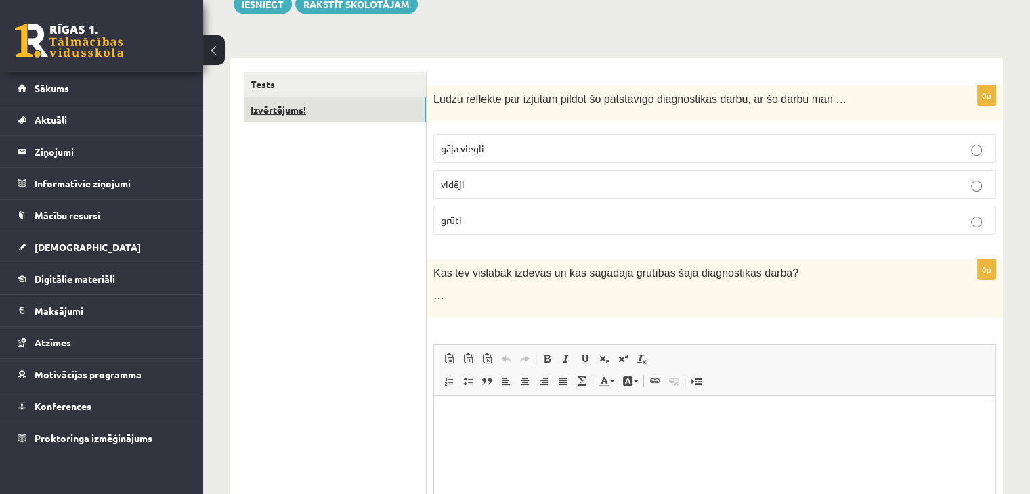
scroll to position [4, 0]
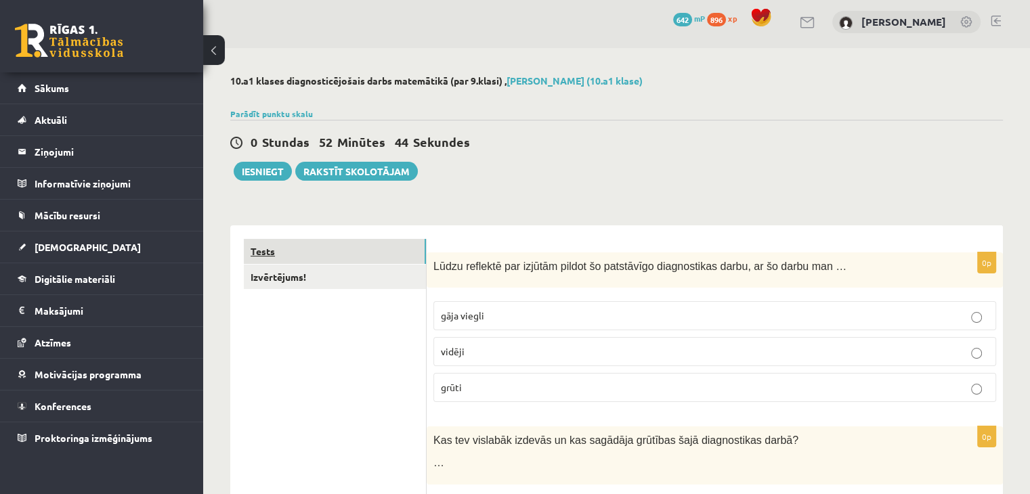
click at [328, 251] on link "Tests" at bounding box center [335, 251] width 182 height 25
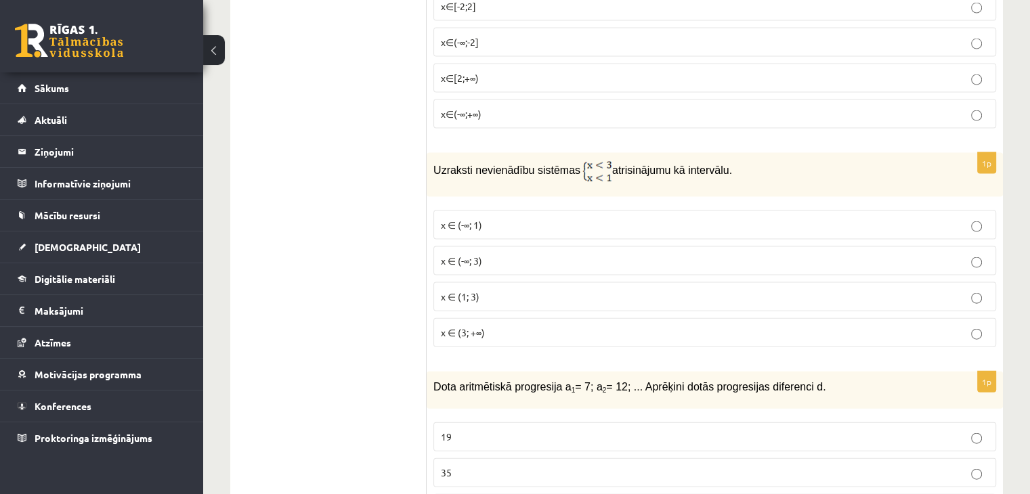
scroll to position [2916, 0]
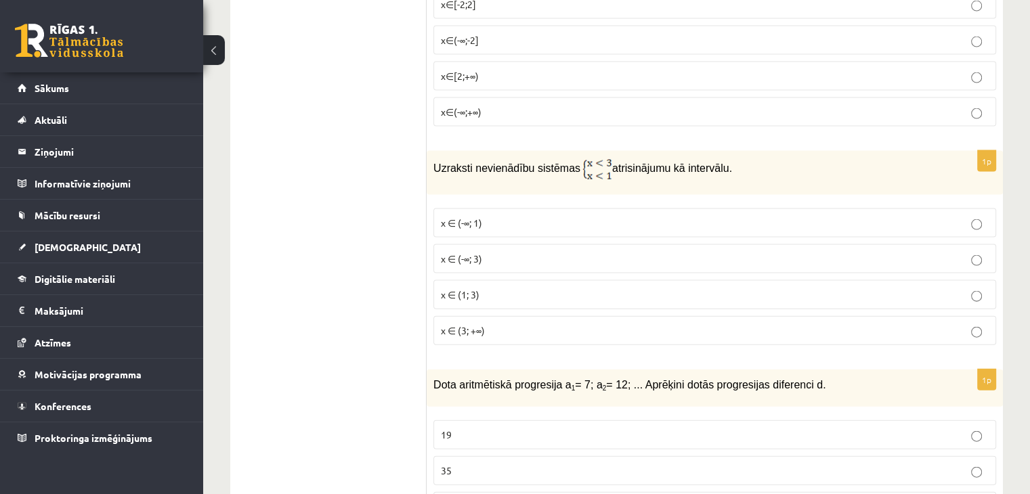
click at [494, 209] on label "x ∈ (-∞; 1)" at bounding box center [714, 223] width 563 height 29
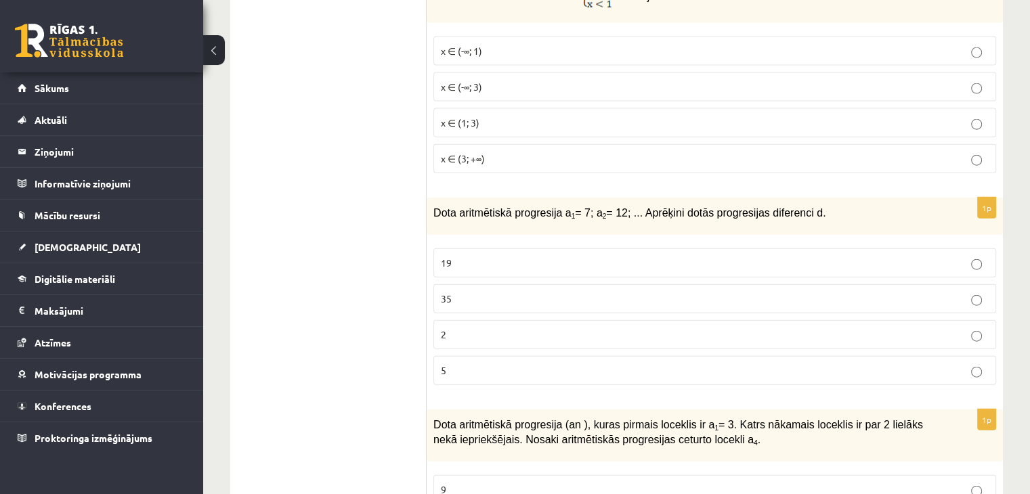
scroll to position [3119, 0]
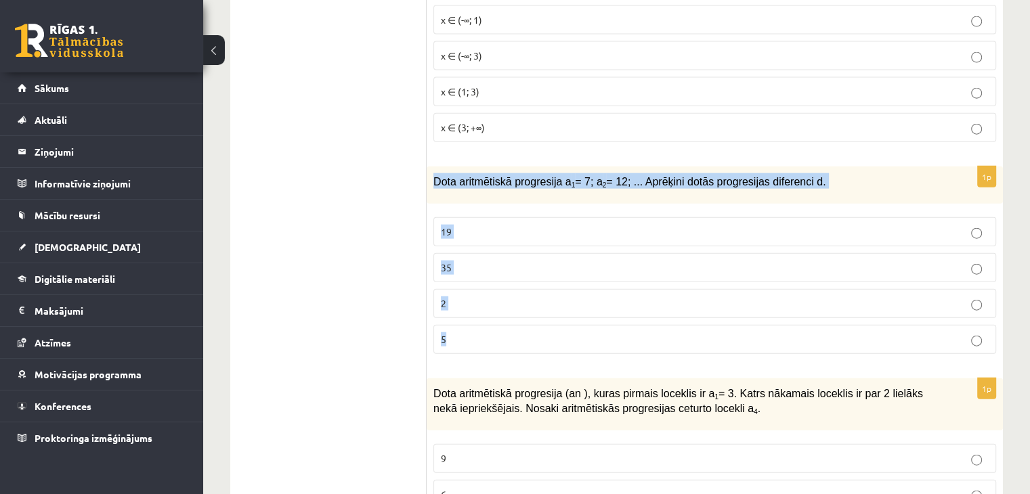
drag, startPoint x: 429, startPoint y: 154, endPoint x: 782, endPoint y: 221, distance: 359.1
click at [802, 302] on div "1p Dota aritmētiskā progresija a 1 = 7; a 2 = 12; ... Aprēķini dotās progresija…" at bounding box center [715, 266] width 576 height 198
copy div "Dota aritmētiskā progresija a 1 = 7; a 2 = 12; ... Aprēķini dotās progresijas d…"
click at [841, 173] on p "Dota aritmētiskā progresija a 1 = 7; a 2 = 12; ... Aprēķini dotās progresijas d…" at bounding box center [680, 181] width 495 height 16
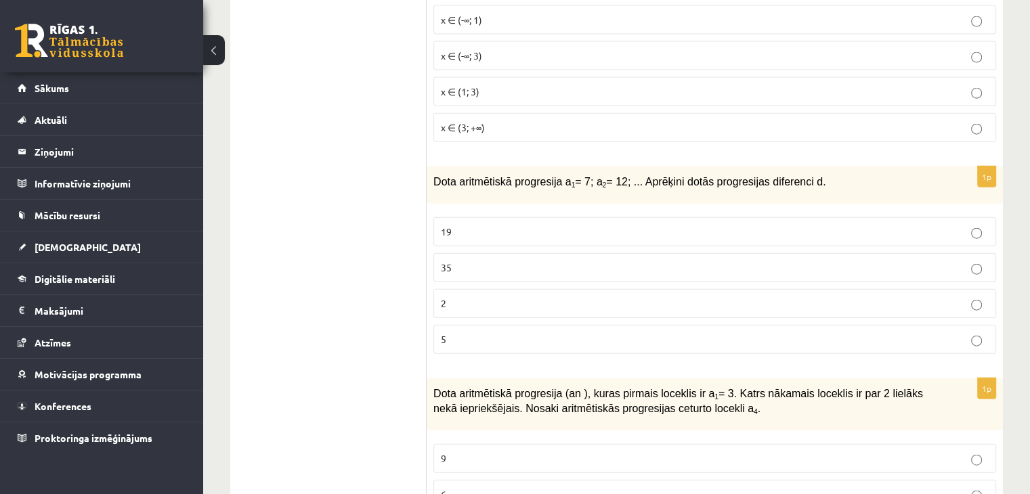
click at [471, 332] on p "5" at bounding box center [715, 339] width 548 height 14
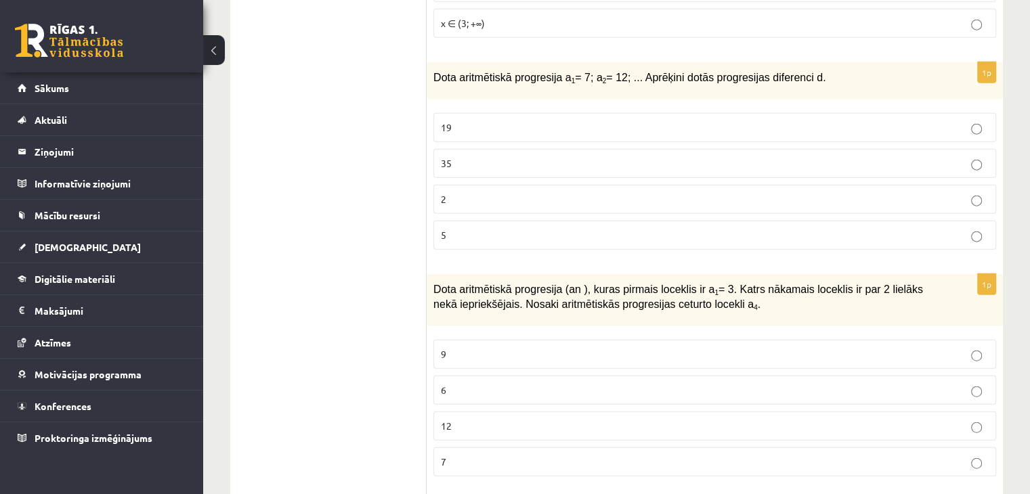
scroll to position [3322, 0]
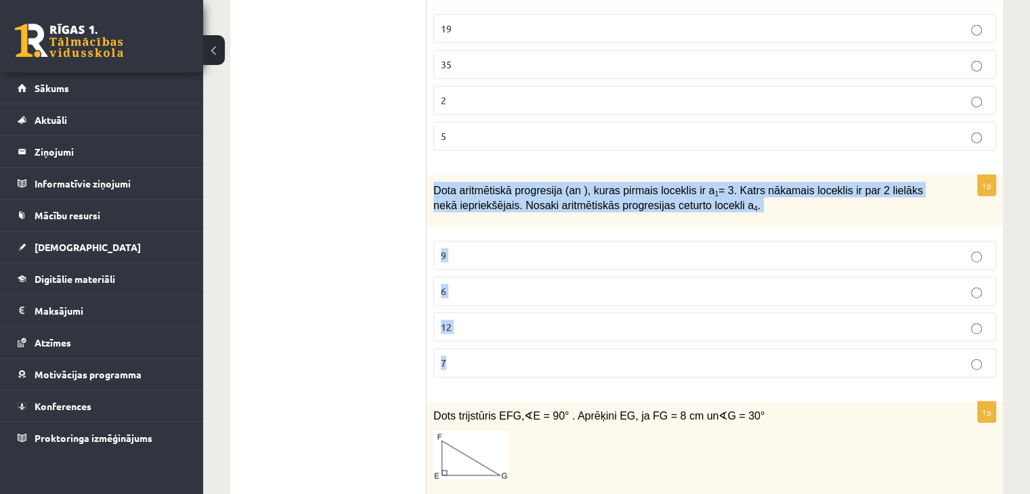
drag, startPoint x: 429, startPoint y: 158, endPoint x: 736, endPoint y: 323, distance: 348.7
click at [736, 323] on div "1p Dota aritmētiskā progresija (an ), kuras pirmais loceklis ir a 1 = 3. Katrs …" at bounding box center [715, 281] width 576 height 213
copy div "Dota aritmētiskā progresija (an ), kuras pirmais loceklis ir a 1 = 3. Katrs nāk…"
click at [733, 182] on p "Dota aritmētiskā progresija (an ), kuras pirmais loceklis ir a 1 = 3. Katrs nāk…" at bounding box center [680, 197] width 495 height 30
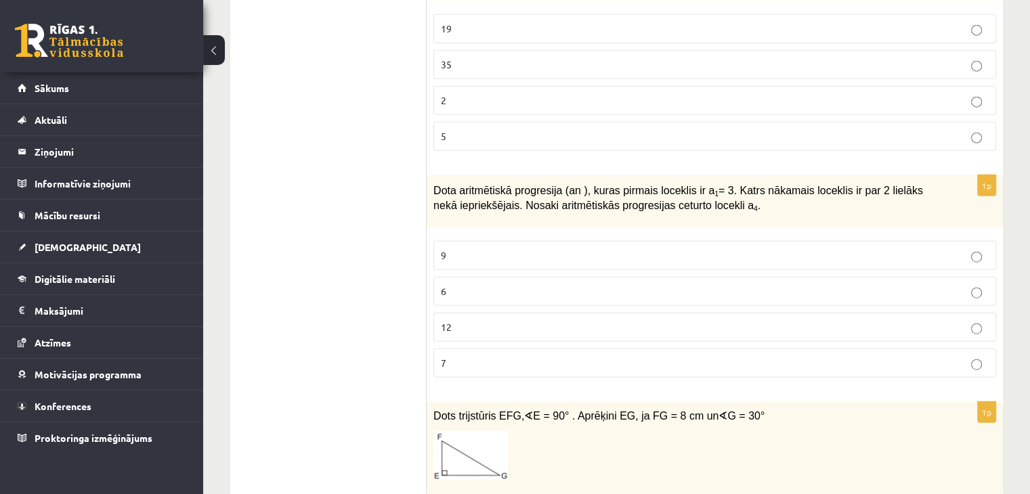
click at [462, 241] on label "9" at bounding box center [714, 255] width 563 height 29
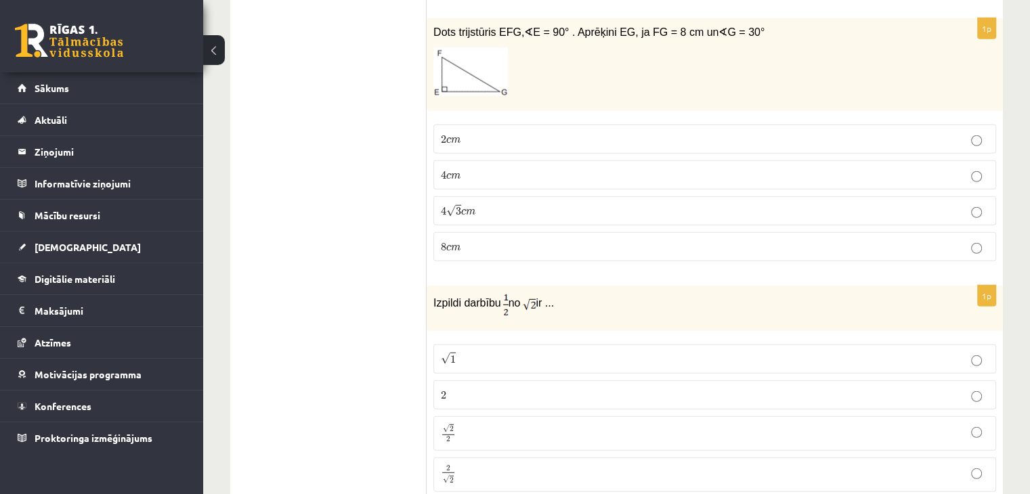
scroll to position [3728, 0]
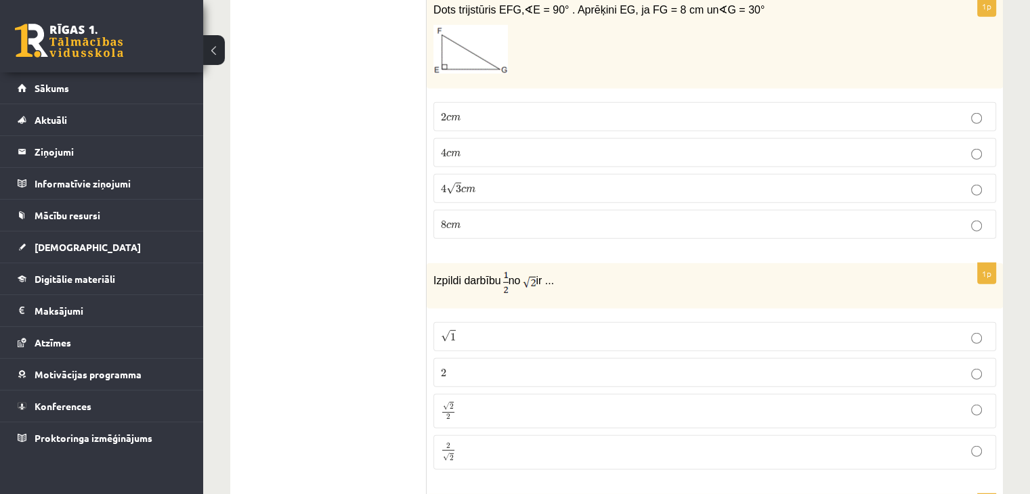
click at [467, 402] on p "√ 2 2 2 2" at bounding box center [715, 412] width 548 height 20
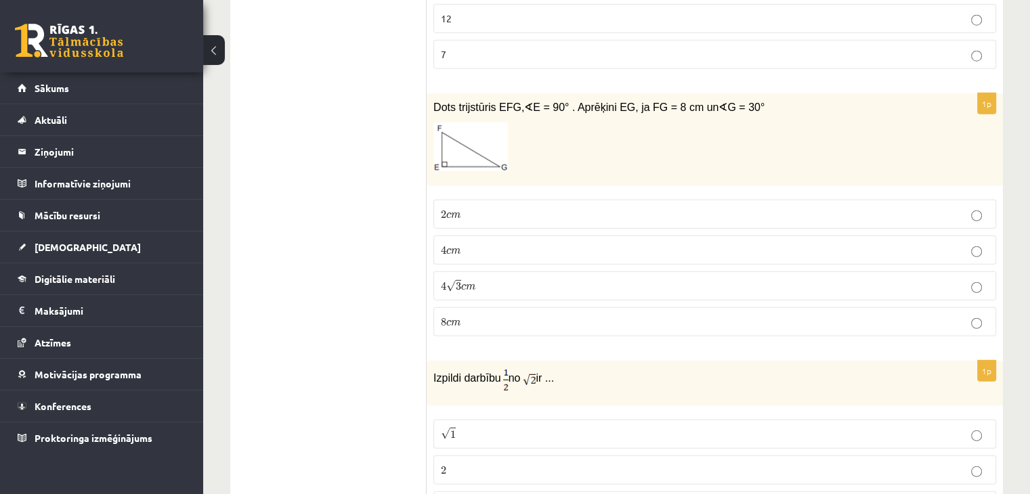
scroll to position [3593, 0]
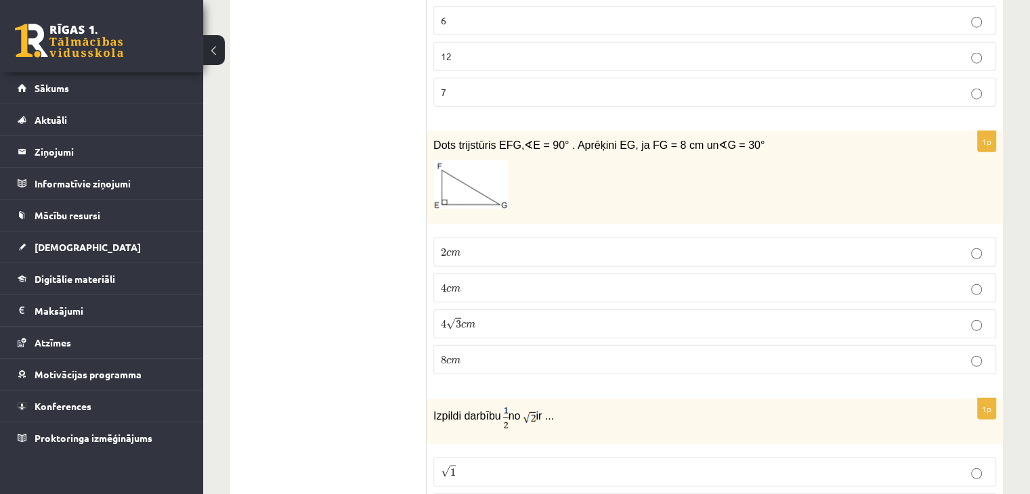
click at [493, 353] on p "8 c m 8 c m" at bounding box center [715, 360] width 548 height 14
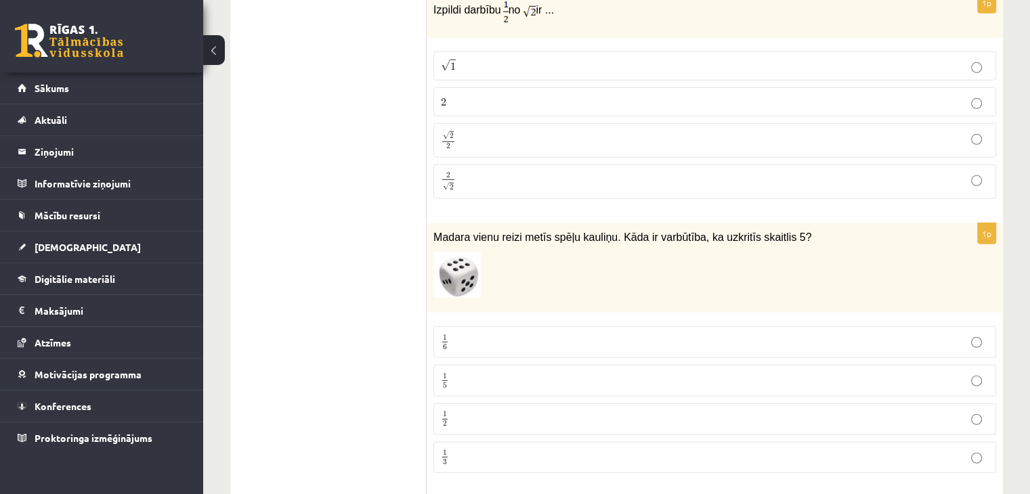
scroll to position [4067, 0]
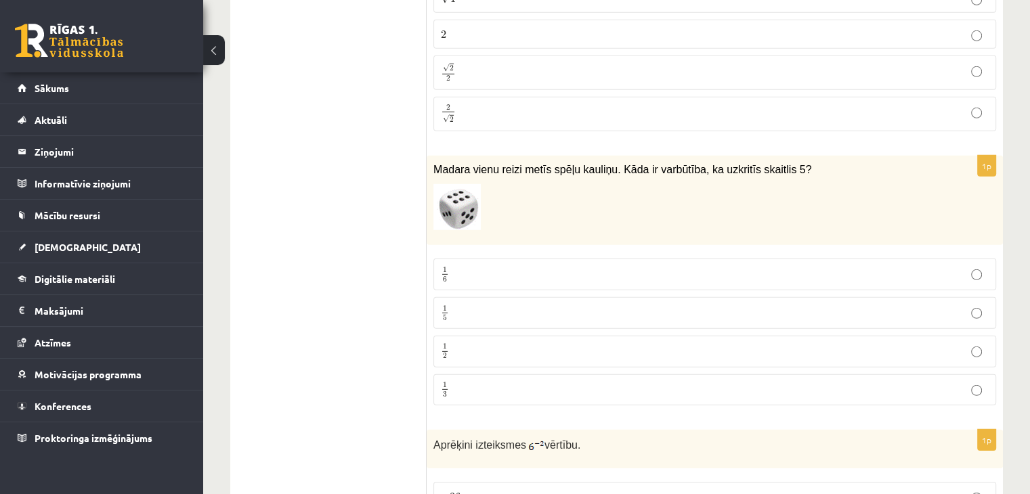
click at [447, 316] on span "5" at bounding box center [444, 319] width 5 height 6
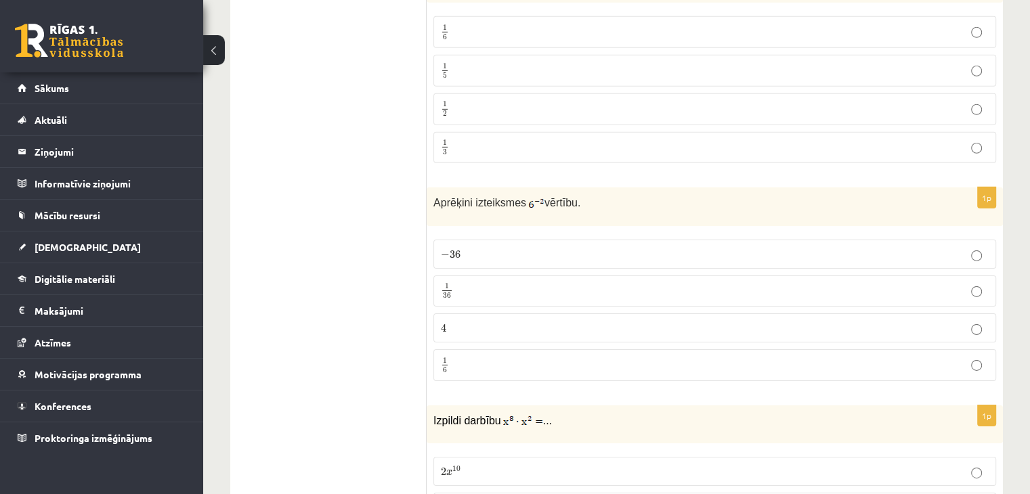
scroll to position [4405, 0]
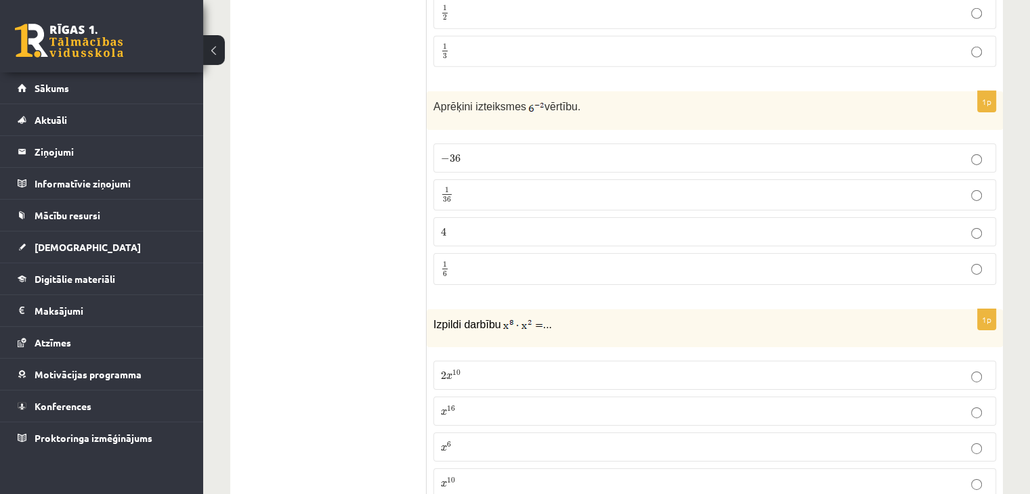
click at [485, 144] on label "− 36 − 36" at bounding box center [714, 158] width 563 height 29
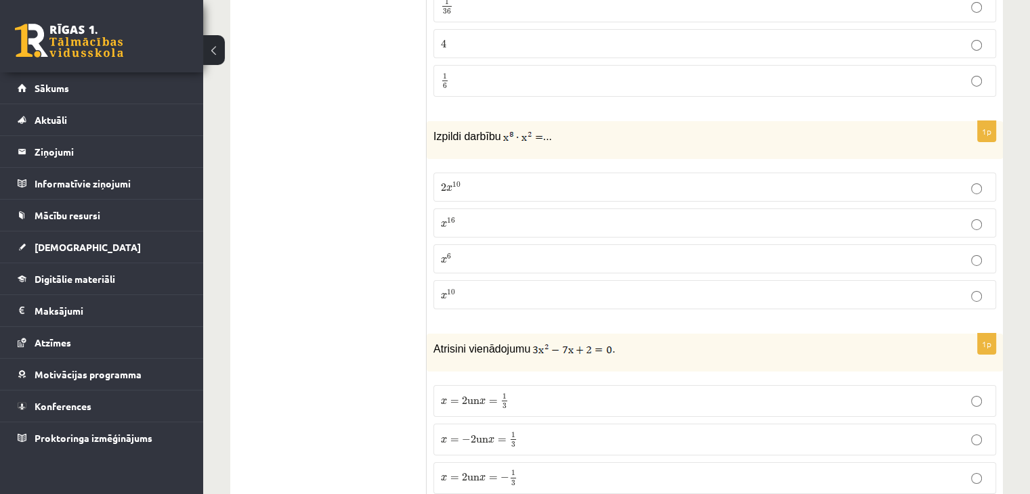
scroll to position [4608, 0]
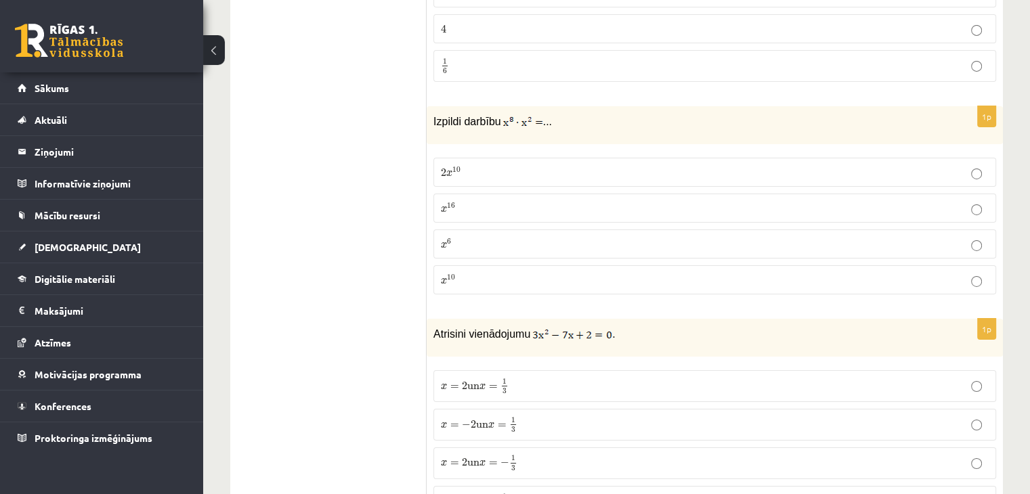
click at [458, 273] on p "x 10 x 10" at bounding box center [715, 280] width 548 height 14
drag, startPoint x: 425, startPoint y: 81, endPoint x: 511, endPoint y: 86, distance: 86.8
click at [645, 113] on p "Izpildi darbību ..." at bounding box center [680, 121] width 495 height 16
drag, startPoint x: 433, startPoint y: 87, endPoint x: 550, endPoint y: 87, distance: 117.1
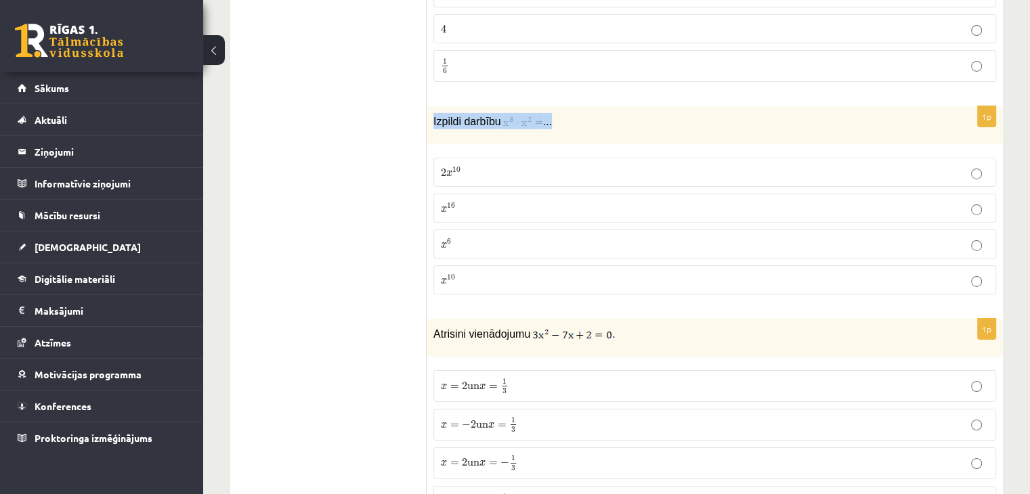
click at [553, 113] on p "Izpildi darbību ..." at bounding box center [680, 121] width 495 height 16
drag, startPoint x: 526, startPoint y: 83, endPoint x: 804, endPoint y: 93, distance: 277.8
click at [804, 113] on p "Izpildi darbību ..." at bounding box center [680, 121] width 495 height 16
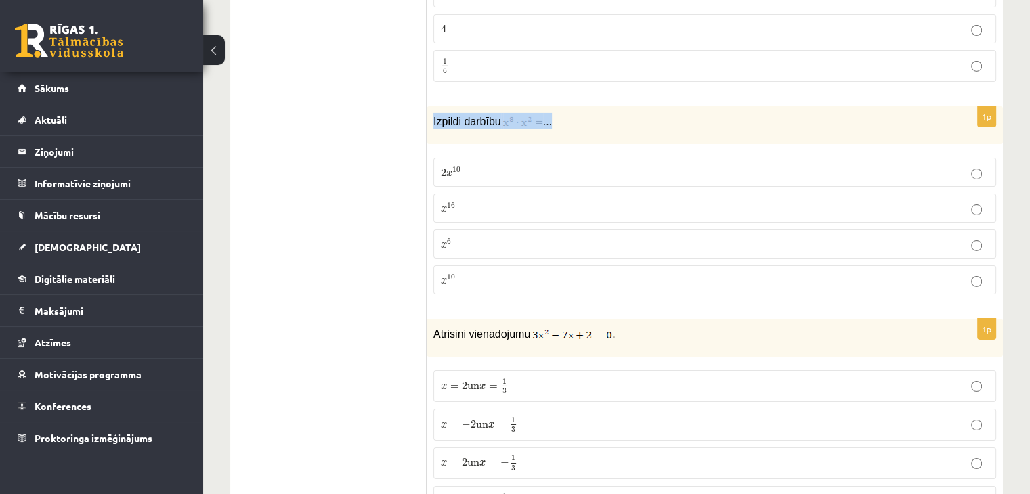
click at [804, 113] on p "Izpildi darbību ..." at bounding box center [680, 121] width 495 height 16
drag, startPoint x: 804, startPoint y: 93, endPoint x: 783, endPoint y: 108, distance: 26.1
click at [784, 108] on div "Izpildi darbību ..." at bounding box center [715, 125] width 576 height 38
click at [779, 106] on div "Izpildi darbību ..." at bounding box center [715, 125] width 576 height 38
drag, startPoint x: 779, startPoint y: 95, endPoint x: 566, endPoint y: 106, distance: 213.6
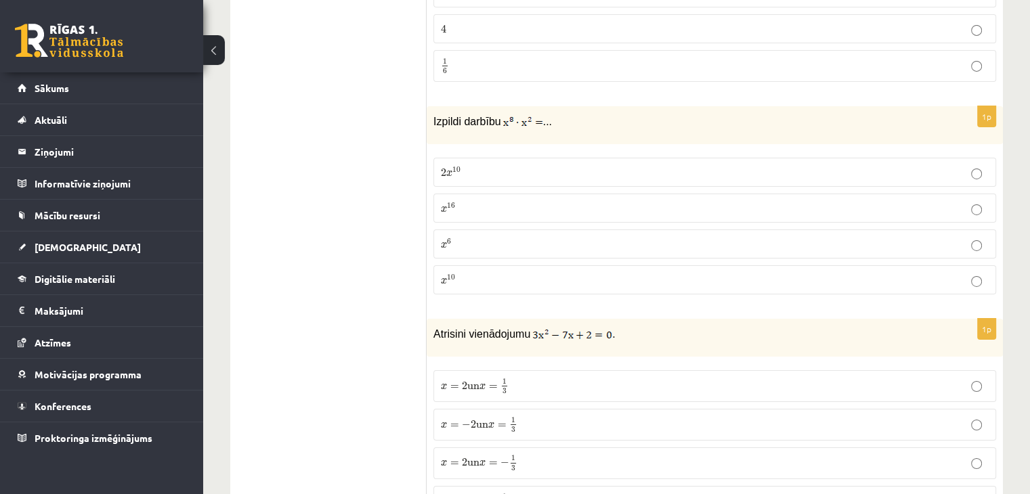
click at [771, 106] on div "Izpildi darbību ..." at bounding box center [715, 125] width 576 height 38
click at [561, 158] on label "2 x 10 2 x 10" at bounding box center [714, 172] width 563 height 29
click at [504, 273] on p "x 10 x 10" at bounding box center [715, 280] width 548 height 14
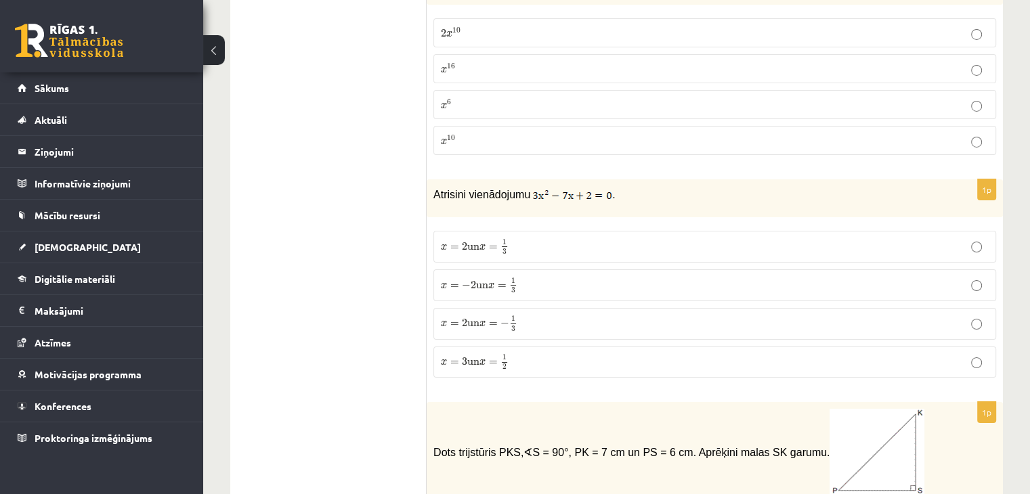
scroll to position [4812, 0]
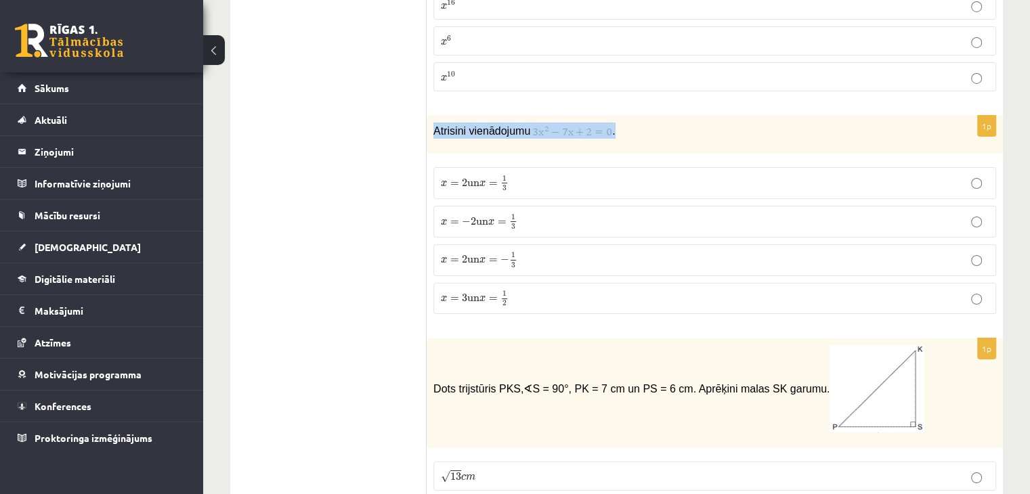
drag, startPoint x: 428, startPoint y: 93, endPoint x: 628, endPoint y: 99, distance: 199.8
click at [628, 116] on div "Atrisini vienādojumu ." at bounding box center [715, 135] width 576 height 38
click at [628, 123] on p "Atrisini vienādojumu ." at bounding box center [680, 131] width 495 height 16
click at [563, 252] on p "x = 2 un x = − 1 3 x = 2 un x = − 1 3" at bounding box center [715, 260] width 548 height 17
click at [548, 213] on p "x = − 2 un x = 1 3 x = − 2 un x = 1 3" at bounding box center [715, 221] width 548 height 17
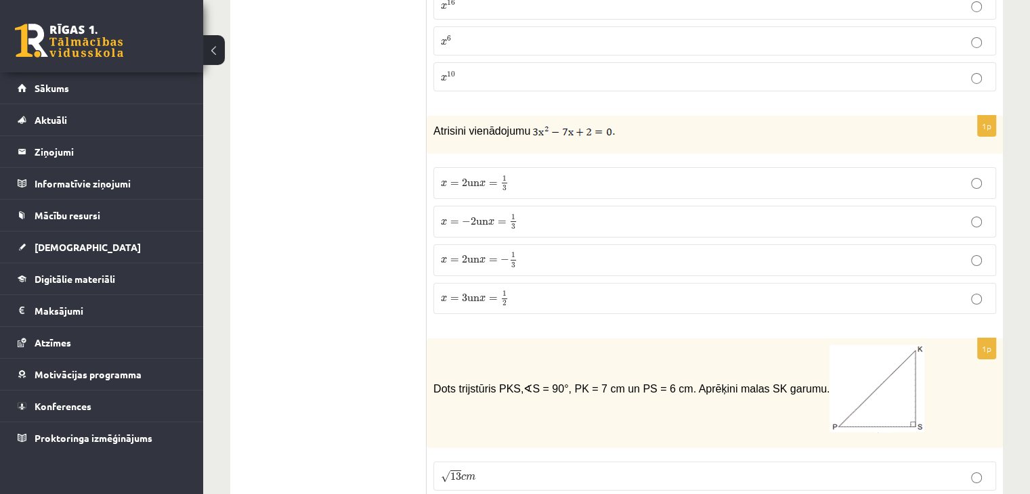
click at [559, 175] on p "x = 2 un x = 1 3 x = 2 un x = 1 3" at bounding box center [715, 183] width 548 height 17
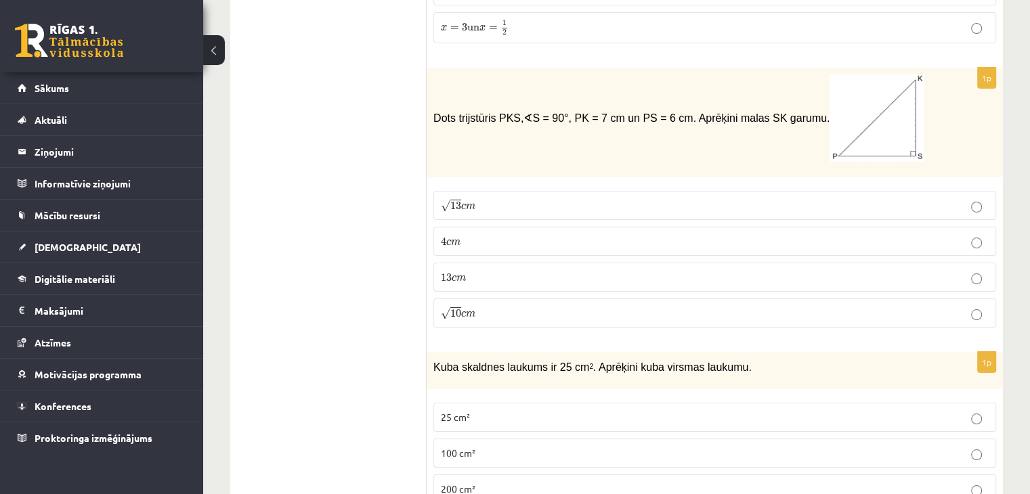
scroll to position [5015, 0]
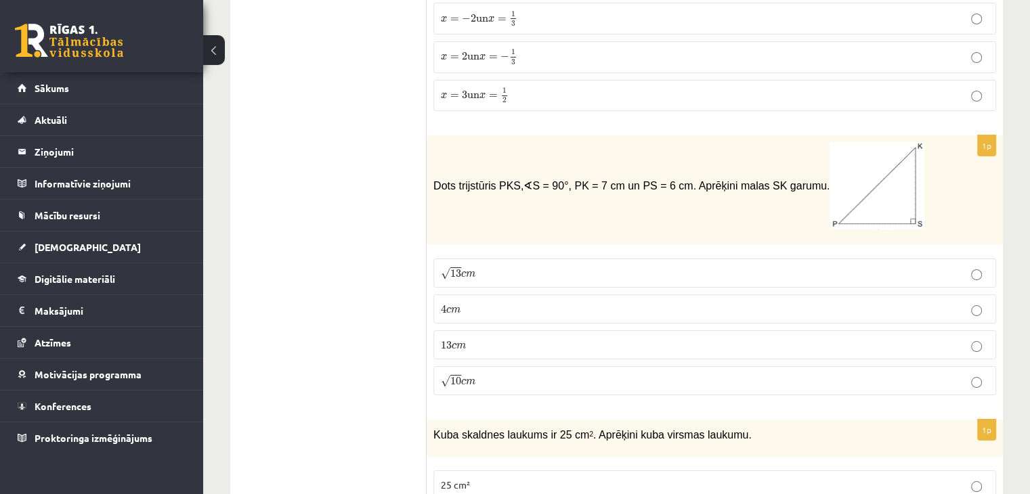
click at [509, 266] on p "√ 13 c m 13 c m" at bounding box center [715, 273] width 548 height 14
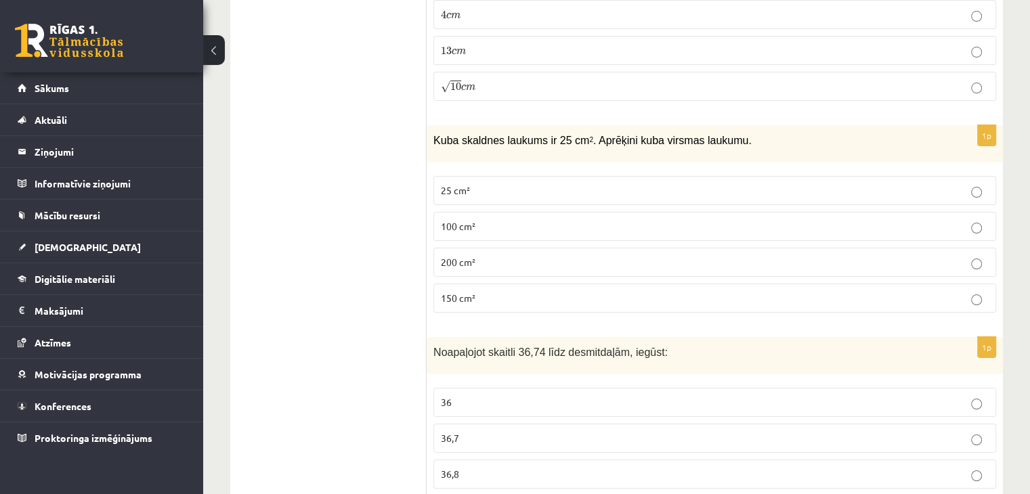
scroll to position [5286, 0]
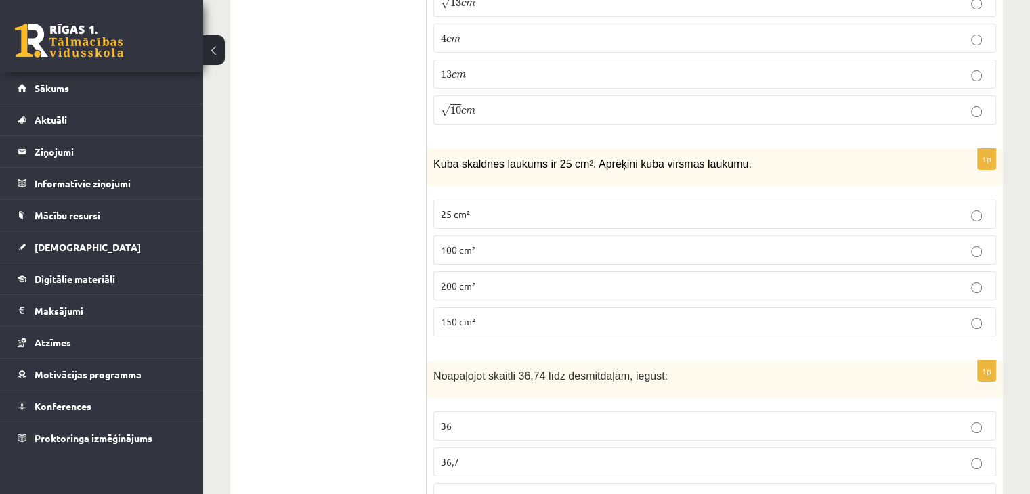
drag, startPoint x: 420, startPoint y: 127, endPoint x: 793, endPoint y: 136, distance: 373.2
click at [792, 149] on div "Kuba skaldnes laukums ir 25 cm 2 . Aprēķini kuba virsmas laukumu." at bounding box center [715, 167] width 576 height 37
click at [756, 156] on p "Kuba skaldnes laukums ir 25 cm 2 . Aprēķini kuba virsmas laukumu." at bounding box center [680, 164] width 495 height 16
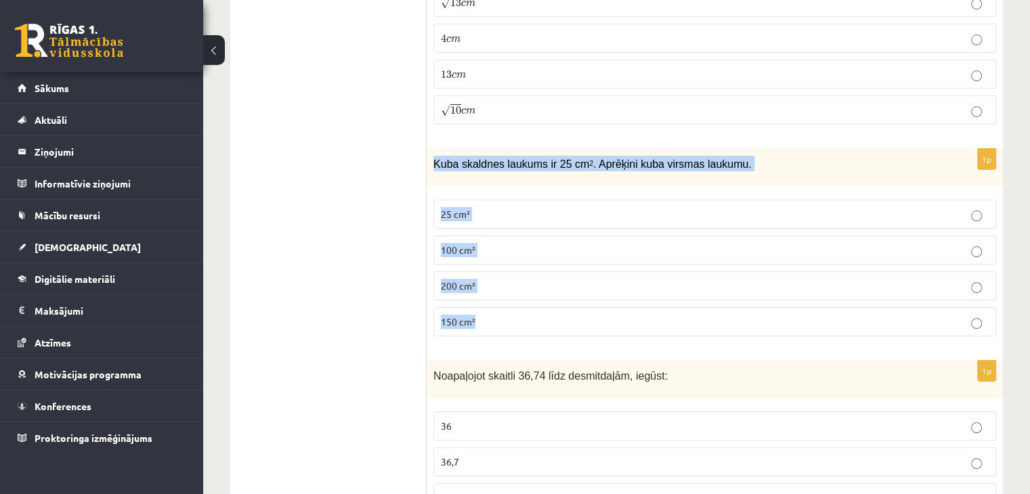
drag, startPoint x: 434, startPoint y: 122, endPoint x: 712, endPoint y: 283, distance: 321.6
click at [712, 283] on div "1p Kuba skaldnes laukums ir 25 cm 2 . Aprēķini kuba virsmas laukumu. 25 cm² 100…" at bounding box center [715, 248] width 576 height 198
copy div "Kuba skaldnes laukums ir 25 cm 2 . Aprēķini kuba virsmas laukumu. 25 cm² 100 cm…"
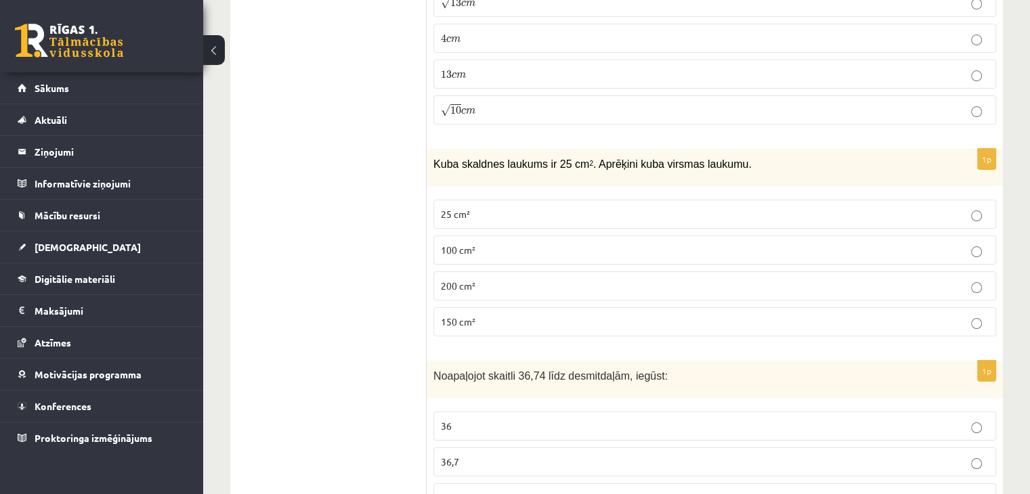
click at [496, 315] on p "150 cm²" at bounding box center [715, 322] width 548 height 14
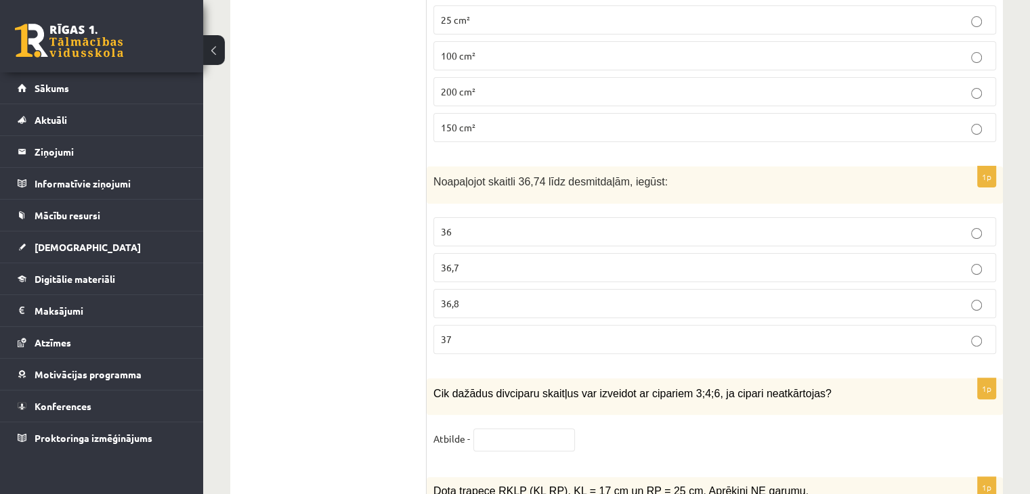
scroll to position [5489, 0]
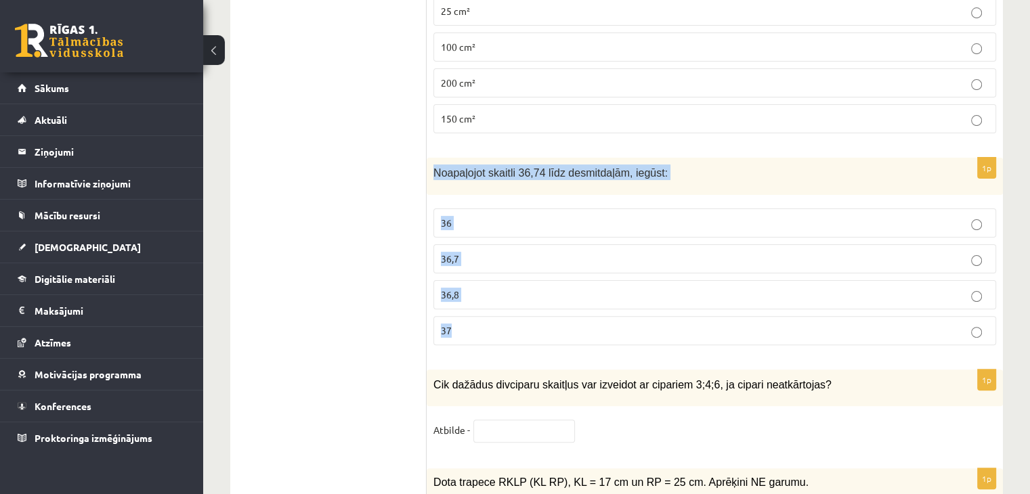
drag, startPoint x: 433, startPoint y: 129, endPoint x: 674, endPoint y: 294, distance: 292.4
click at [674, 294] on div "1p Noapaļojot skaitli 36,74 līdz desmitdaļām, iegūst: 36 36,7 36,8 37" at bounding box center [715, 257] width 576 height 198
click at [475, 252] on p "36,7" at bounding box center [715, 259] width 548 height 14
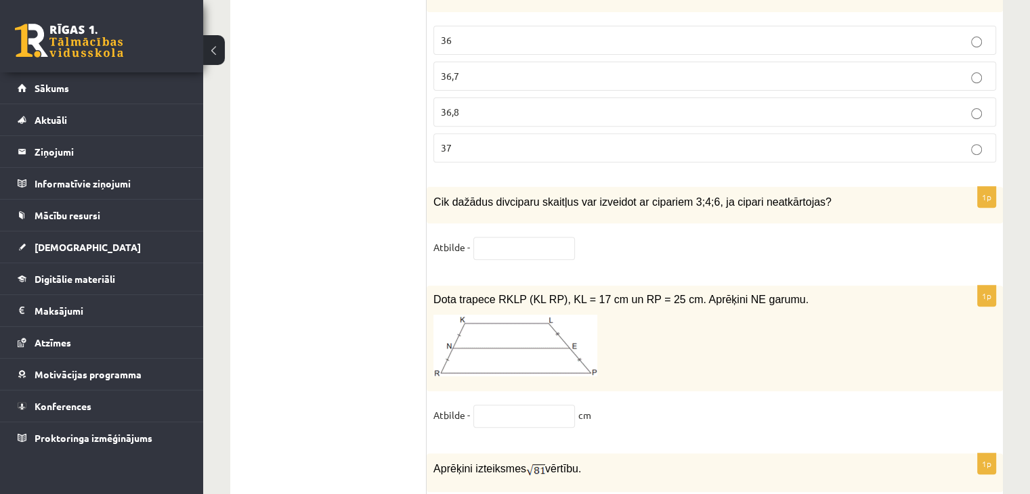
scroll to position [5692, 0]
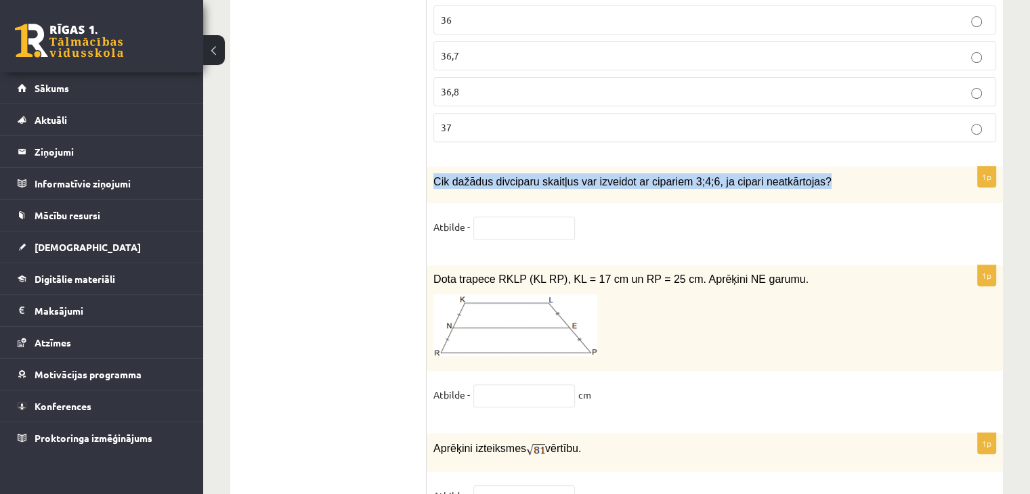
drag, startPoint x: 433, startPoint y: 135, endPoint x: 811, endPoint y: 145, distance: 378.0
click at [814, 167] on div "Cik dažādus divciparu skaitļus var izveidot ar cipariem 3;4;6, ja cipari neatkā…" at bounding box center [715, 185] width 576 height 37
copy span "Cik dažādus divciparu skaitļus var izveidot ar cipariem 3;4;6, ja cipari neatkā…"
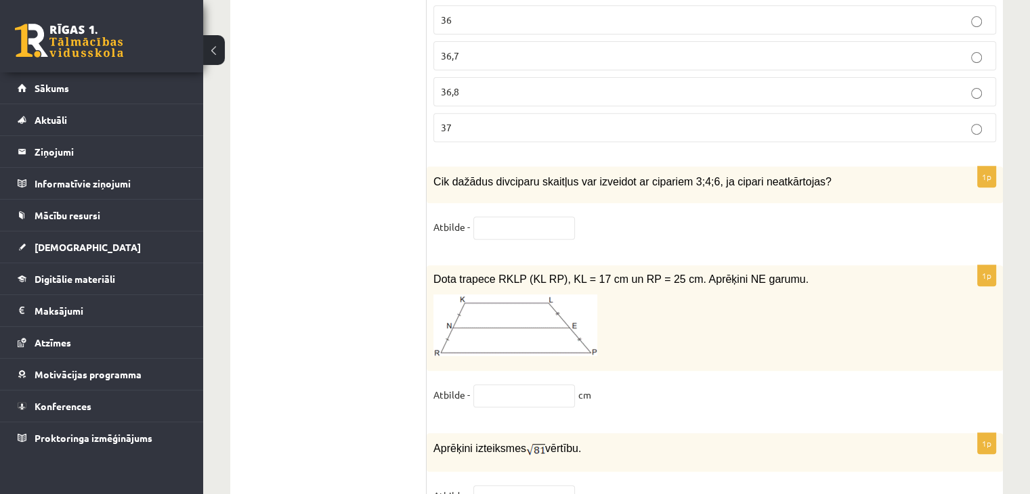
click at [488, 217] on input "text" at bounding box center [524, 228] width 102 height 23
type input "*"
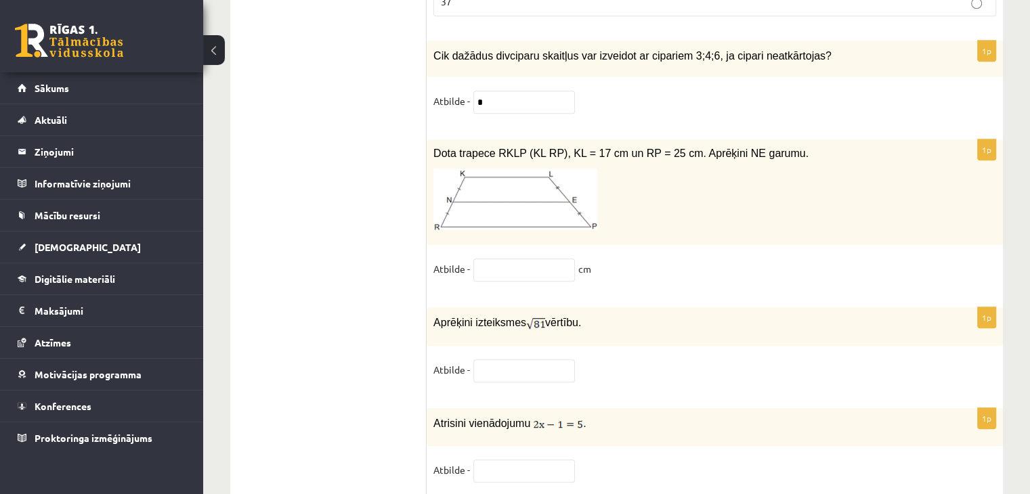
scroll to position [5886, 0]
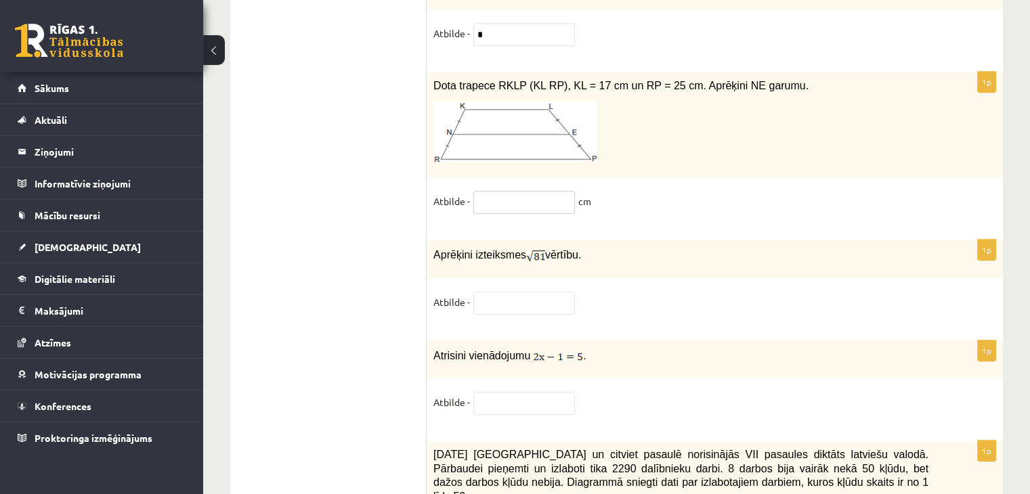
click at [508, 191] on input "text" at bounding box center [524, 202] width 102 height 23
type input "*"
type input "**"
click at [542, 292] on input "text" at bounding box center [524, 303] width 102 height 23
type input "*"
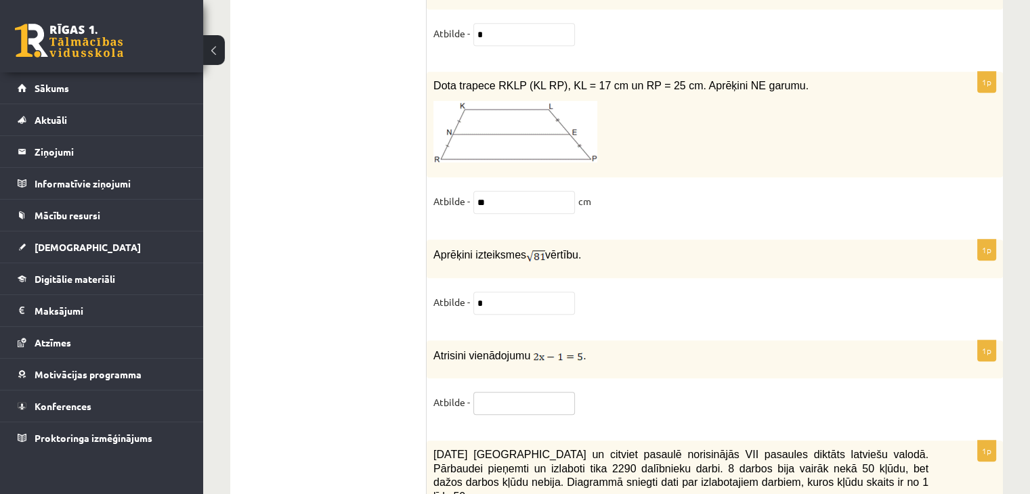
click at [548, 392] on input "text" at bounding box center [524, 403] width 102 height 23
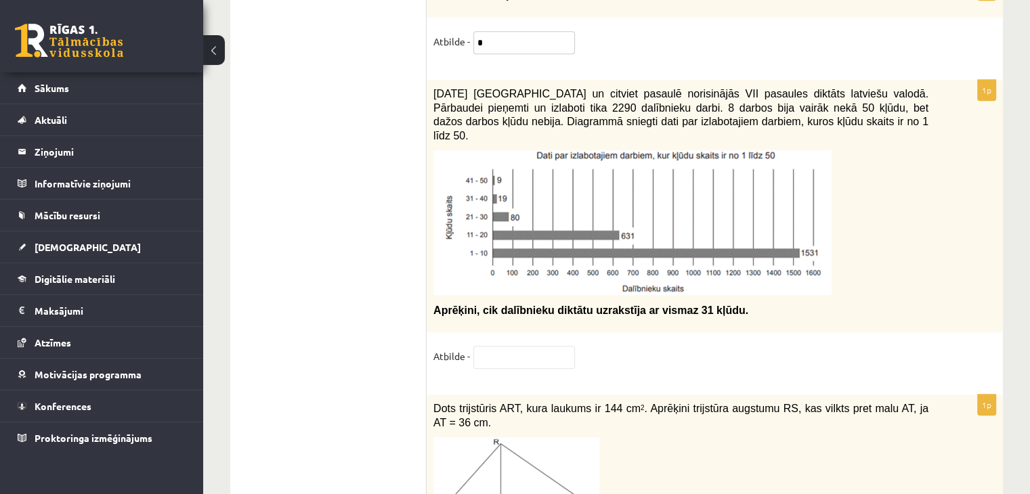
scroll to position [6272, 0]
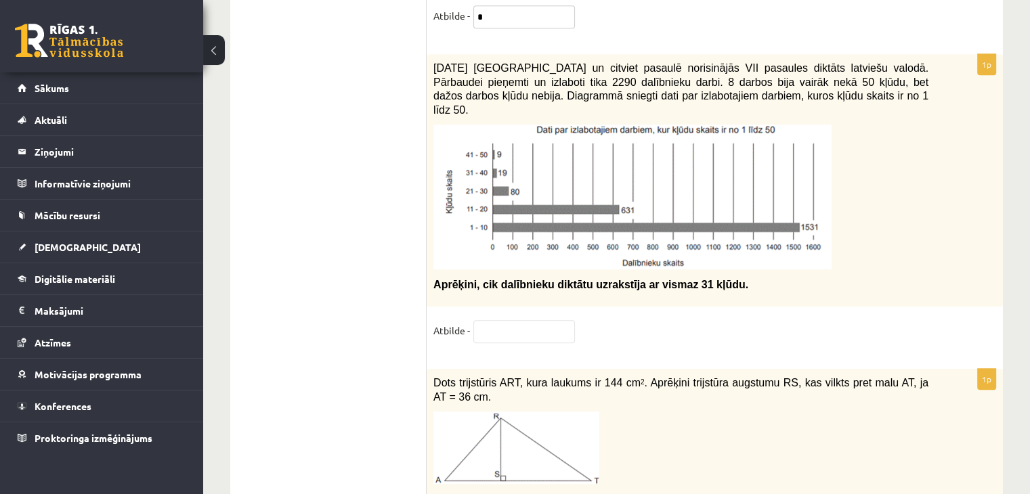
type input "*"
click at [498, 320] on input "text" at bounding box center [524, 331] width 102 height 23
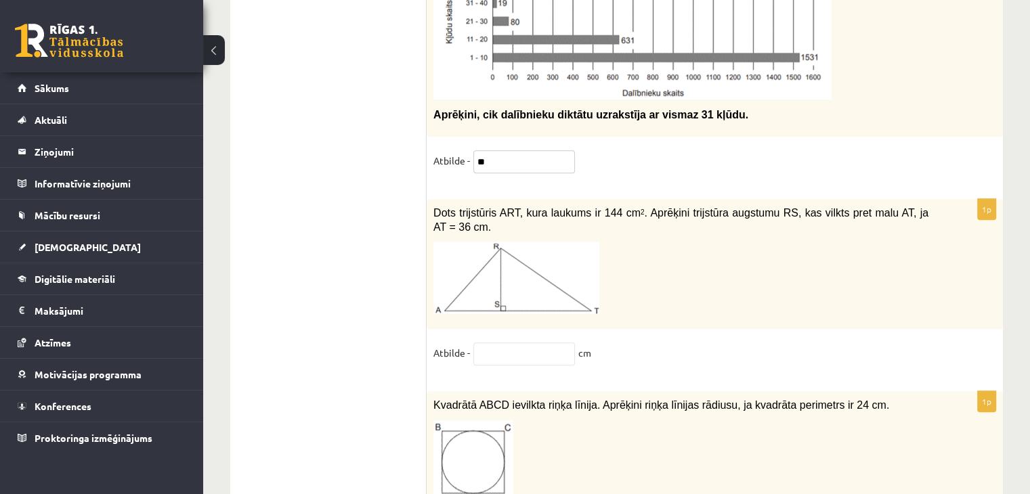
scroll to position [6475, 0]
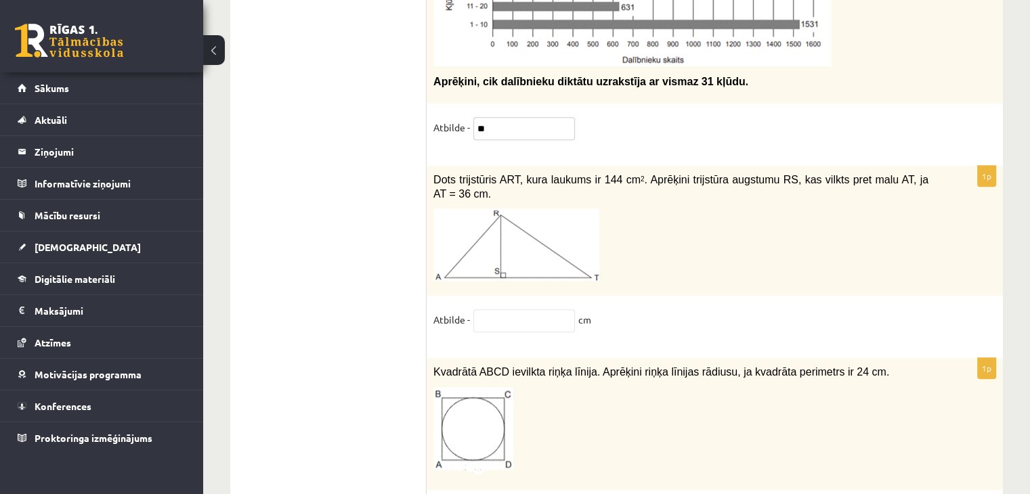
type input "**"
click at [504, 309] on input "text" at bounding box center [524, 320] width 102 height 23
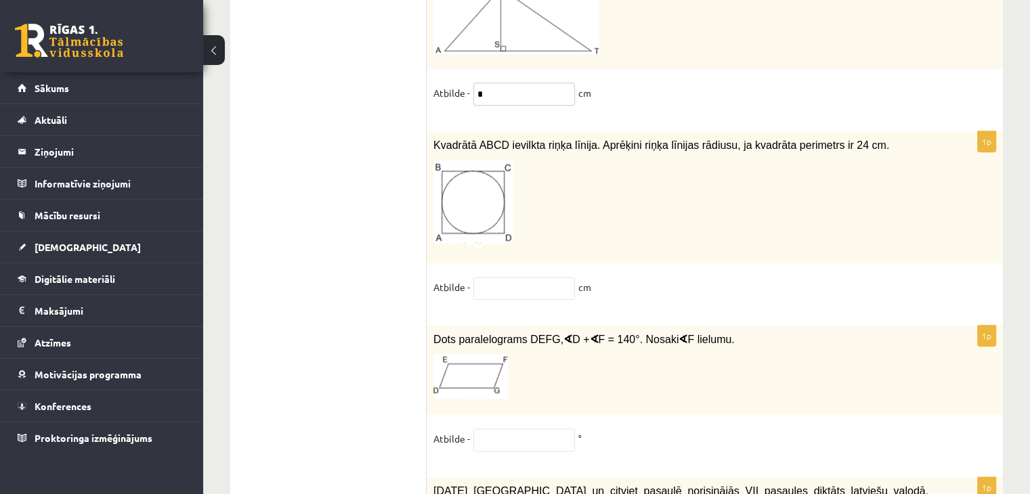
scroll to position [6678, 0]
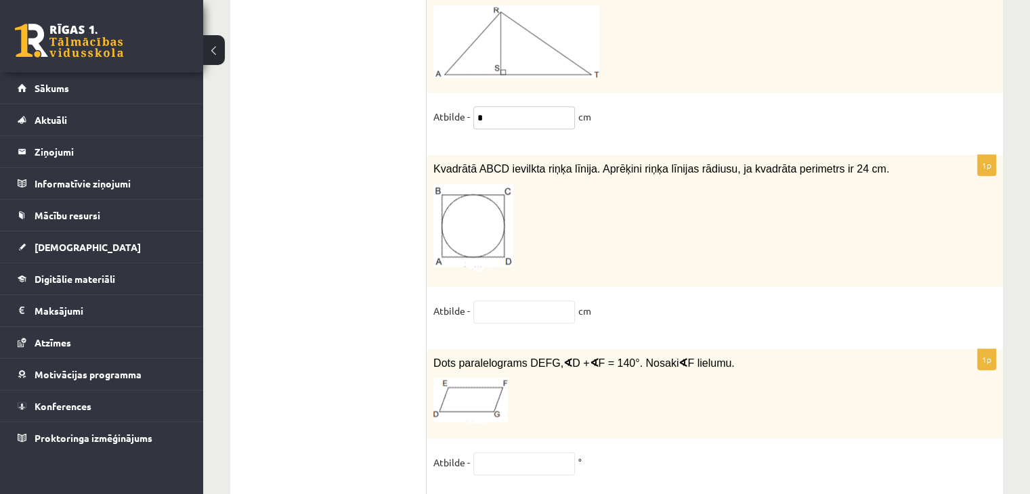
type input "*"
click at [506, 301] on input "text" at bounding box center [524, 312] width 102 height 23
type input "*"
click at [525, 452] on input "text" at bounding box center [524, 463] width 102 height 23
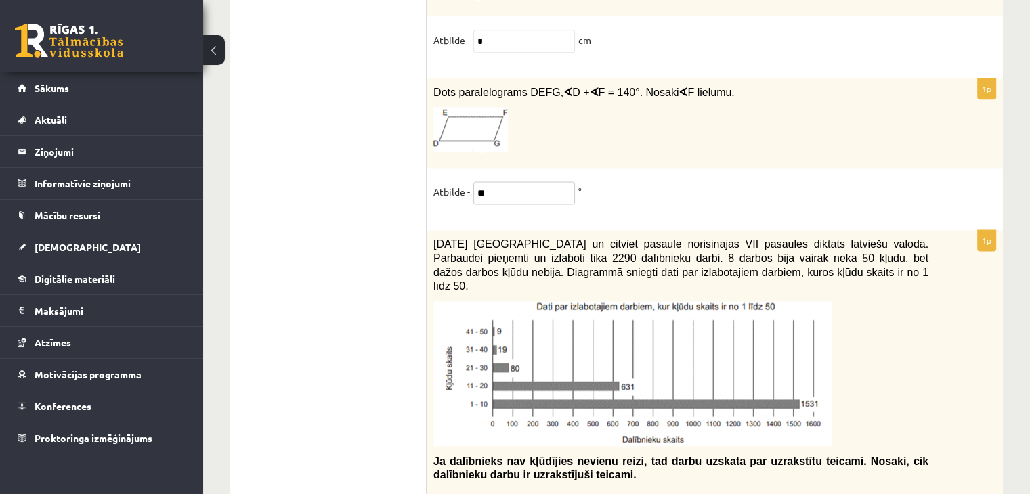
scroll to position [6969, 0]
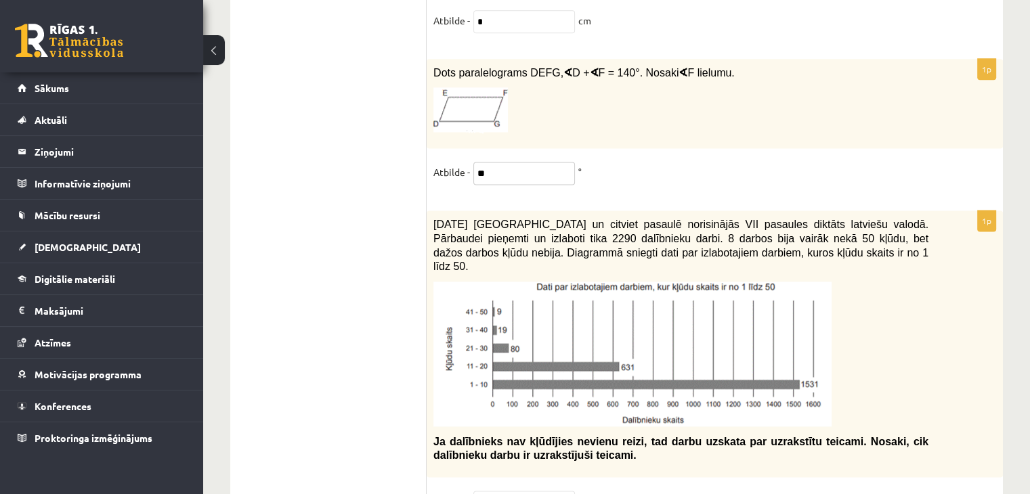
type input "**"
click at [542, 491] on input "text" at bounding box center [524, 502] width 102 height 23
type input "**"
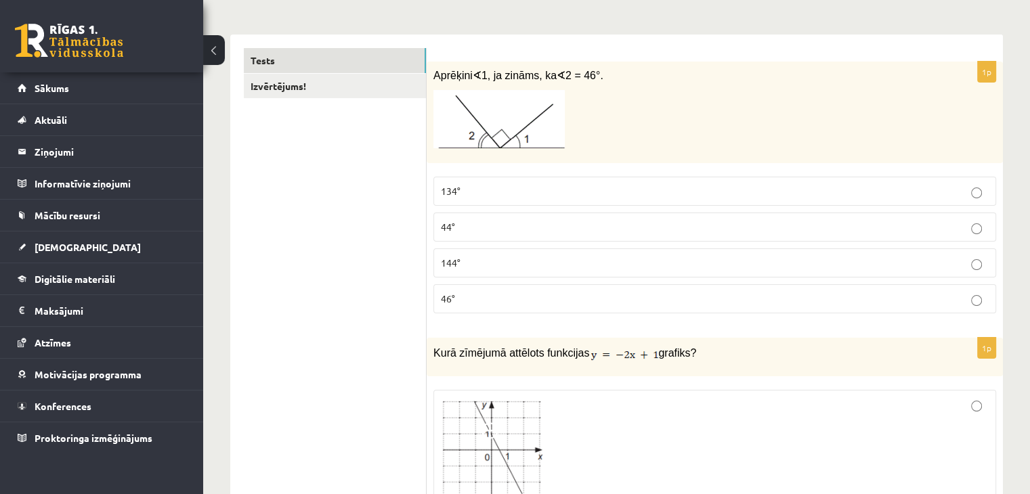
scroll to position [0, 0]
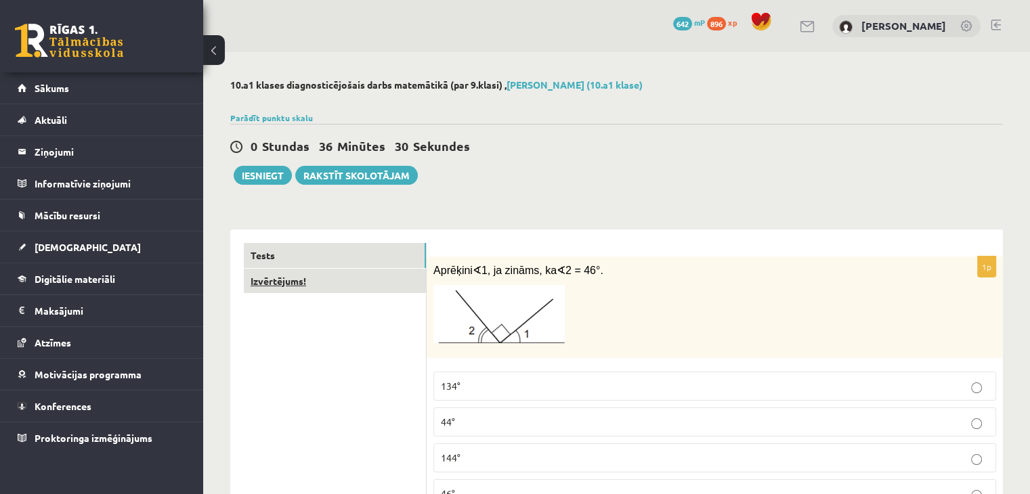
click at [377, 278] on link "Izvērtējums!" at bounding box center [335, 281] width 182 height 25
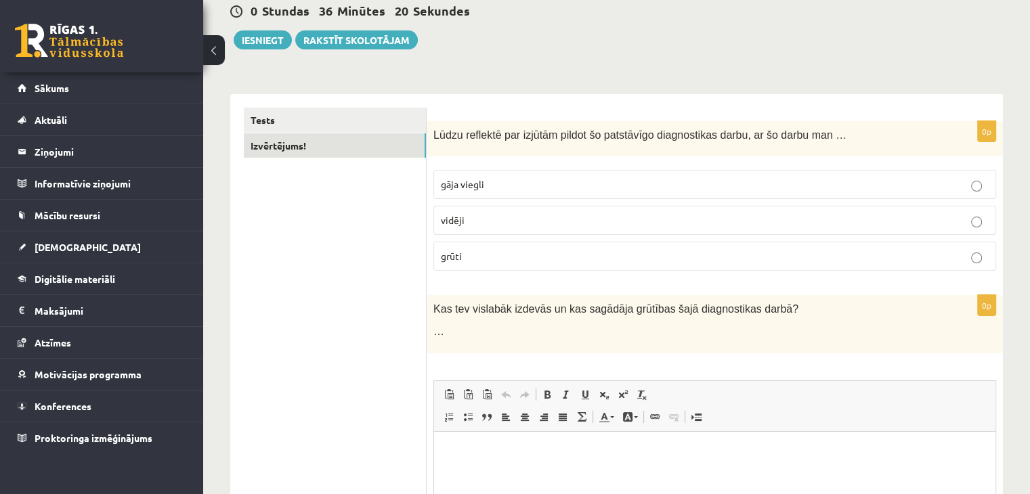
click at [458, 219] on span "vidēji" at bounding box center [453, 220] width 24 height 12
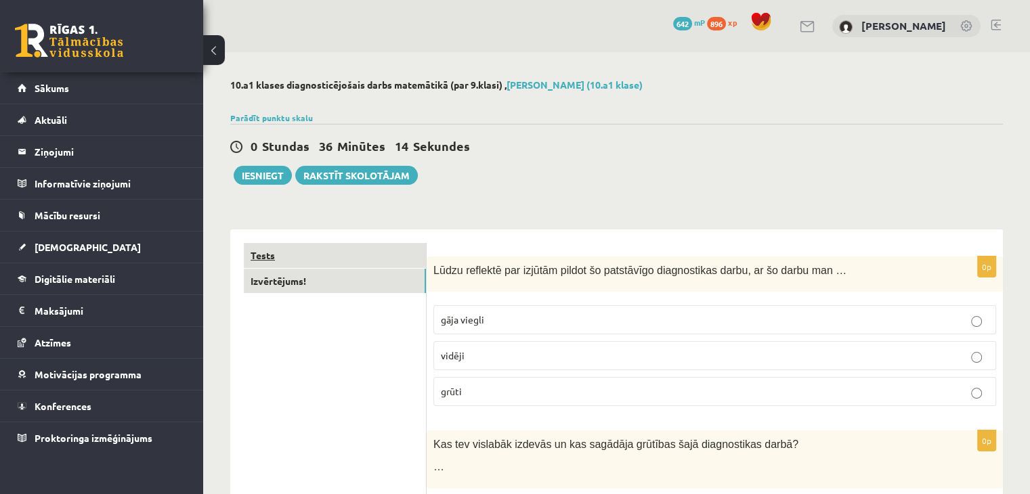
click at [358, 261] on link "Tests" at bounding box center [335, 255] width 182 height 25
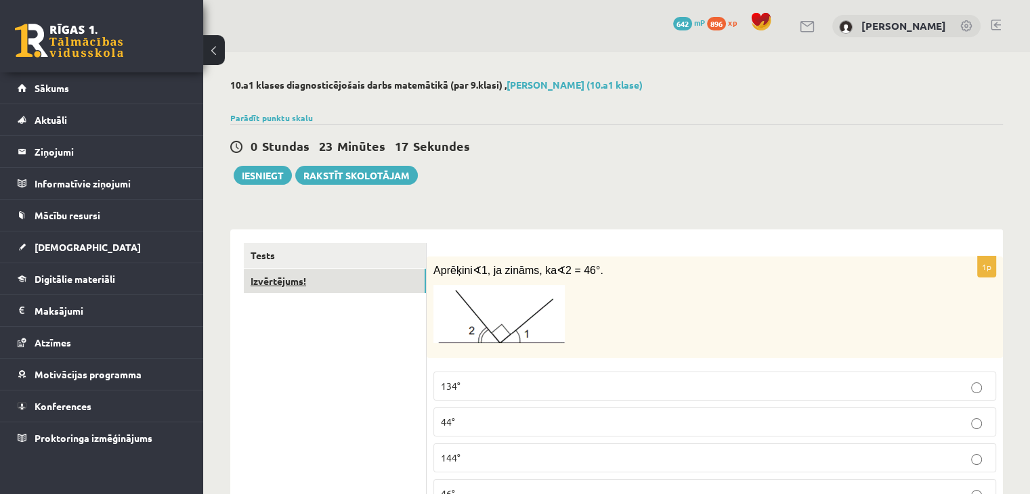
click at [331, 288] on link "Izvērtējums!" at bounding box center [335, 281] width 182 height 25
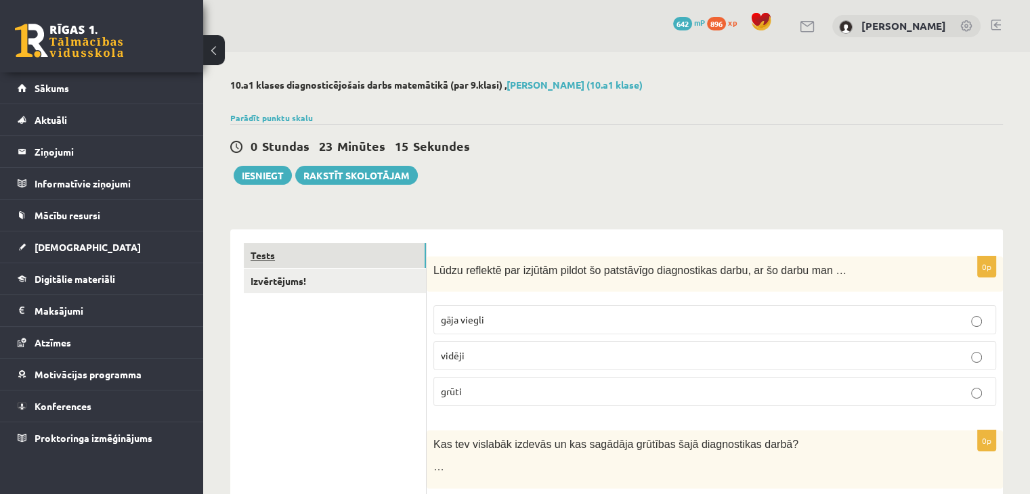
click at [322, 255] on link "Tests" at bounding box center [335, 255] width 182 height 25
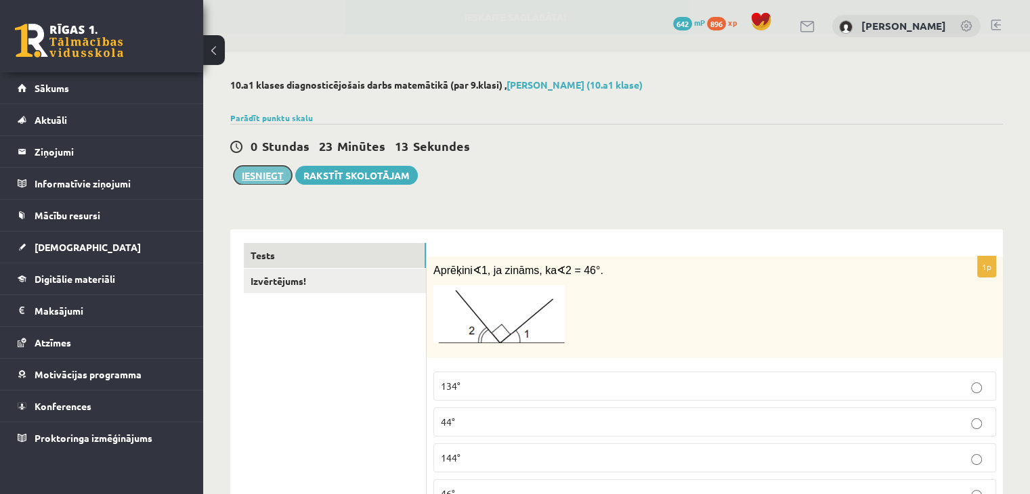
click at [255, 183] on button "Iesniegt" at bounding box center [263, 175] width 58 height 19
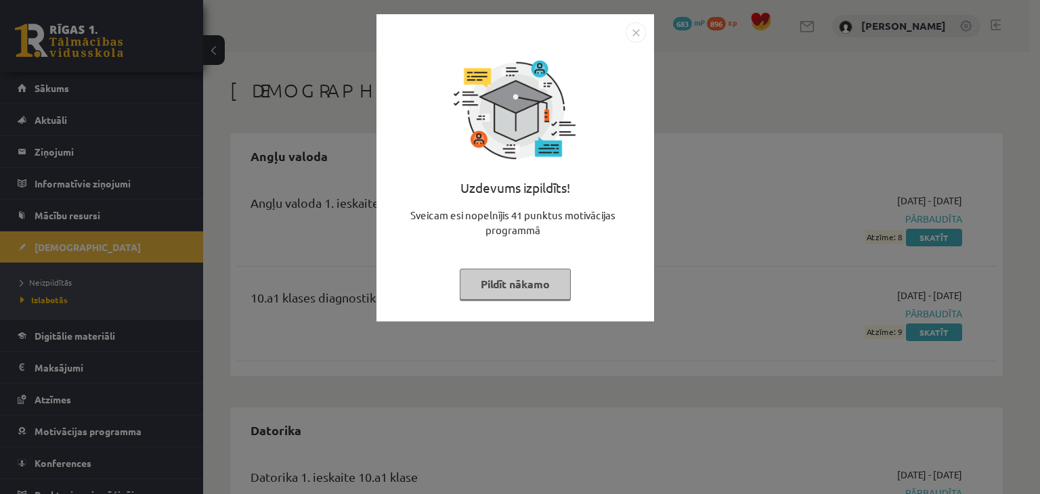
click at [631, 32] on img "Close" at bounding box center [636, 32] width 20 height 20
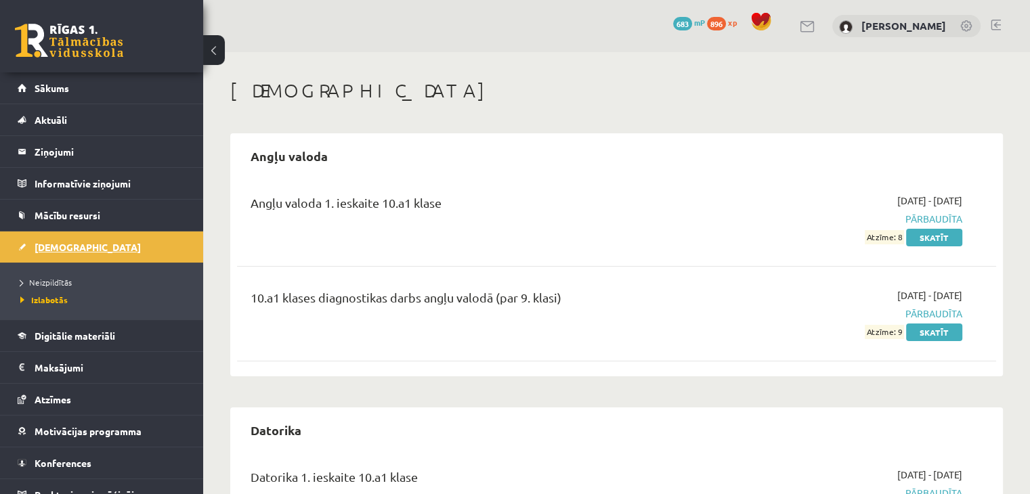
click at [62, 246] on span "[DEMOGRAPHIC_DATA]" at bounding box center [88, 247] width 106 height 12
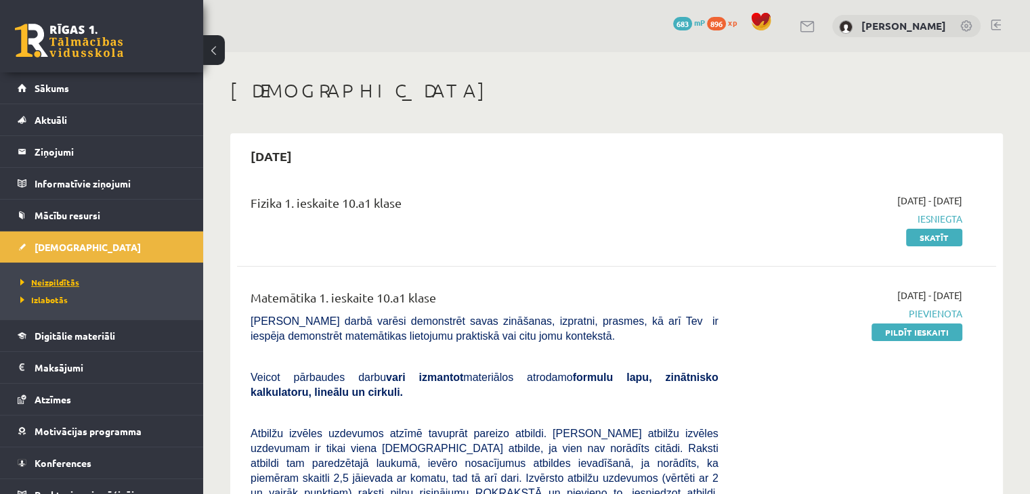
click at [51, 286] on link "Neizpildītās" at bounding box center [104, 282] width 169 height 12
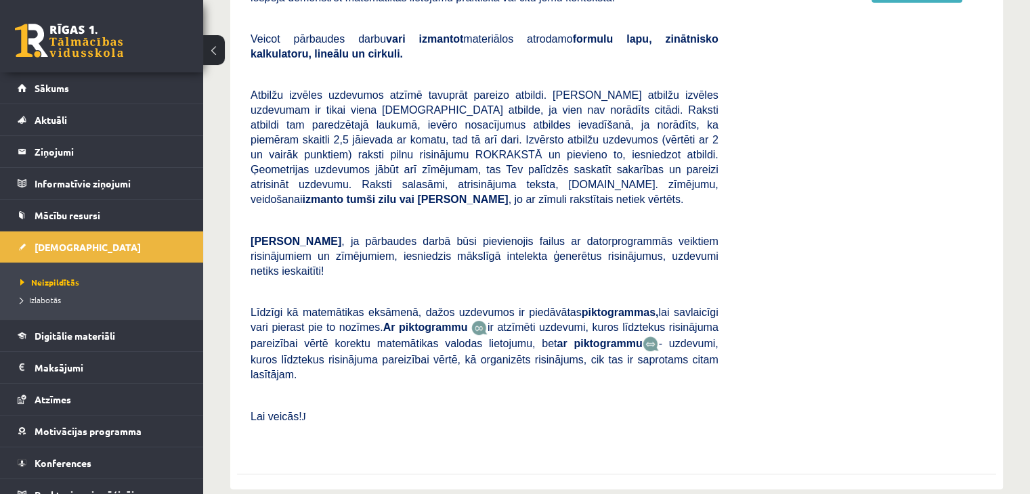
scroll to position [271, 0]
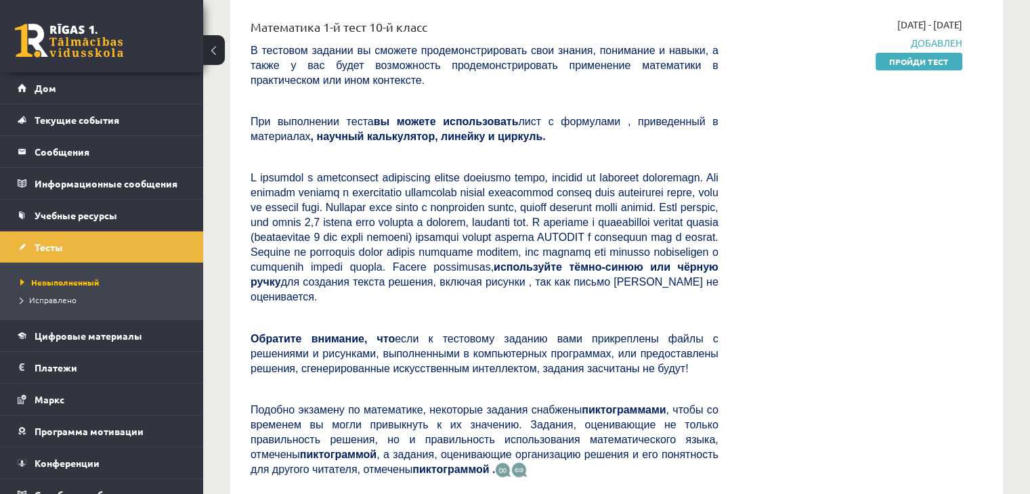
click at [812, 190] on div "[DATE] - [DATE] Добавлен Пройди тест" at bounding box center [851, 283] width 244 height 531
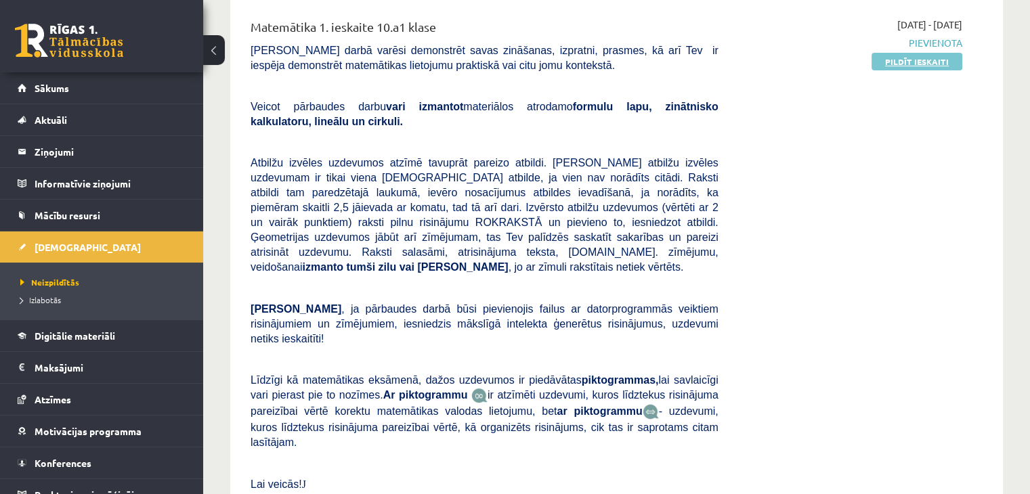
click at [894, 57] on link "Pildīt ieskaiti" at bounding box center [916, 62] width 91 height 18
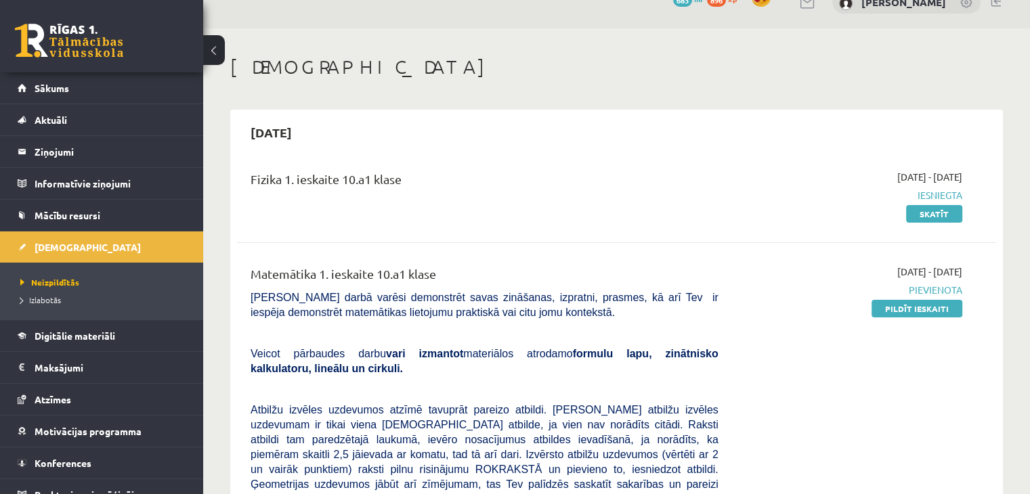
scroll to position [0, 0]
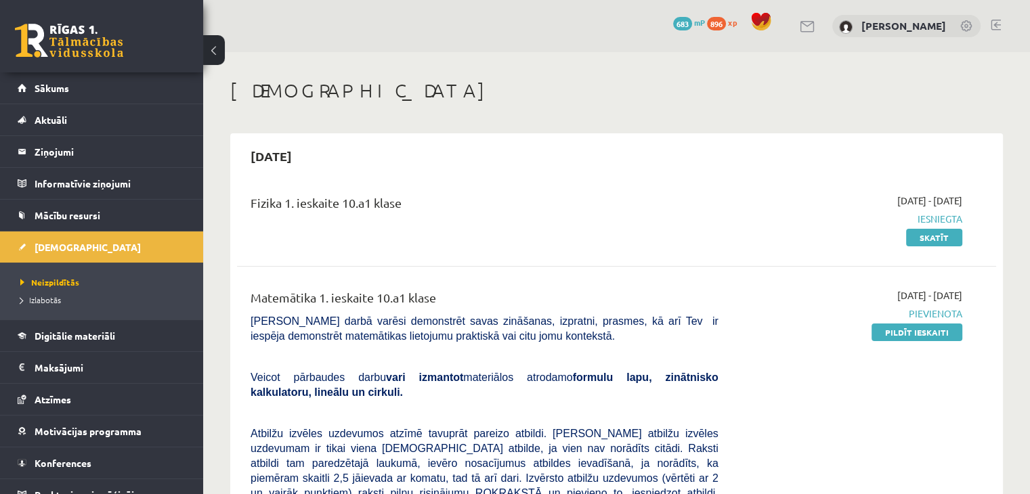
click at [52, 30] on link at bounding box center [69, 41] width 108 height 34
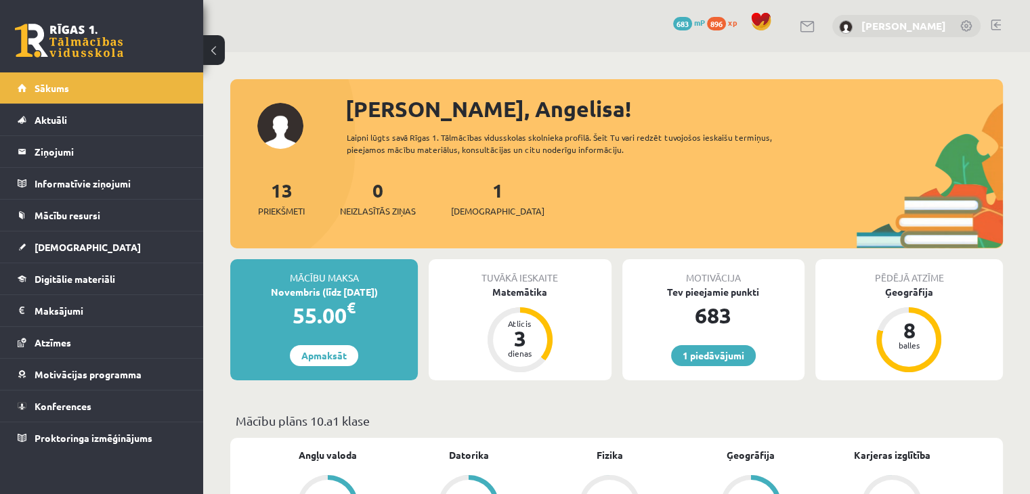
click at [892, 20] on link "[PERSON_NAME]" at bounding box center [903, 26] width 85 height 14
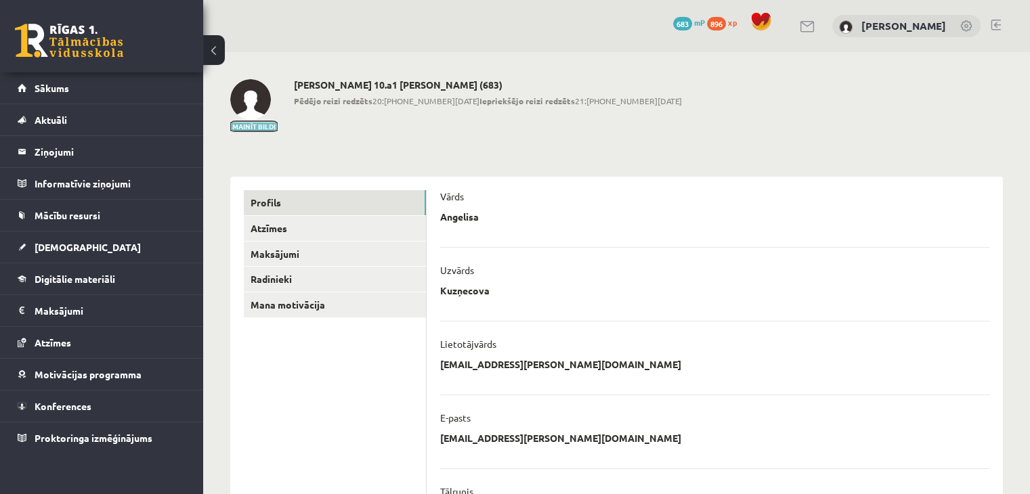
click at [256, 123] on button "Mainīt bildi" at bounding box center [253, 127] width 47 height 8
click at [535, 141] on div "**********" at bounding box center [616, 434] width 827 height 764
click at [382, 225] on link "Atzīmes" at bounding box center [335, 228] width 182 height 25
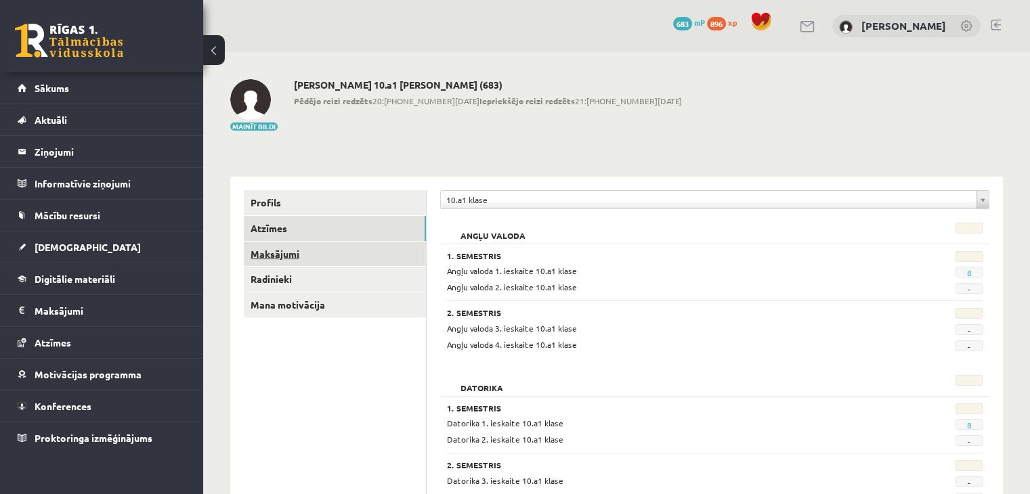
click at [334, 258] on link "Maksājumi" at bounding box center [335, 254] width 182 height 25
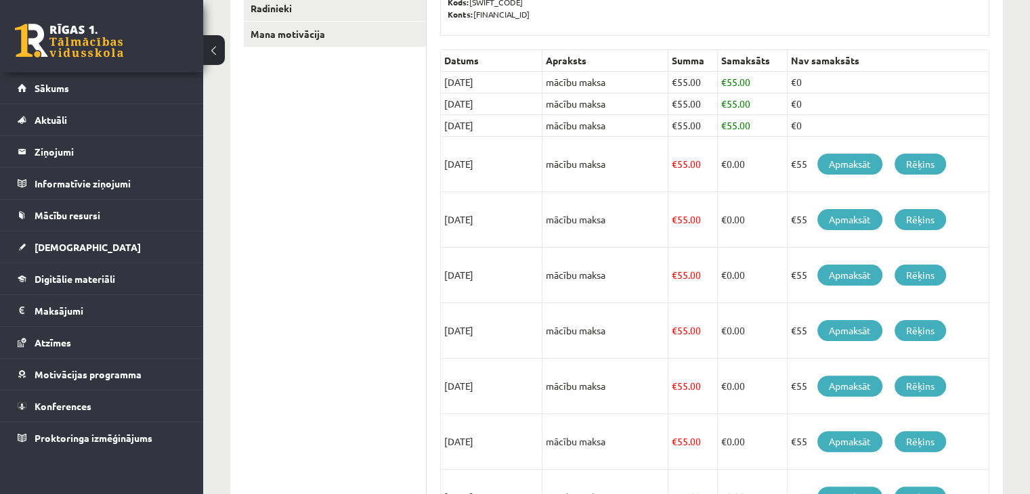
scroll to position [203, 0]
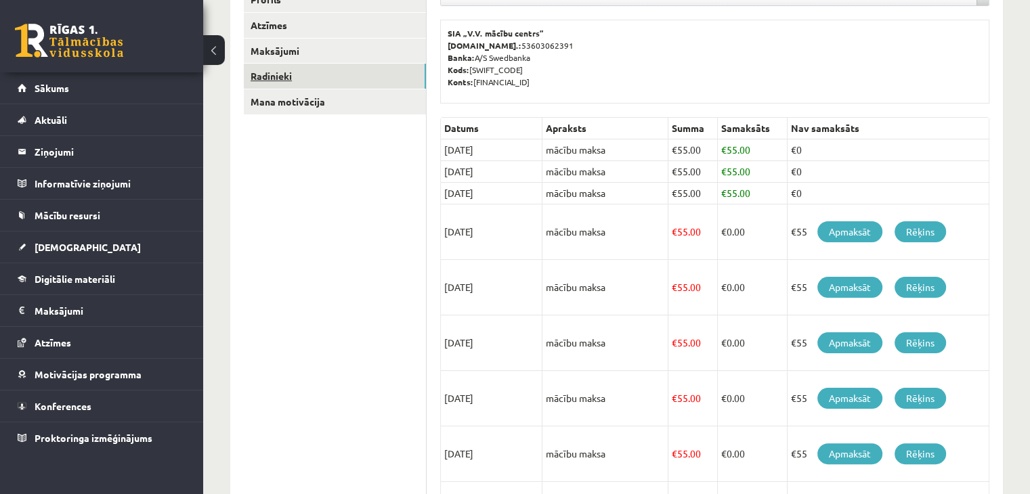
click at [337, 77] on link "Radinieki" at bounding box center [335, 76] width 182 height 25
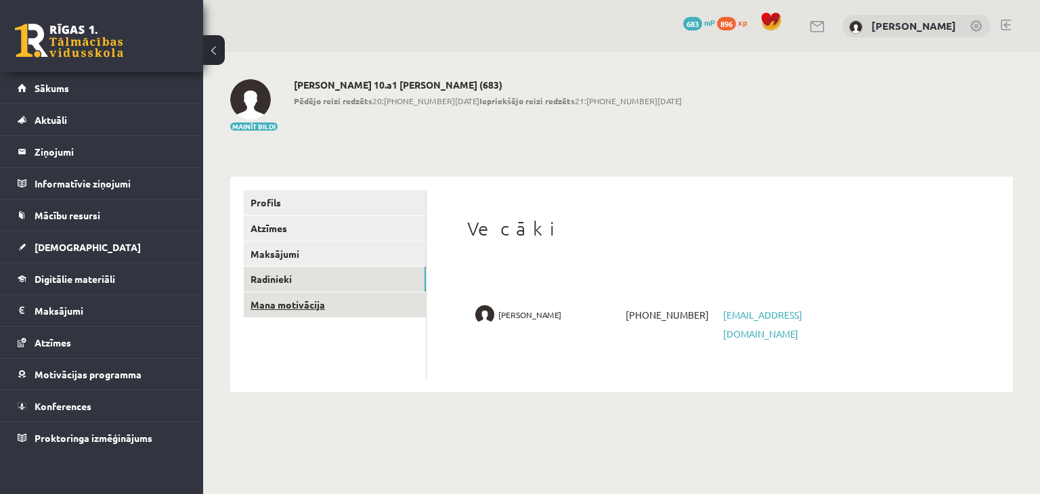
click at [318, 305] on link "Mana motivācija" at bounding box center [335, 305] width 182 height 25
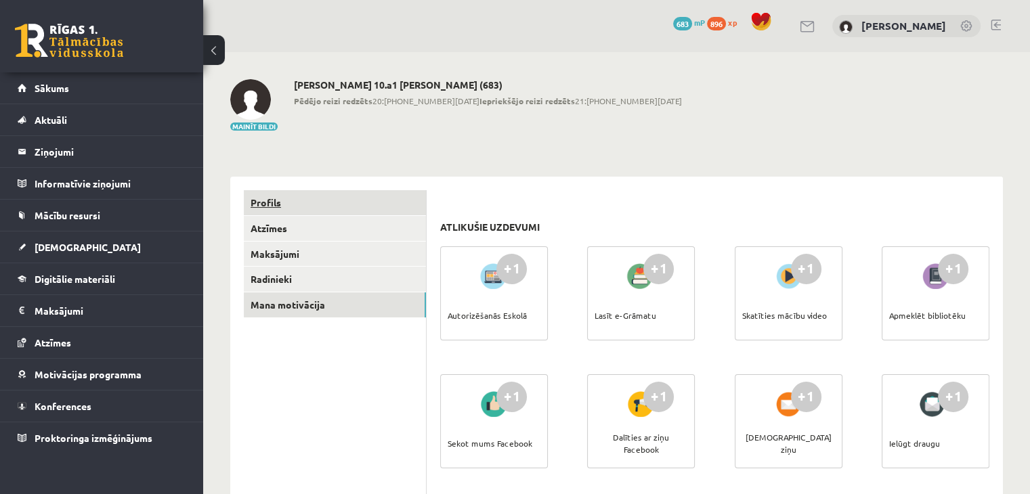
click at [324, 199] on link "Profils" at bounding box center [335, 202] width 182 height 25
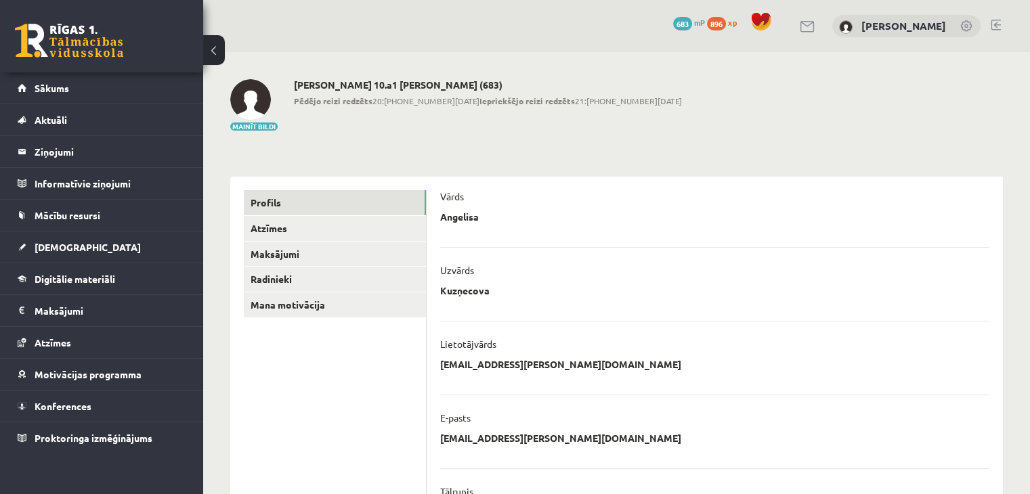
click at [105, 41] on link at bounding box center [69, 41] width 108 height 34
